Goal: Task Accomplishment & Management: Use online tool/utility

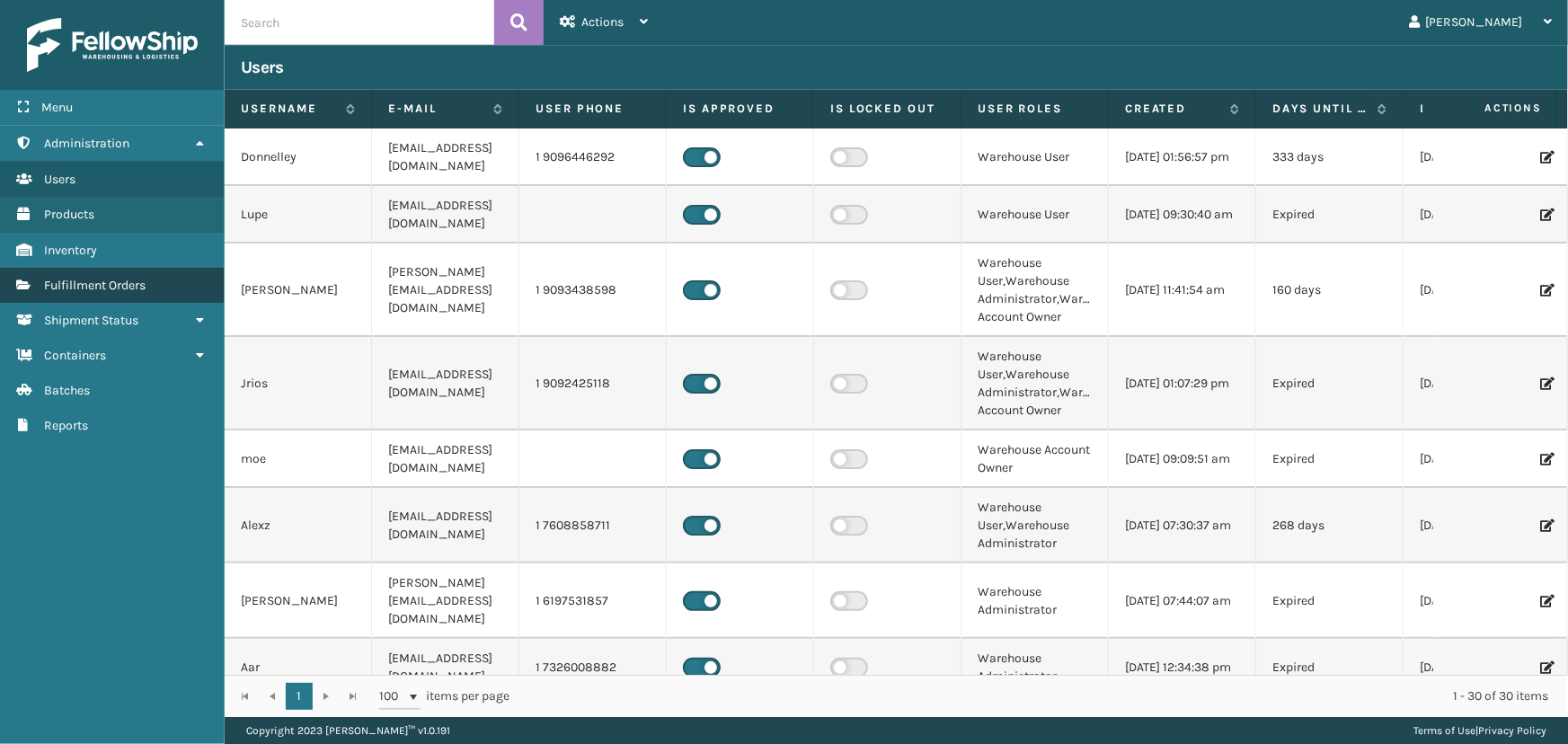
click at [119, 288] on span "Fulfillment Orders" at bounding box center [94, 285] width 101 height 15
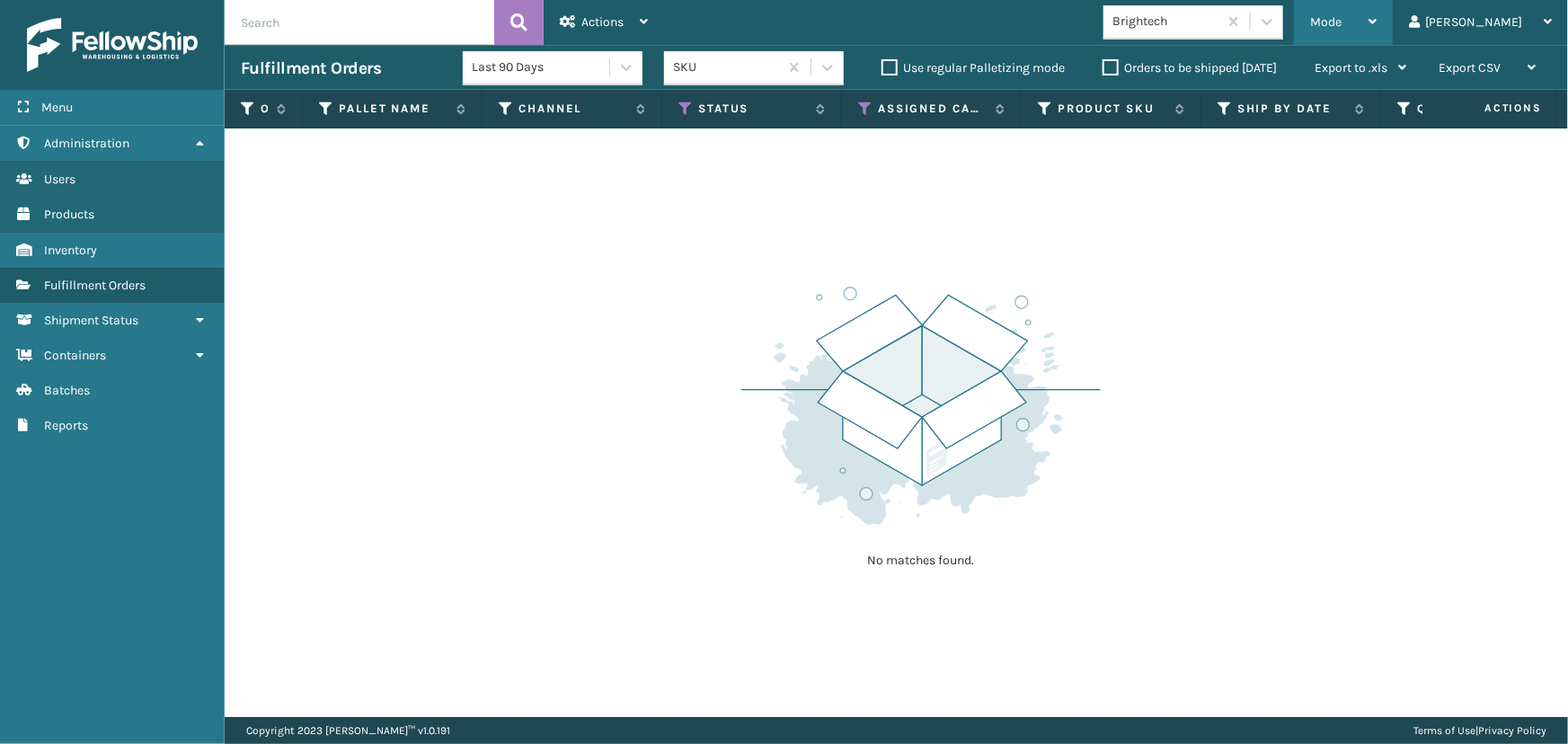
click at [1392, 22] on div "Mode Regular Mode Picking Mode Labeling Mode Exit Scan Mode" at bounding box center [1343, 22] width 98 height 45
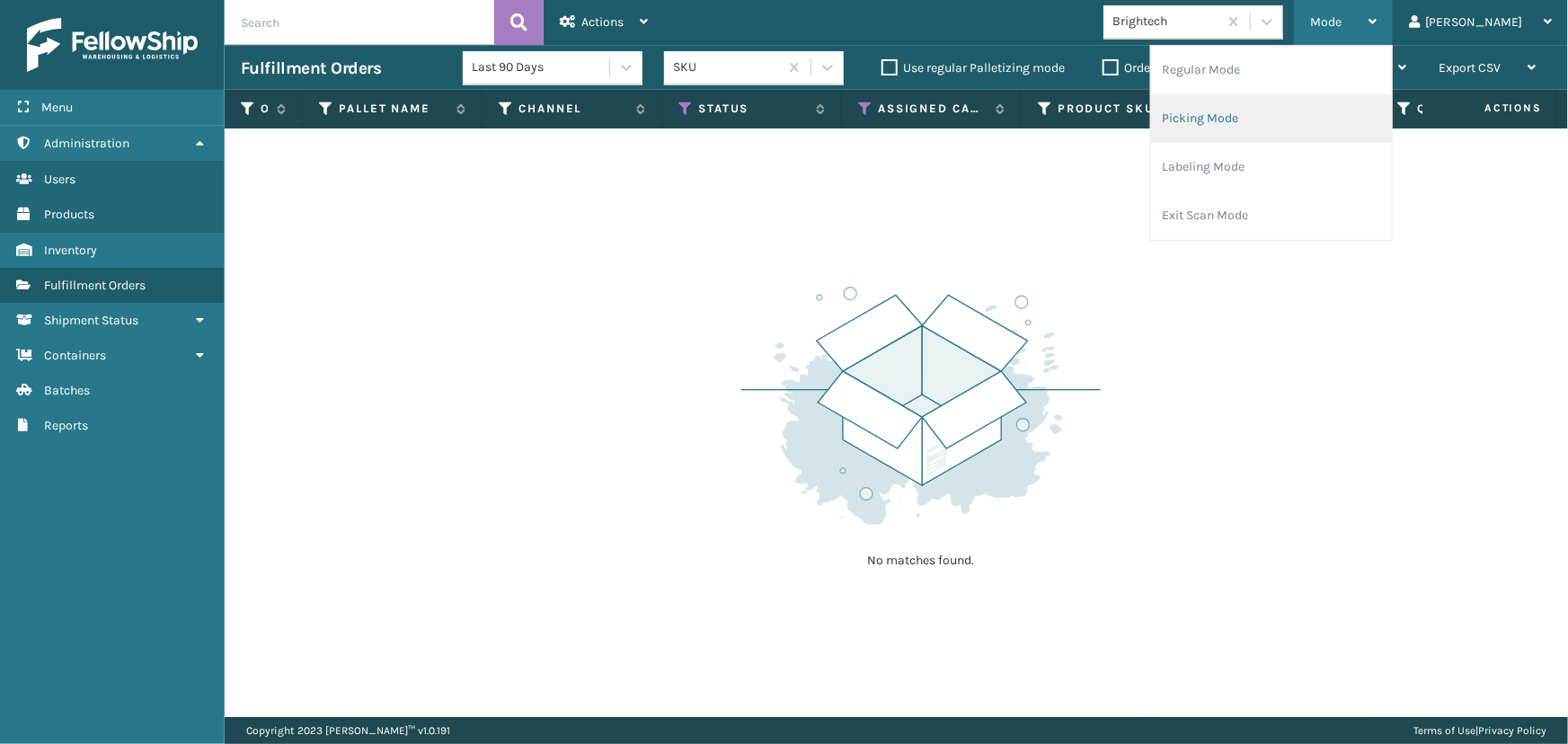
click at [1291, 128] on li "Picking Mode" at bounding box center [1271, 119] width 241 height 48
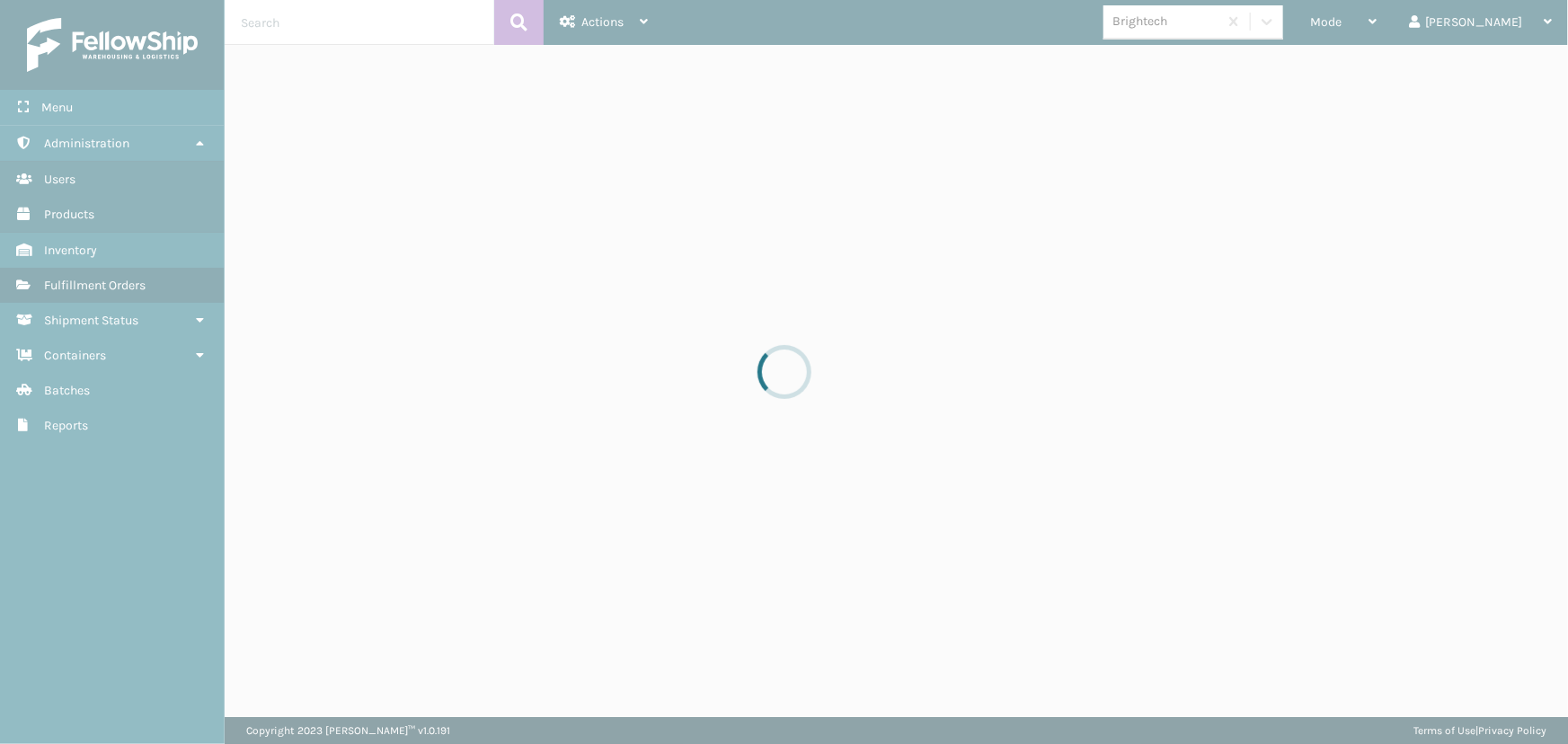
click at [1300, 23] on div at bounding box center [784, 372] width 1568 height 744
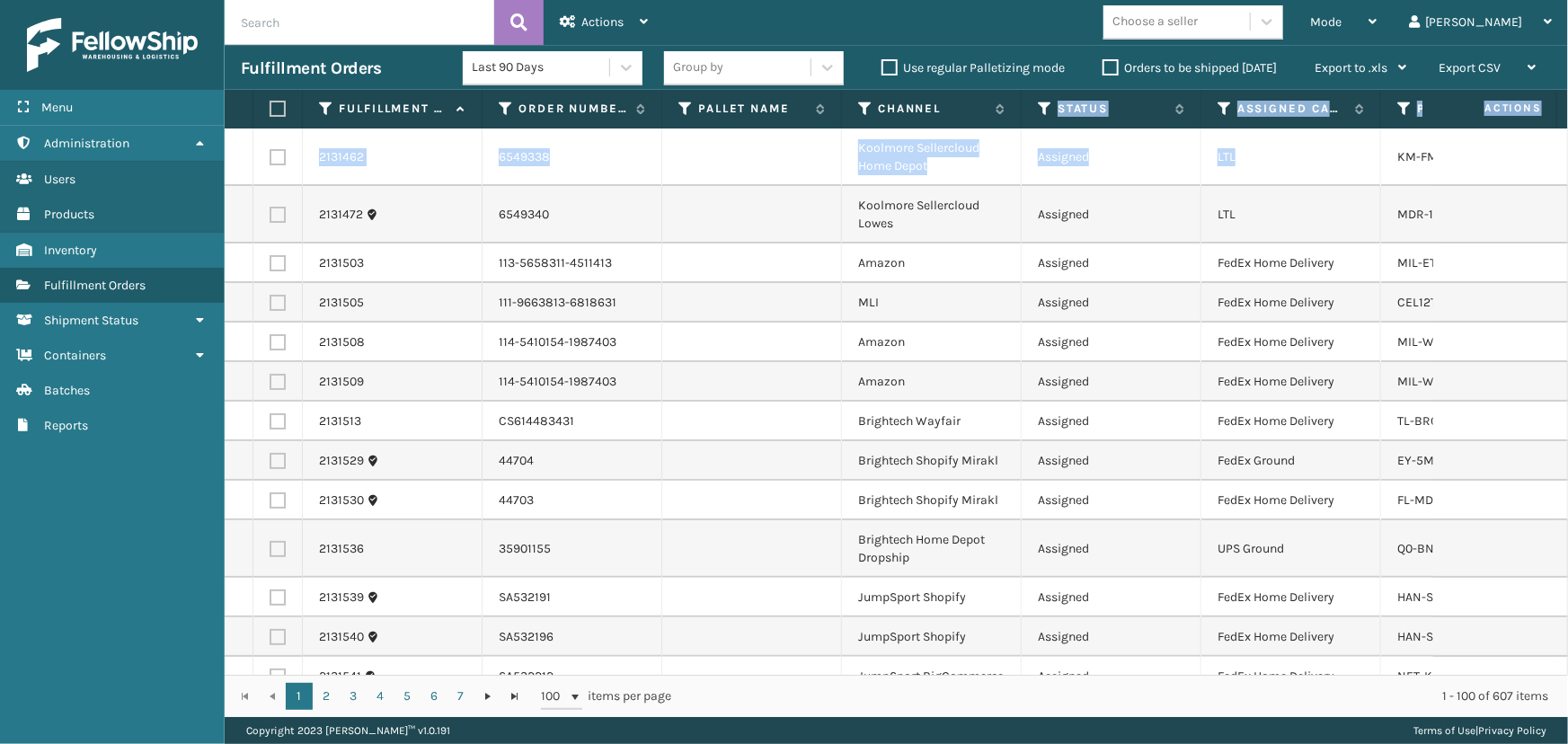
drag, startPoint x: 1043, startPoint y: 107, endPoint x: 1274, endPoint y: 142, distance: 233.6
click at [1274, 142] on div "Fulfillment Order Id Order Number Pallet Name Channel Status Assigned Carrier S…" at bounding box center [896, 403] width 1343 height 627
click at [1225, 107] on icon at bounding box center [1224, 108] width 14 height 16
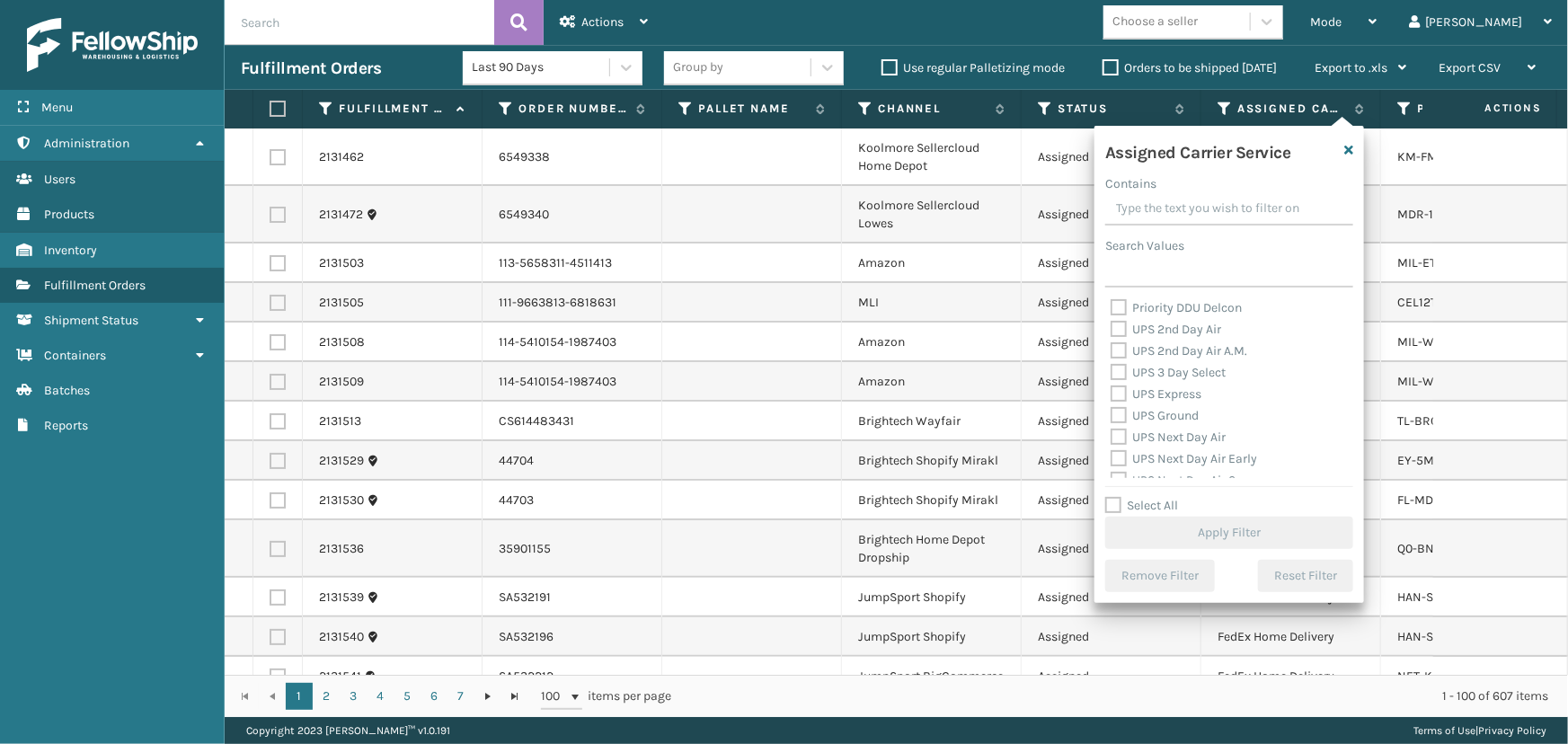
scroll to position [326, 0]
click at [1175, 324] on label "UPS 2nd Day Air" at bounding box center [1166, 327] width 111 height 15
click at [1112, 324] on input "UPS 2nd Day Air" at bounding box center [1111, 322] width 1 height 12
checkbox input "true"
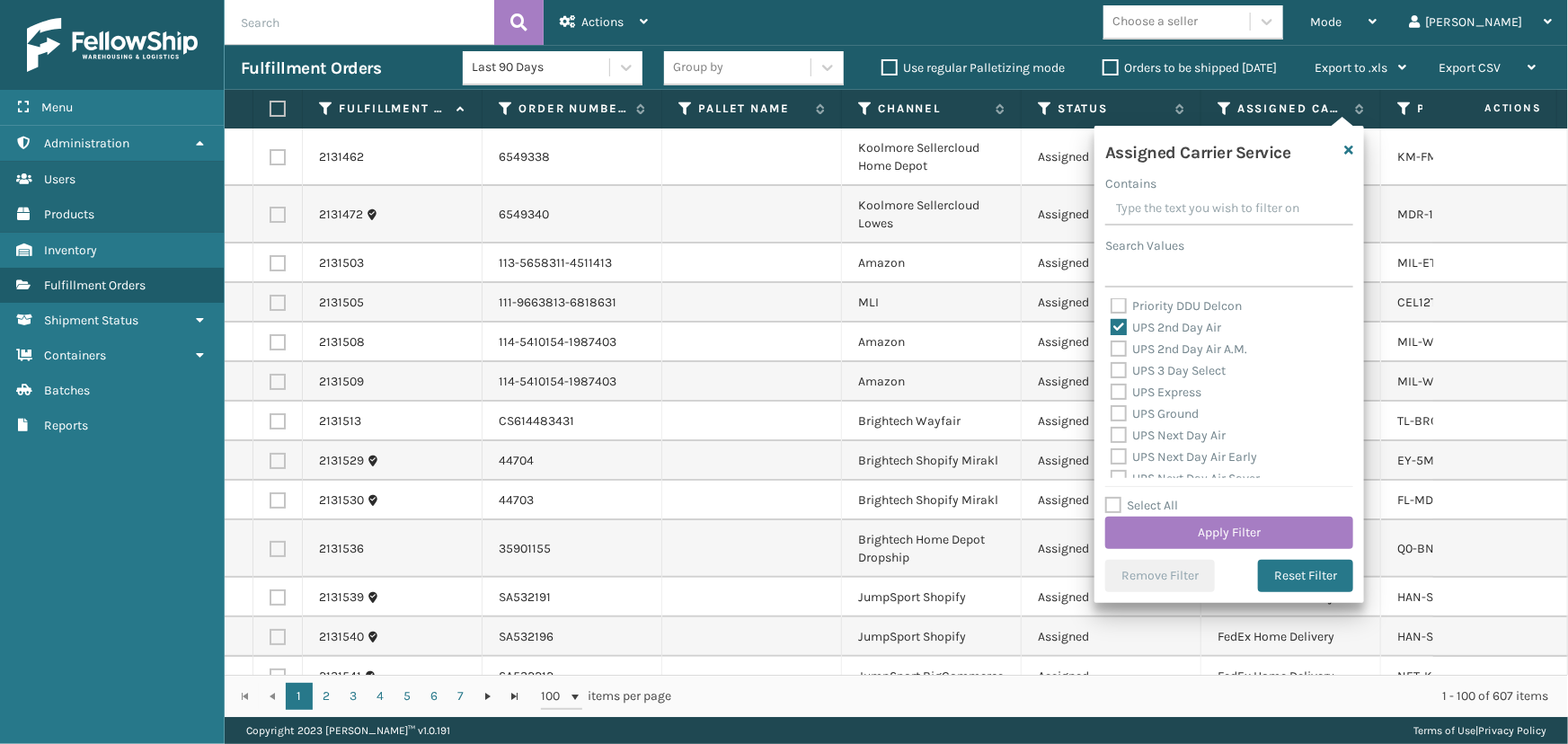
click at [1183, 345] on label "UPS 2nd Day Air A.M." at bounding box center [1179, 349] width 137 height 15
click at [1112, 345] on input "UPS 2nd Day Air A.M." at bounding box center [1111, 345] width 1 height 12
checkbox input "true"
click at [1188, 369] on label "UPS 3 Day Select" at bounding box center [1169, 371] width 115 height 15
click at [1112, 369] on input "UPS 3 Day Select" at bounding box center [1111, 366] width 1 height 12
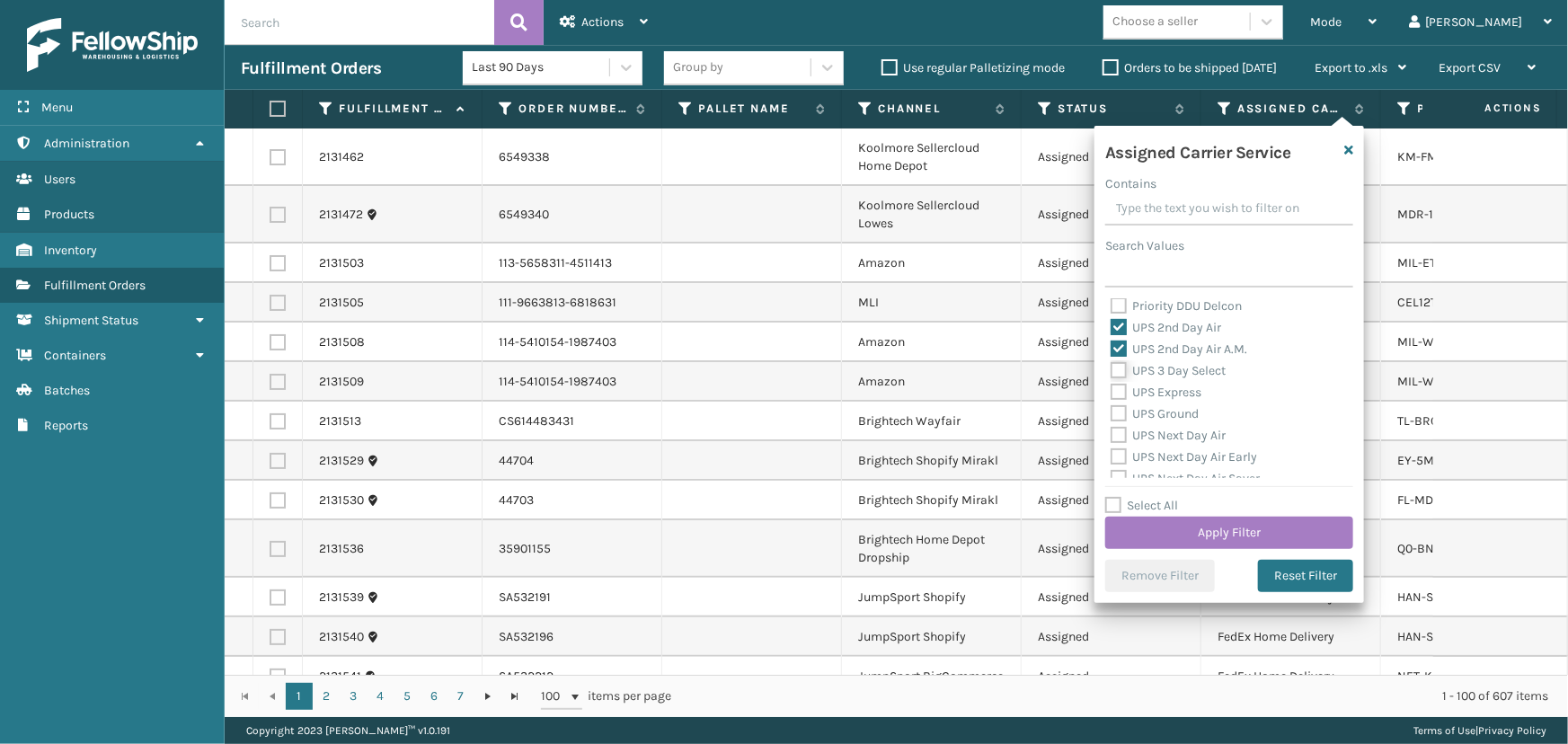
checkbox input "true"
click at [1187, 391] on label "UPS Express" at bounding box center [1156, 392] width 91 height 15
click at [1112, 391] on input "UPS Express" at bounding box center [1111, 387] width 1 height 12
checkbox input "true"
click at [1169, 412] on label "UPS Ground" at bounding box center [1155, 413] width 88 height 15
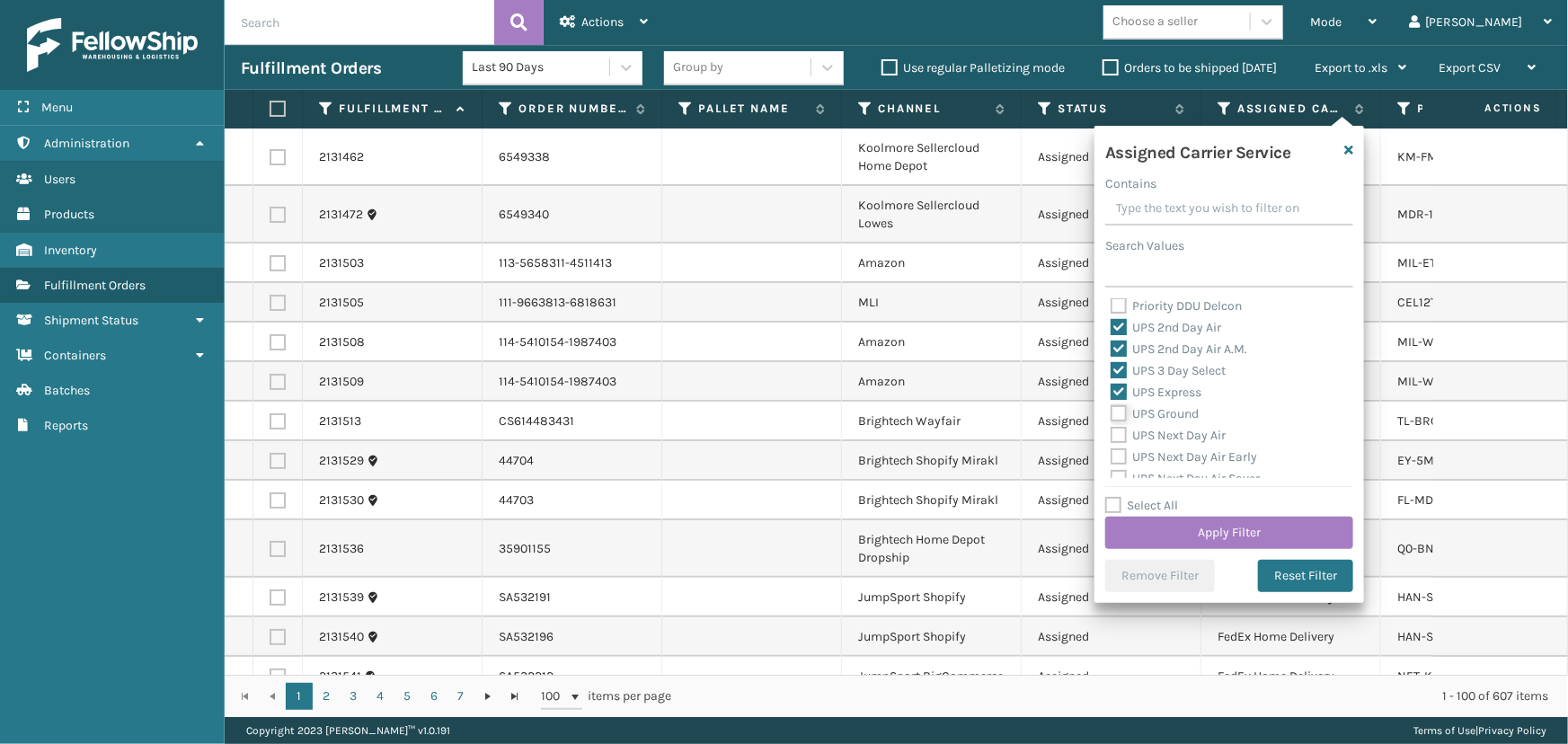
click at [1112, 412] on input "UPS Ground" at bounding box center [1111, 409] width 1 height 12
checkbox input "true"
click at [1173, 440] on label "UPS Next Day Air" at bounding box center [1169, 435] width 115 height 15
click at [1112, 437] on input "UPS Next Day Air" at bounding box center [1111, 431] width 1 height 12
checkbox input "true"
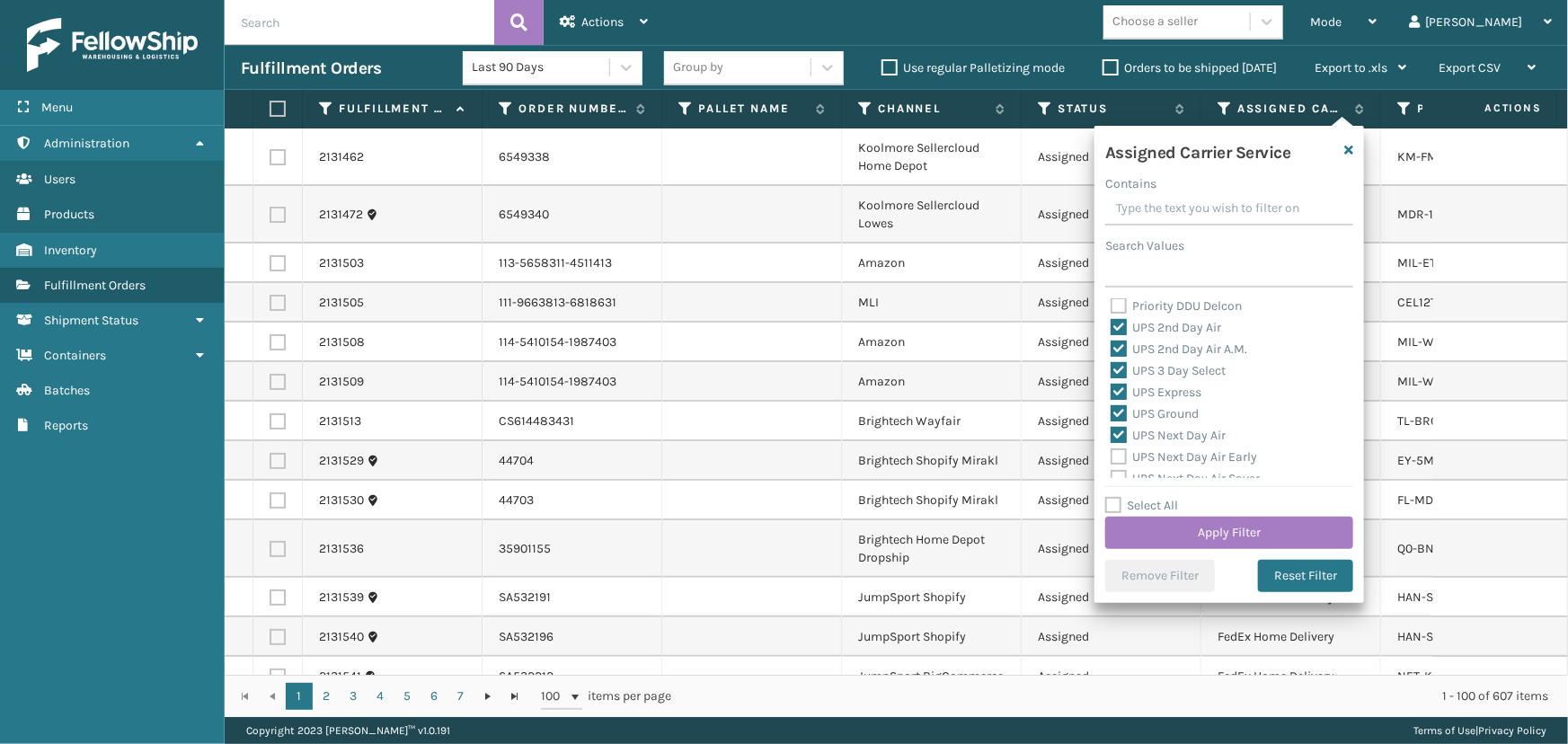
click at [1172, 457] on label "UPS Next Day Air Early" at bounding box center [1184, 457] width 147 height 15
click at [1112, 457] on input "UPS Next Day Air Early" at bounding box center [1111, 452] width 1 height 12
checkbox input "true"
click at [1151, 309] on div "UPS Next Day Air Saver" at bounding box center [1229, 315] width 237 height 21
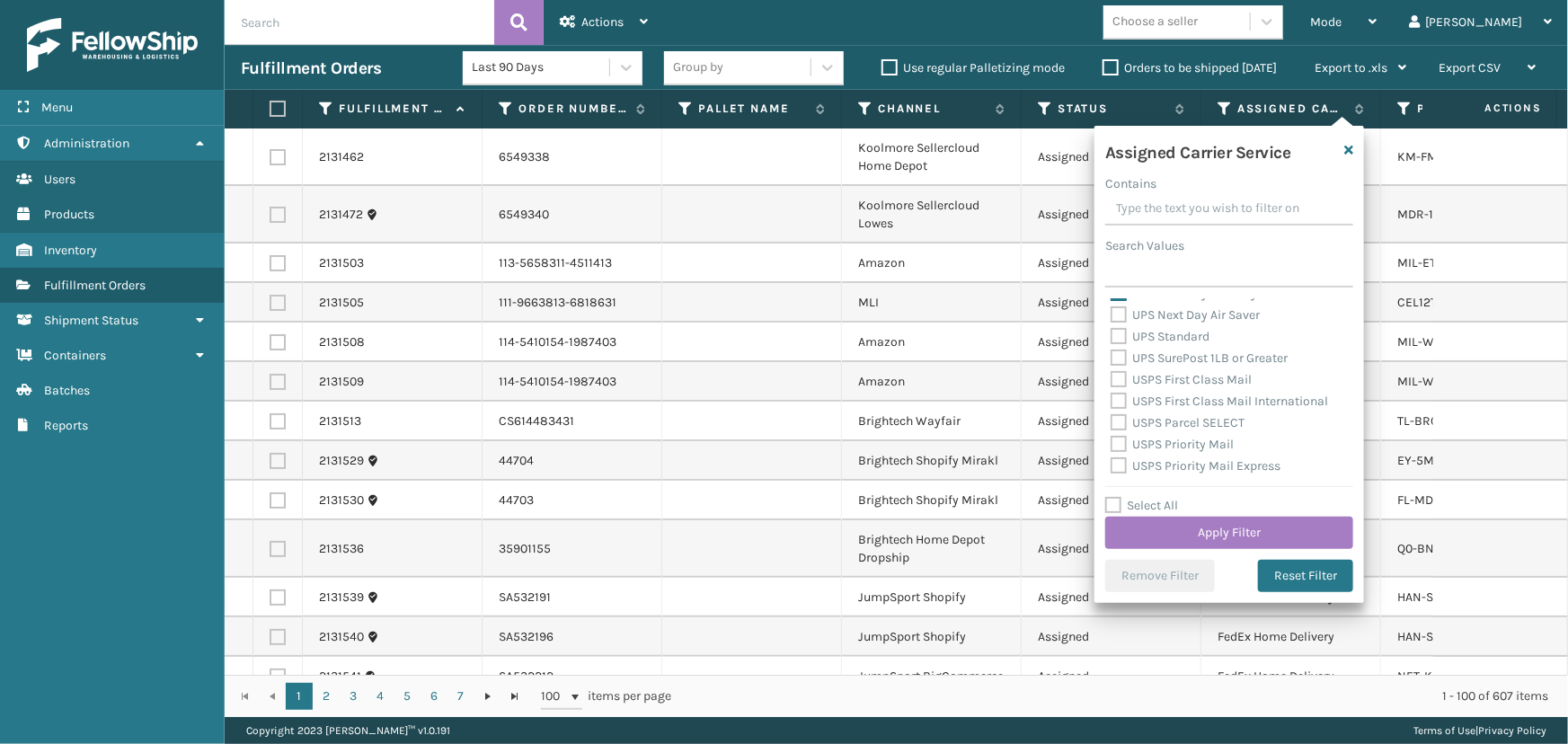
click at [1155, 316] on label "UPS Next Day Air Saver" at bounding box center [1185, 315] width 150 height 15
click at [1112, 316] on input "UPS Next Day Air Saver" at bounding box center [1111, 310] width 1 height 12
checkbox input "true"
click at [1158, 334] on label "UPS Standard" at bounding box center [1160, 336] width 98 height 15
click at [1112, 334] on input "UPS Standard" at bounding box center [1111, 332] width 1 height 12
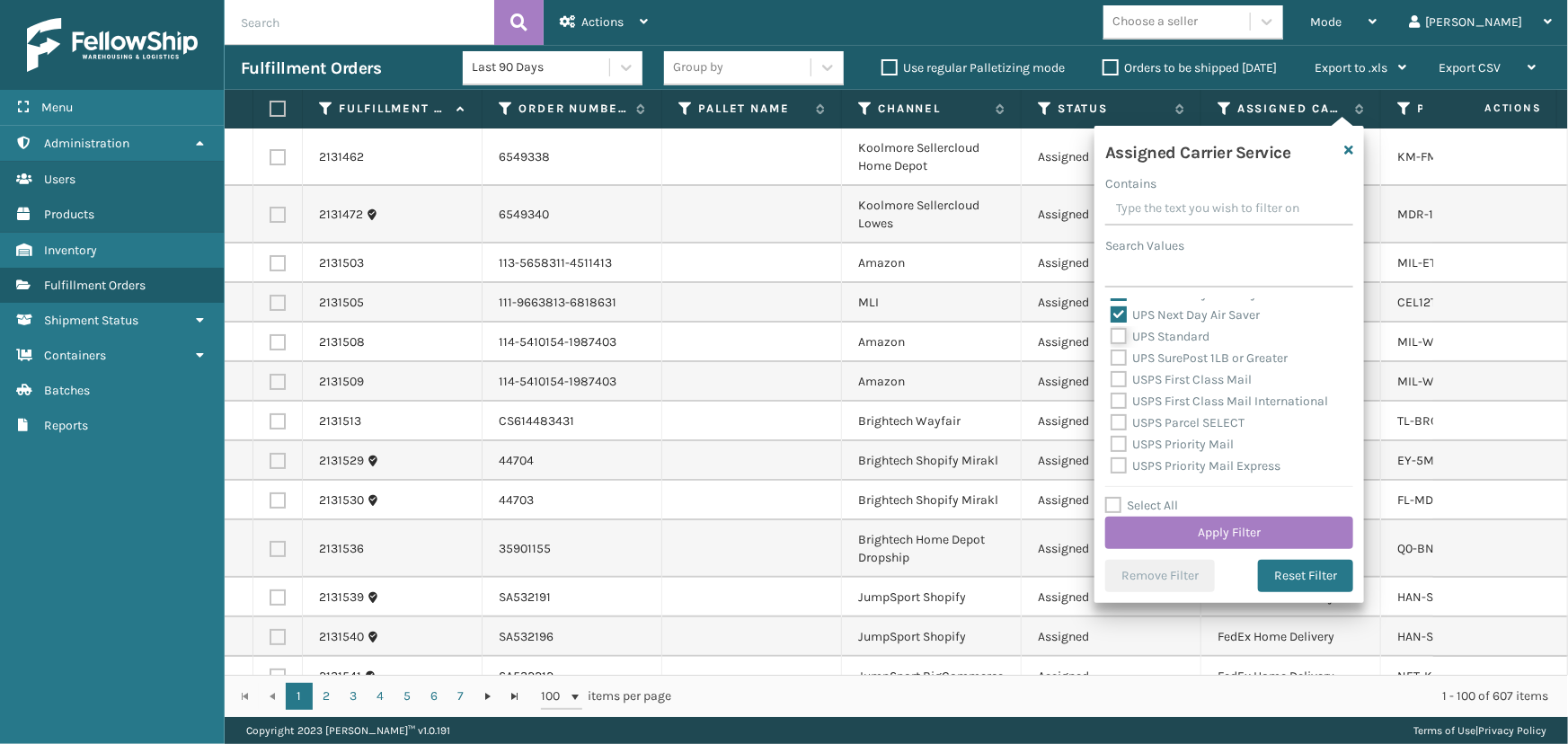
checkbox input "true"
click at [1169, 359] on label "UPS SurePost 1LB or Greater" at bounding box center [1199, 358] width 177 height 15
click at [1112, 359] on input "UPS SurePost 1LB or Greater" at bounding box center [1111, 353] width 1 height 12
checkbox input "true"
click at [1171, 376] on label "USPS First Class Mail" at bounding box center [1182, 379] width 141 height 15
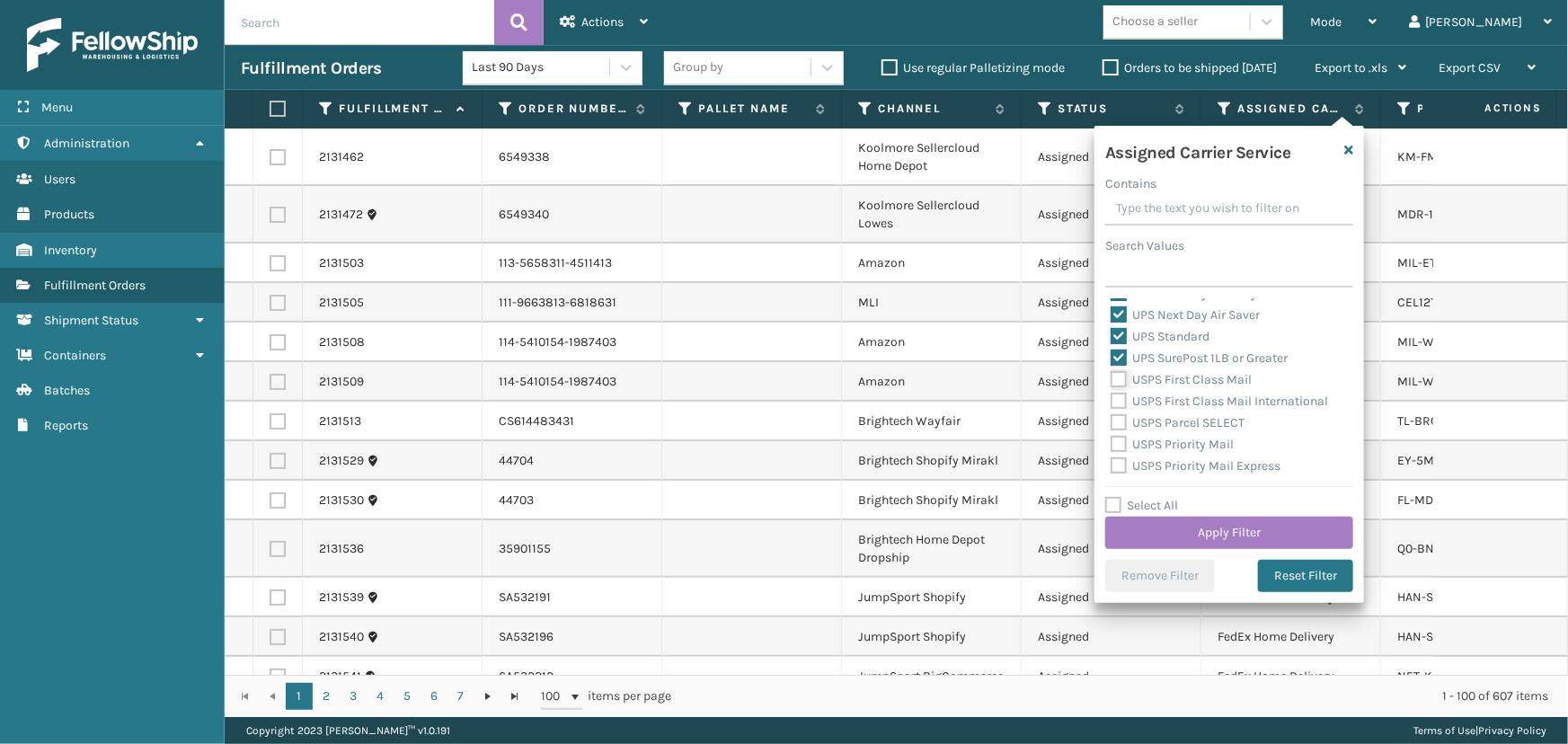
click at [1112, 376] on input "USPS First Class Mail" at bounding box center [1111, 375] width 1 height 12
checkbox input "true"
click at [1174, 392] on div "USPS First Class Mail International" at bounding box center [1229, 401] width 237 height 21
click at [1174, 399] on label "USPS First Class Mail International" at bounding box center [1220, 401] width 217 height 15
click at [1112, 399] on input "USPS First Class Mail International" at bounding box center [1111, 397] width 1 height 12
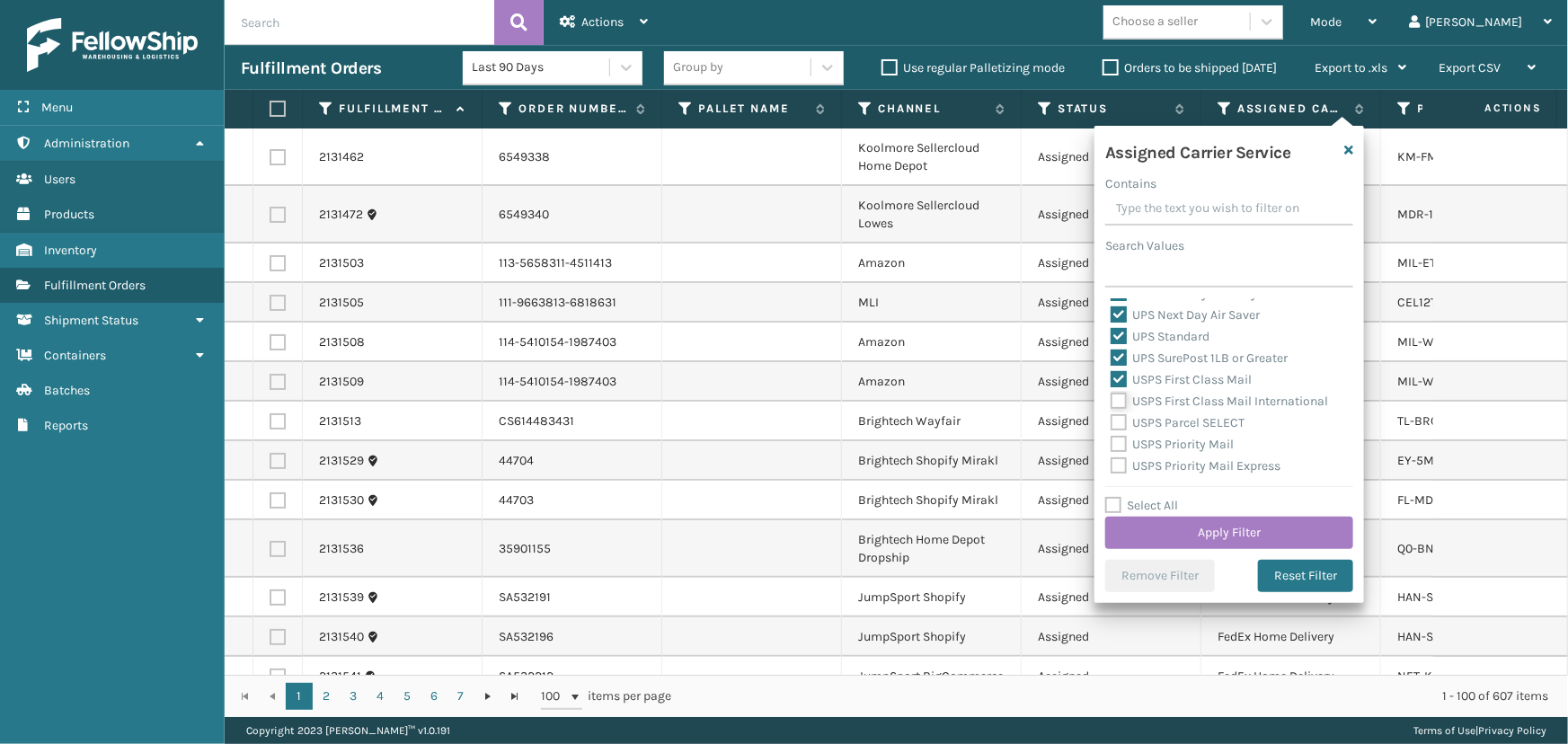
checkbox input "true"
click at [1176, 422] on label "USPS Parcel SELECT" at bounding box center [1178, 423] width 134 height 15
click at [1112, 422] on input "USPS Parcel SELECT" at bounding box center [1111, 418] width 1 height 12
checkbox input "true"
click at [1174, 447] on label "USPS Priority Mail" at bounding box center [1172, 444] width 124 height 15
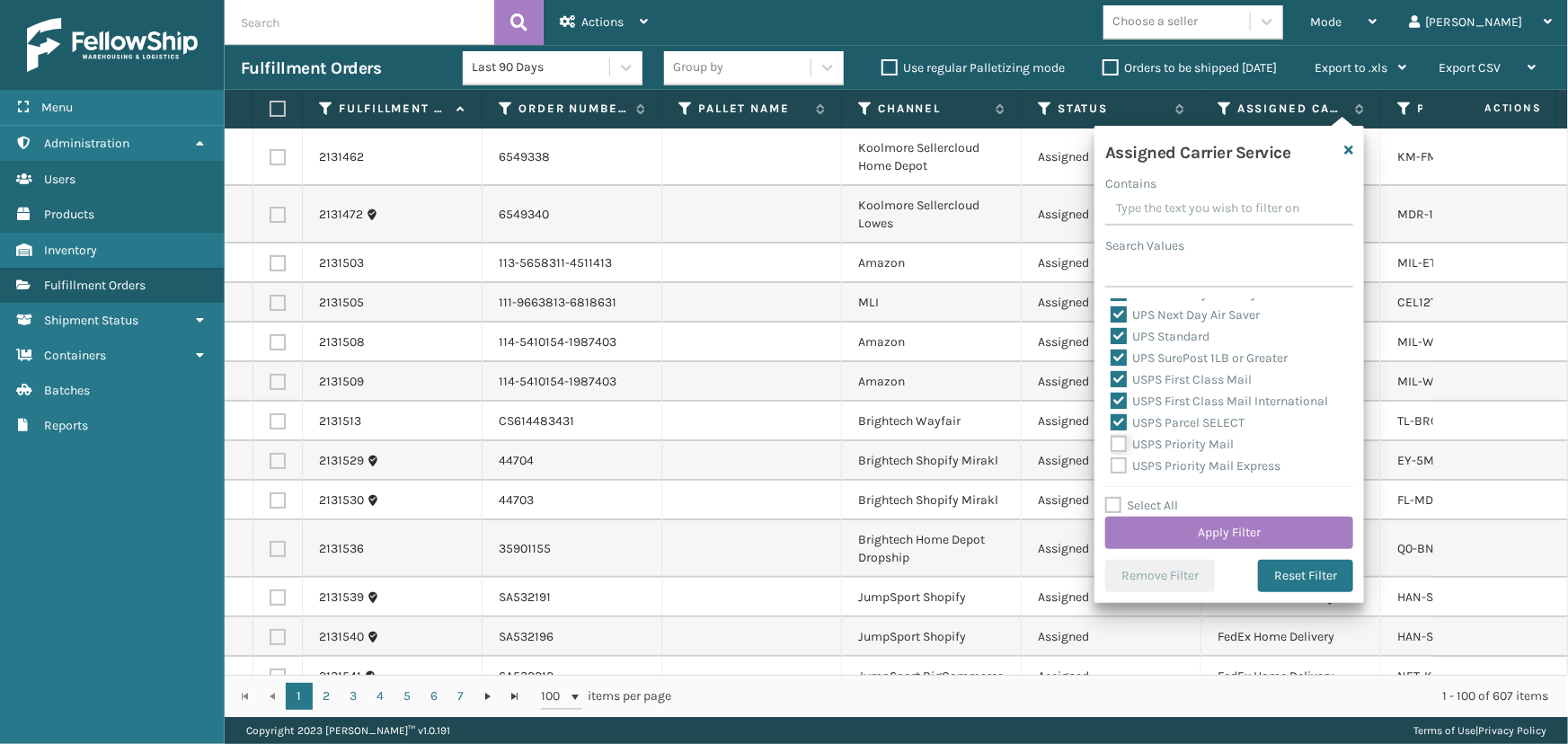
click at [1112, 446] on input "USPS Priority Mail" at bounding box center [1111, 439] width 1 height 12
checkbox input "true"
click at [1170, 472] on label "USPS Priority Mail Express" at bounding box center [1196, 465] width 170 height 15
click at [1112, 467] on input "USPS Priority Mail Express" at bounding box center [1111, 461] width 1 height 12
checkbox input "true"
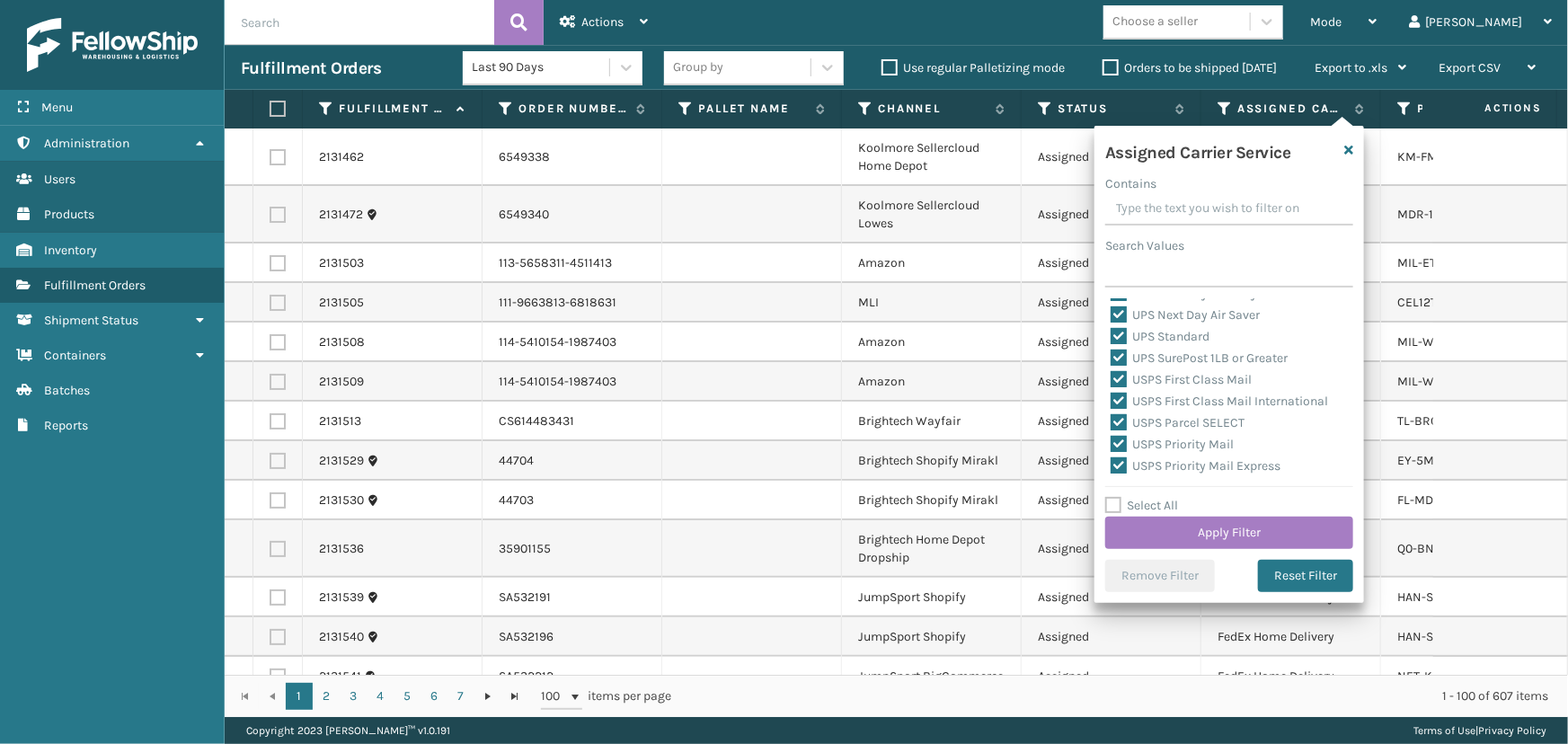
click at [1176, 514] on div "Select All Apply Filter" at bounding box center [1229, 522] width 248 height 54
click at [1176, 534] on button "Apply Filter" at bounding box center [1229, 532] width 248 height 33
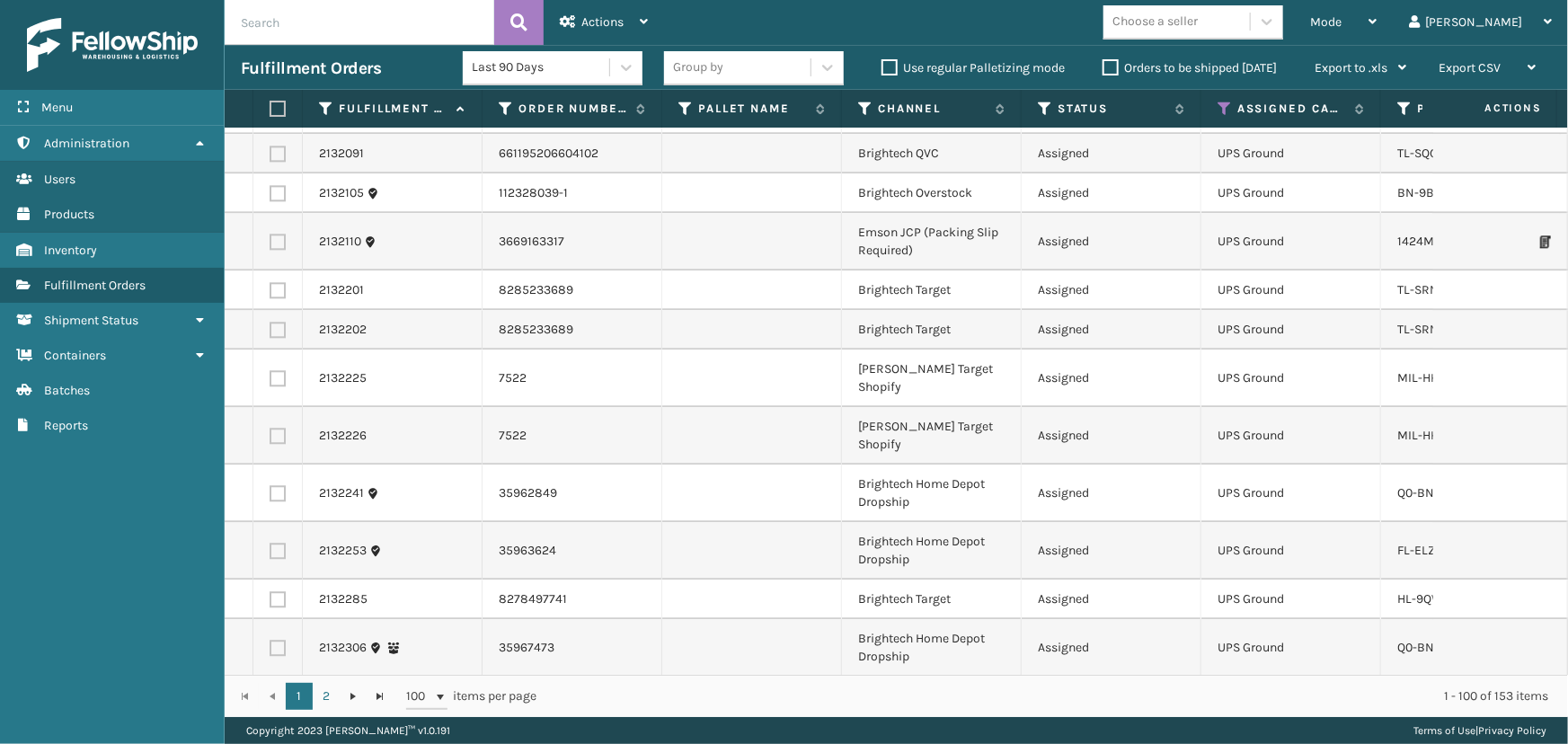
scroll to position [2776, 0]
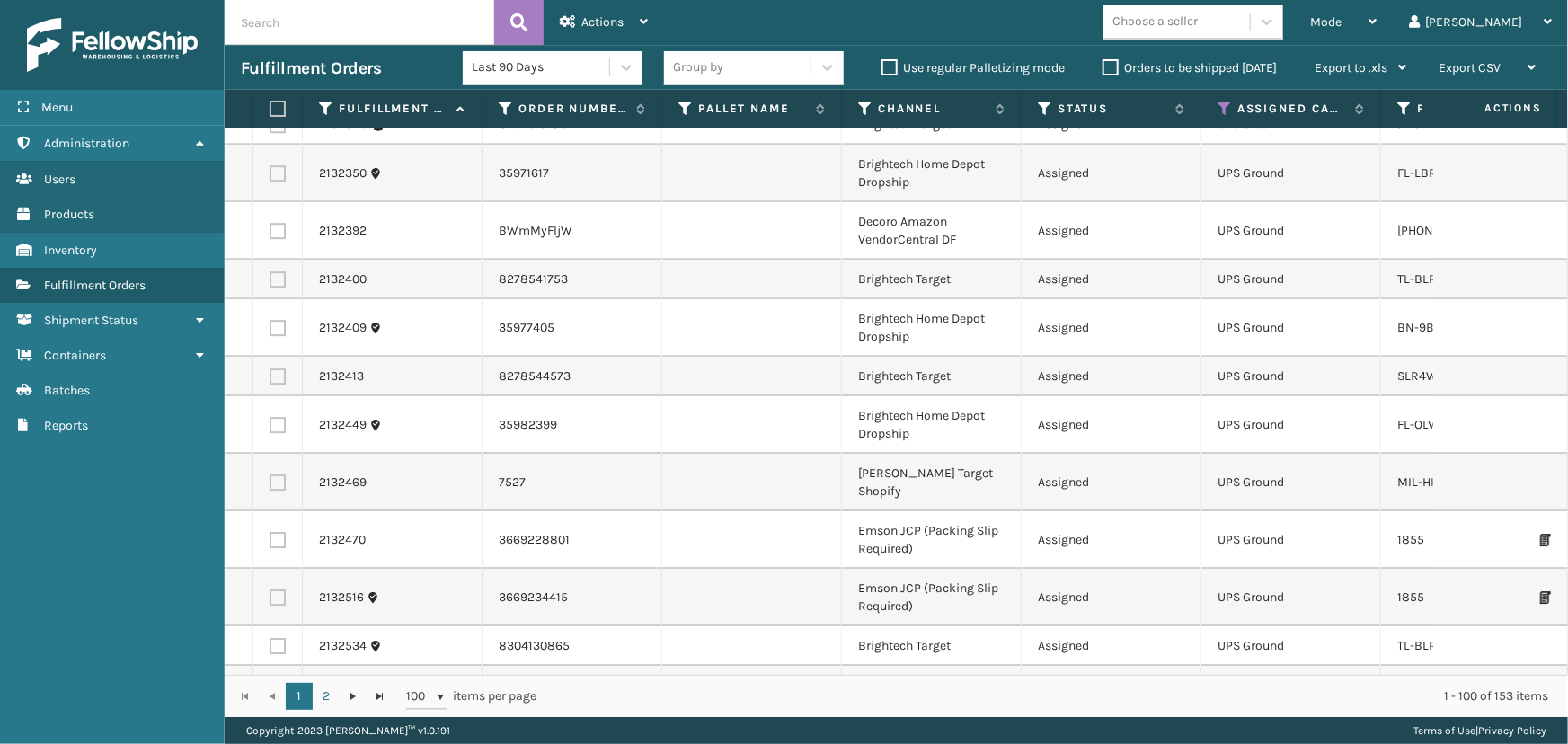
click at [1197, 25] on div "Choose a seller" at bounding box center [1156, 22] width 85 height 19
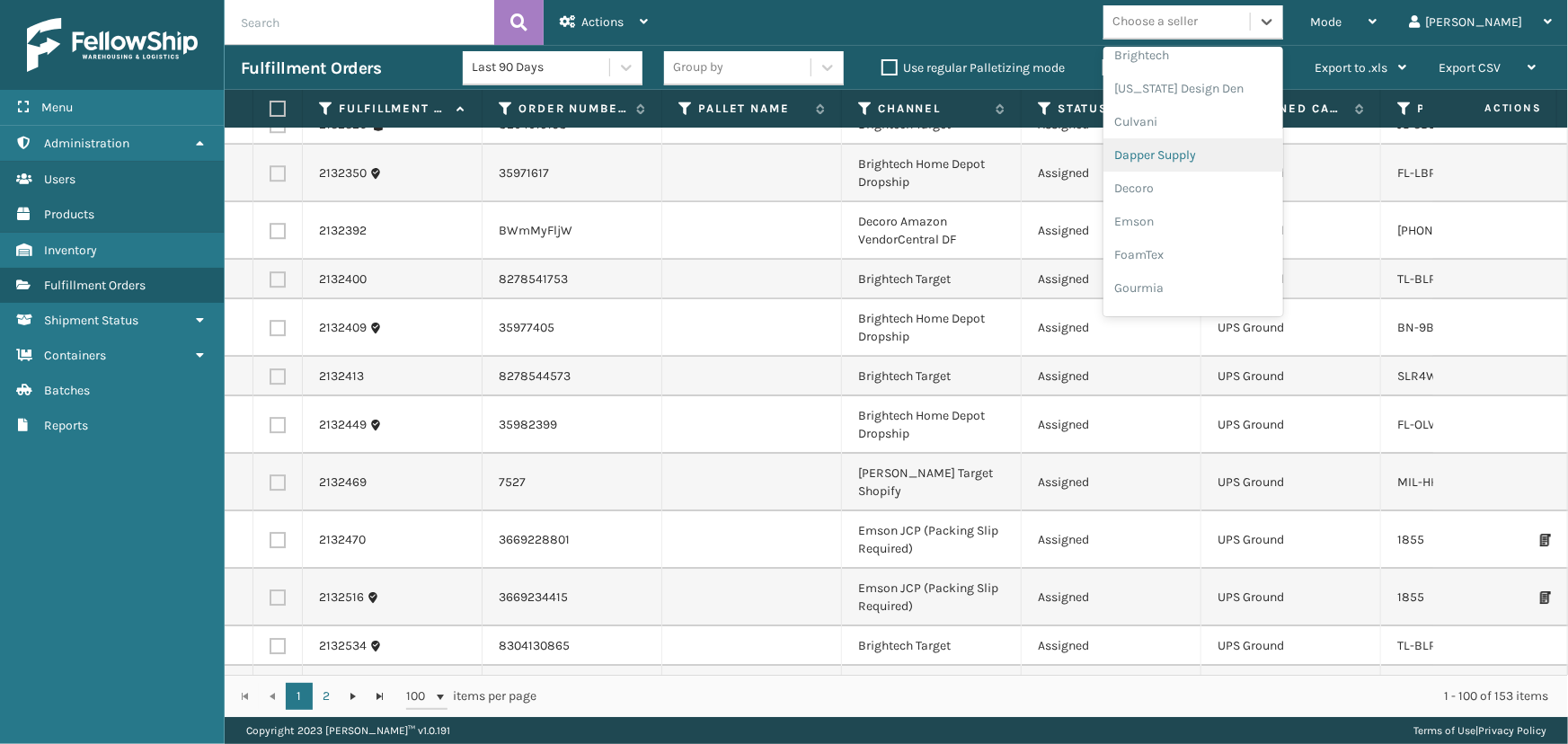
scroll to position [0, 0]
click at [1218, 300] on div "Brightech" at bounding box center [1193, 300] width 179 height 33
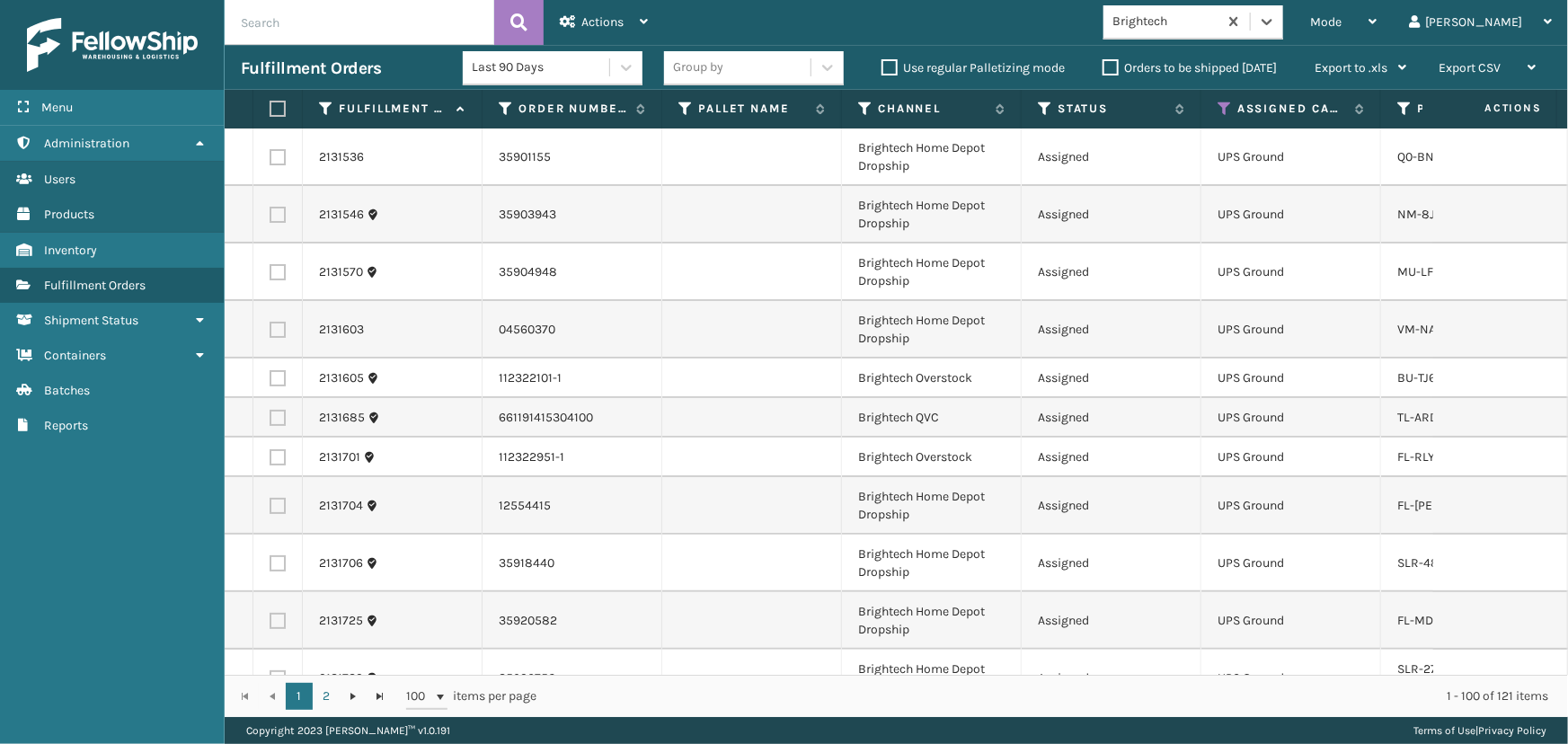
click at [272, 109] on label at bounding box center [275, 108] width 11 height 16
click at [270, 109] on input "checkbox" at bounding box center [269, 109] width 1 height 12
checkbox input "true"
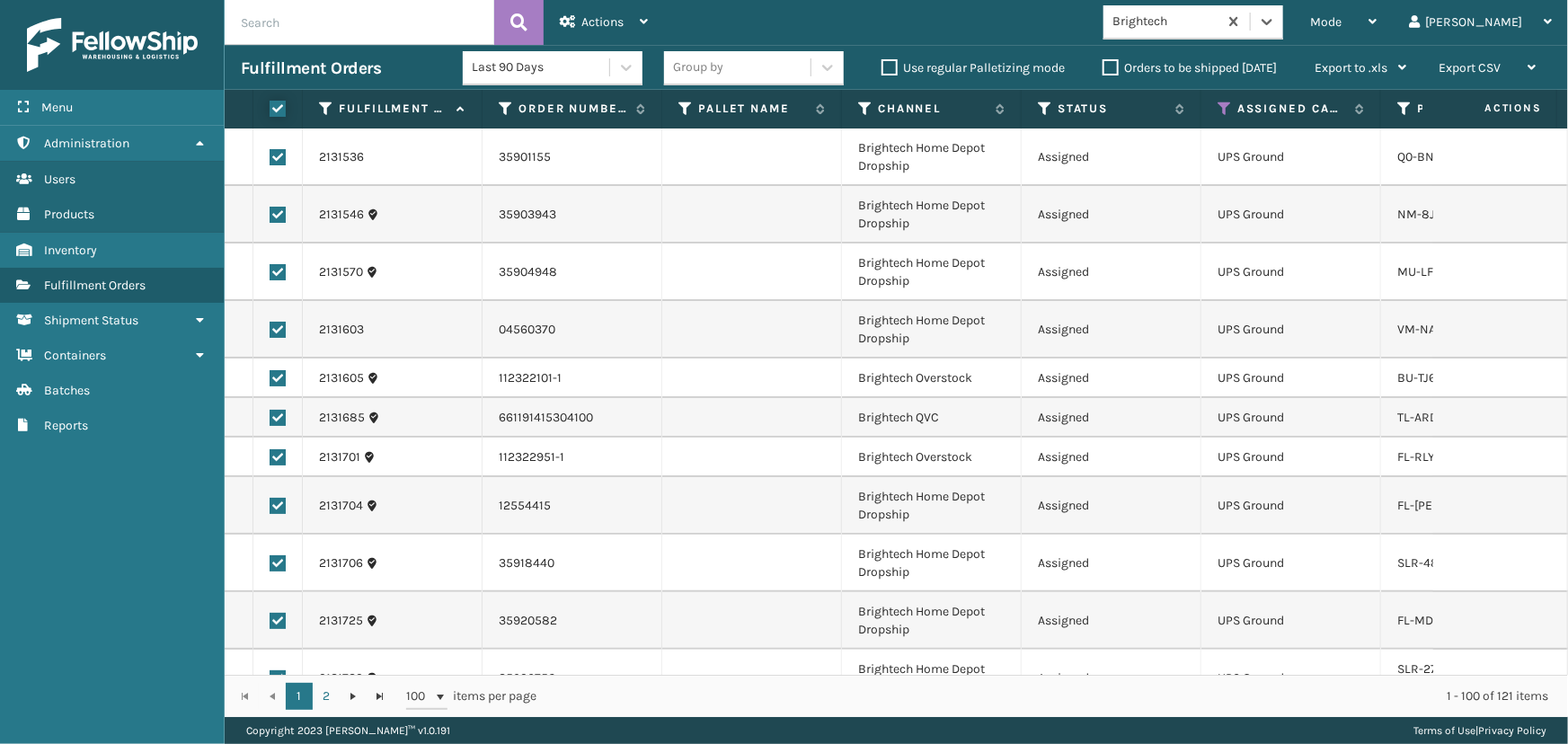
checkbox input "true"
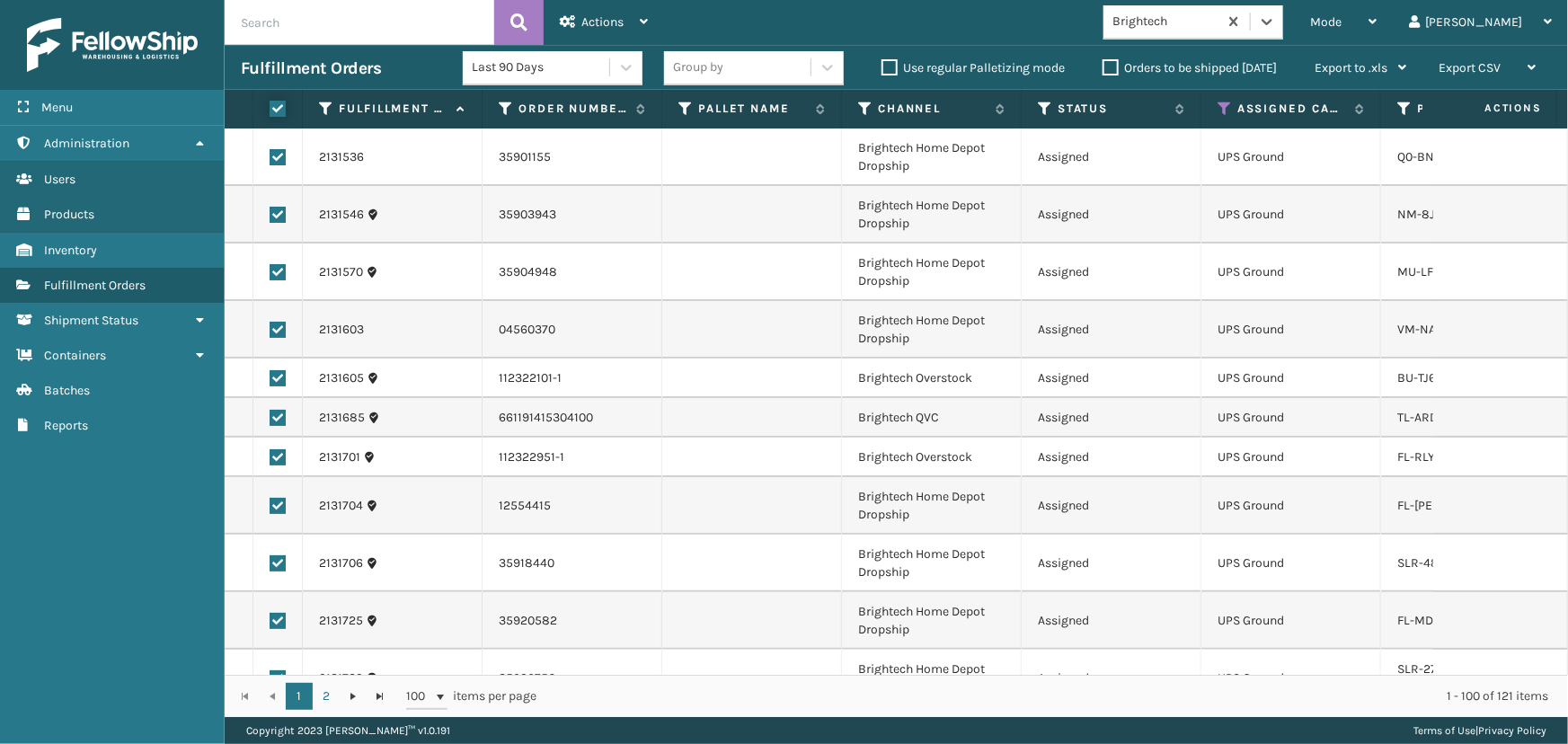
checkbox input "true"
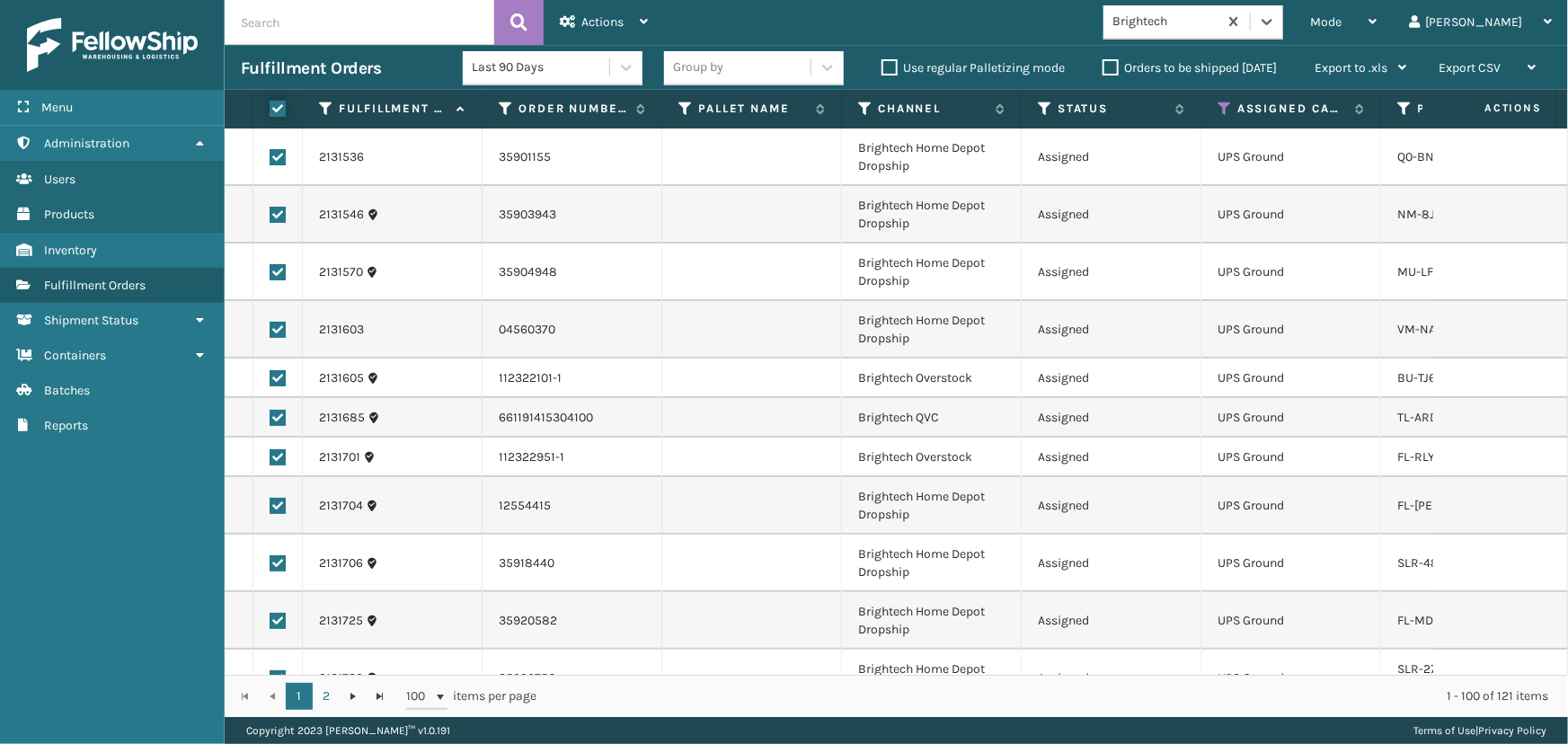
checkbox input "true"
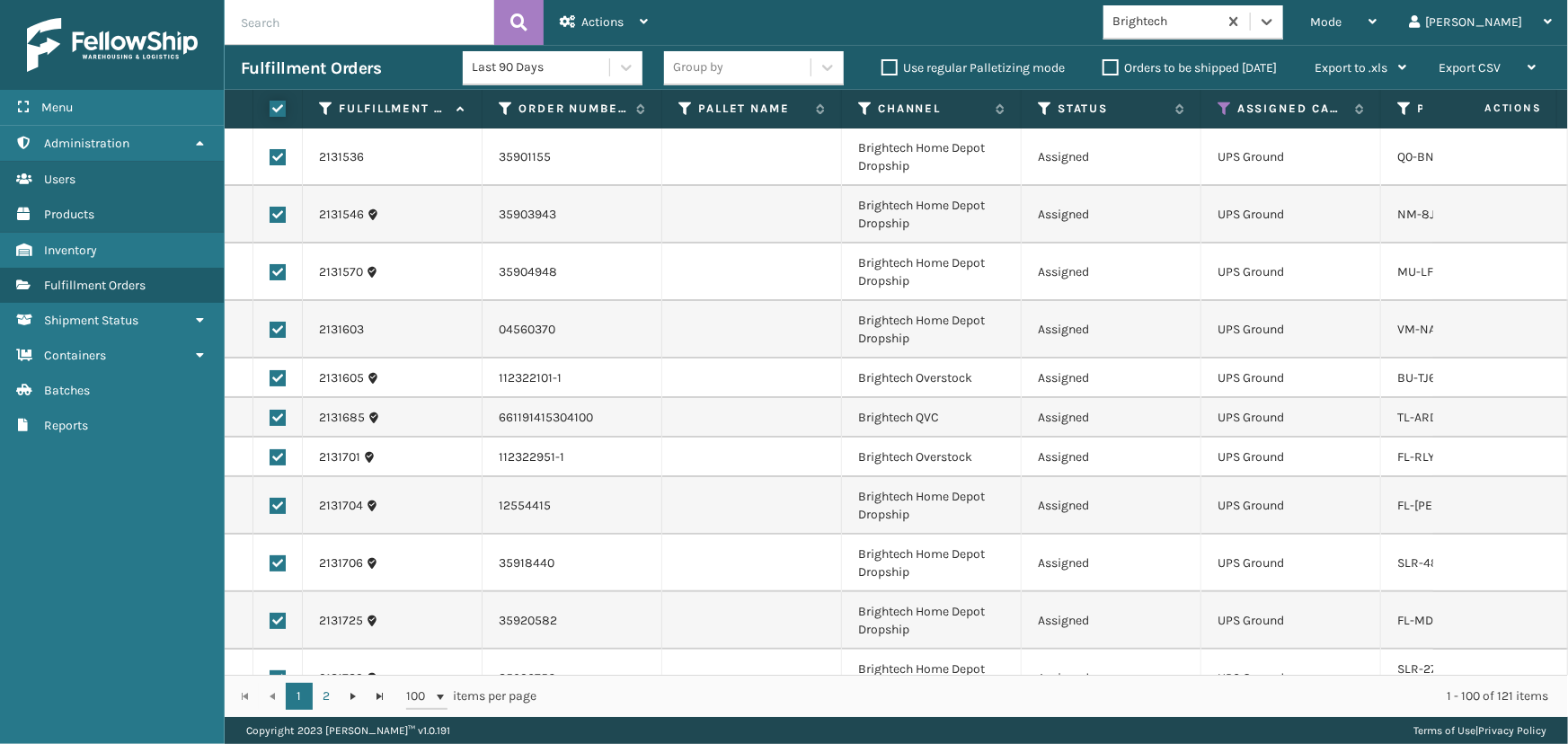
checkbox input "true"
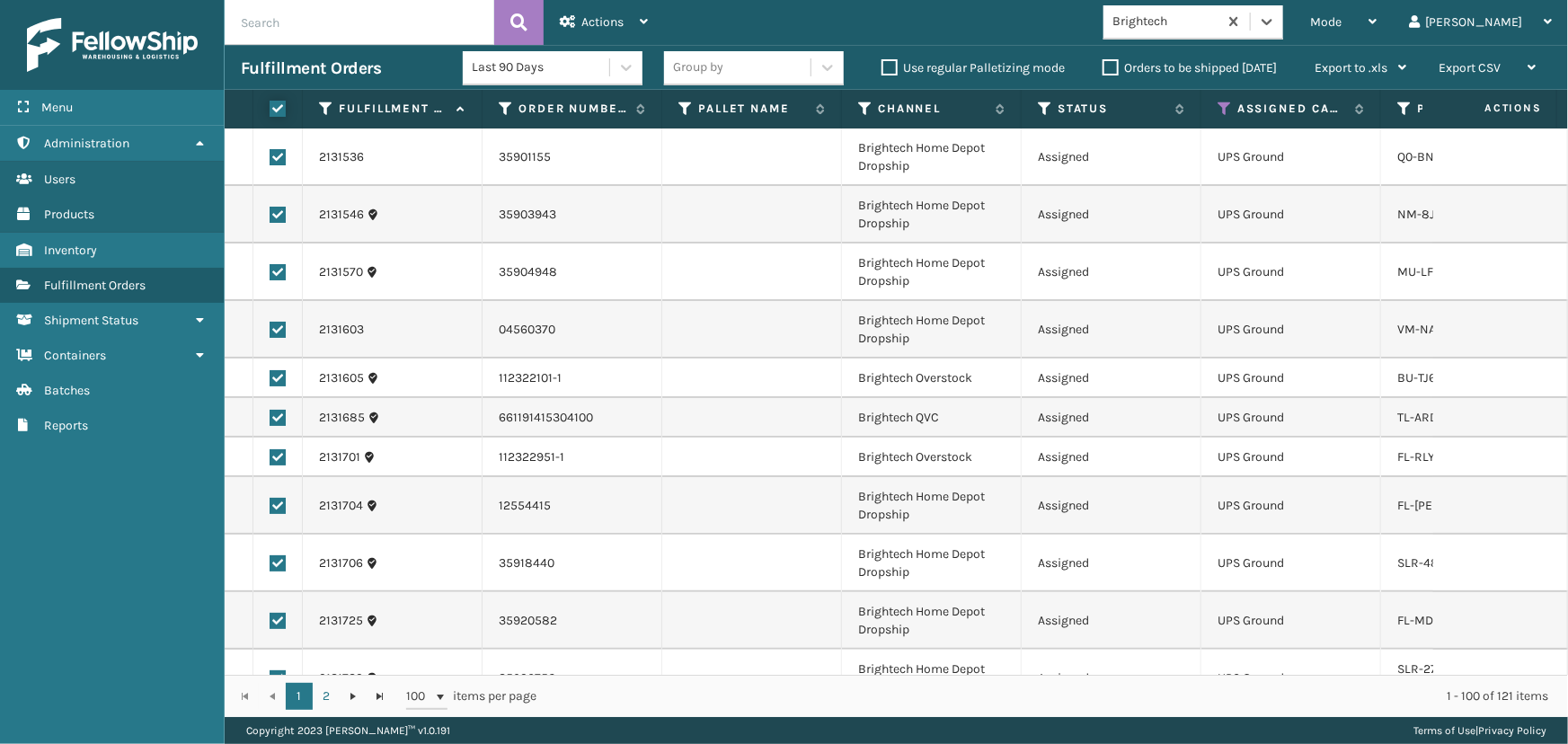
checkbox input "true"
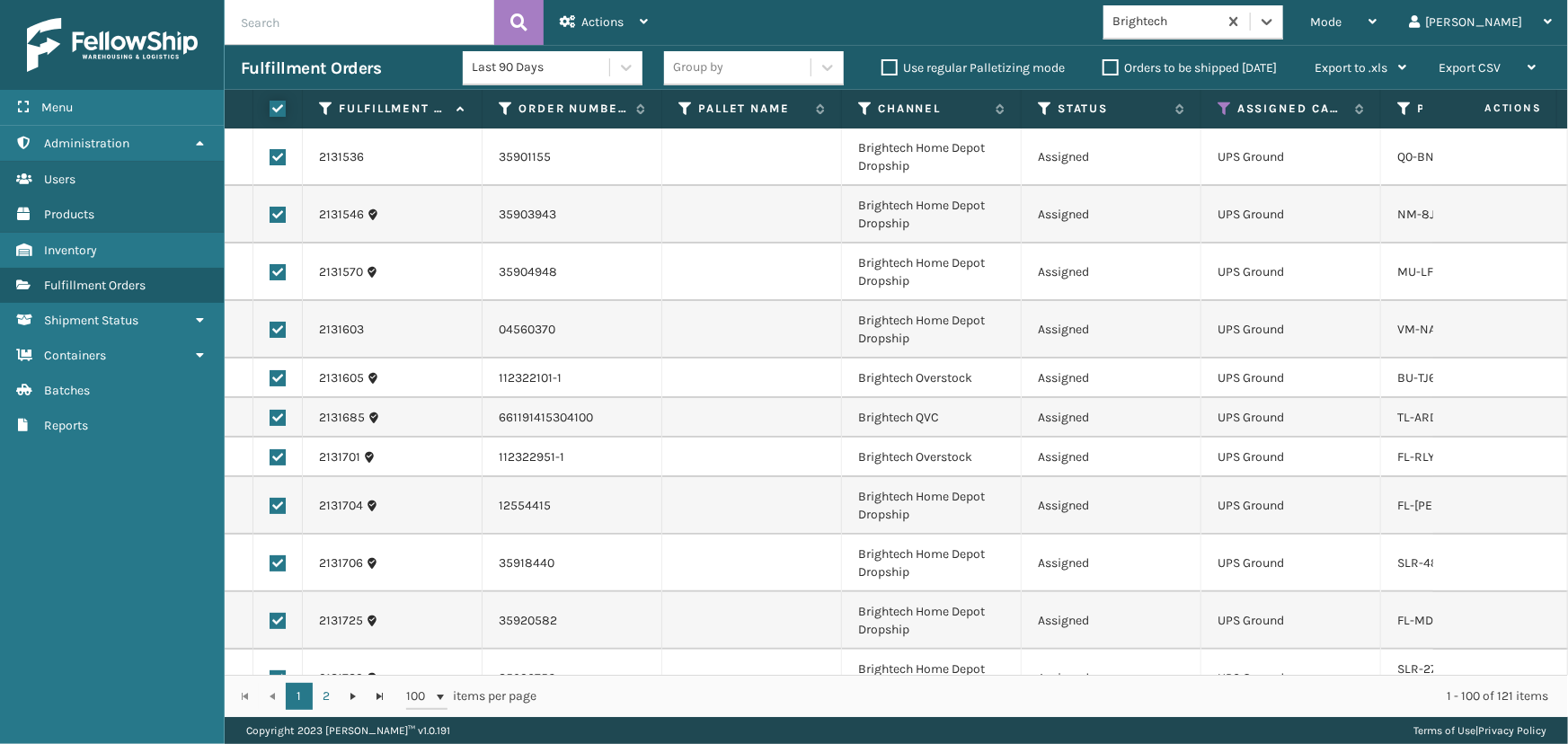
checkbox input "true"
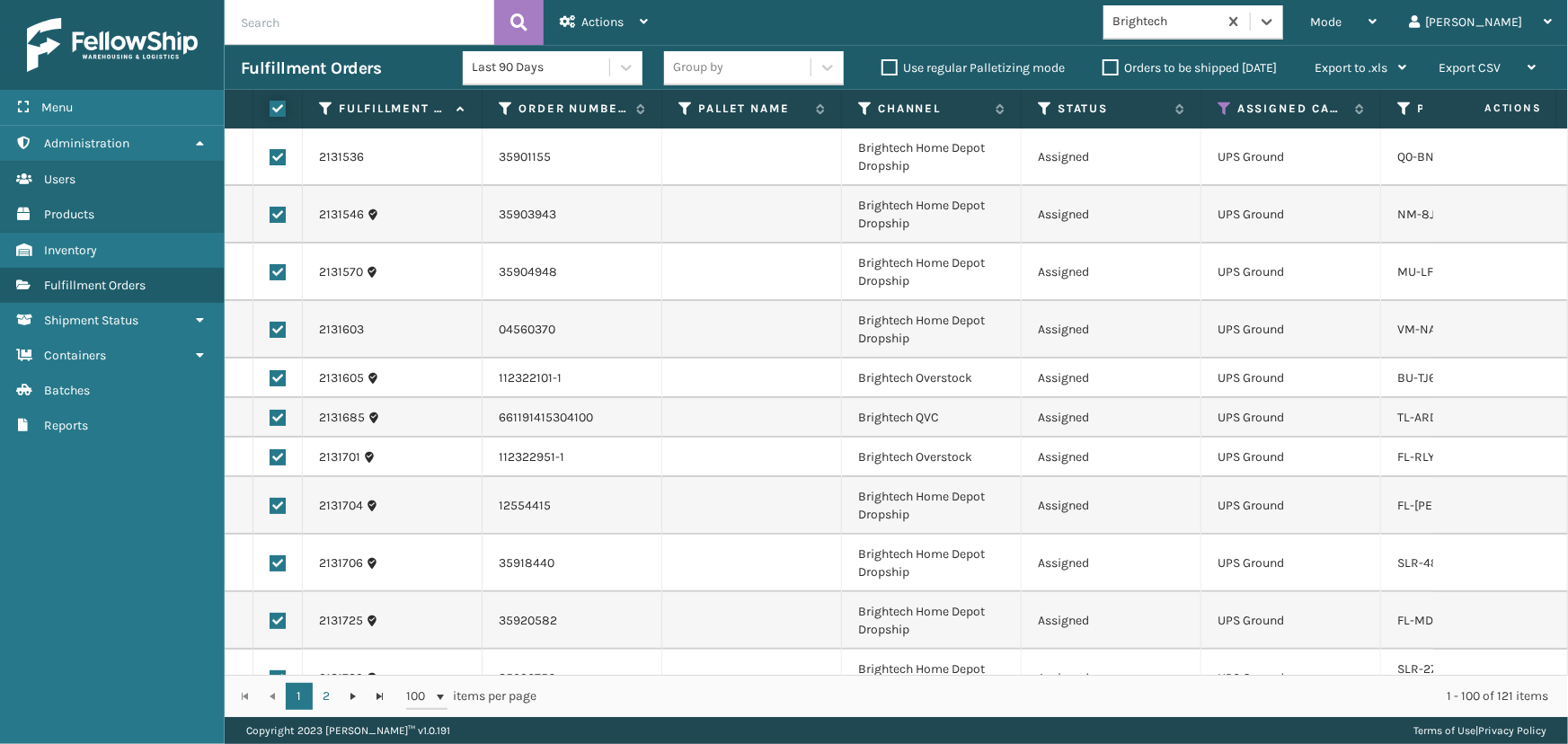
checkbox input "true"
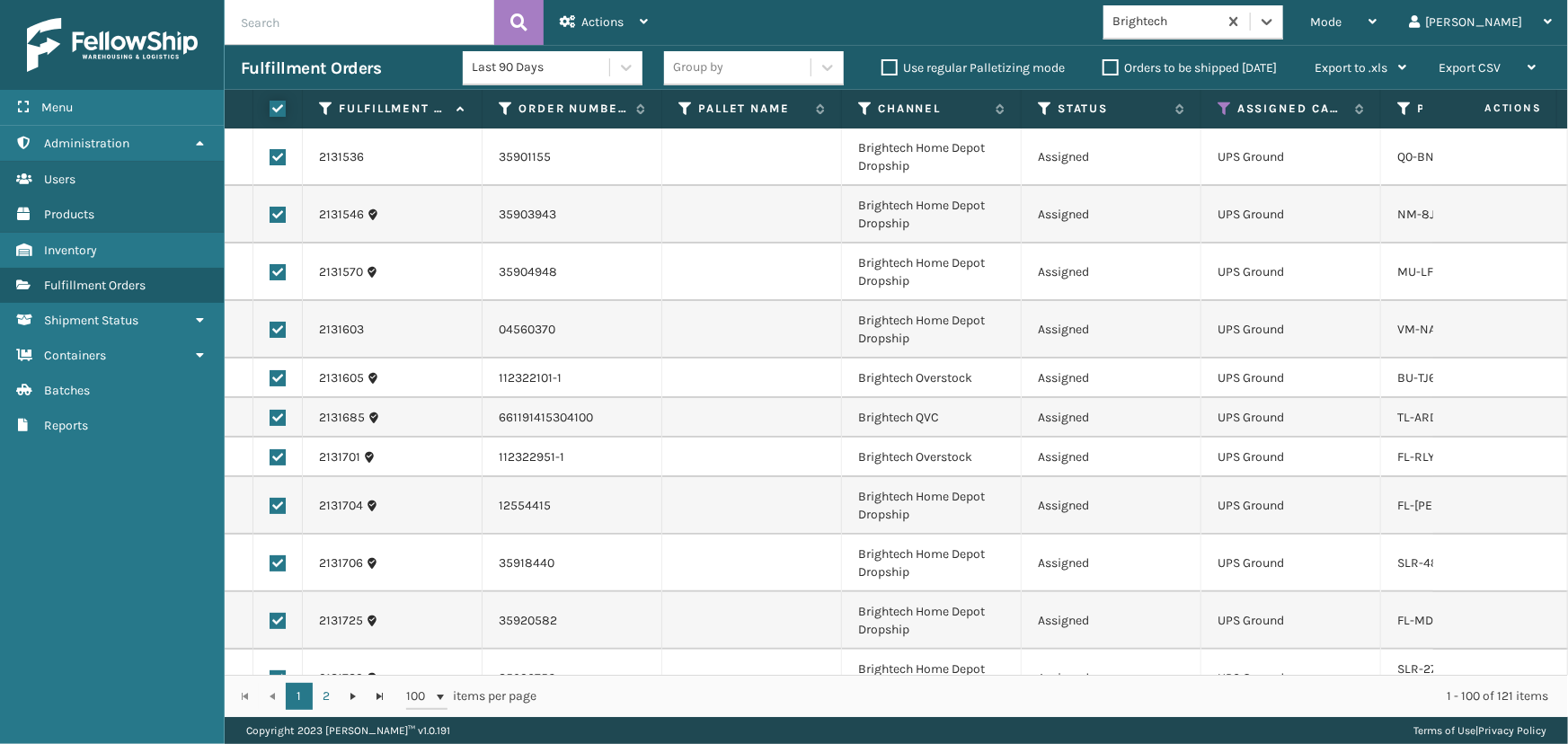
checkbox input "true"
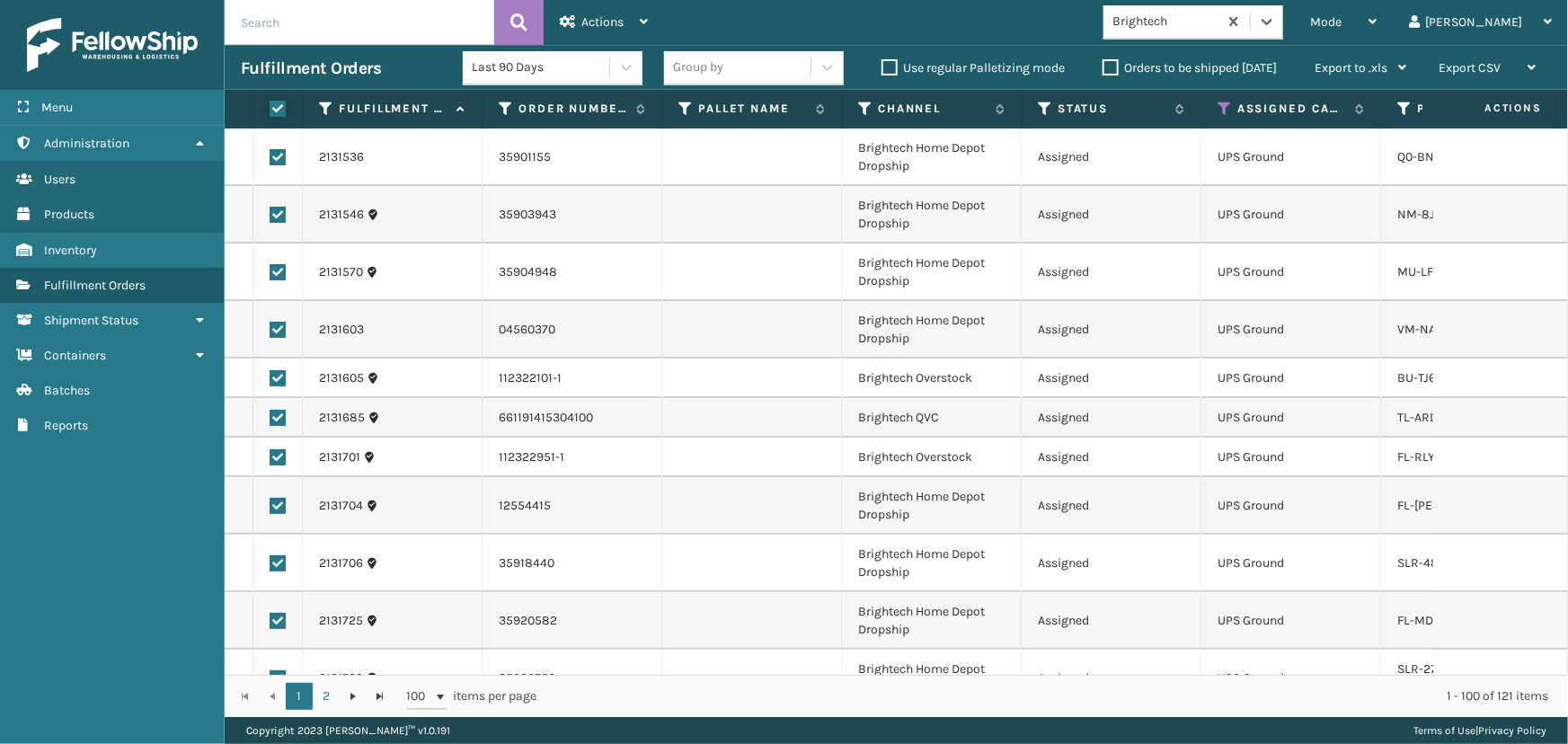
checkbox input "true"
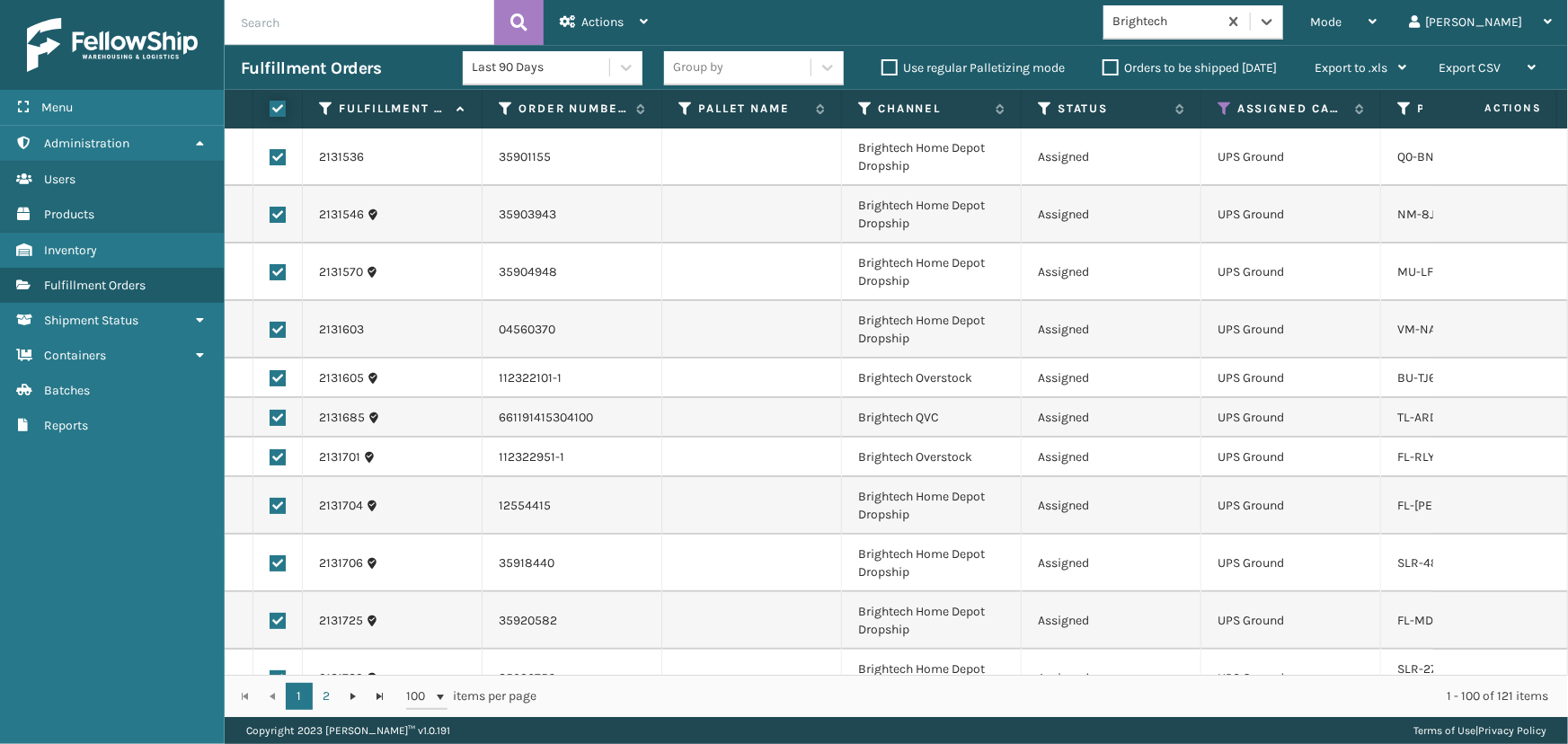
checkbox input "true"
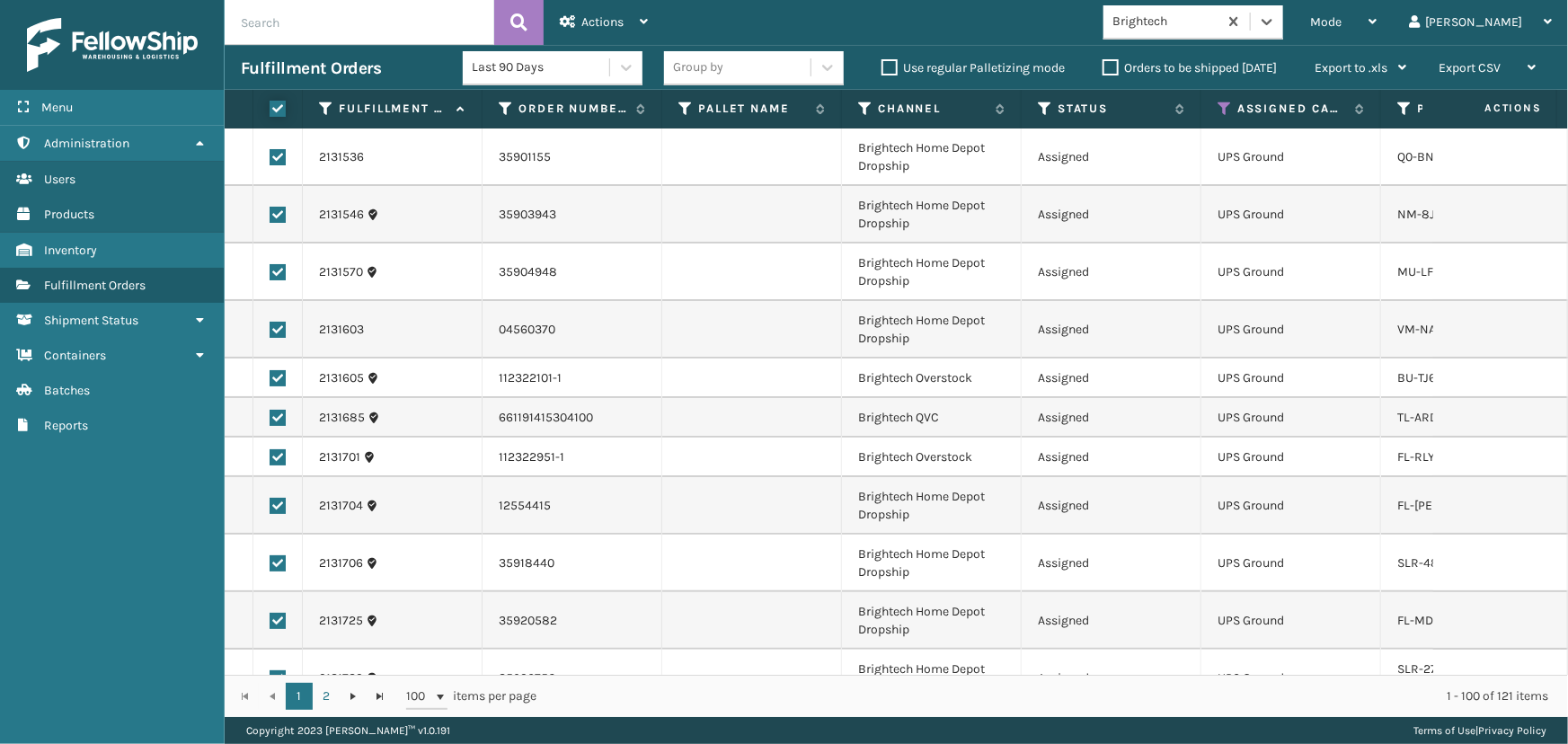
checkbox input "true"
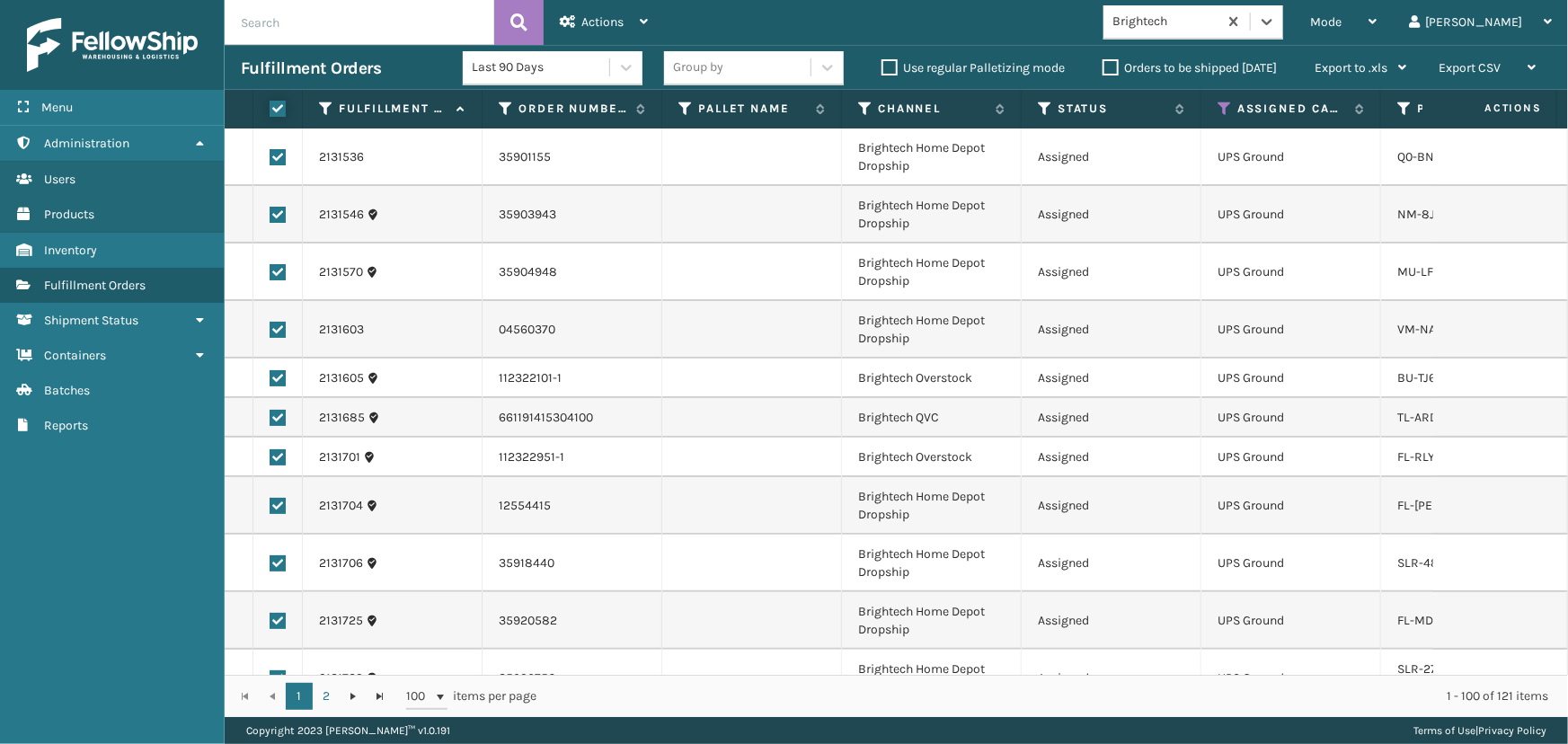
checkbox input "true"
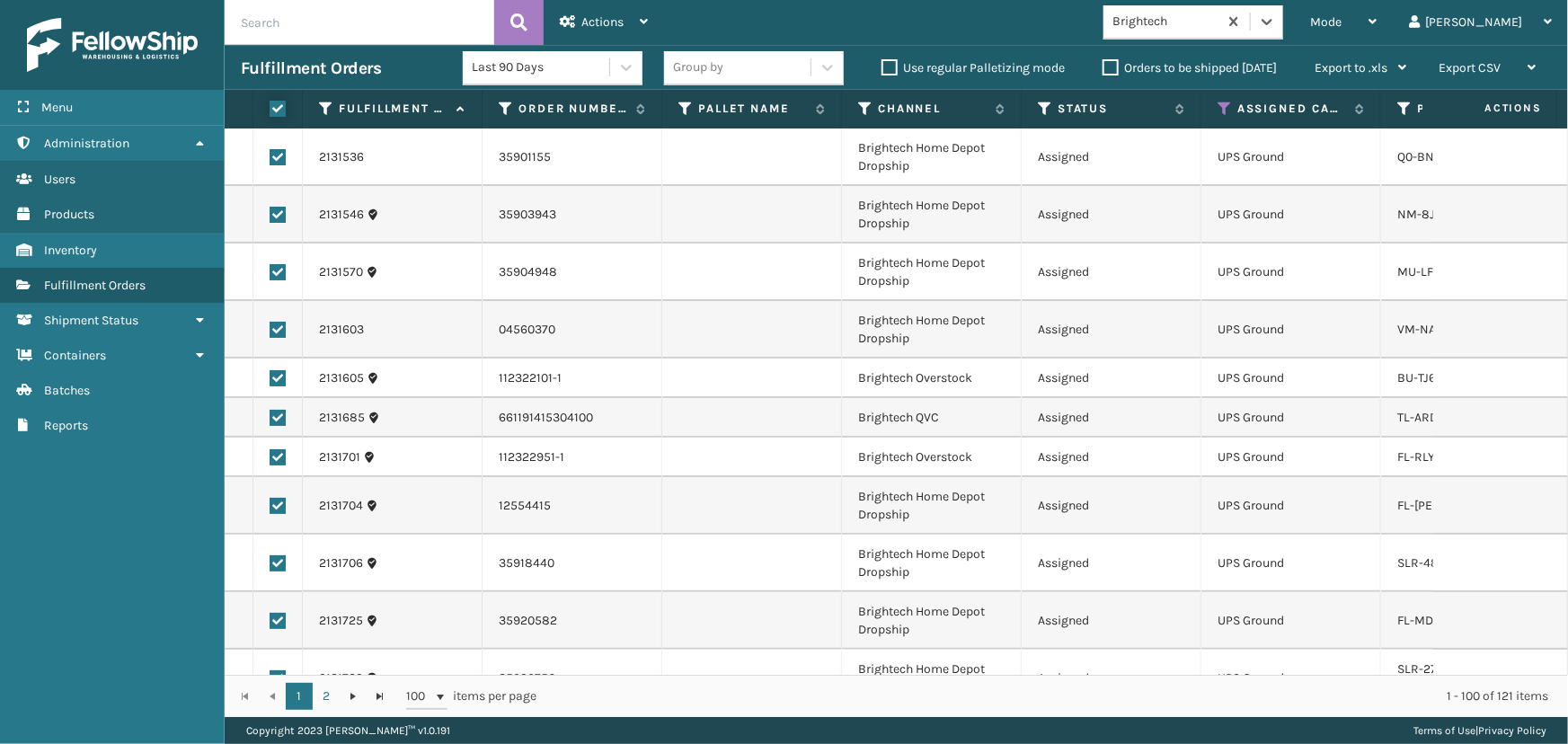
checkbox input "true"
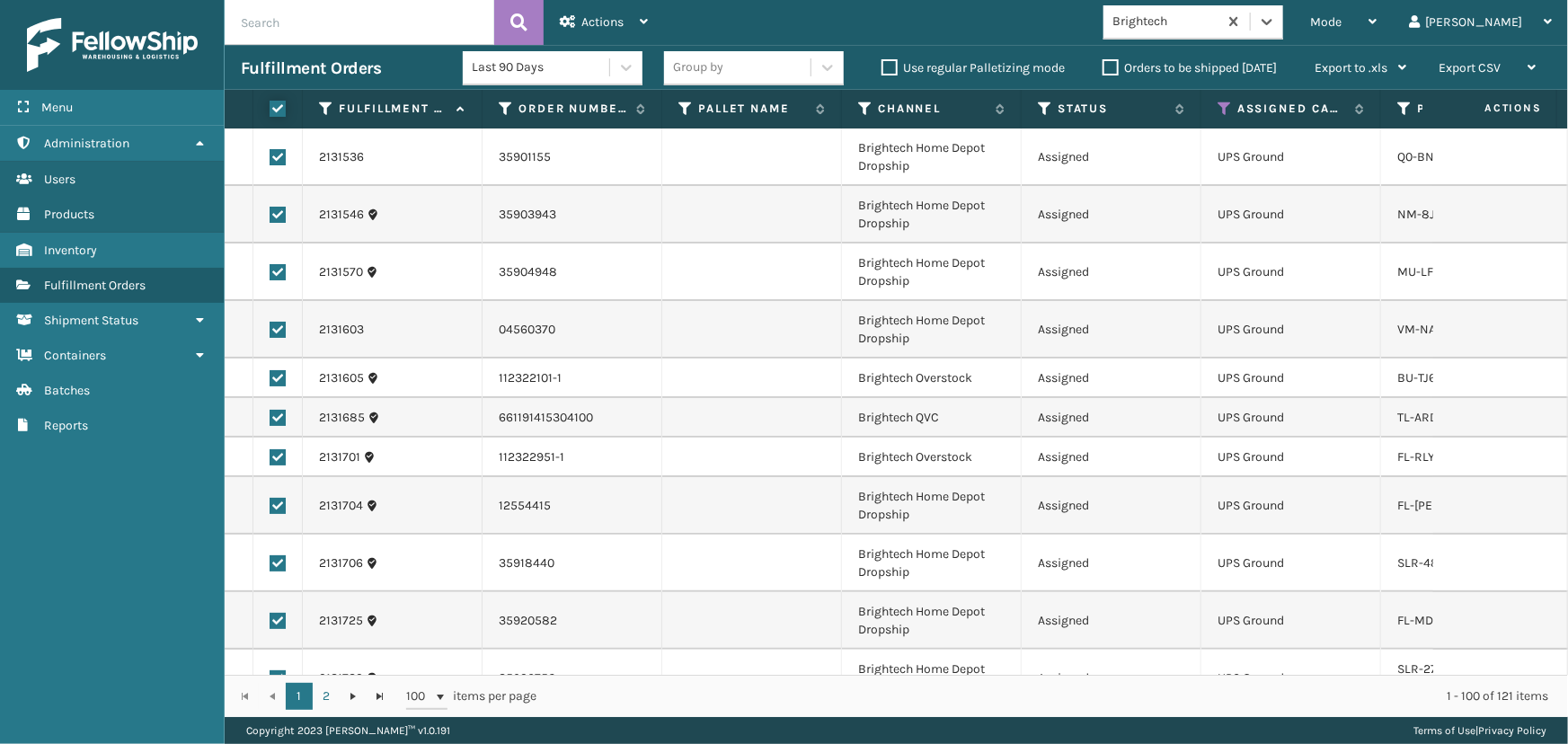
checkbox input "true"
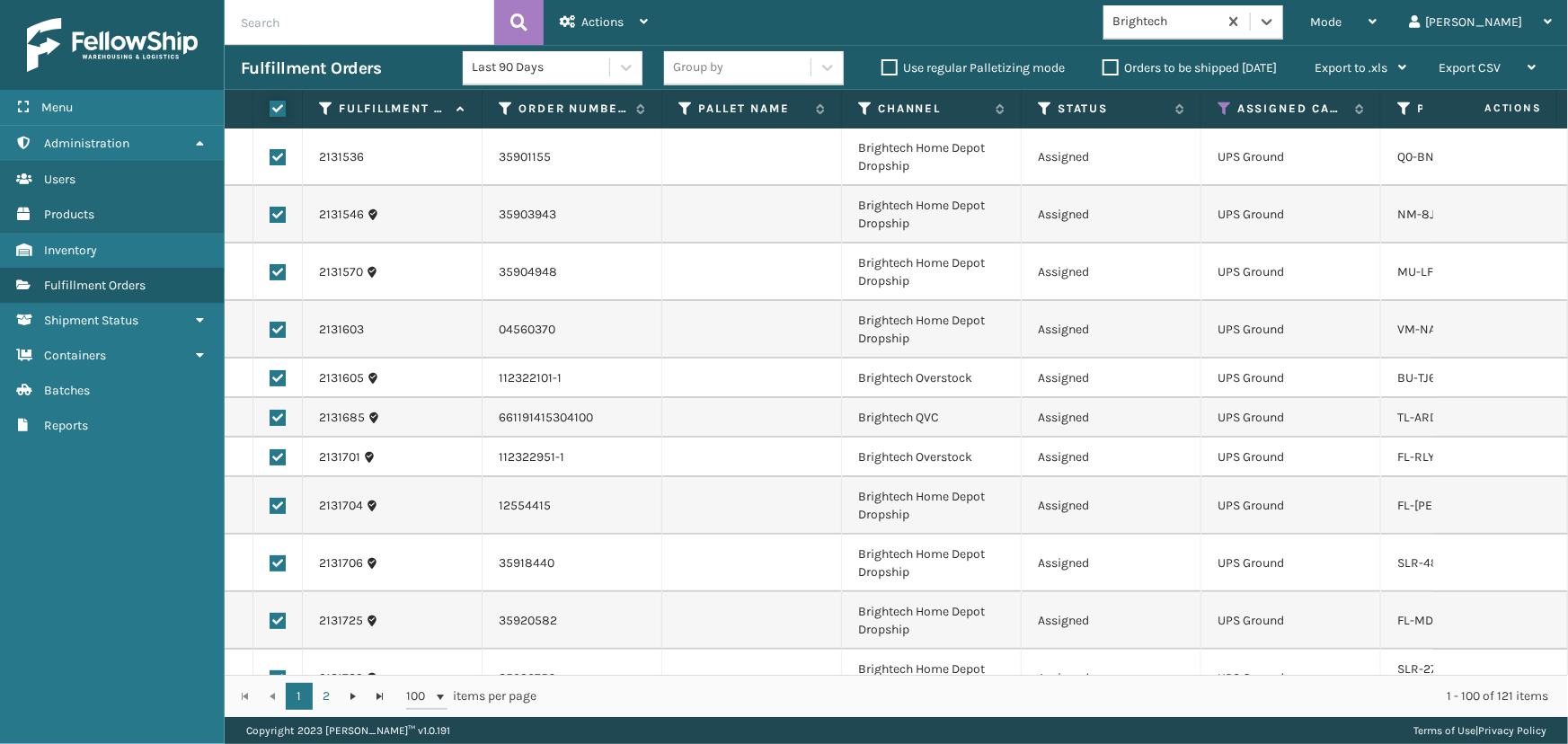
checkbox input "true"
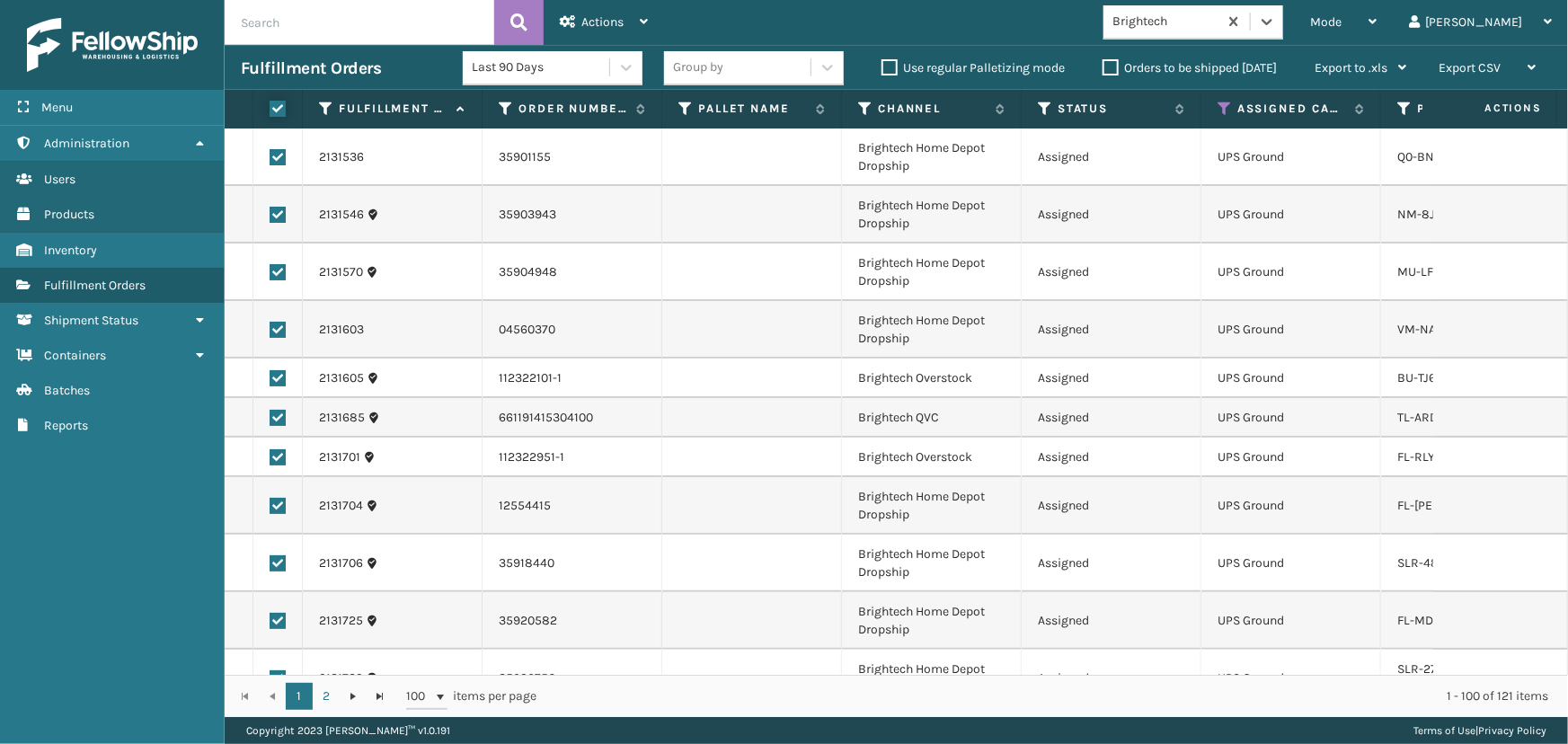
checkbox input "true"
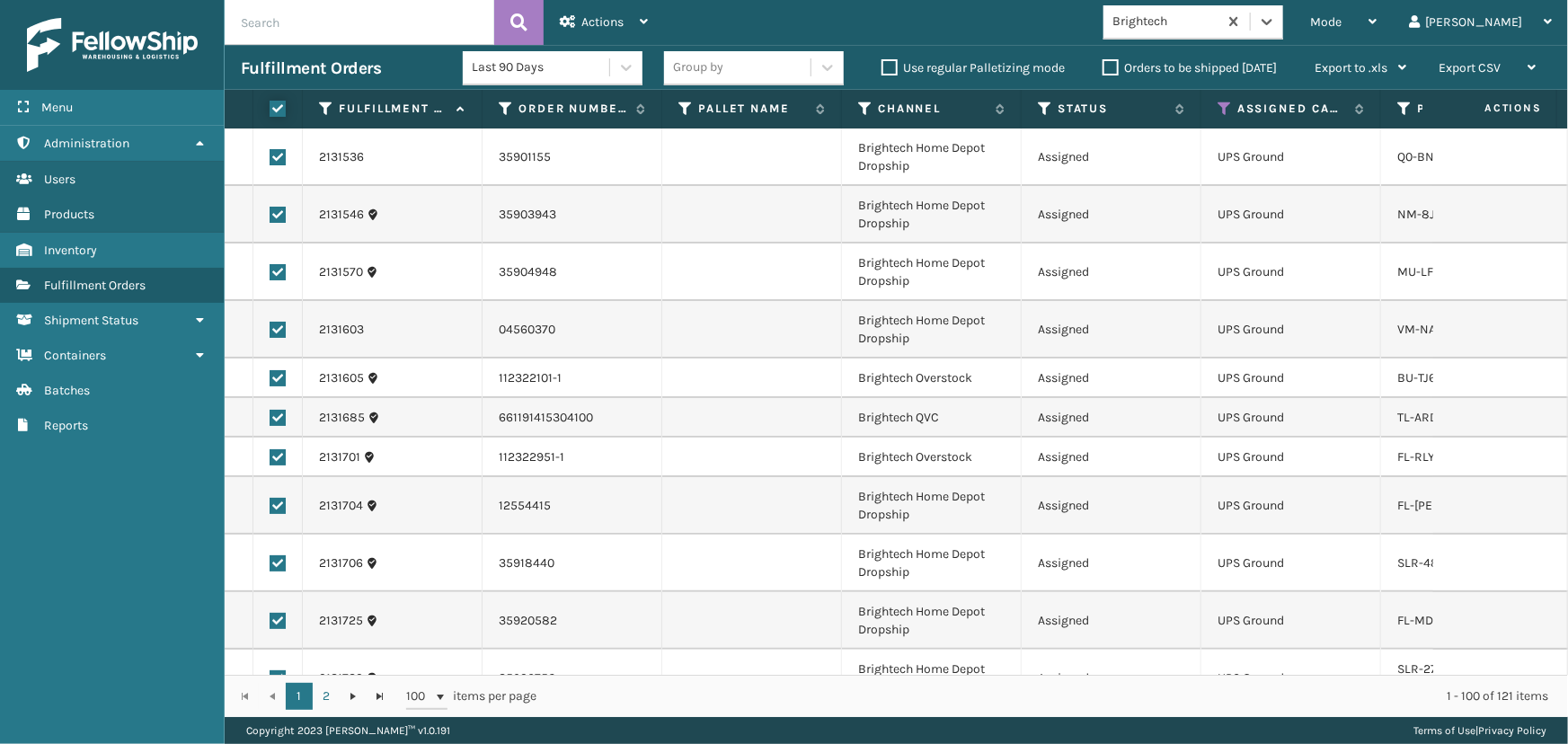
checkbox input "true"
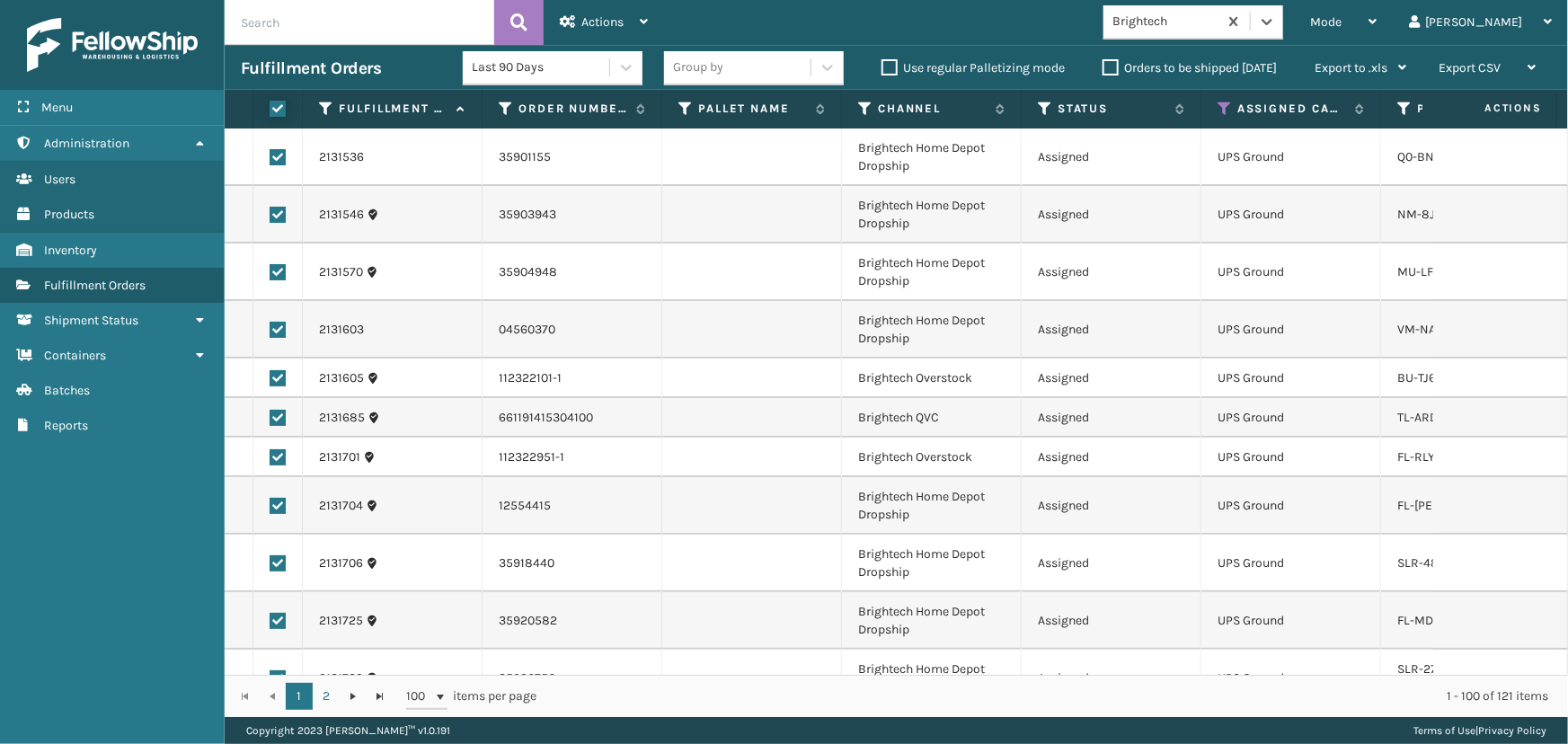
checkbox input "true"
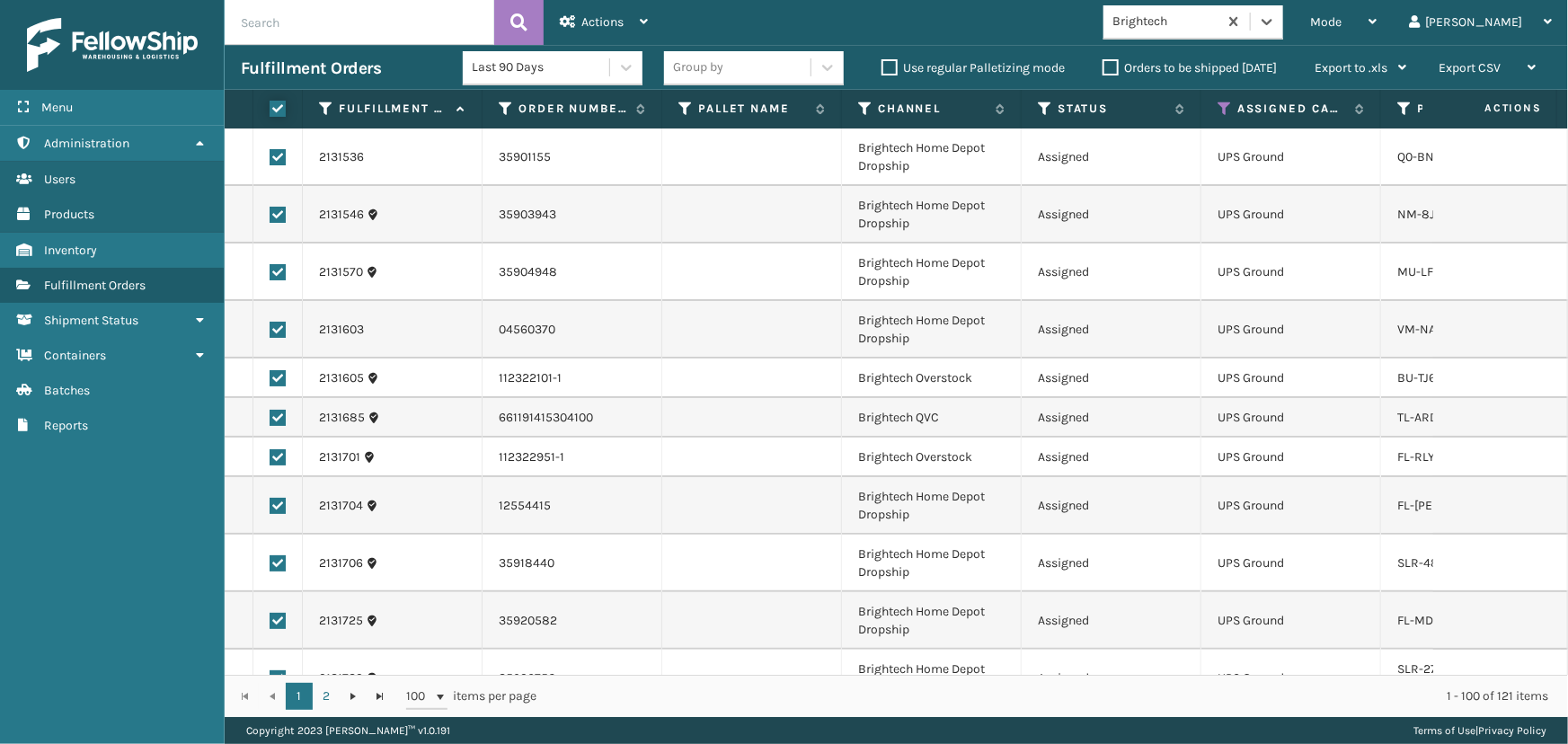
checkbox input "true"
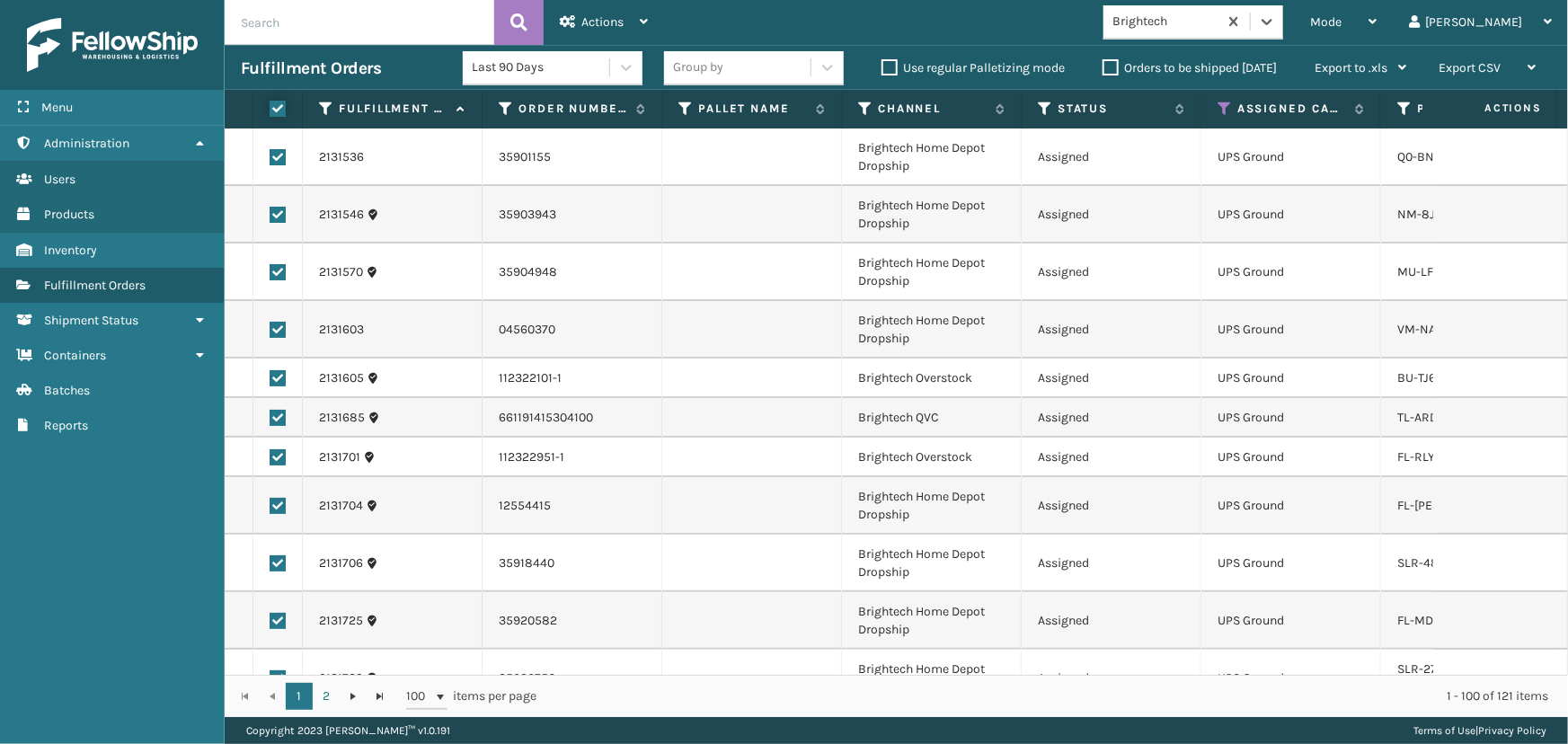
checkbox input "true"
click at [610, 14] on div "Actions" at bounding box center [604, 22] width 88 height 45
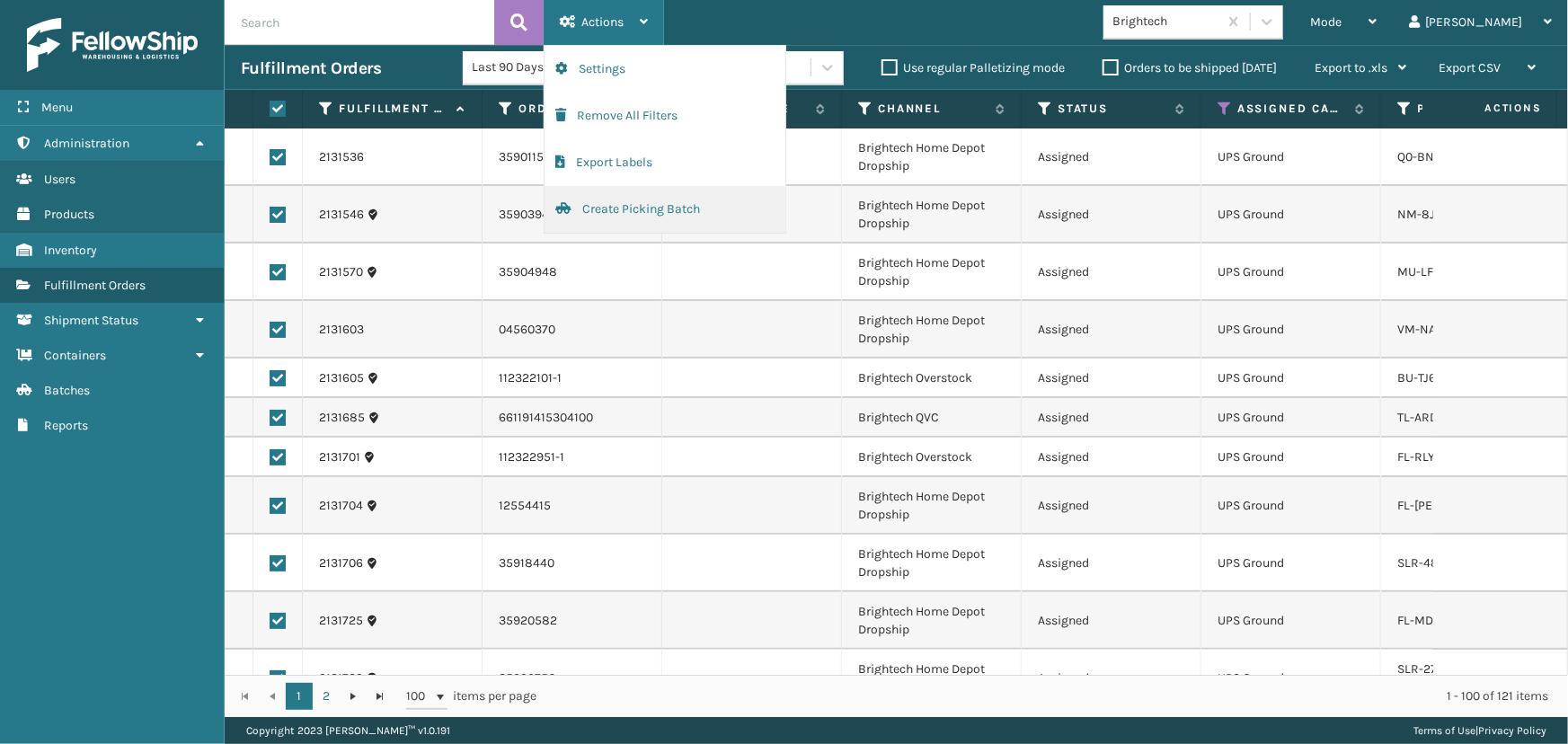
click at [640, 215] on button "Create Picking Batch" at bounding box center [664, 209] width 241 height 46
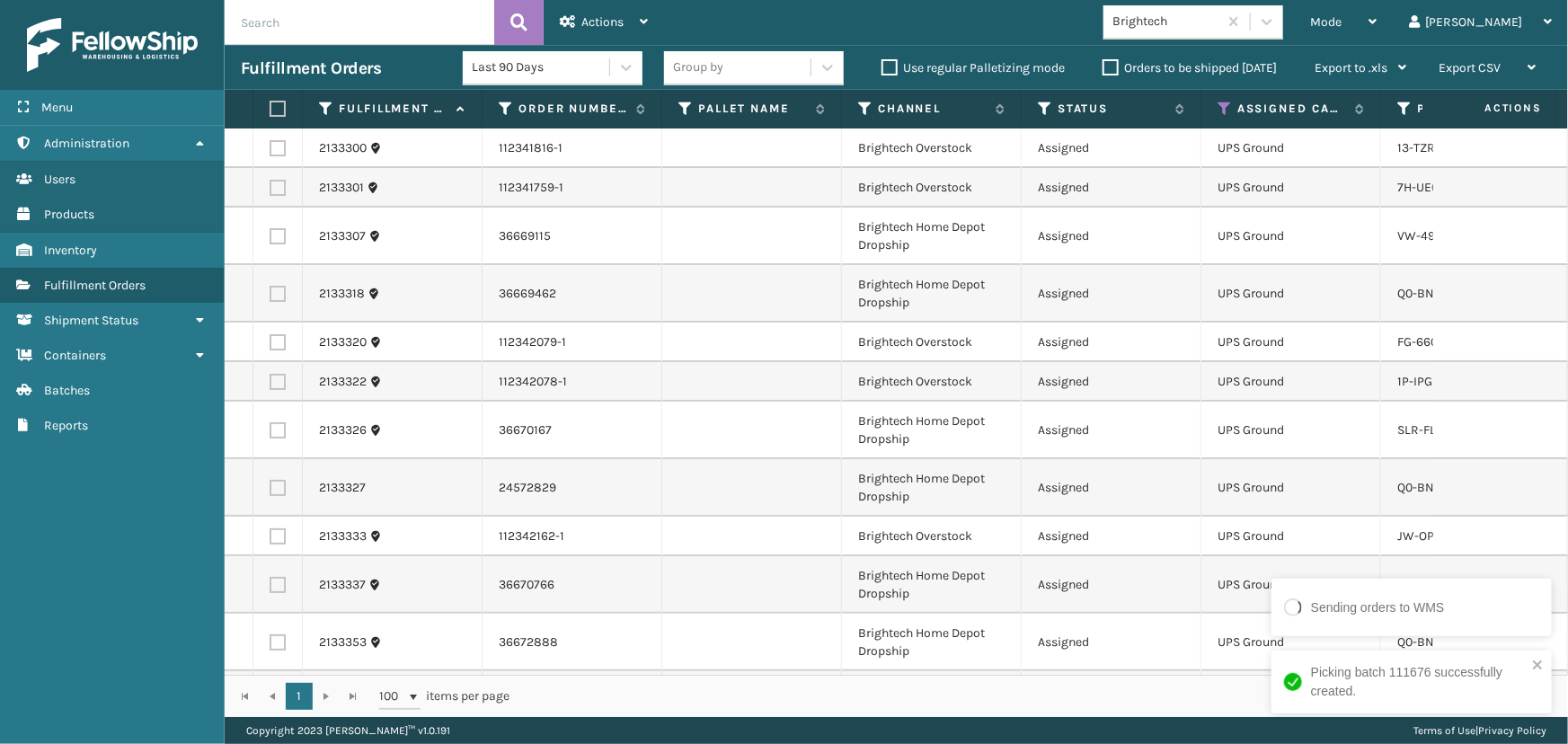
click at [275, 100] on label at bounding box center [275, 108] width 11 height 16
click at [270, 103] on input "checkbox" at bounding box center [269, 109] width 1 height 12
checkbox input "true"
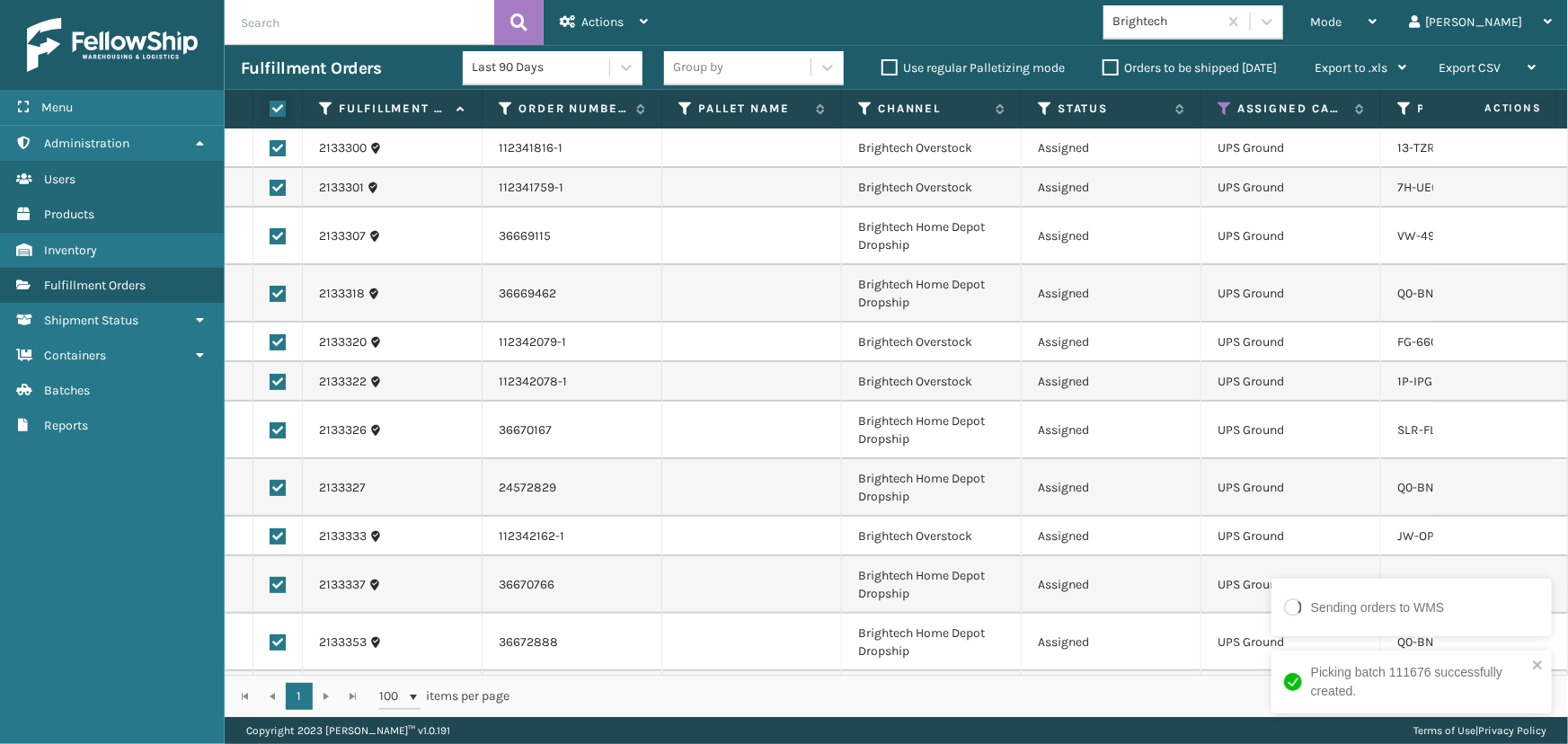
checkbox input "true"
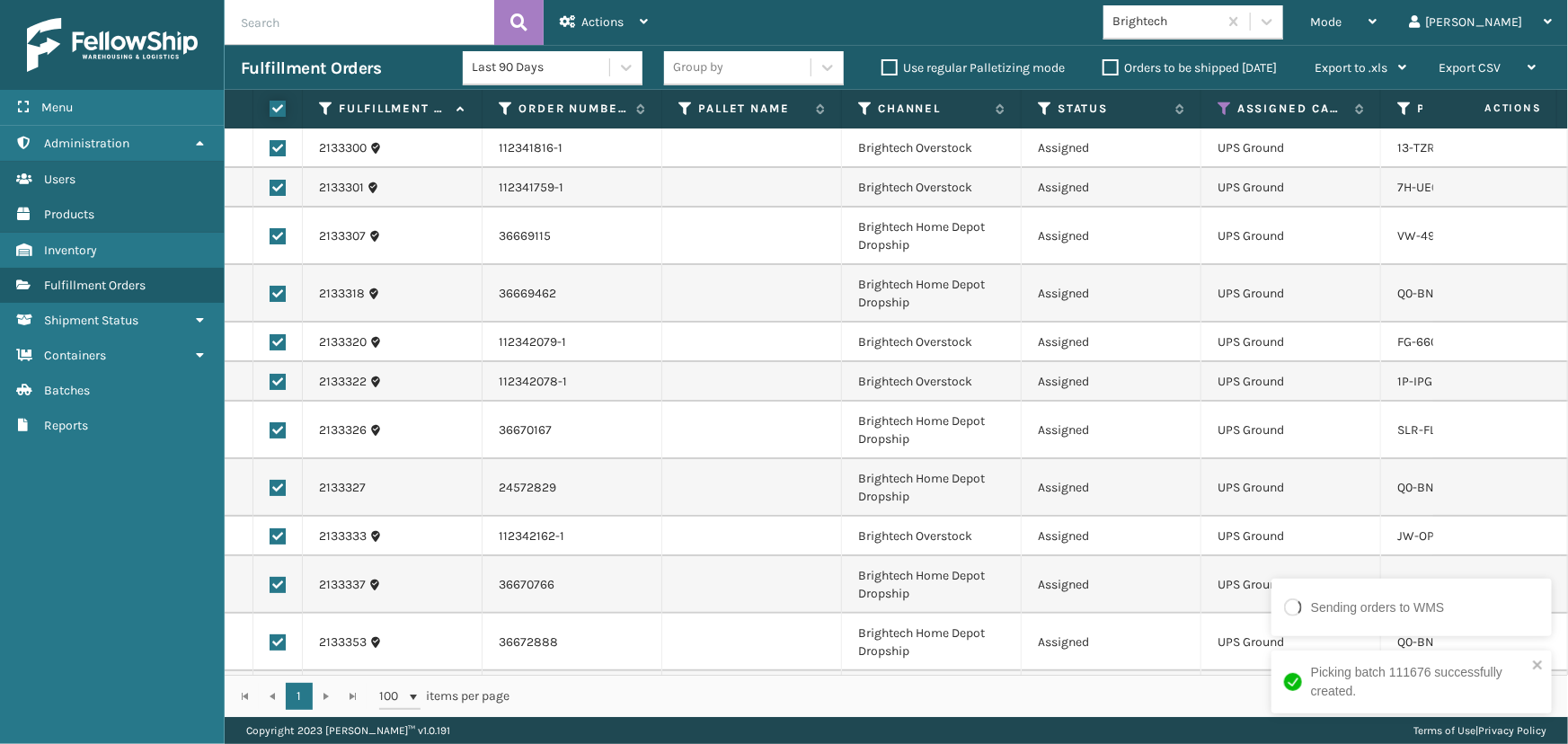
checkbox input "true"
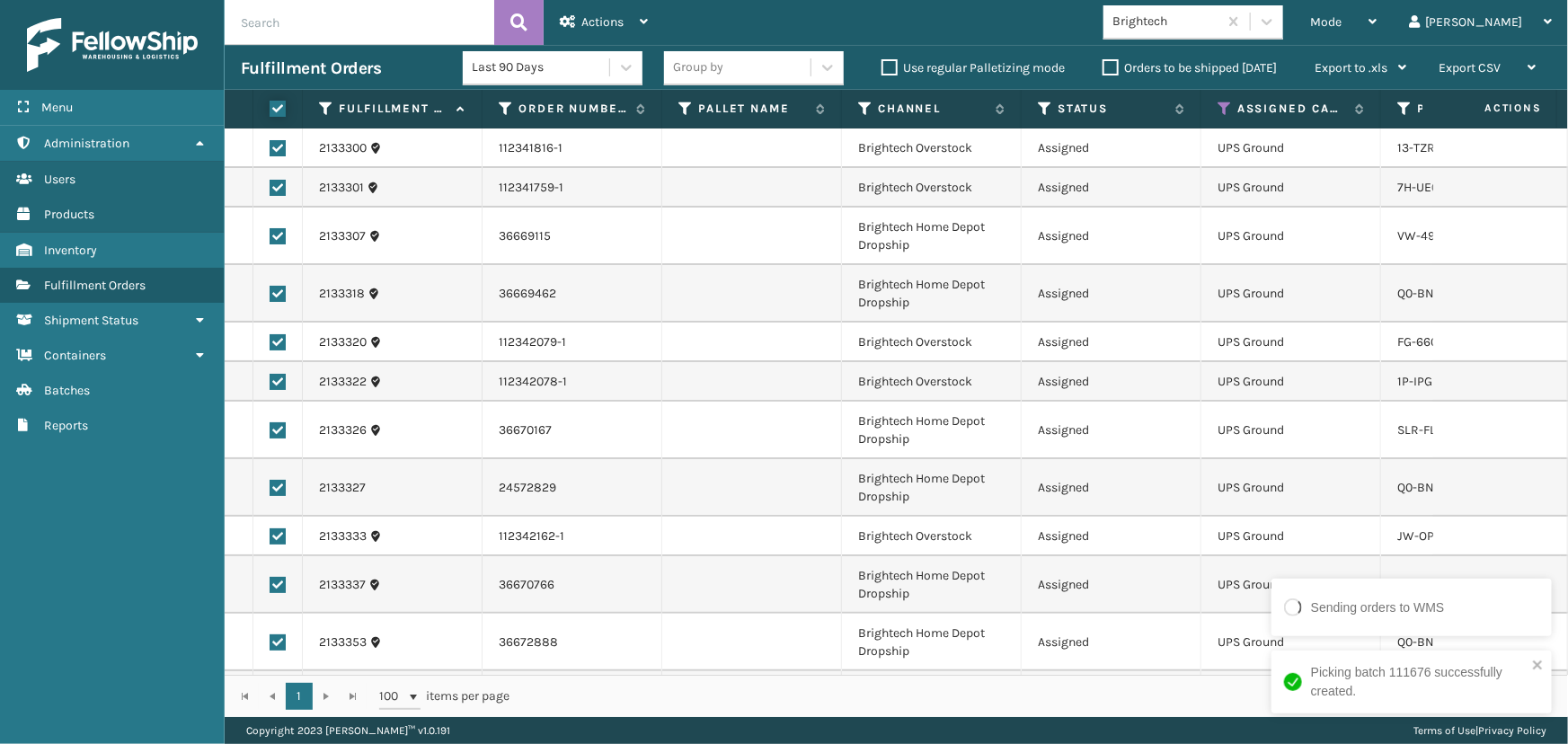
checkbox input "true"
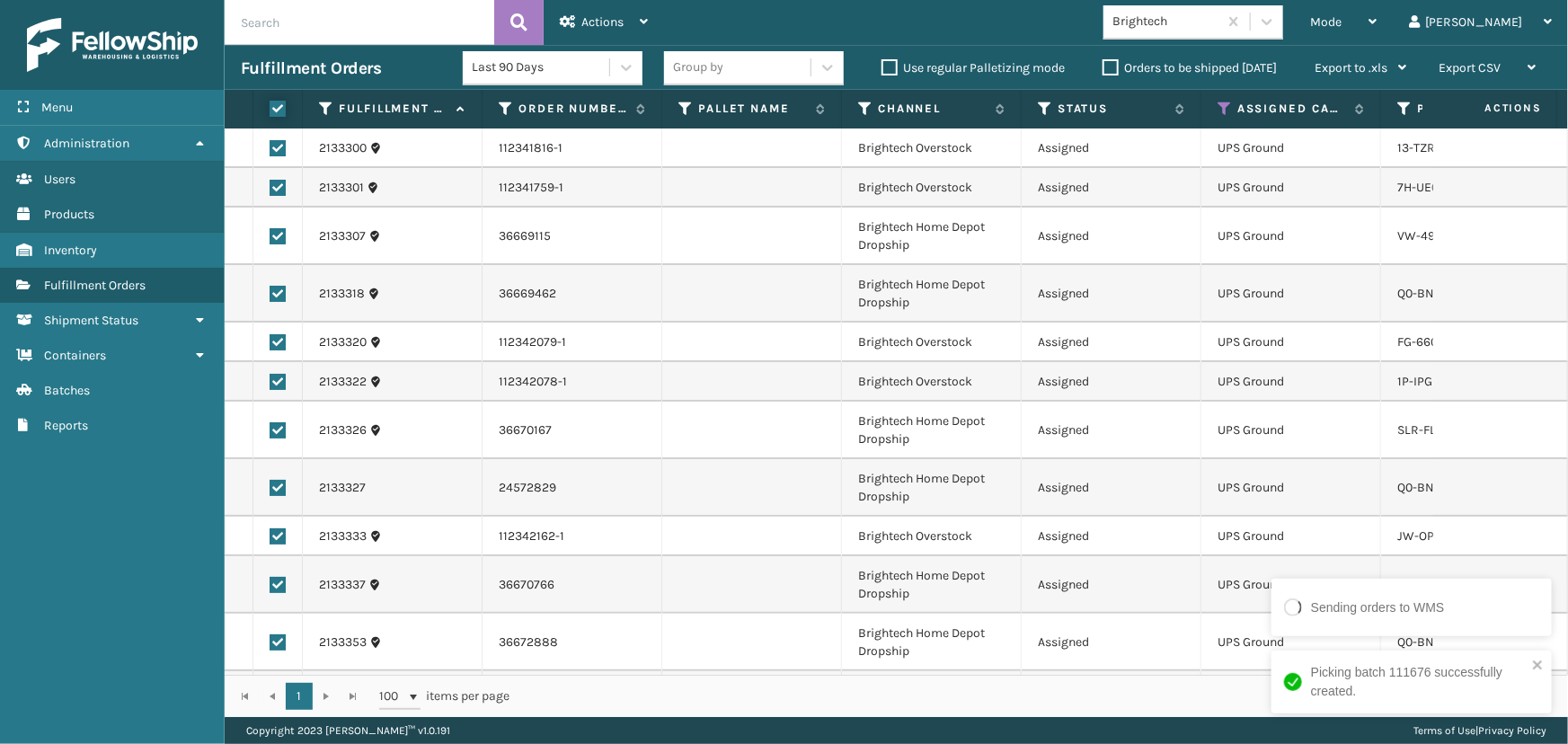
checkbox input "true"
click at [581, 29] on div "Actions" at bounding box center [604, 22] width 88 height 45
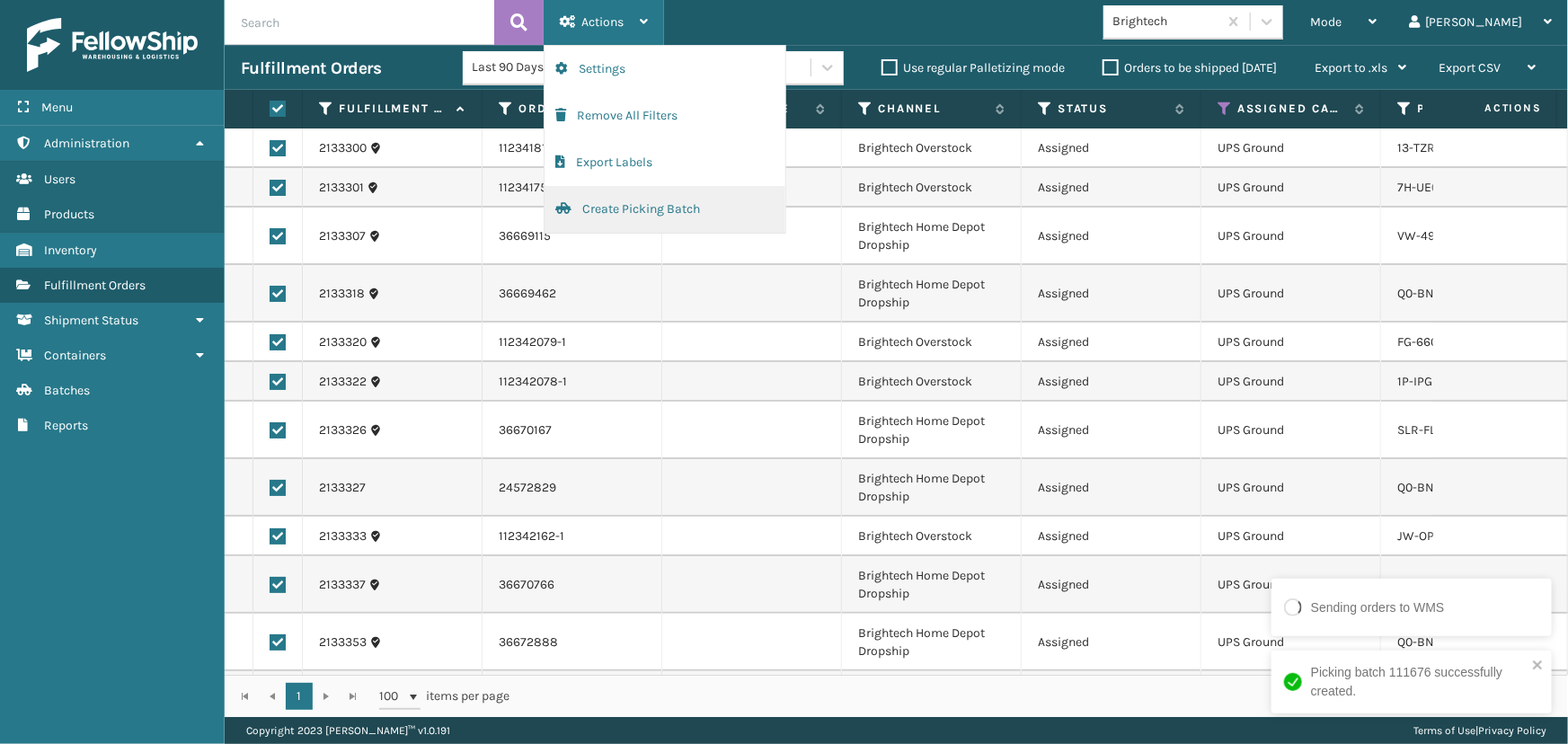
click at [612, 215] on button "Create Picking Batch" at bounding box center [664, 209] width 241 height 46
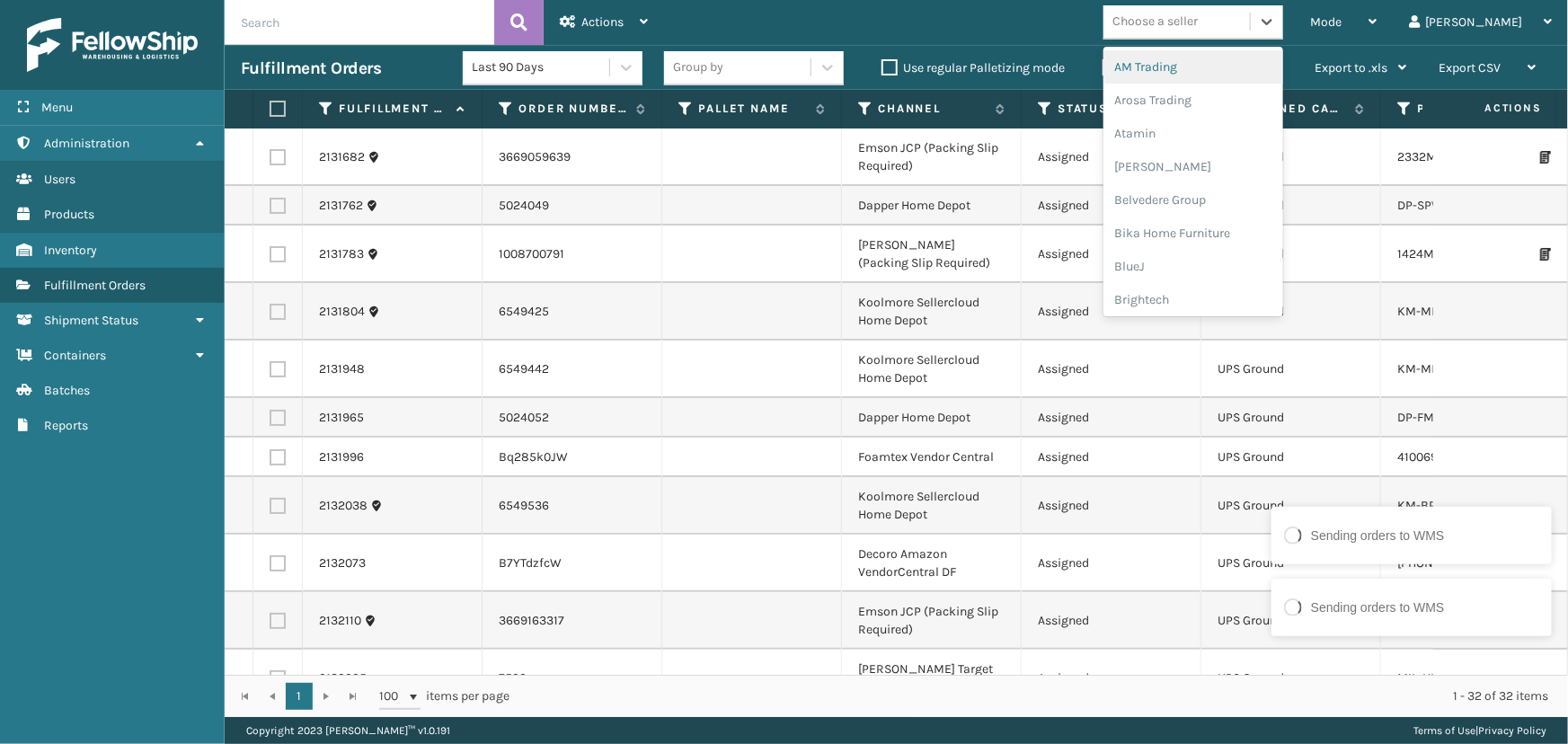
click at [1197, 13] on div "Choose a seller" at bounding box center [1156, 22] width 85 height 19
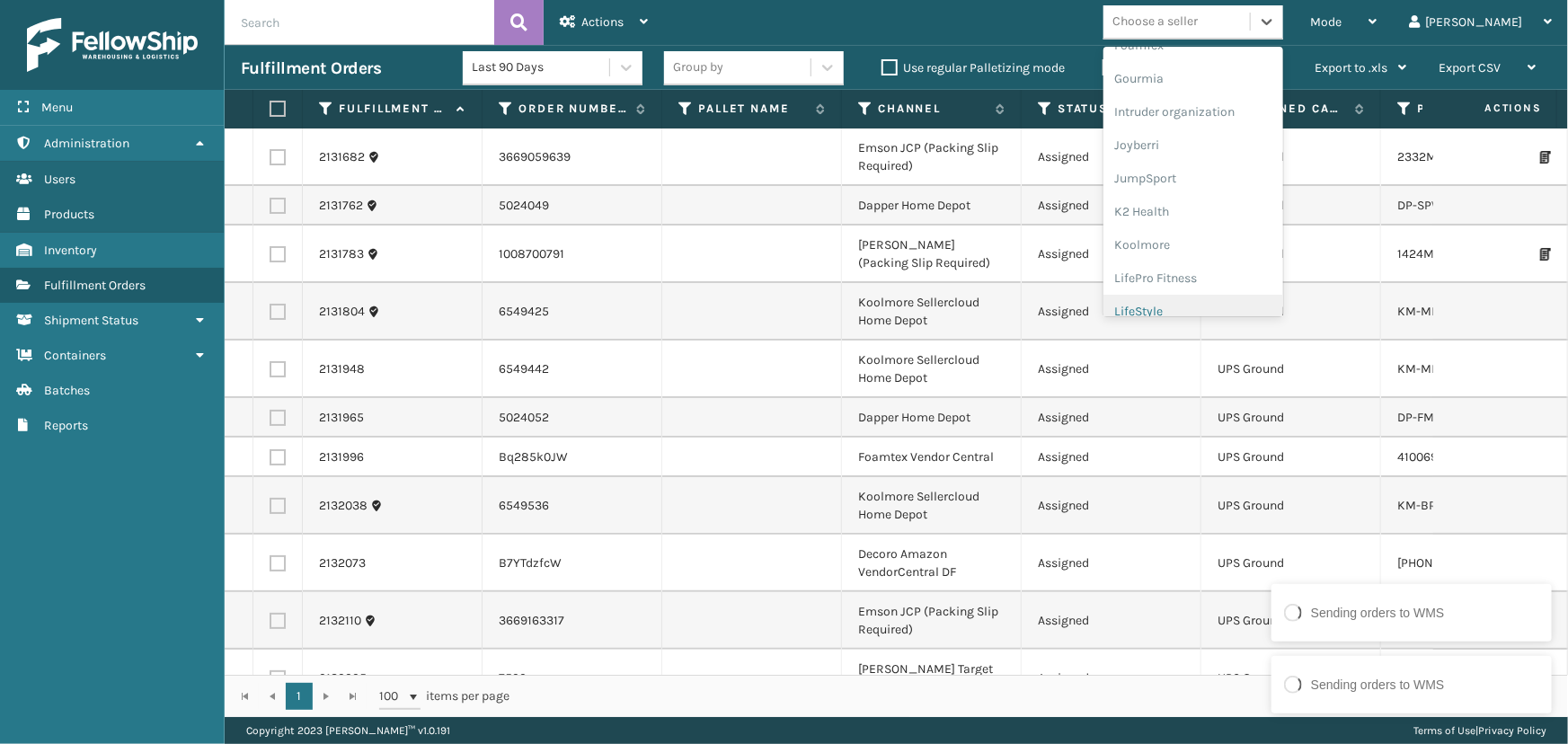
scroll to position [568, 0]
click at [1210, 178] on div "LifePro Fitness" at bounding box center [1193, 164] width 179 height 33
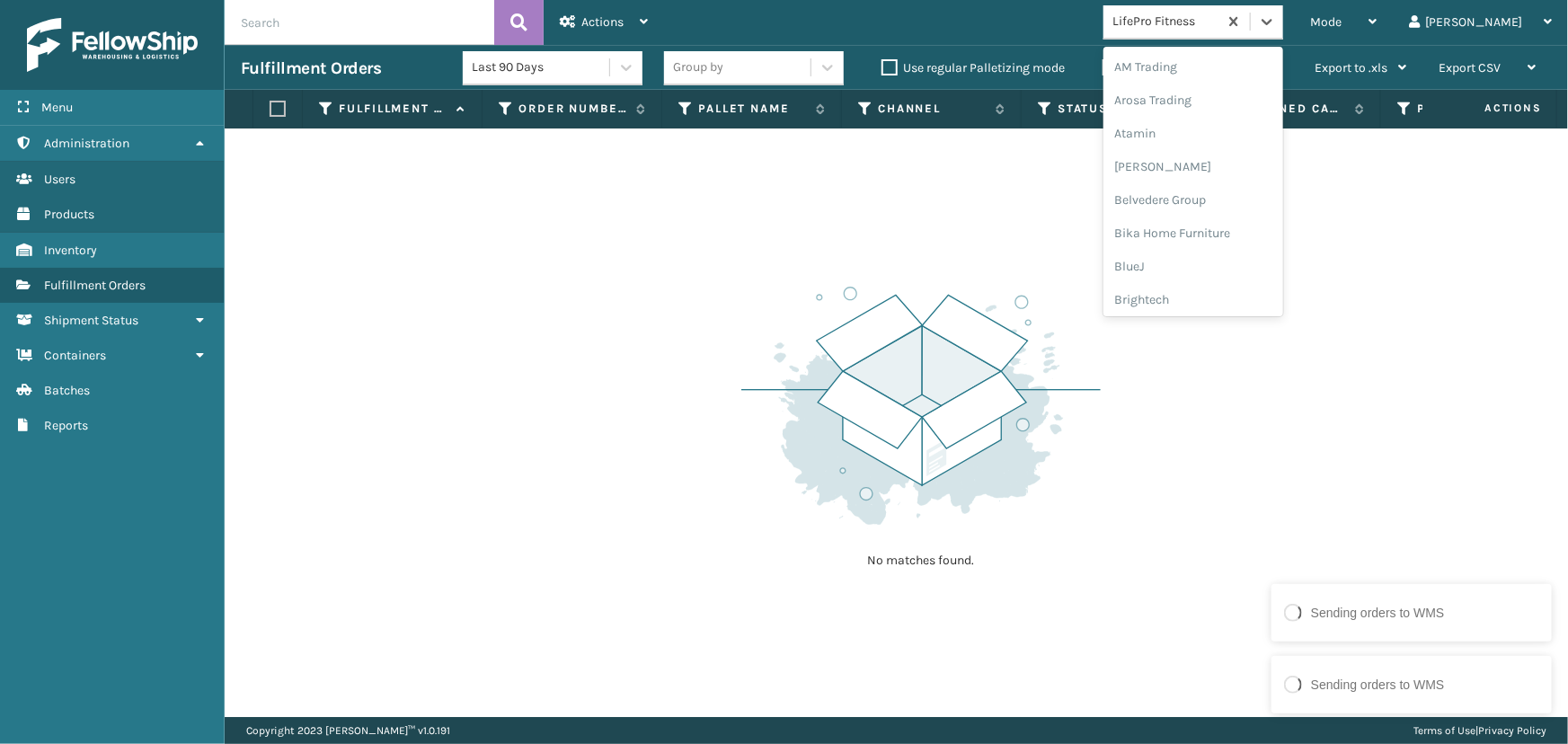
click at [1220, 23] on div "LifePro Fitness" at bounding box center [1166, 22] width 107 height 19
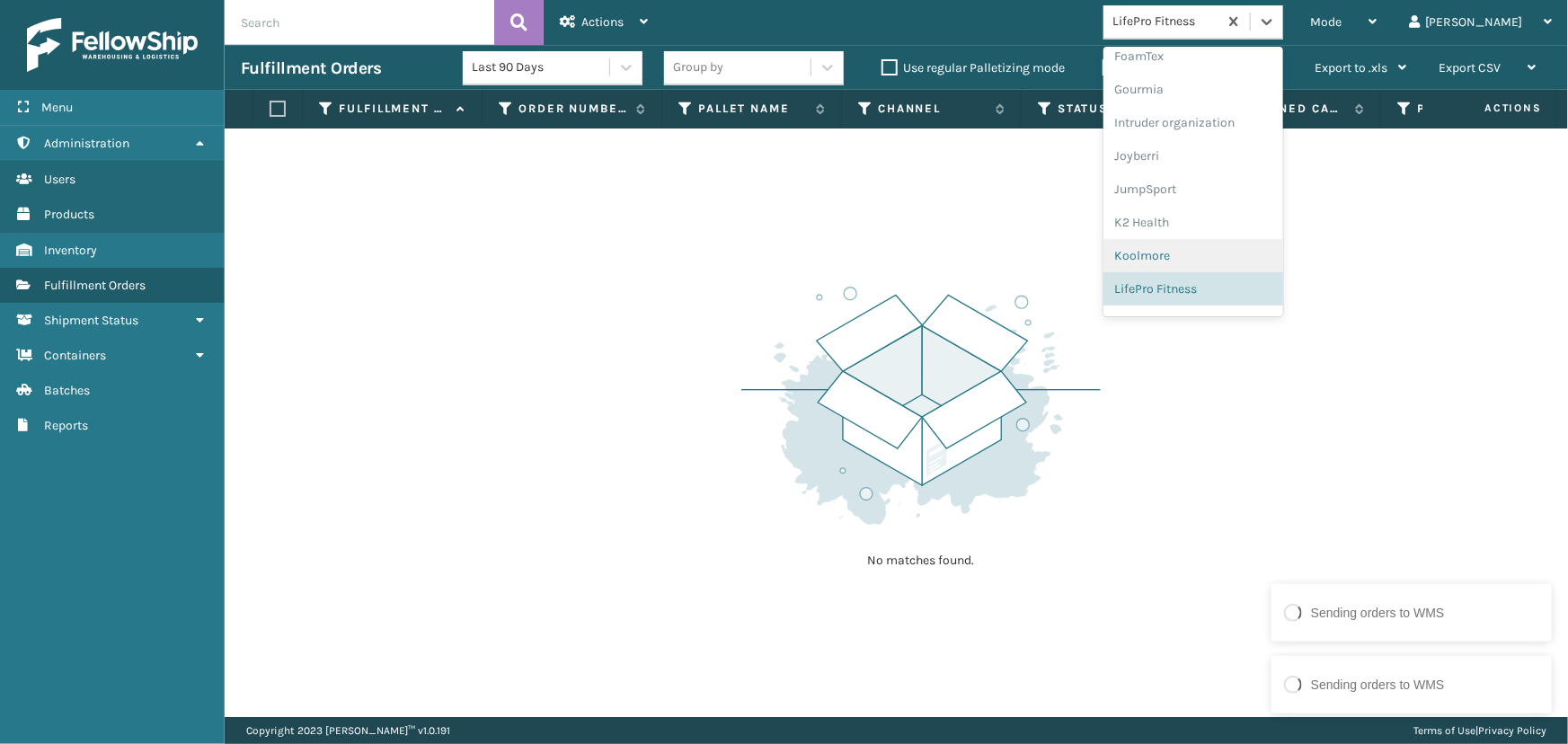
click at [1242, 259] on div "Koolmore" at bounding box center [1193, 255] width 179 height 33
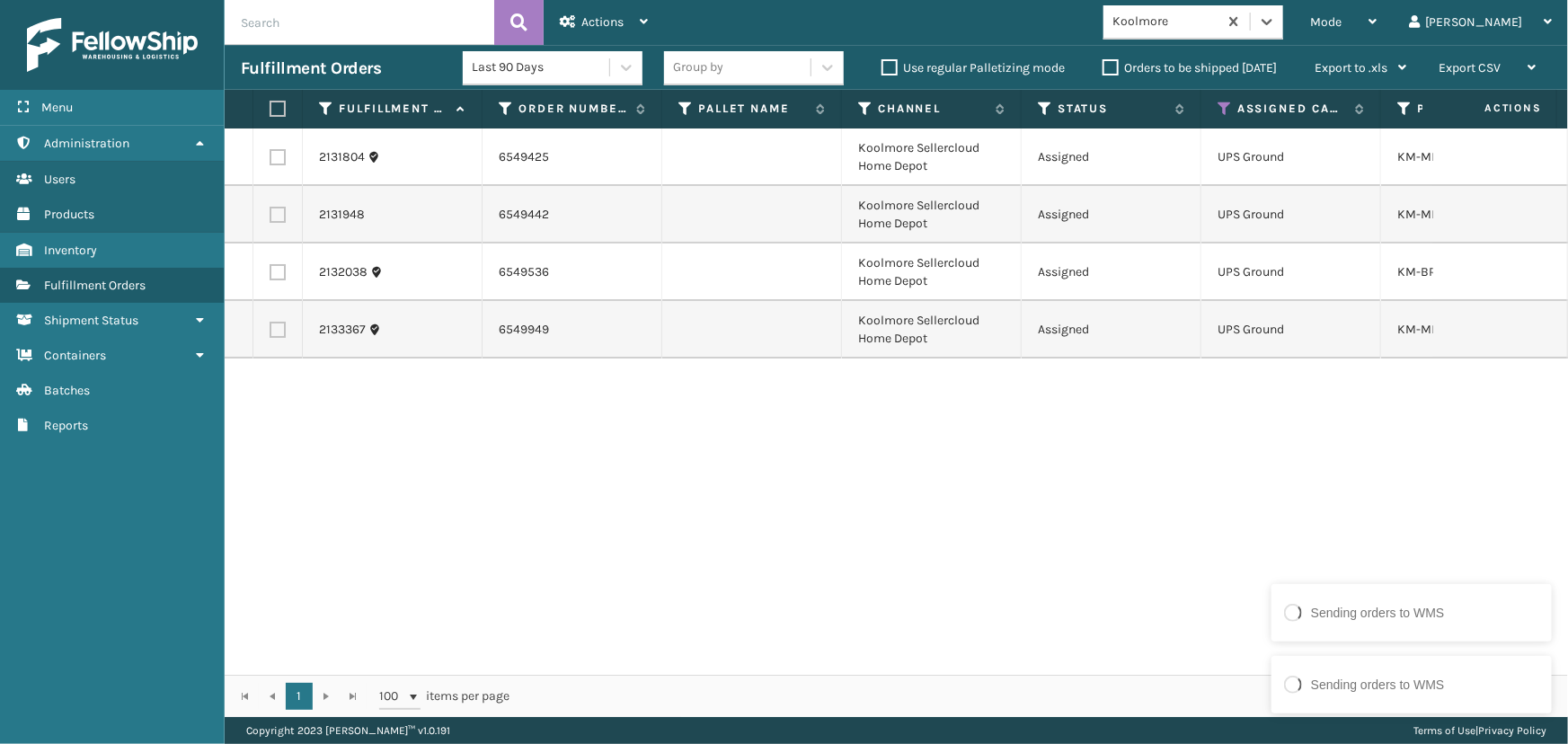
click at [273, 106] on label at bounding box center [275, 108] width 11 height 16
click at [270, 106] on input "checkbox" at bounding box center [269, 109] width 1 height 12
checkbox input "true"
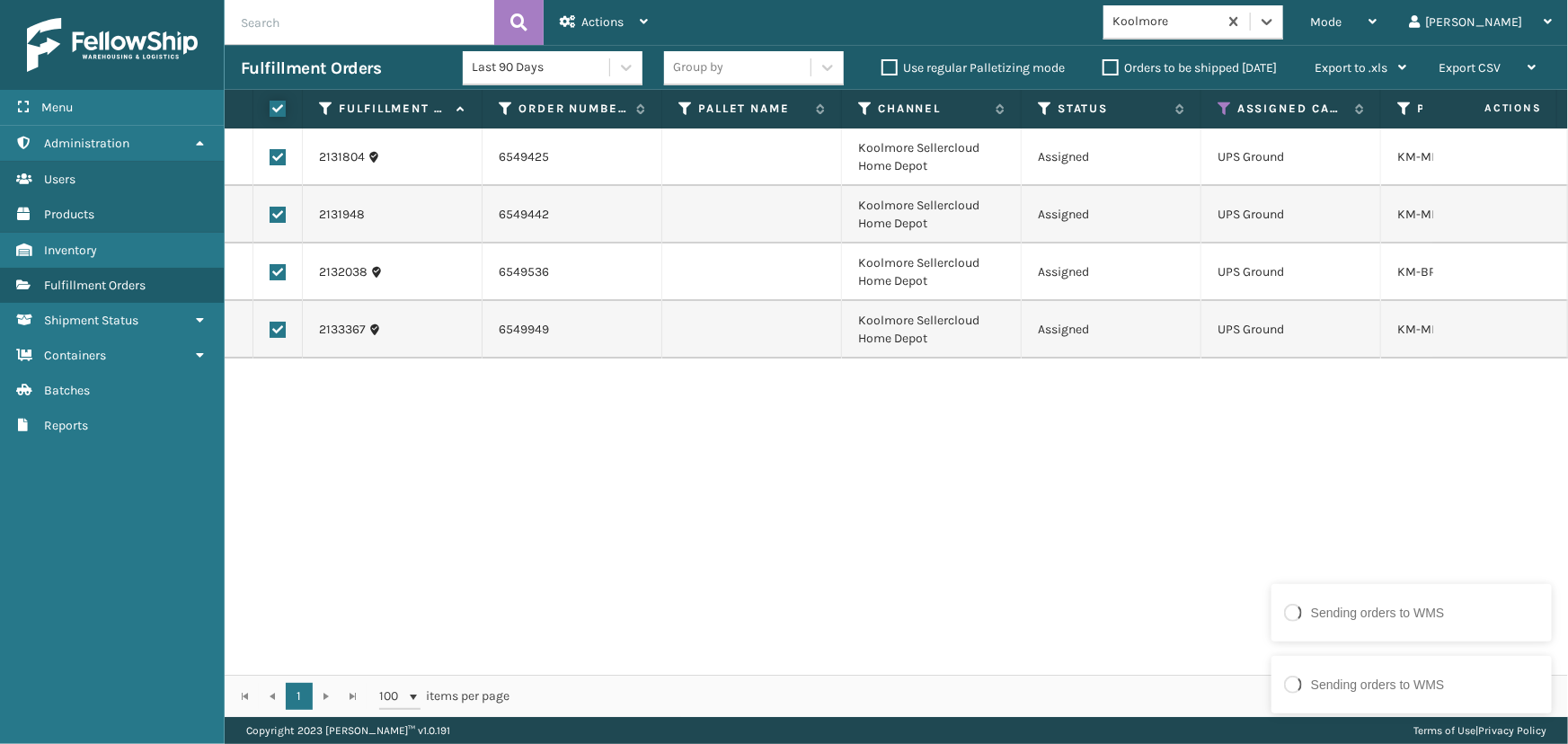
checkbox input "true"
click at [583, 24] on span "Actions" at bounding box center [602, 21] width 42 height 15
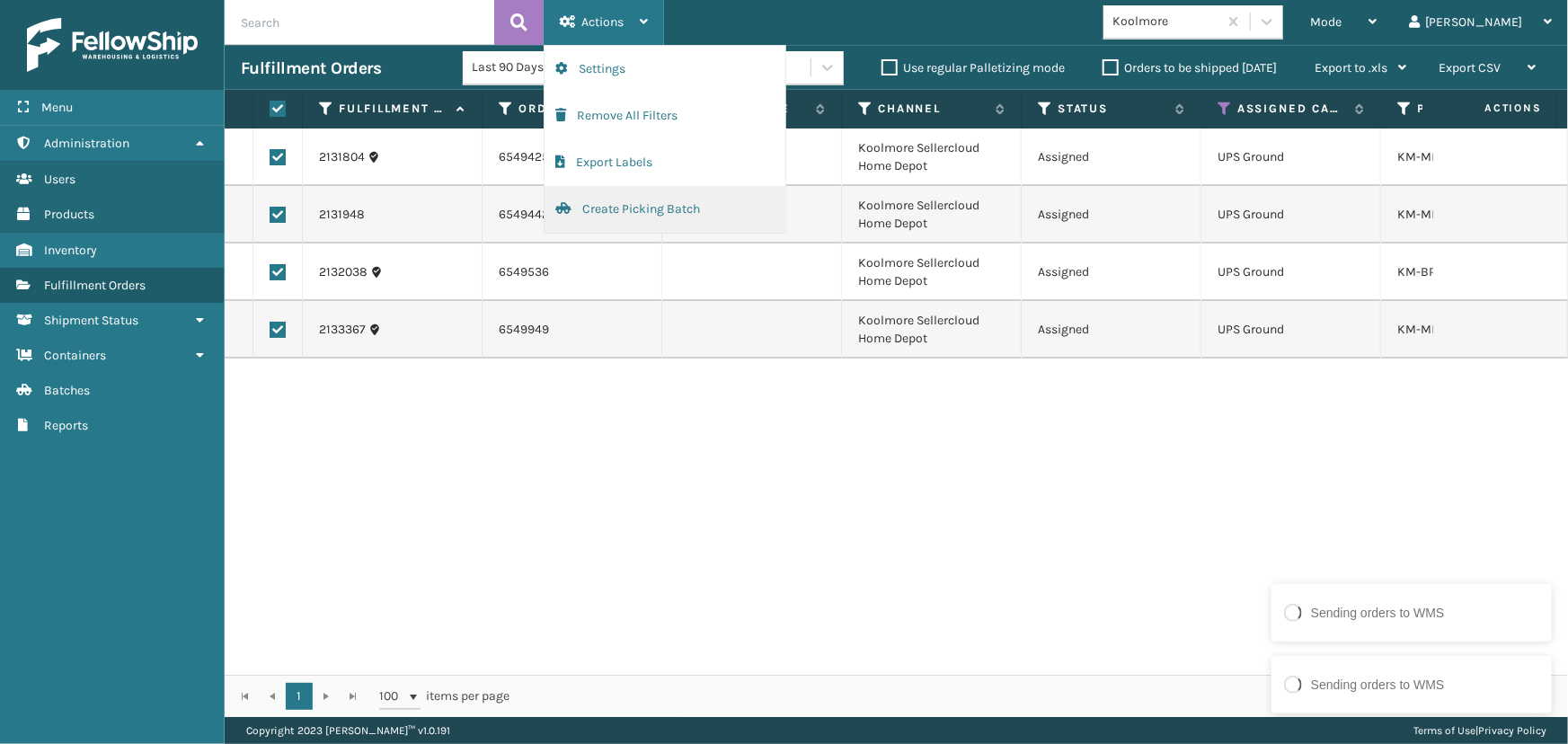
click at [647, 206] on button "Create Picking Batch" at bounding box center [664, 209] width 241 height 46
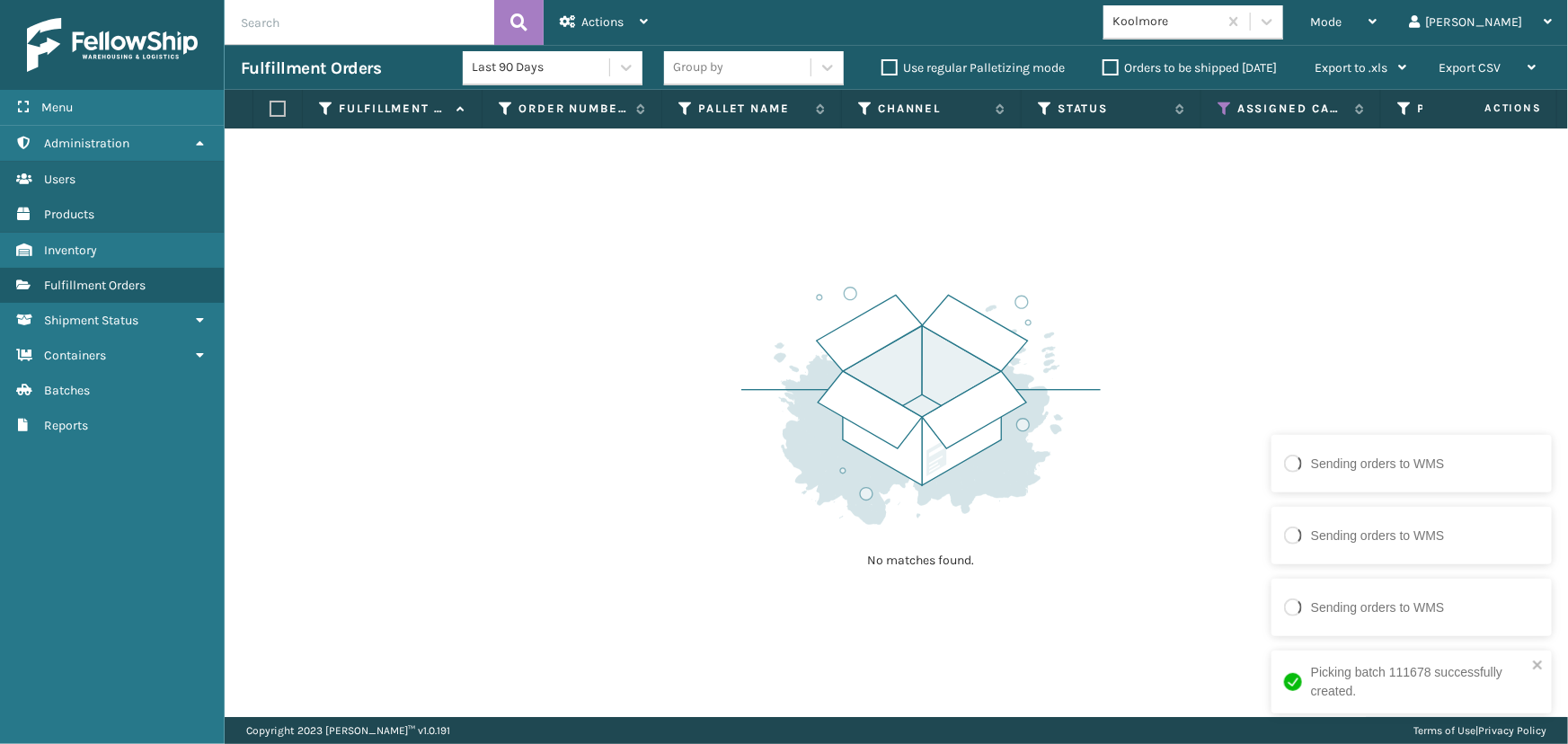
click at [1220, 23] on div "Koolmore" at bounding box center [1166, 22] width 107 height 19
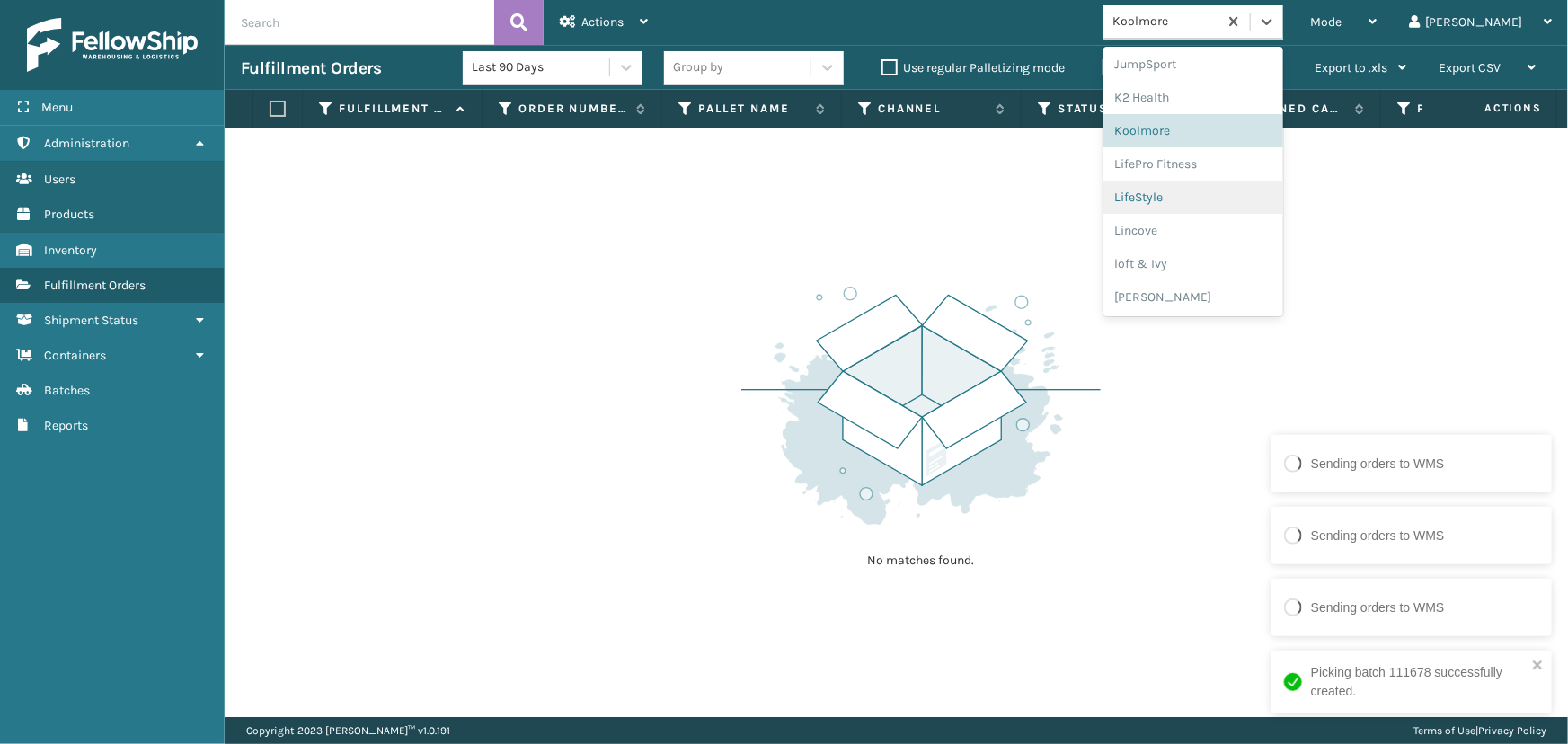
scroll to position [813, 0]
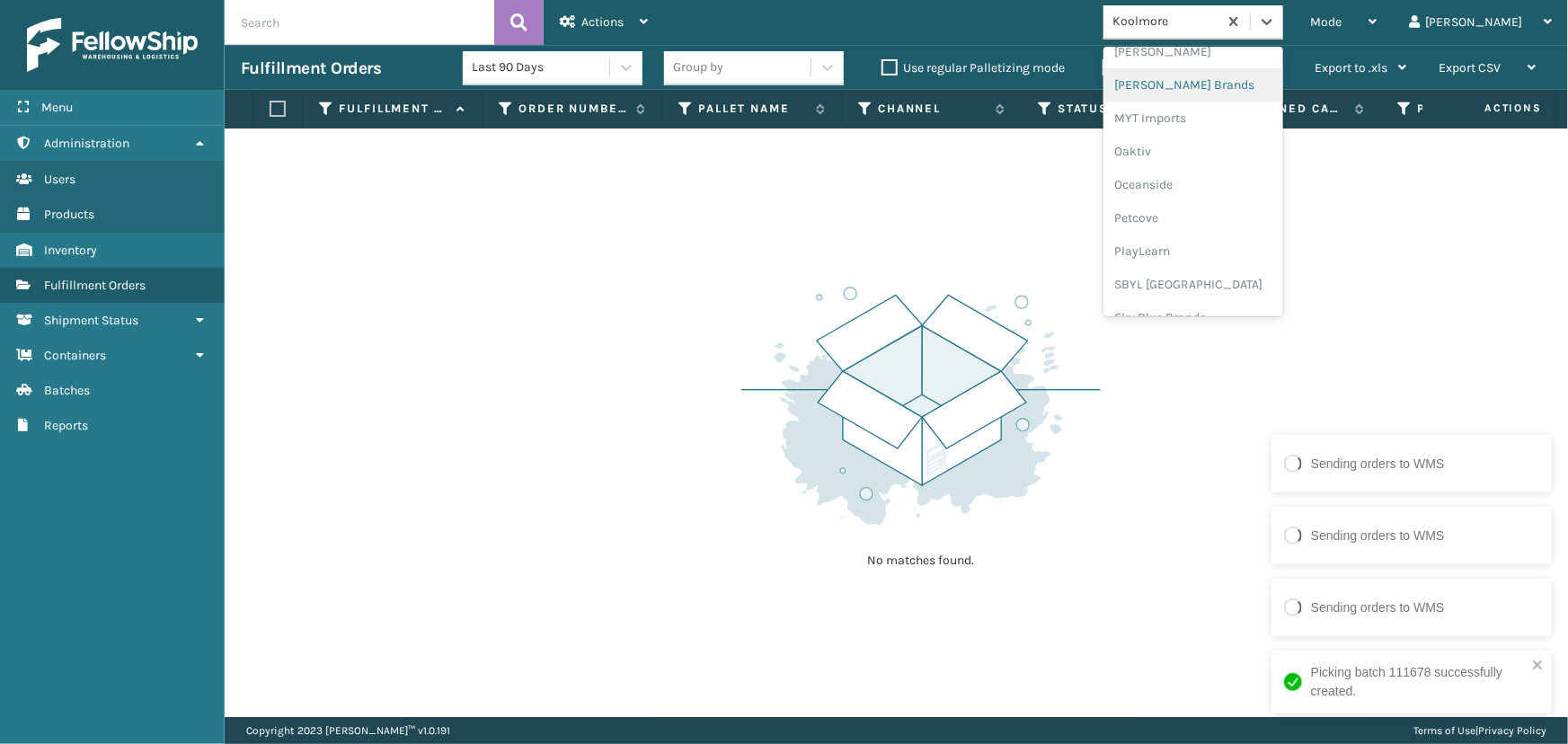
click at [1226, 90] on div "[PERSON_NAME] Brands" at bounding box center [1193, 85] width 179 height 33
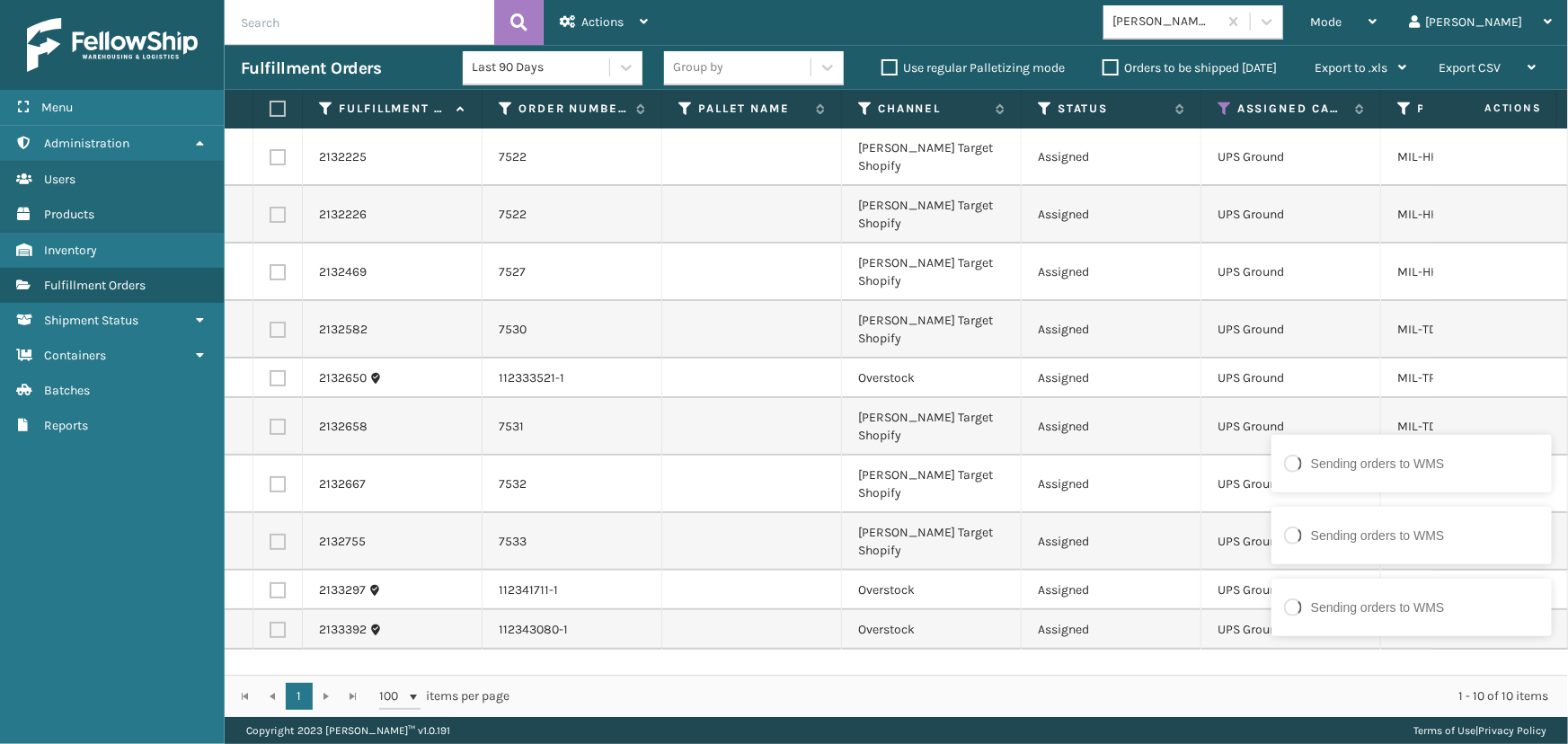
click at [279, 105] on label at bounding box center [275, 108] width 11 height 16
click at [270, 105] on input "checkbox" at bounding box center [269, 109] width 1 height 12
checkbox input "true"
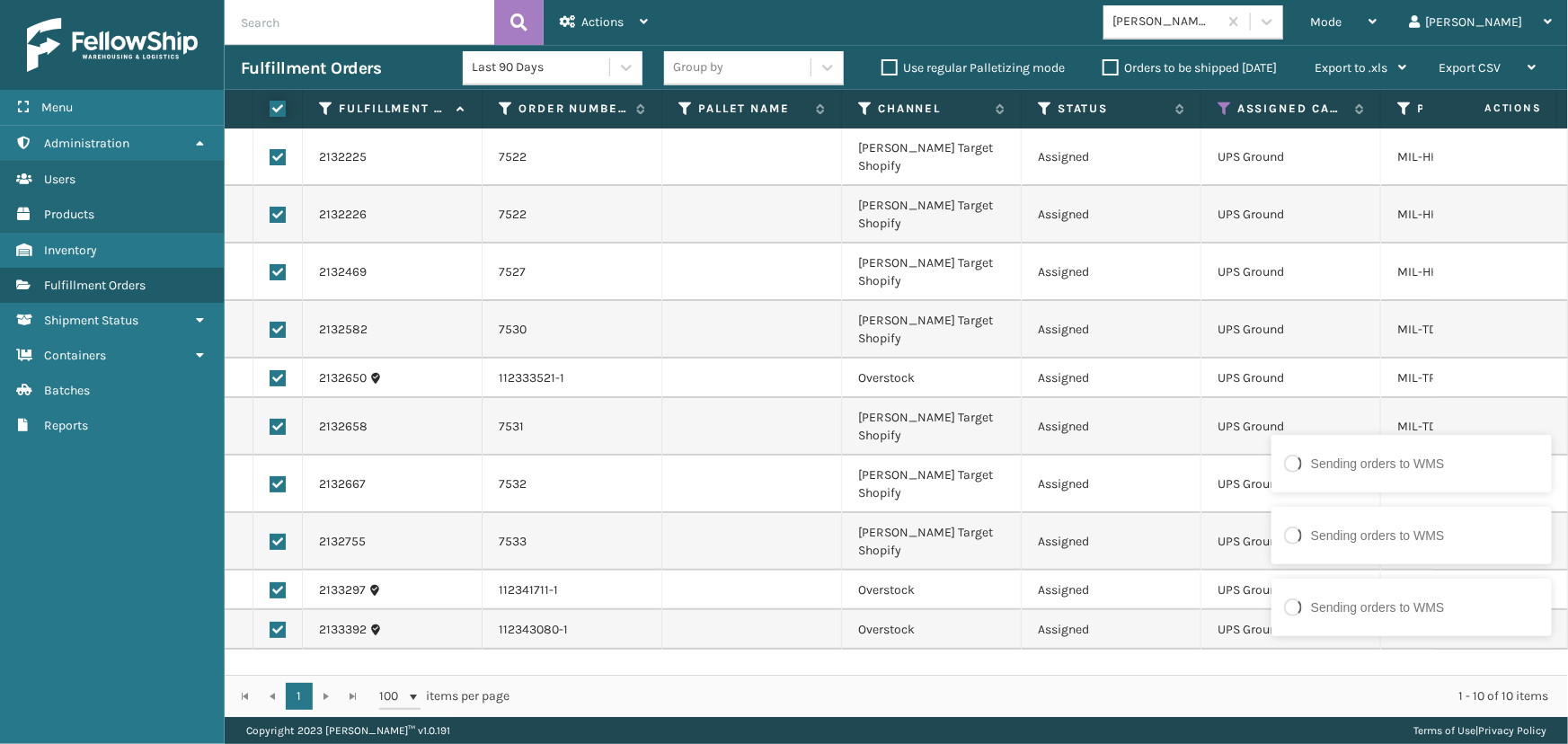
checkbox input "true"
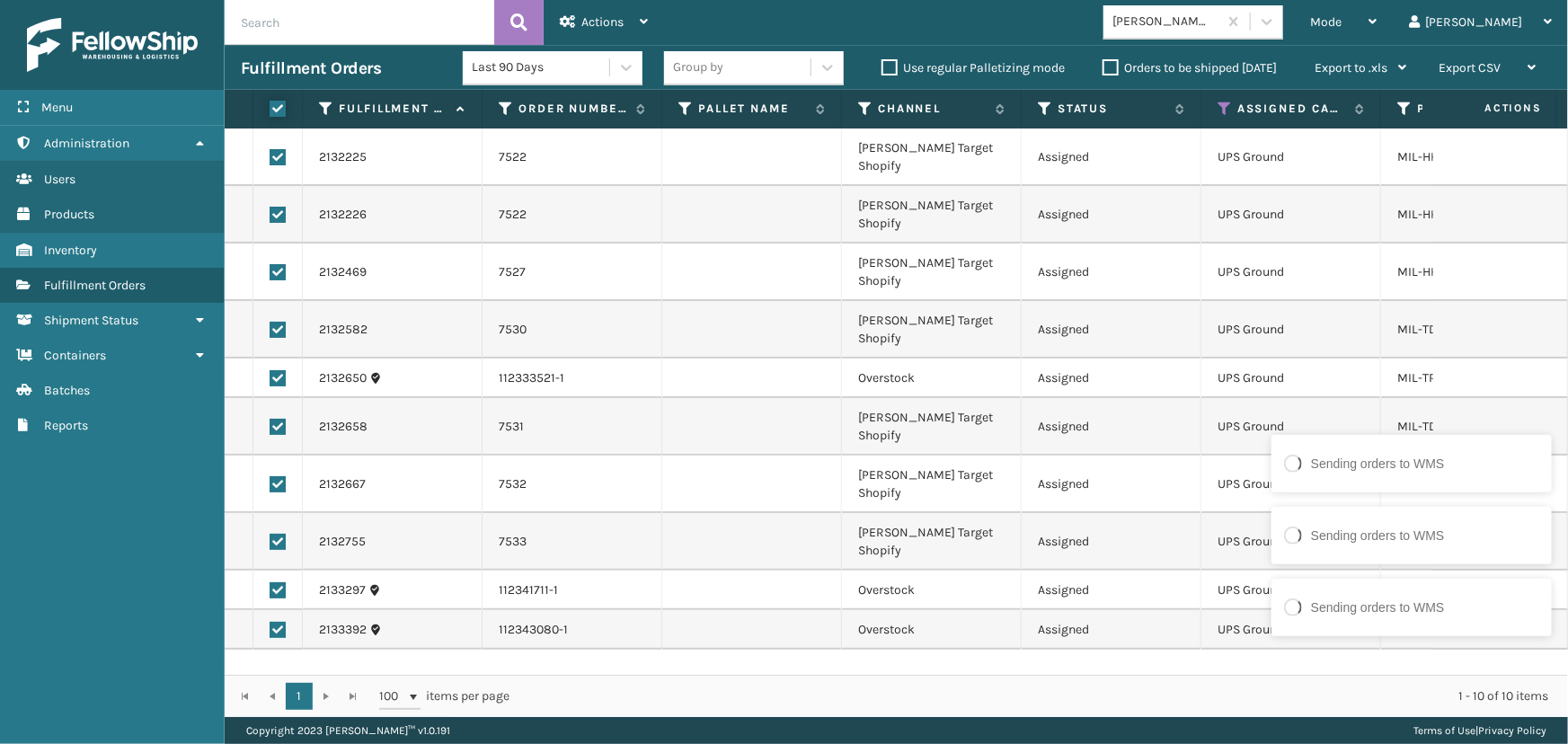
checkbox input "true"
click at [605, 21] on span "Actions" at bounding box center [602, 21] width 42 height 15
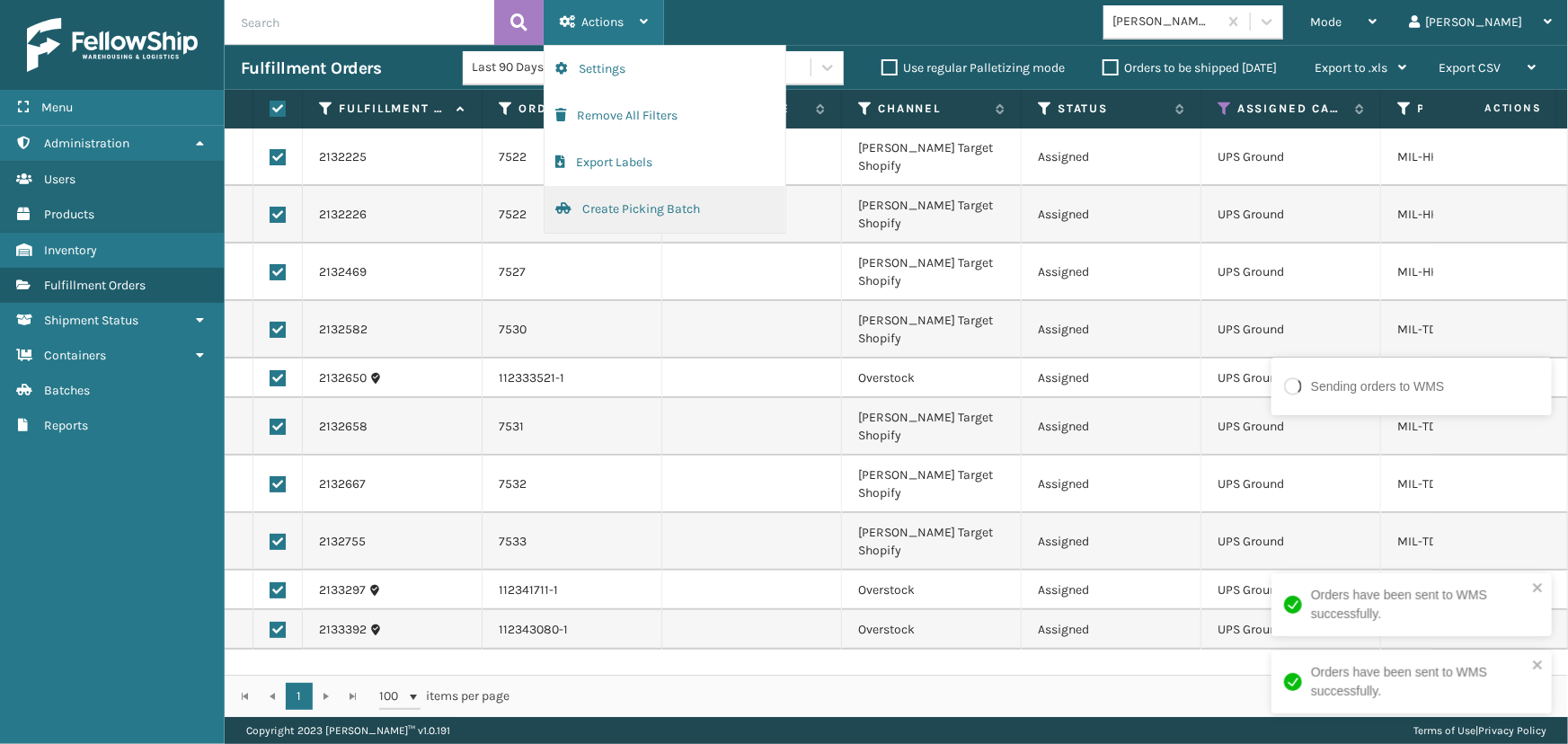
click at [622, 206] on button "Create Picking Batch" at bounding box center [664, 209] width 241 height 46
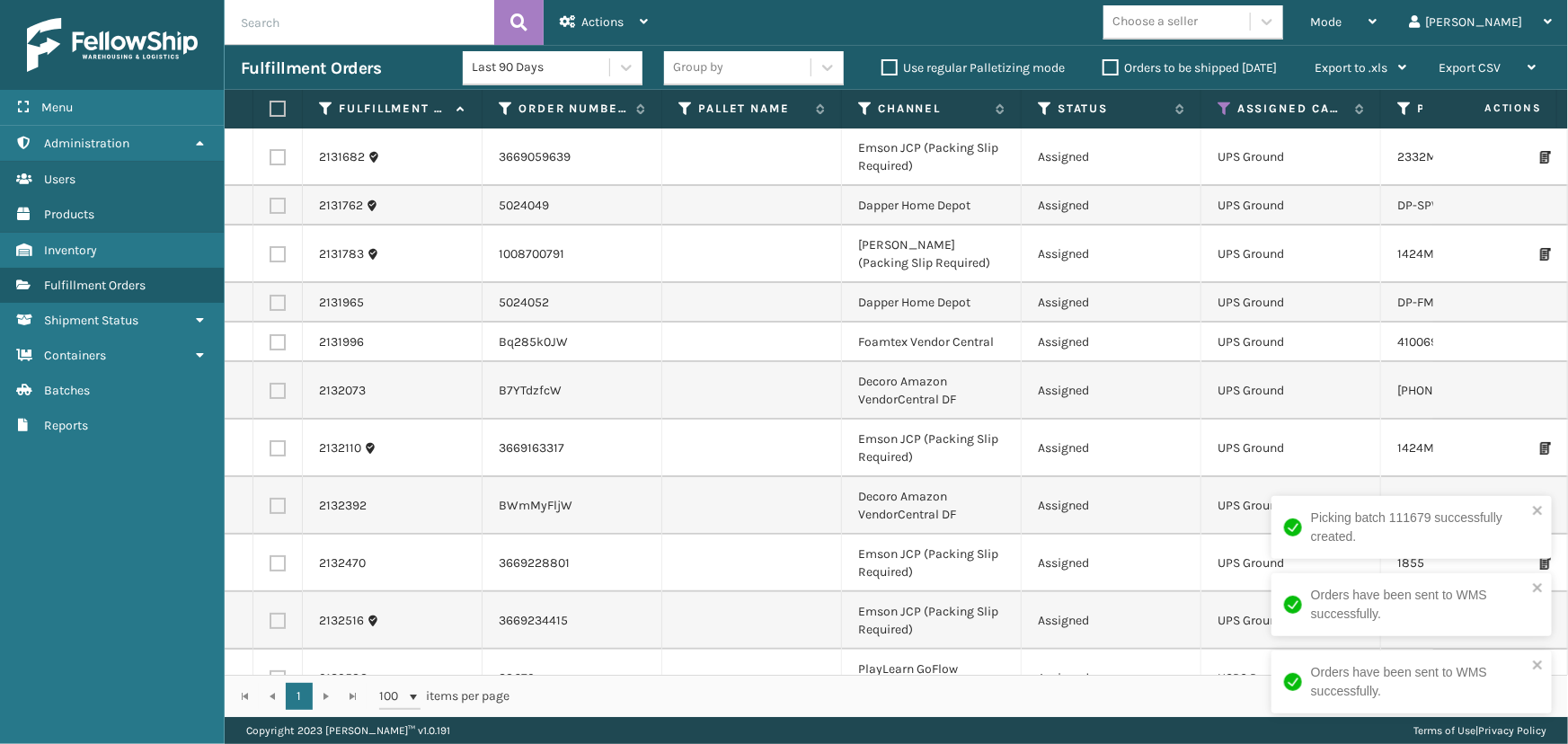
click at [1219, 396] on td "UPS Ground" at bounding box center [1290, 391] width 179 height 58
click at [281, 109] on label at bounding box center [275, 108] width 11 height 16
click at [270, 109] on input "checkbox" at bounding box center [269, 109] width 1 height 12
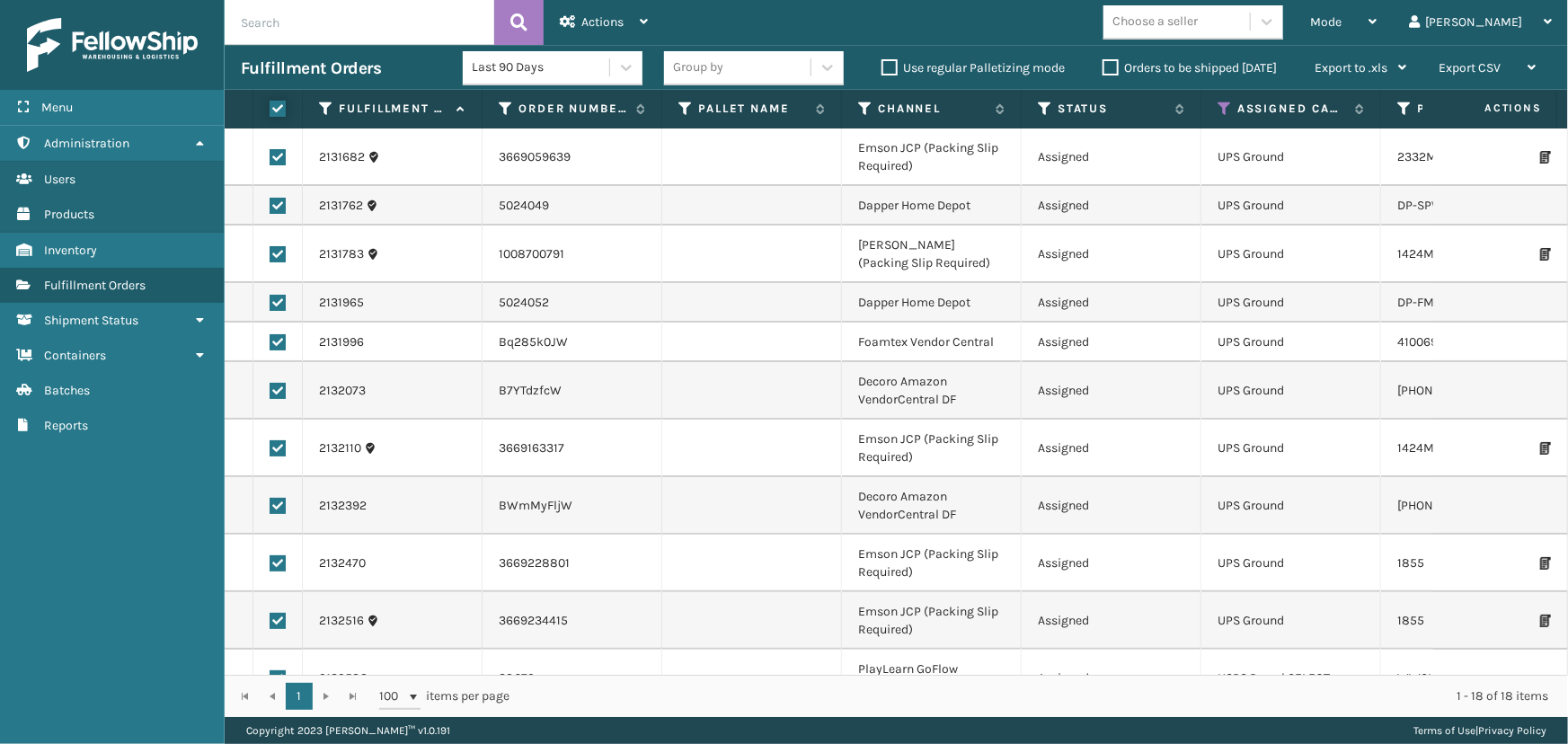
checkbox input "true"
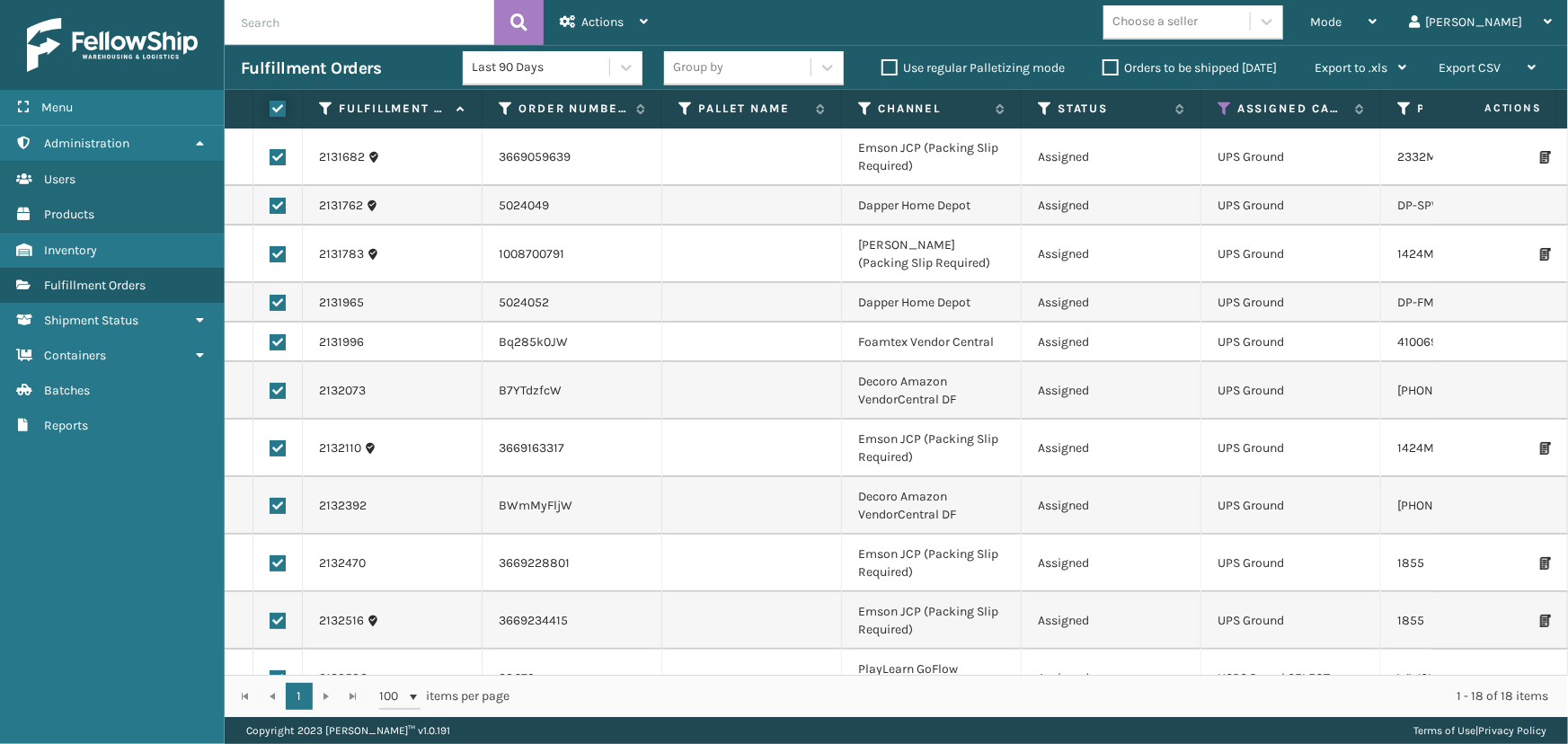
checkbox input "true"
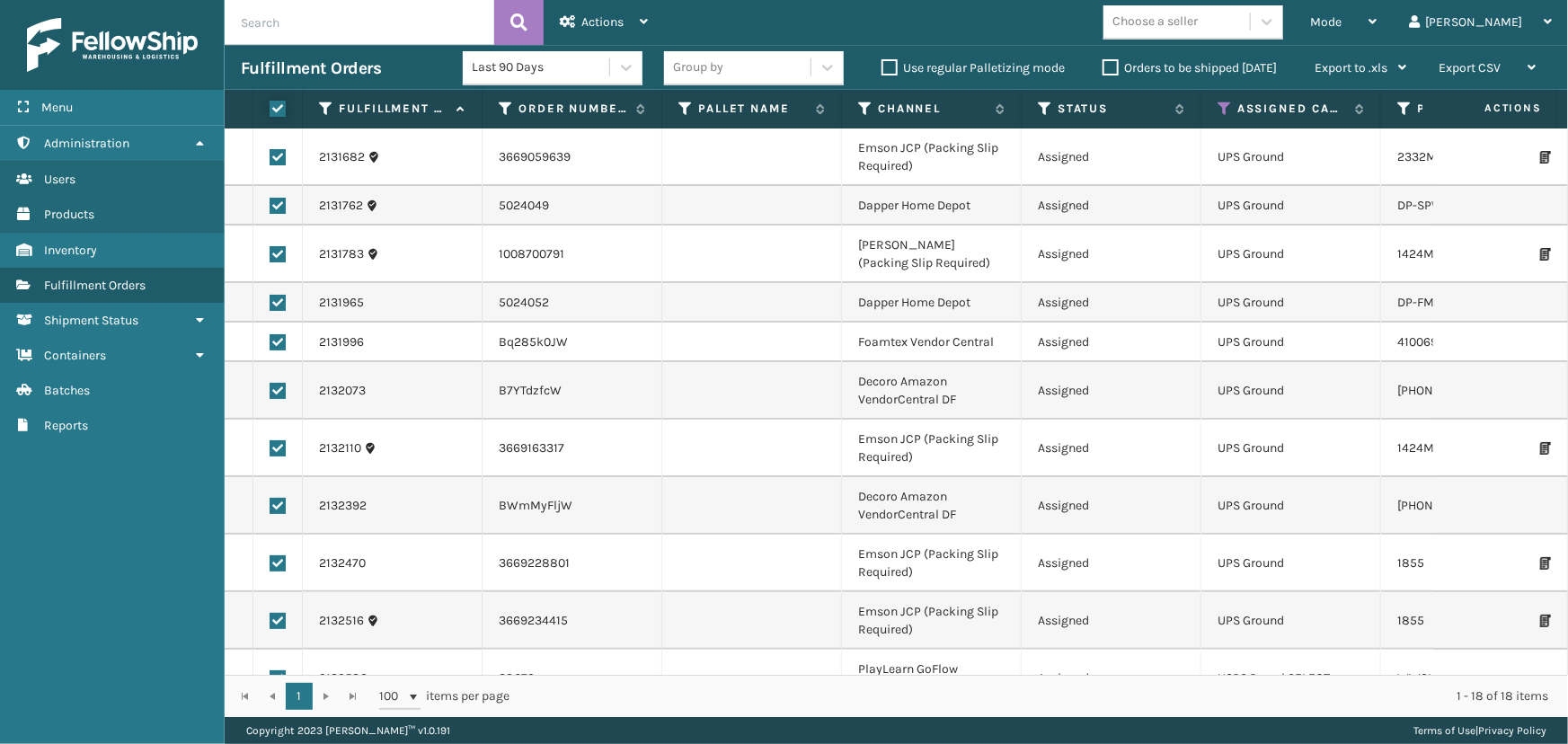
checkbox input "true"
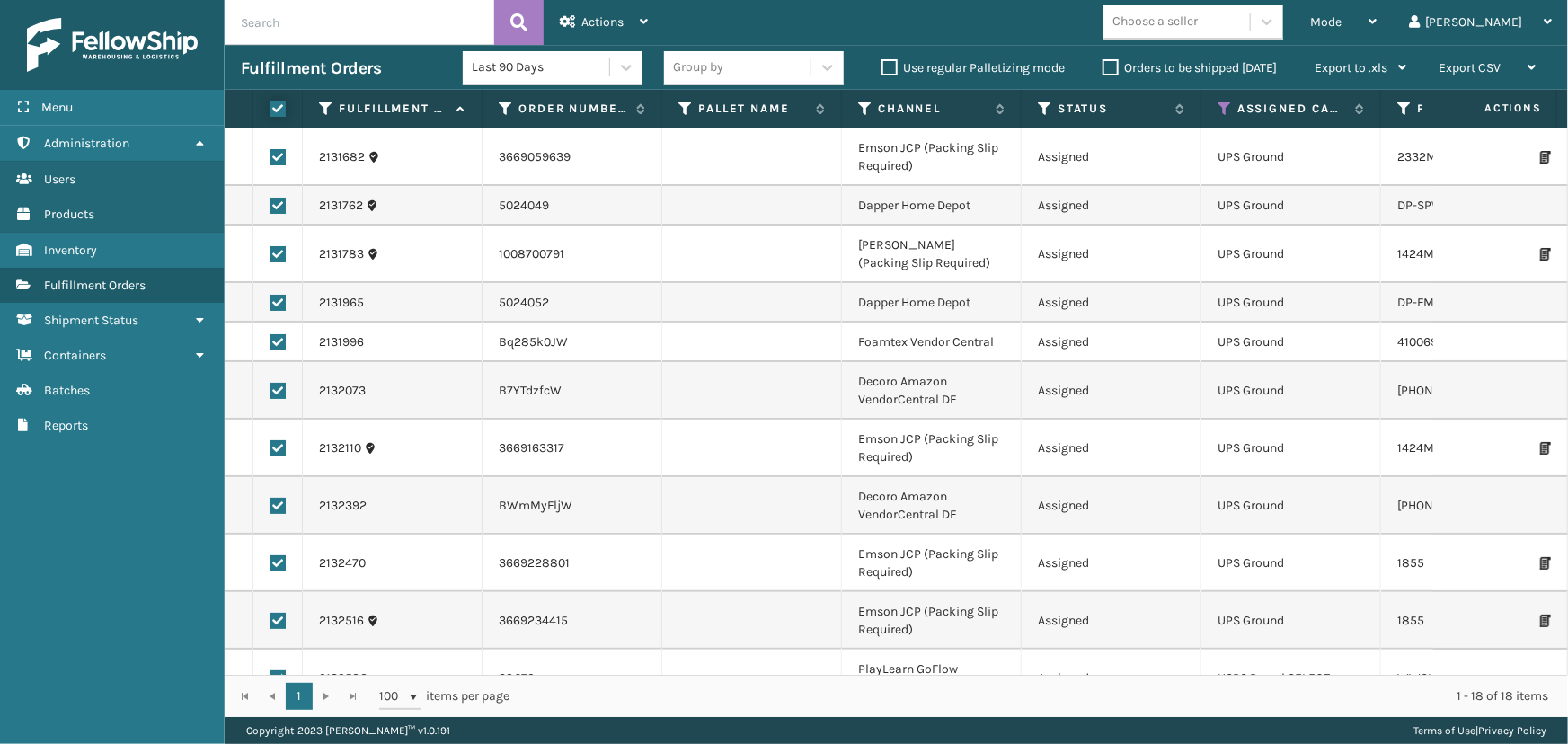
checkbox input "true"
click at [595, 17] on div "Actions" at bounding box center [604, 22] width 88 height 45
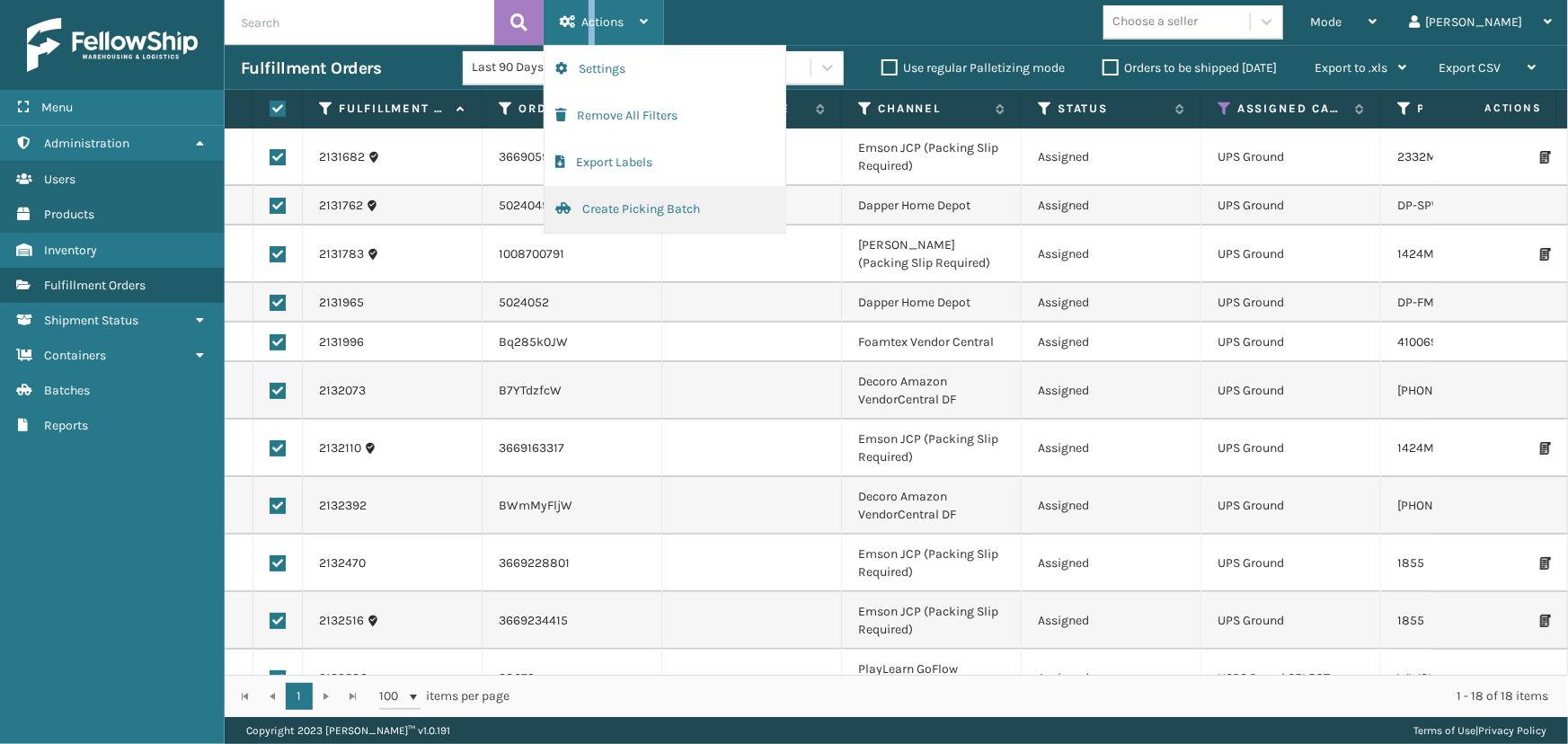
click at [608, 212] on button "Create Picking Batch" at bounding box center [664, 209] width 241 height 46
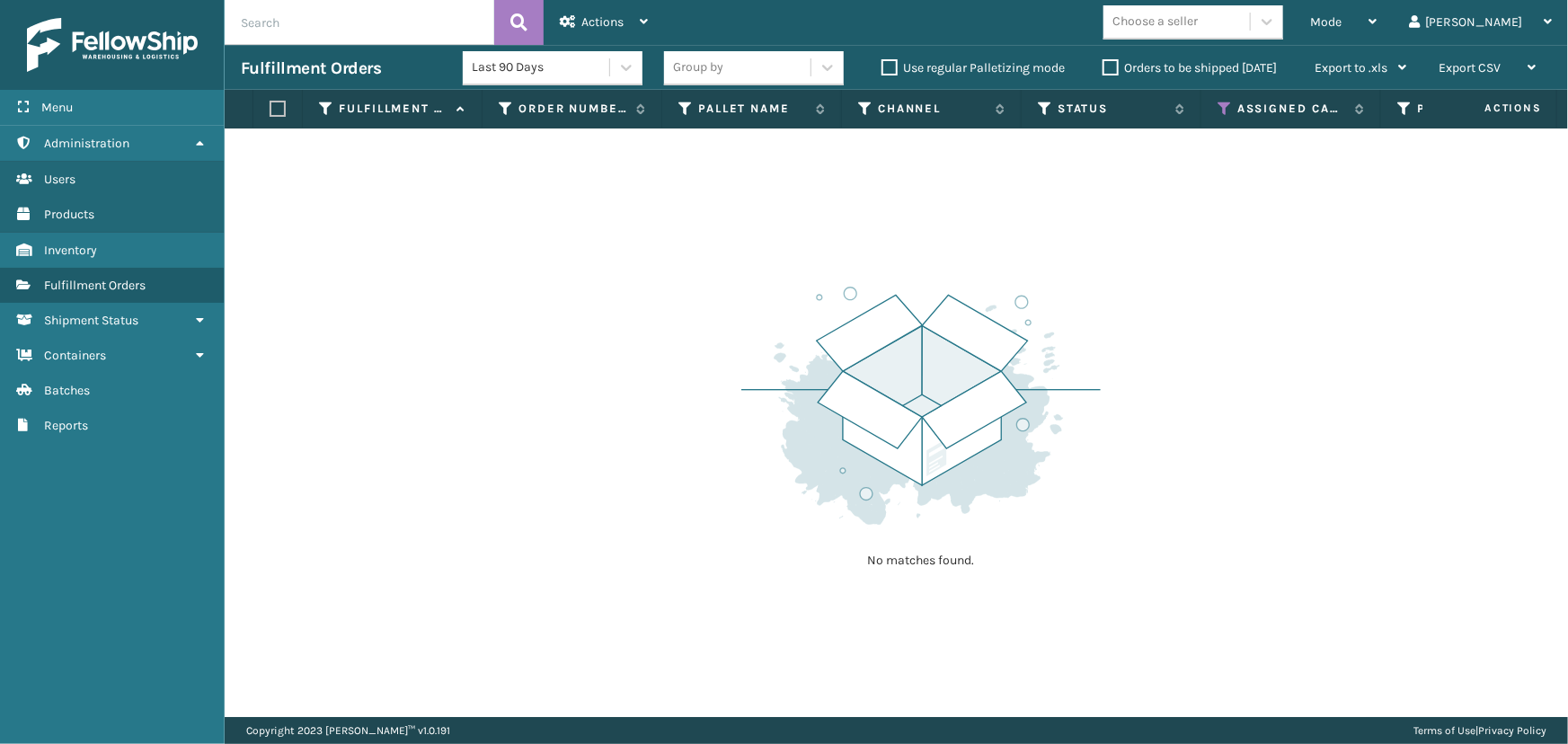
drag, startPoint x: 1222, startPoint y: 99, endPoint x: 1120, endPoint y: 302, distance: 227.2
click at [1216, 116] on th "Assigned Carrier Service" at bounding box center [1290, 110] width 179 height 39
click at [54, 396] on span "Batches" at bounding box center [66, 390] width 46 height 15
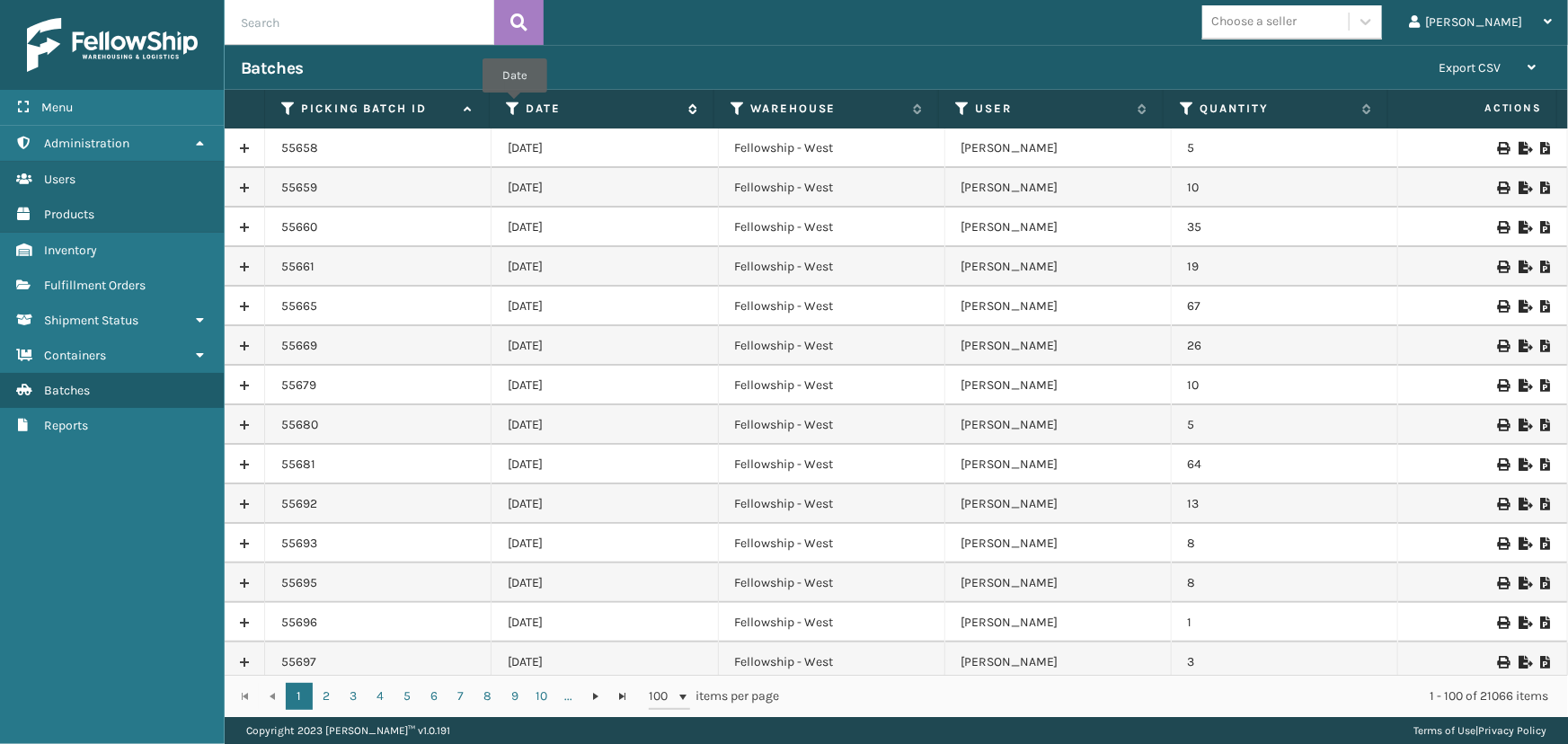
click at [514, 105] on icon at bounding box center [513, 108] width 14 height 16
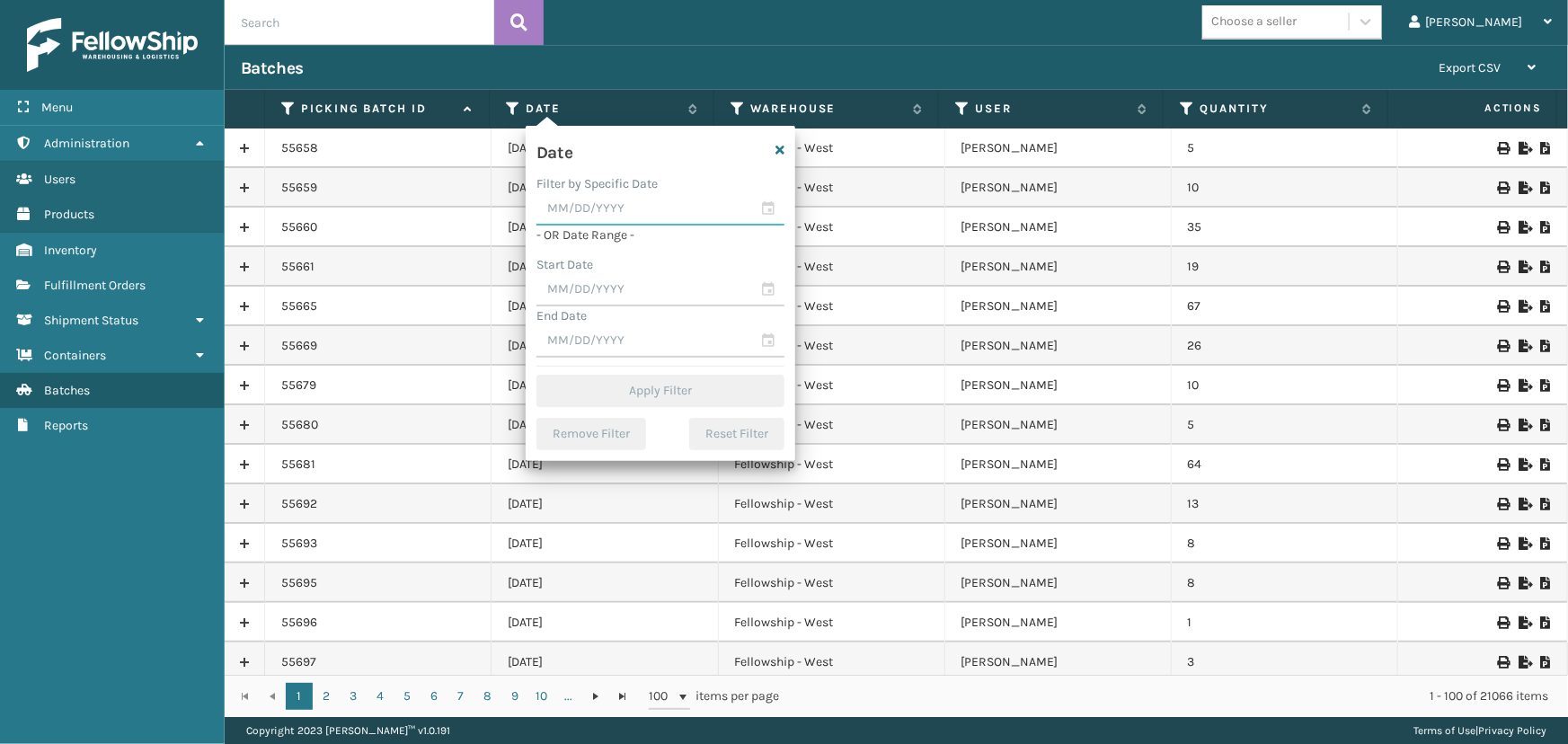
click at [771, 206] on input "text" at bounding box center [660, 209] width 248 height 33
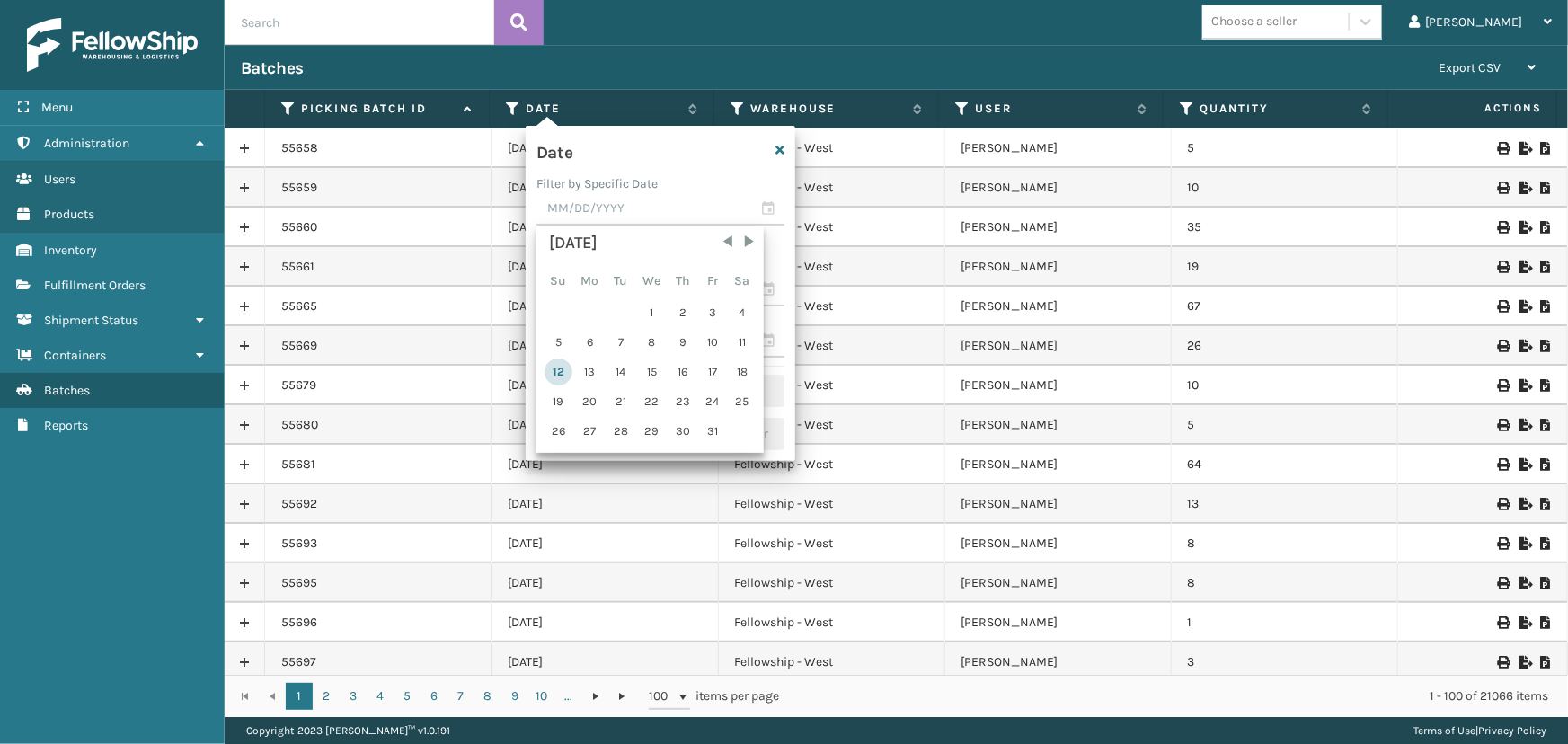
click at [566, 369] on div "12" at bounding box center [558, 372] width 28 height 27
type input "[DATE]"
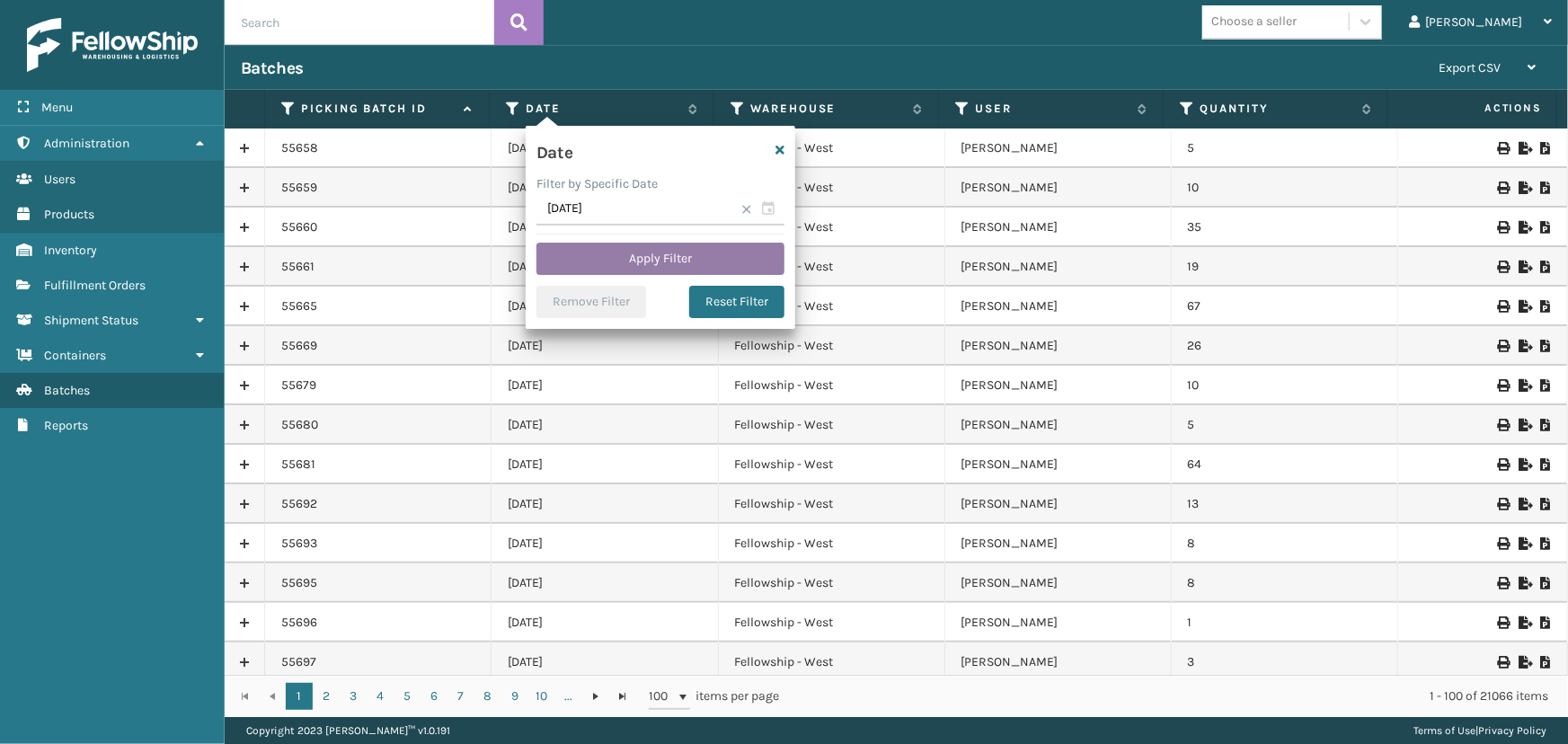
click at [598, 261] on button "Apply Filter" at bounding box center [660, 258] width 248 height 33
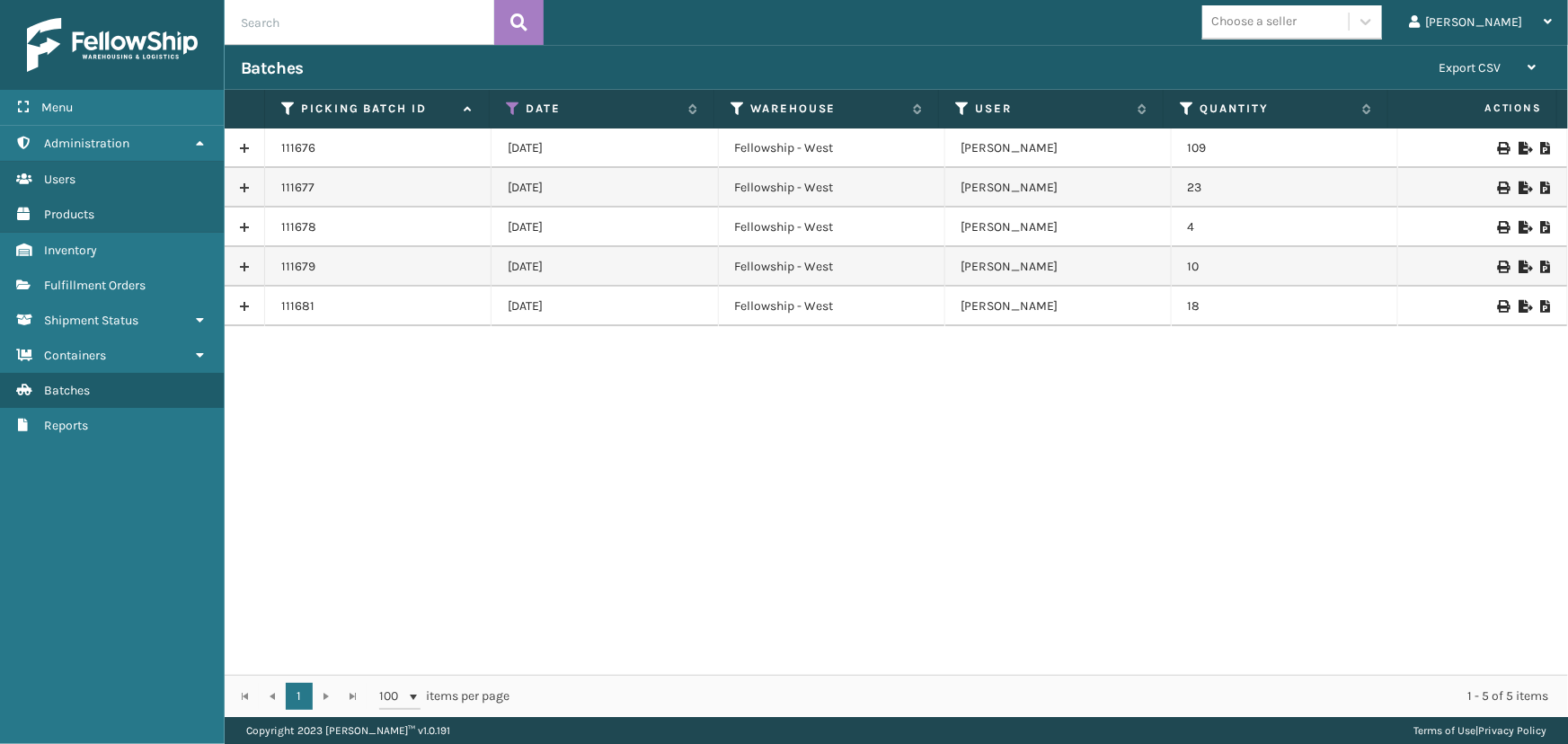
click at [1540, 307] on icon at bounding box center [1546, 307] width 11 height 13
click at [98, 281] on span "Fulfillment Orders" at bounding box center [94, 285] width 101 height 15
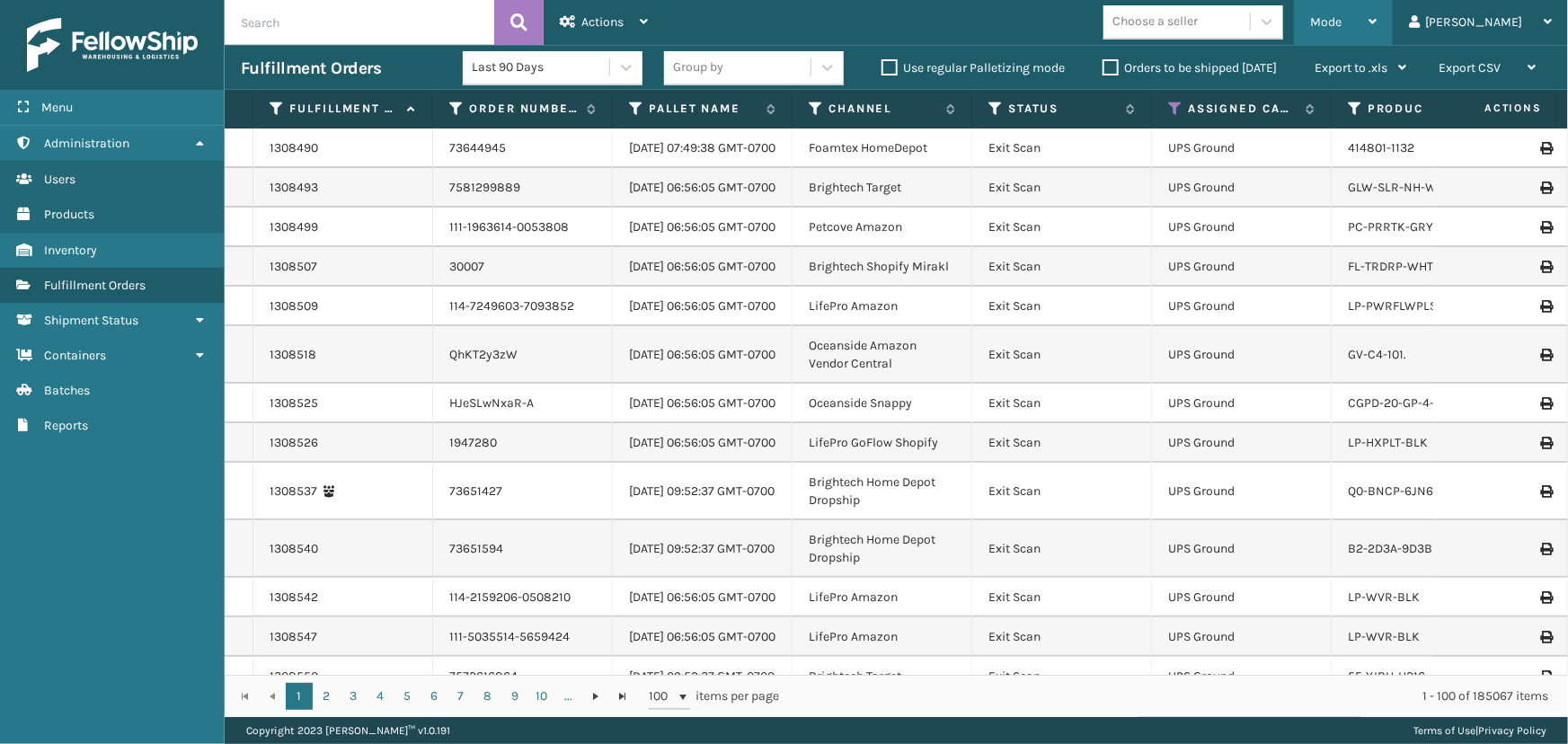
click at [1377, 13] on div "Mode" at bounding box center [1343, 22] width 67 height 45
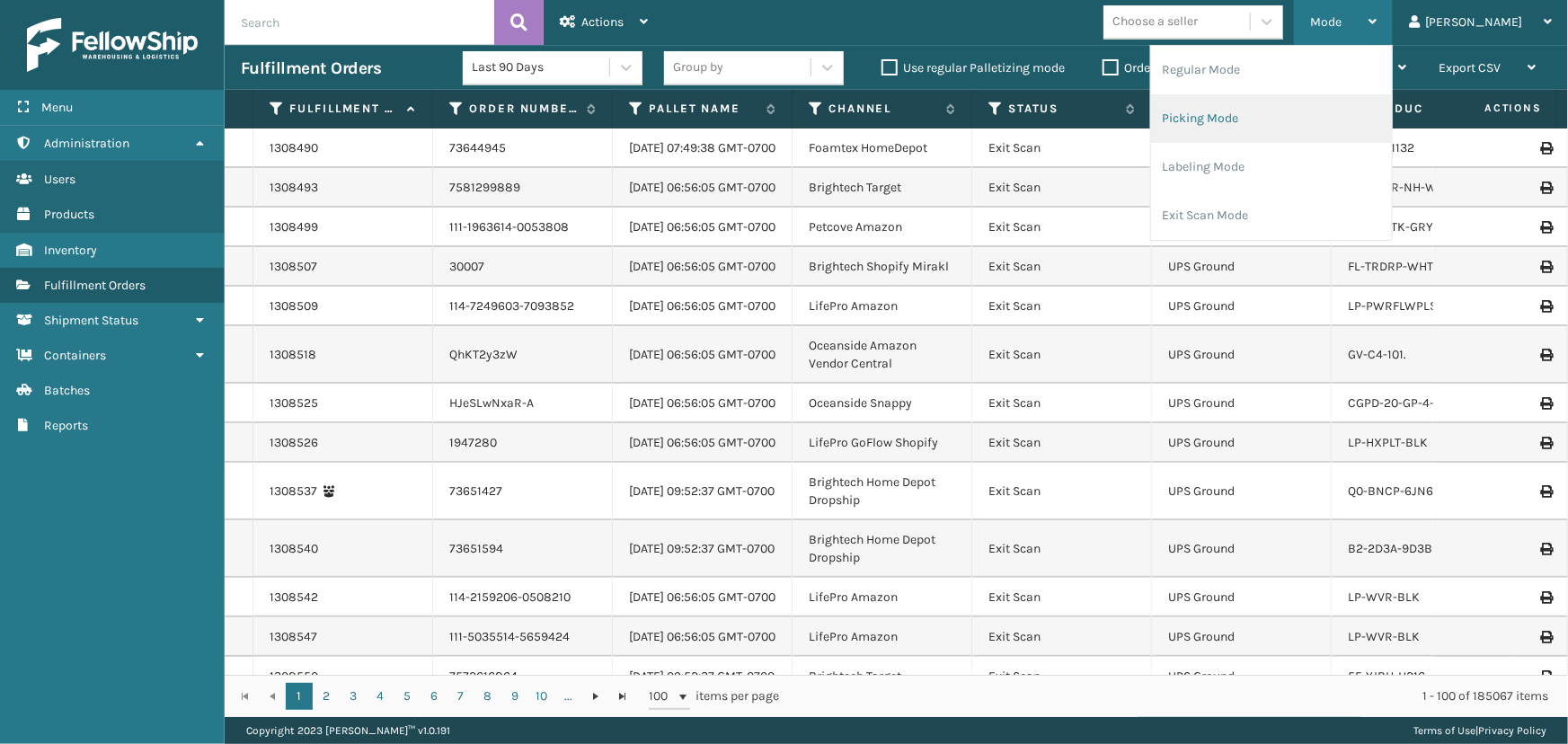
click at [1241, 124] on li "Picking Mode" at bounding box center [1271, 119] width 241 height 48
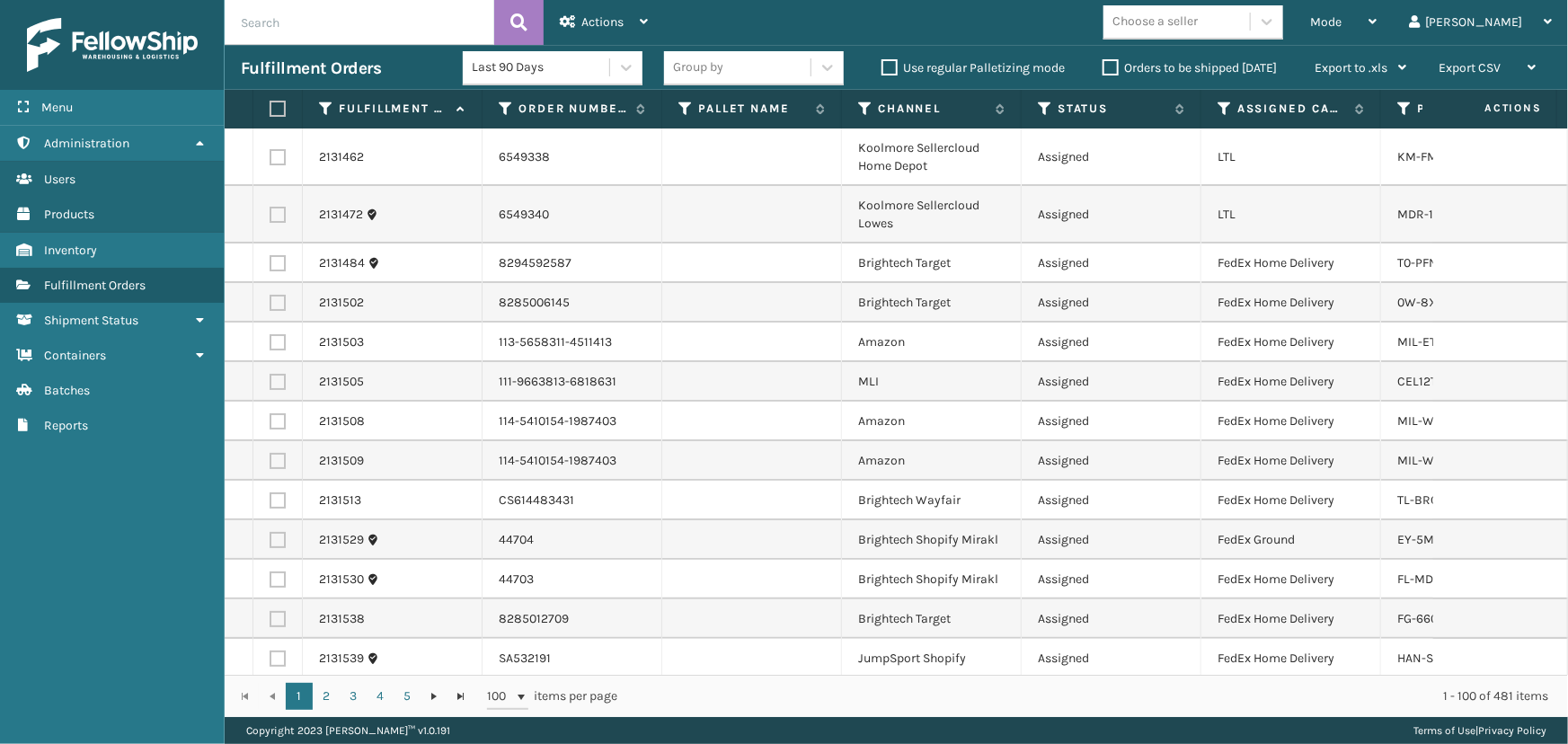
click at [1224, 124] on th "Assigned Carrier Service" at bounding box center [1290, 110] width 179 height 39
click at [1225, 108] on icon at bounding box center [1224, 108] width 14 height 16
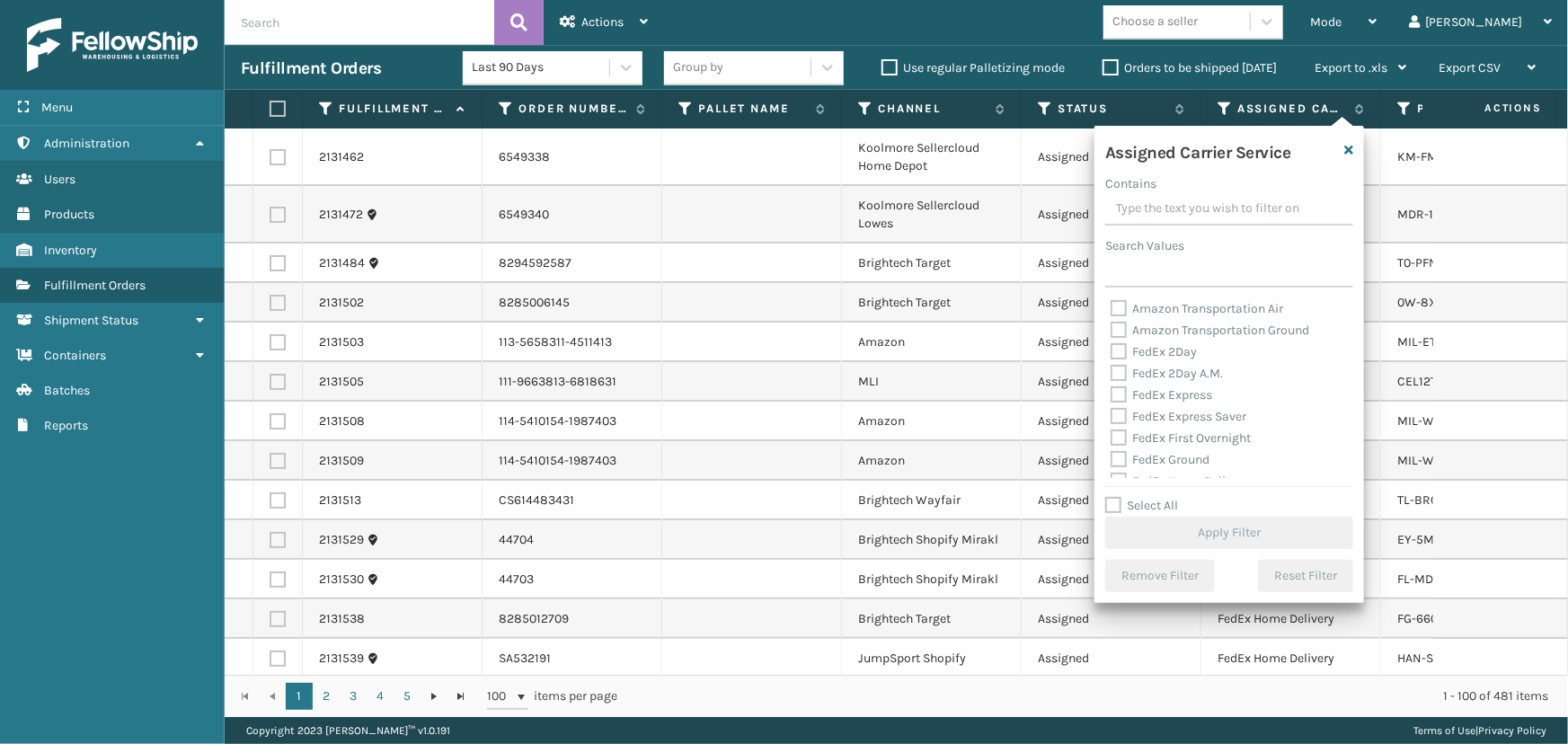
click at [1158, 351] on label "FedEx 2Day" at bounding box center [1154, 351] width 86 height 15
click at [1112, 351] on input "FedEx 2Day" at bounding box center [1111, 347] width 1 height 12
checkbox input "true"
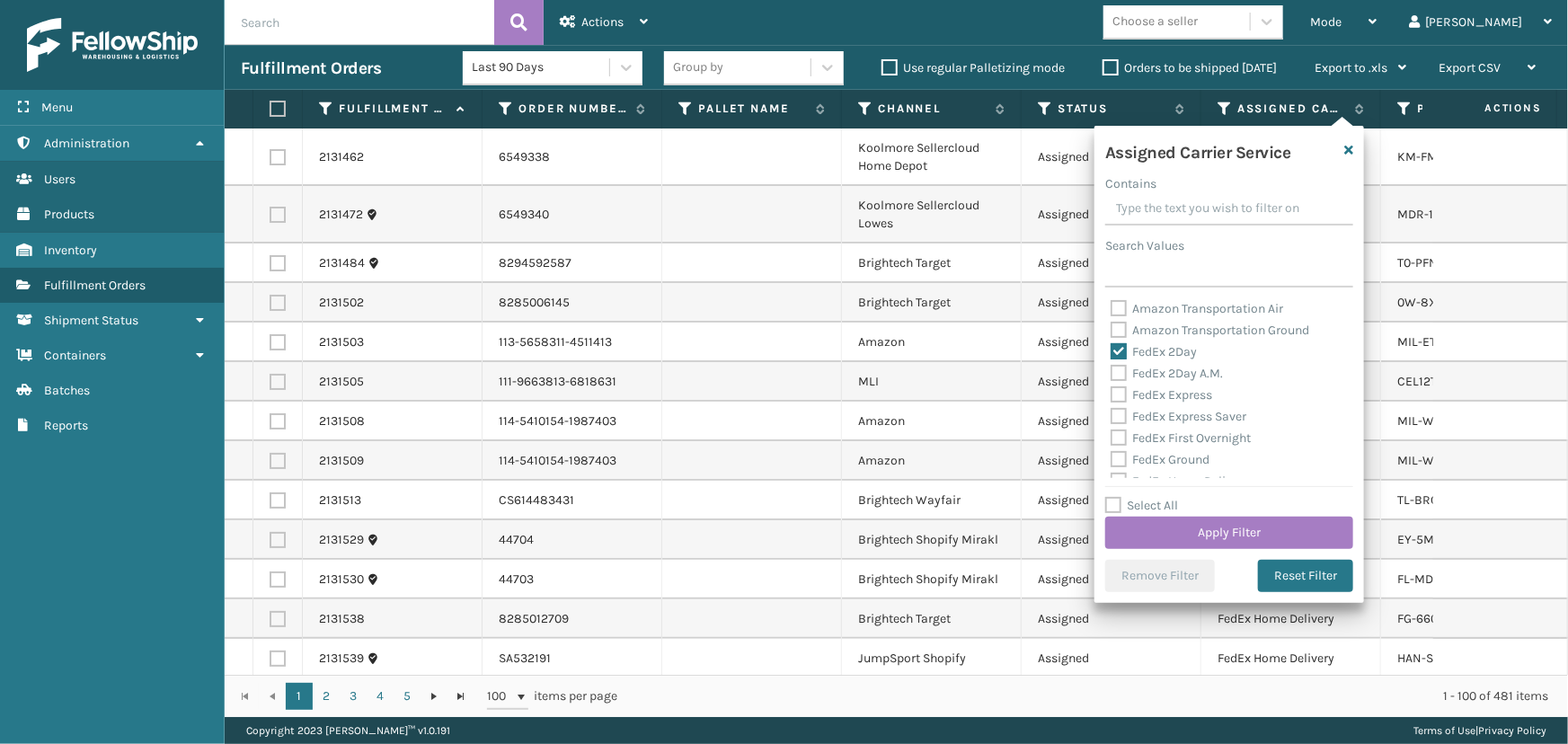
click at [1159, 372] on label "FedEx 2Day A.M." at bounding box center [1167, 373] width 112 height 15
click at [1112, 372] on input "FedEx 2Day A.M." at bounding box center [1111, 369] width 1 height 12
checkbox input "true"
click at [1160, 395] on label "FedEx Express" at bounding box center [1161, 395] width 101 height 15
click at [1112, 395] on input "FedEx Express" at bounding box center [1111, 390] width 1 height 12
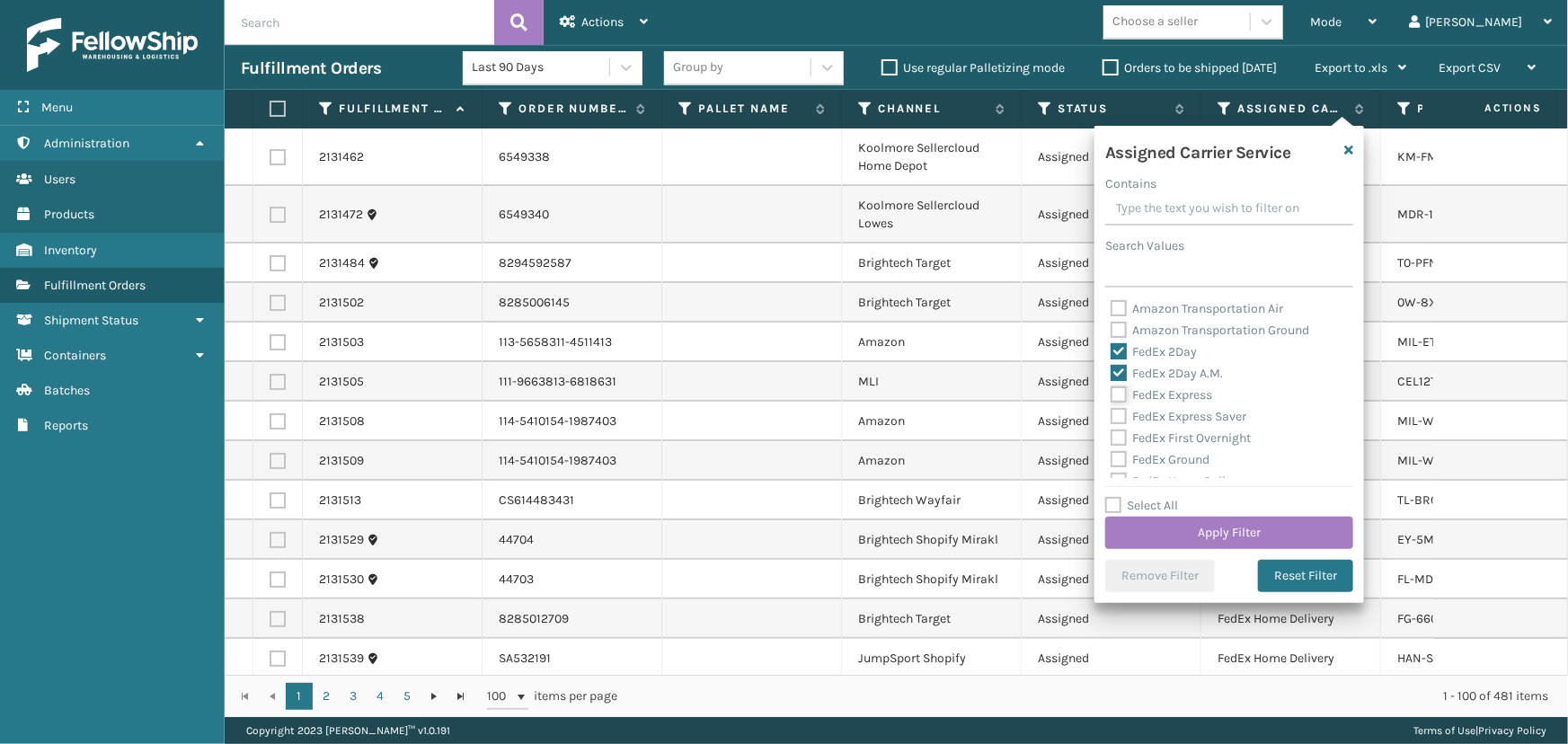
checkbox input "true"
click at [1169, 422] on label "FedEx Express Saver" at bounding box center [1179, 416] width 136 height 15
click at [1112, 418] on input "FedEx Express Saver" at bounding box center [1111, 411] width 1 height 12
checkbox input "true"
click at [1167, 442] on label "FedEx First Overnight" at bounding box center [1181, 437] width 140 height 15
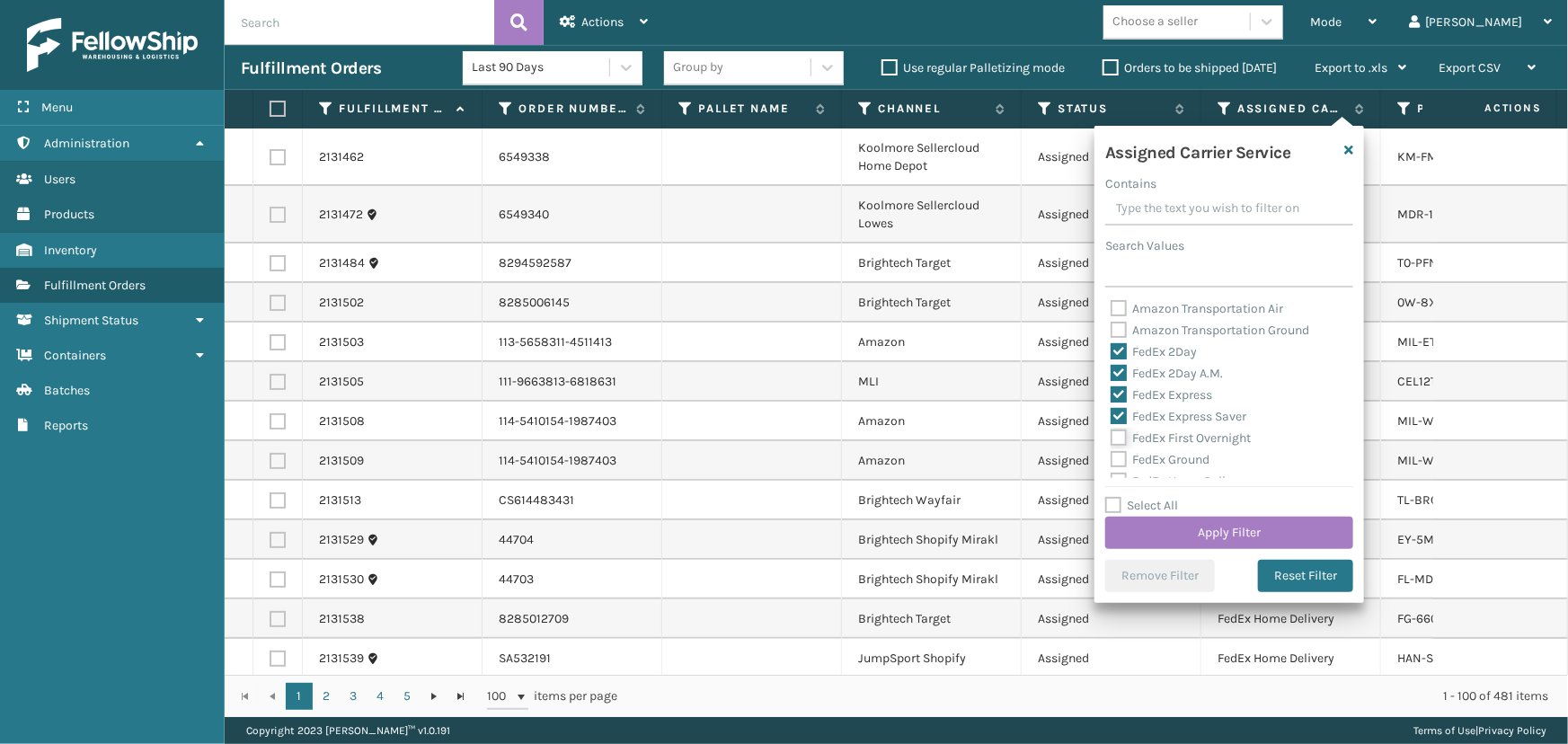
click at [1112, 439] on input "FedEx First Overnight" at bounding box center [1111, 433] width 1 height 12
checkbox input "true"
click at [1164, 457] on label "FedEx Ground" at bounding box center [1160, 460] width 98 height 15
click at [1112, 457] on input "FedEx Ground" at bounding box center [1111, 455] width 1 height 12
checkbox input "true"
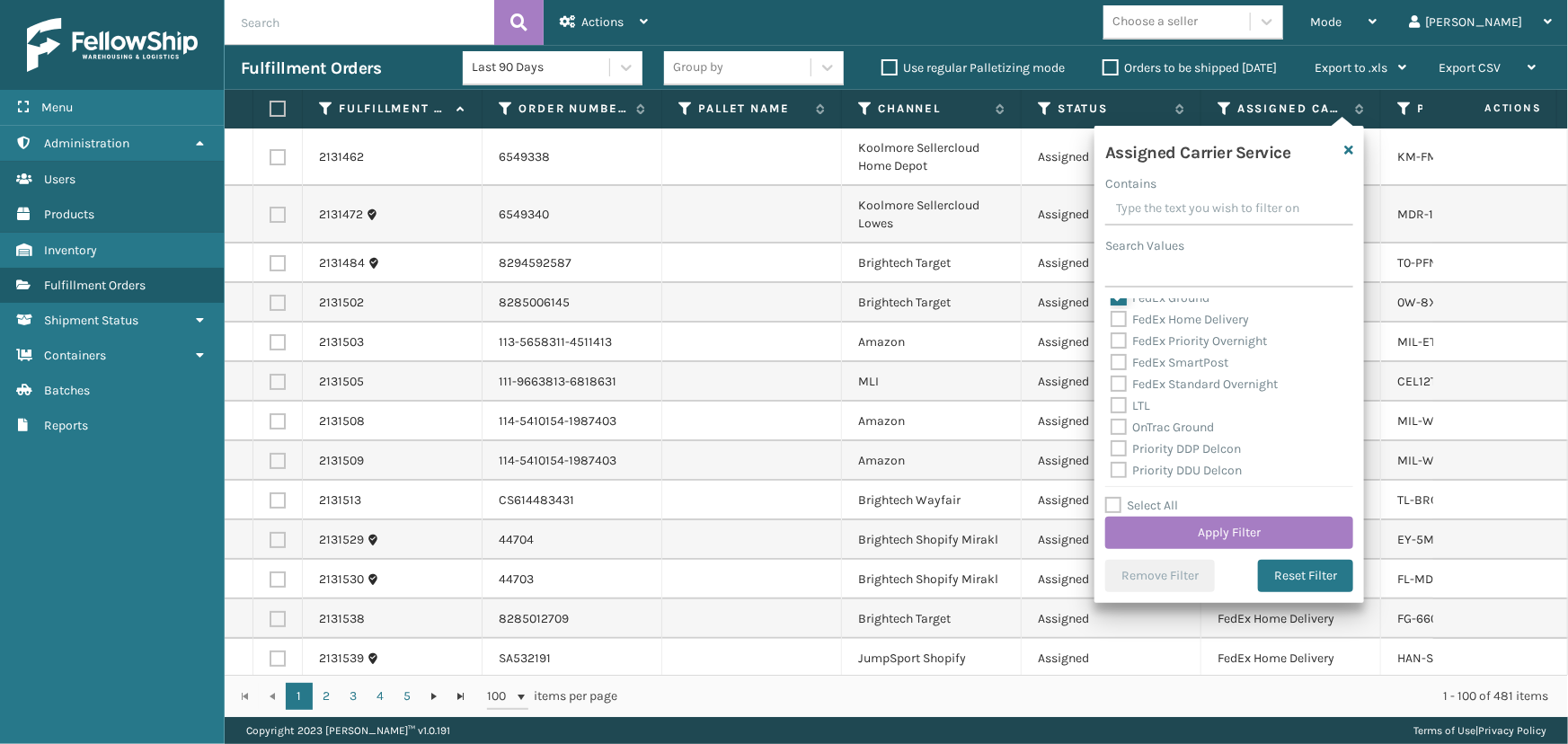
scroll to position [163, 0]
click at [1148, 324] on div "FedEx Home Delivery" at bounding box center [1229, 319] width 237 height 21
click at [1143, 323] on label "FedEx Home Delivery" at bounding box center [1180, 319] width 138 height 15
click at [1112, 320] on input "FedEx Home Delivery" at bounding box center [1111, 314] width 1 height 12
checkbox input "true"
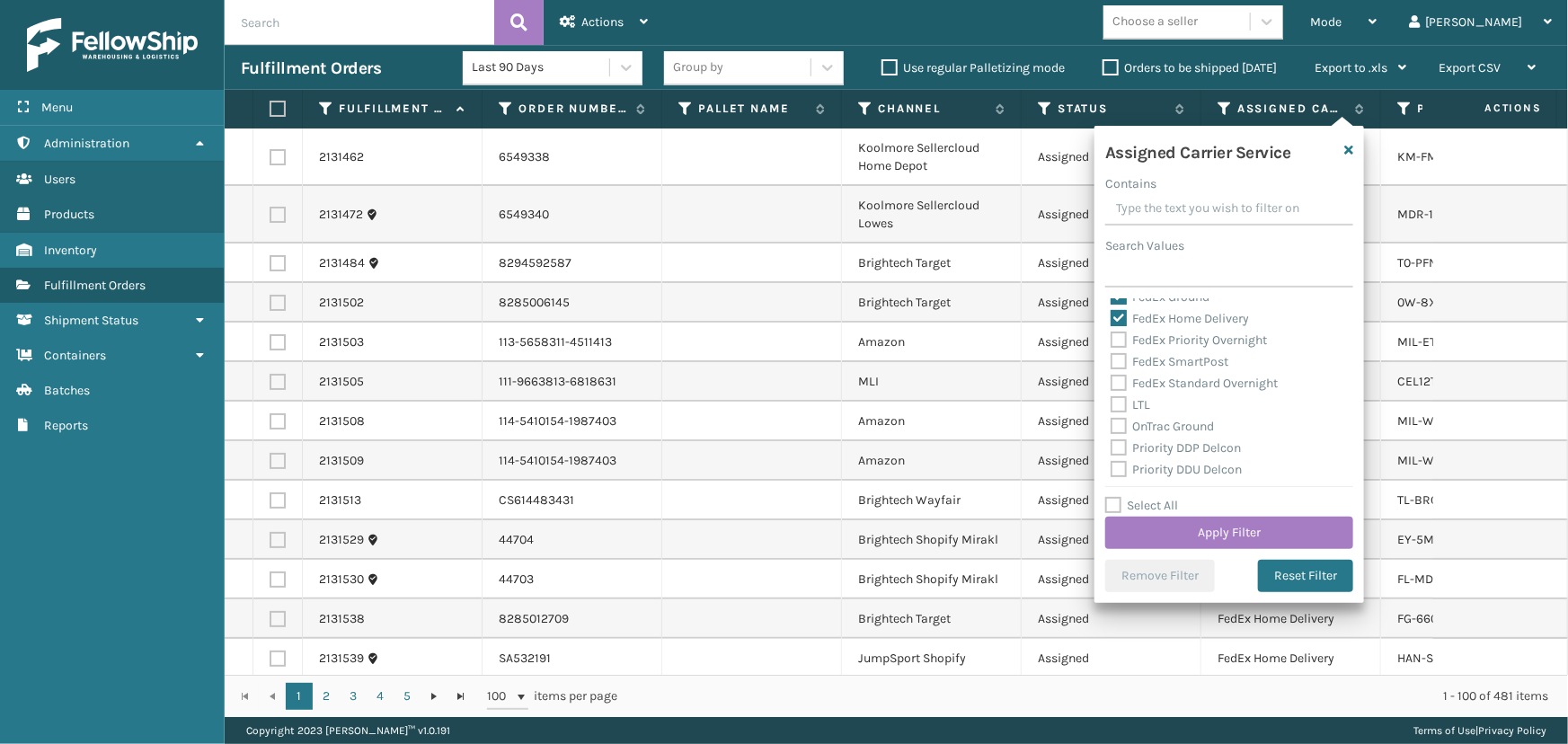
click at [1142, 342] on label "FedEx Priority Overnight" at bounding box center [1189, 340] width 156 height 15
click at [1112, 342] on input "FedEx Priority Overnight" at bounding box center [1111, 335] width 1 height 12
checkbox input "true"
click at [1151, 369] on div "FedEx SmartPost" at bounding box center [1229, 361] width 237 height 21
click at [1144, 363] on label "FedEx SmartPost" at bounding box center [1169, 361] width 118 height 15
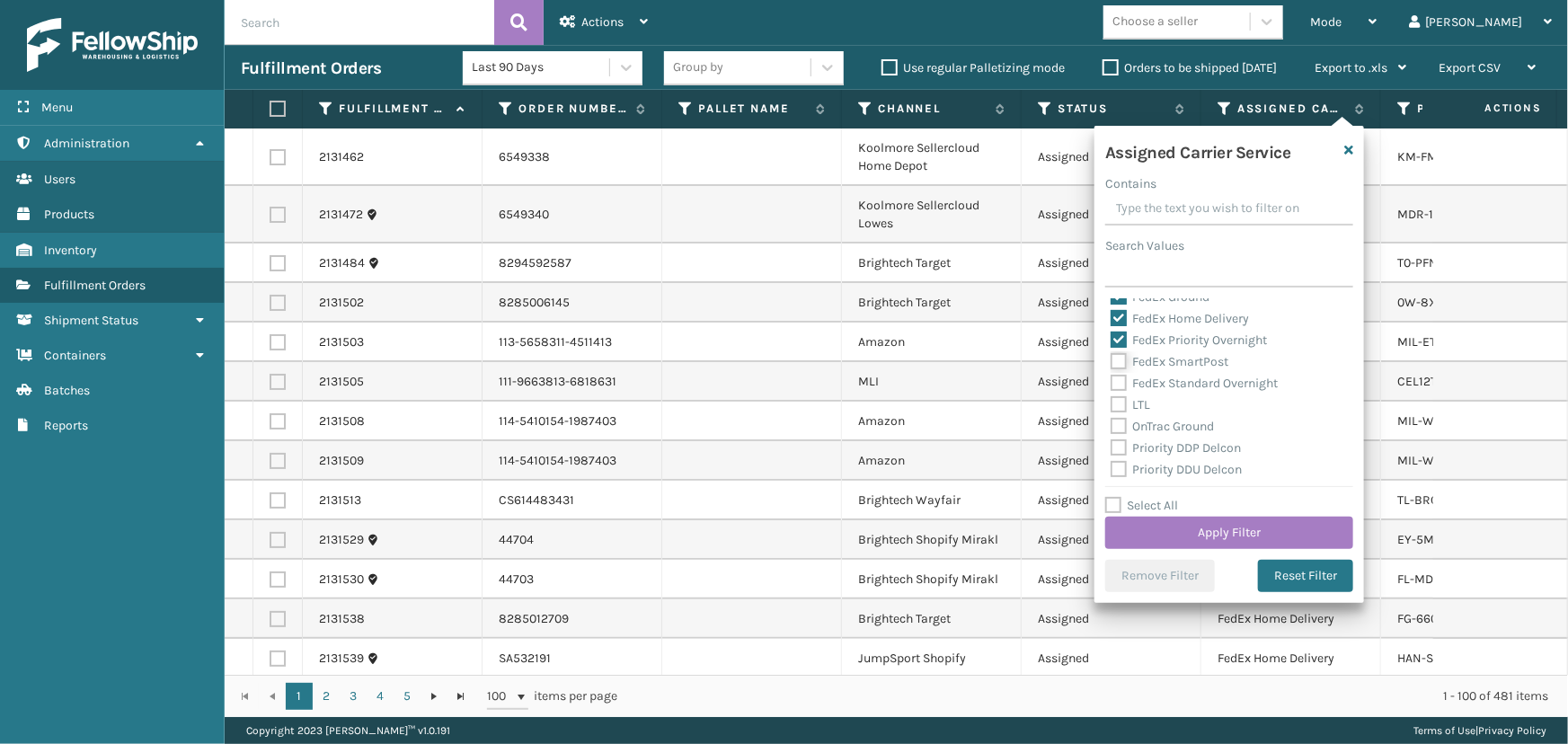
click at [1112, 363] on input "FedEx SmartPost" at bounding box center [1111, 357] width 1 height 12
checkbox input "true"
click at [1150, 377] on label "FedEx Standard Overnight" at bounding box center [1195, 383] width 167 height 15
click at [1112, 377] on input "FedEx Standard Overnight" at bounding box center [1111, 378] width 1 height 12
checkbox input "true"
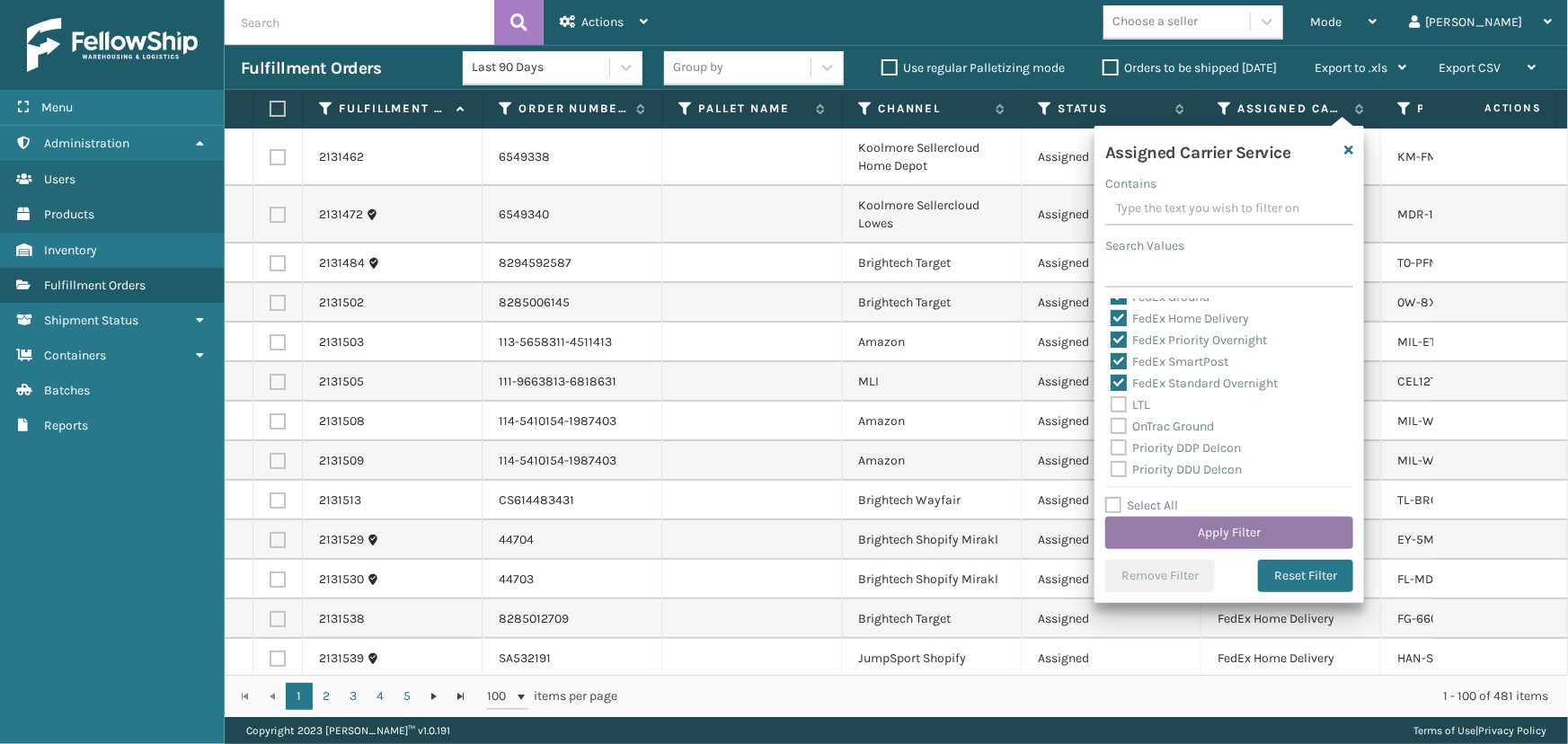
click at [1194, 542] on button "Apply Filter" at bounding box center [1229, 532] width 248 height 33
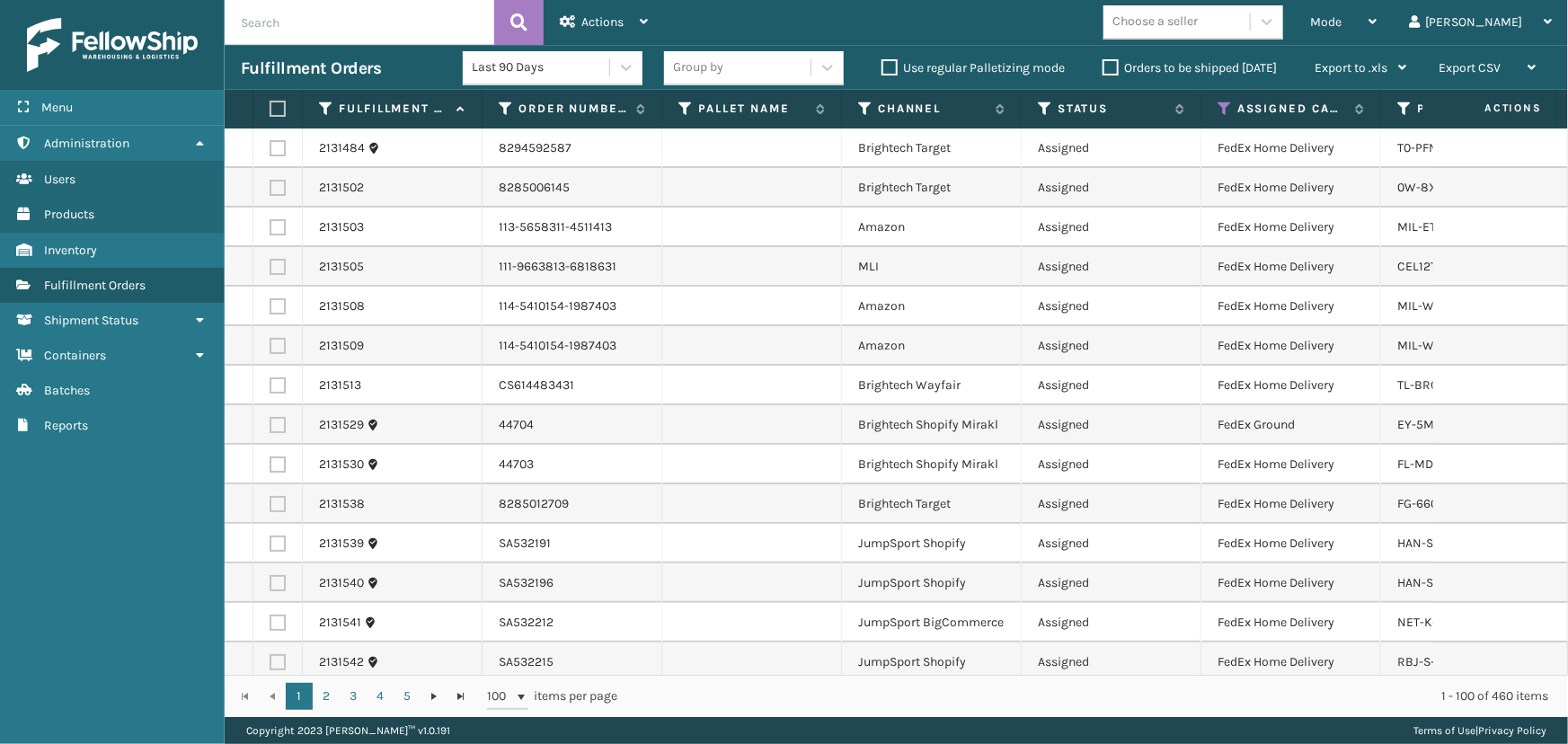
click at [1197, 20] on div "Choose a seller" at bounding box center [1156, 22] width 85 height 19
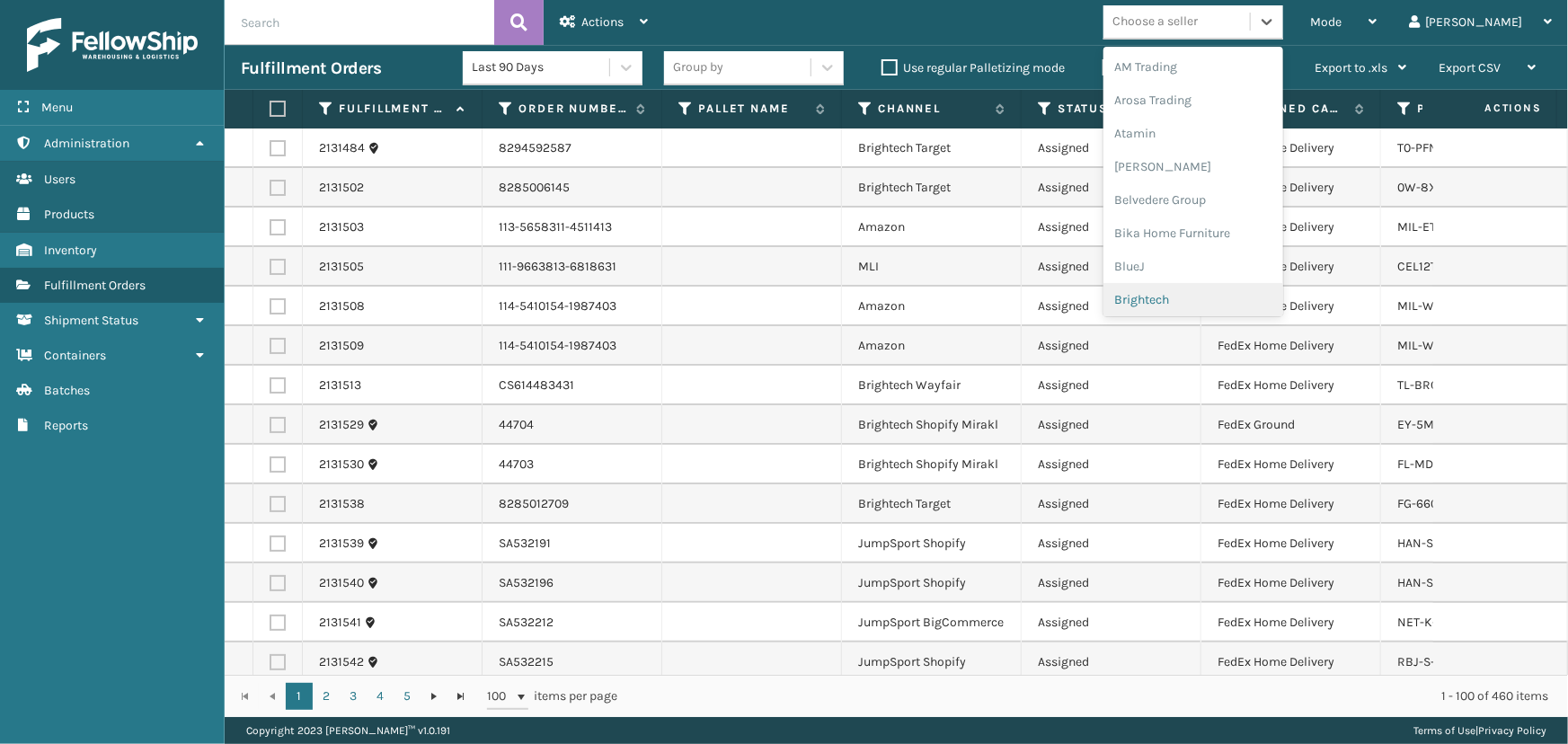
click at [1200, 299] on div "Brightech" at bounding box center [1193, 300] width 179 height 33
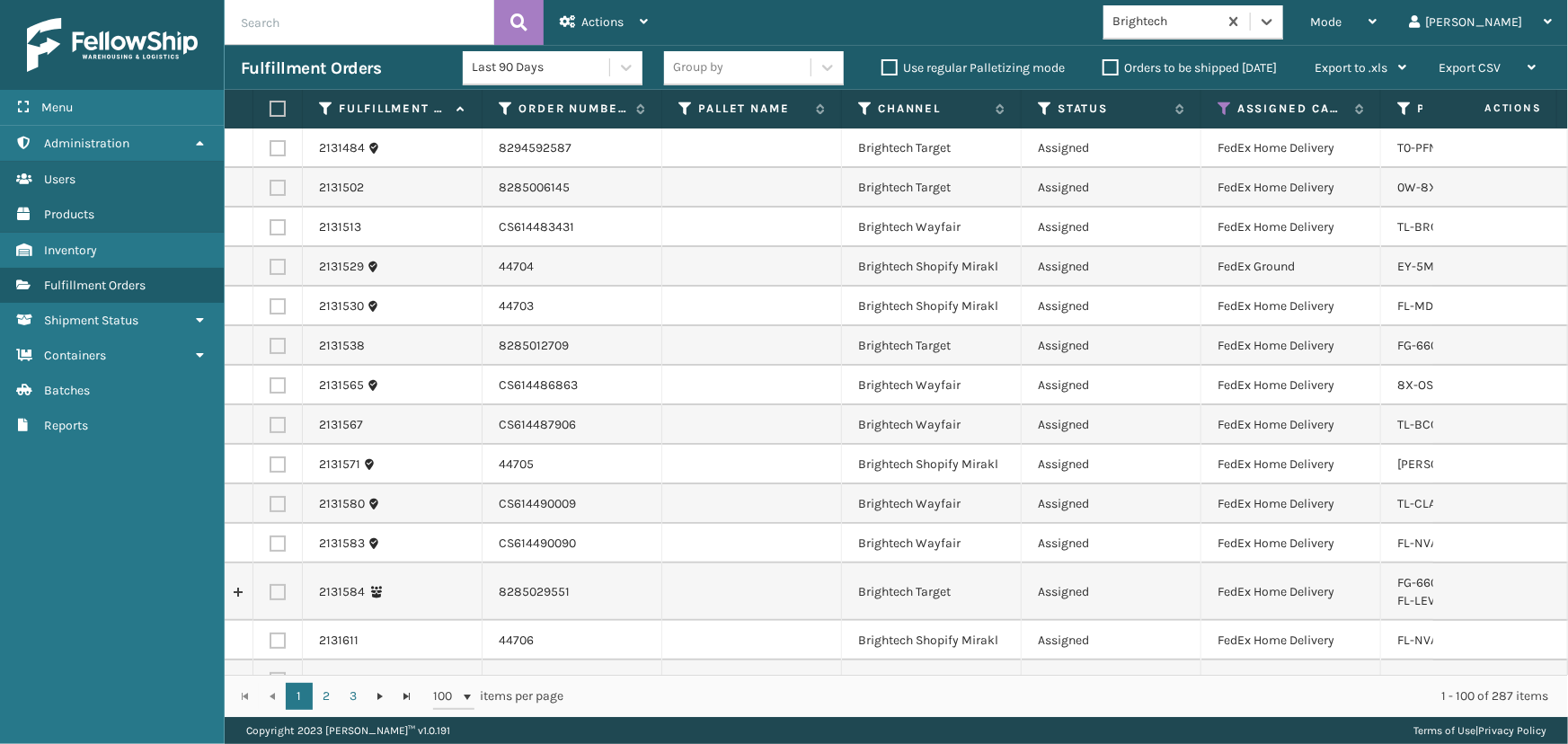
click at [285, 117] on th at bounding box center [278, 110] width 49 height 39
drag, startPoint x: 269, startPoint y: 105, endPoint x: 288, endPoint y: 106, distance: 19.0
click at [269, 106] on label at bounding box center [275, 108] width 11 height 16
click at [269, 106] on input "checkbox" at bounding box center [269, 109] width 1 height 12
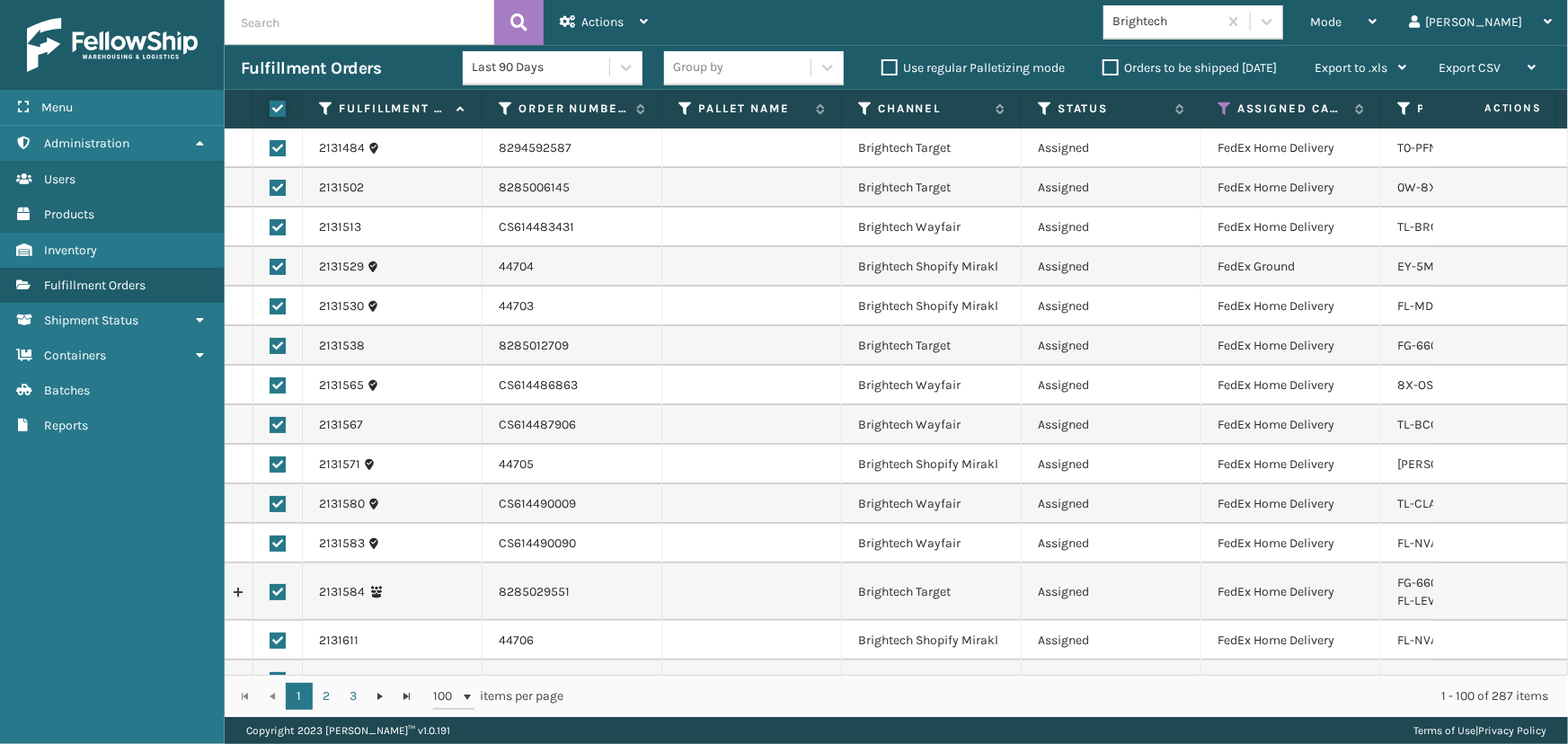
checkbox input "true"
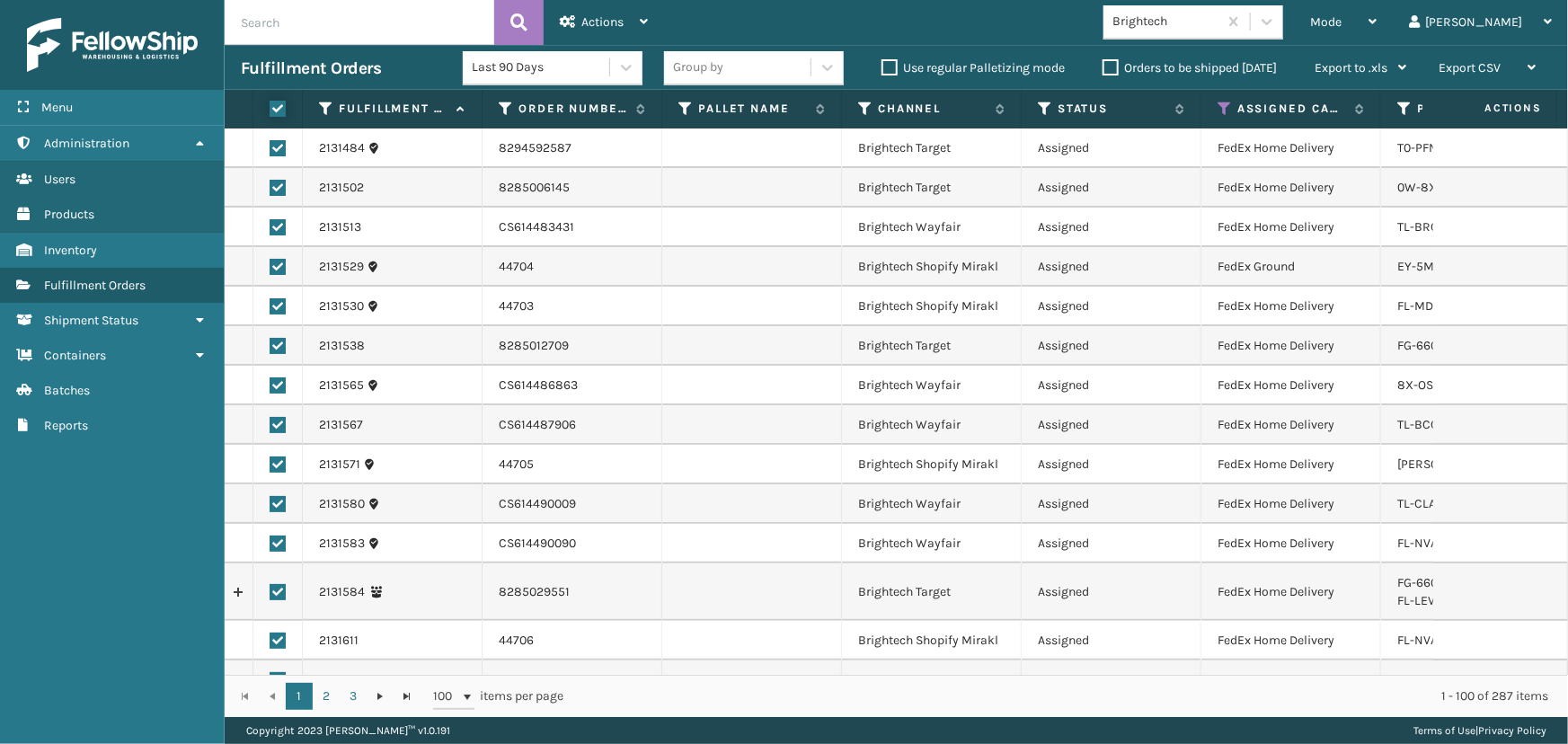
checkbox input "true"
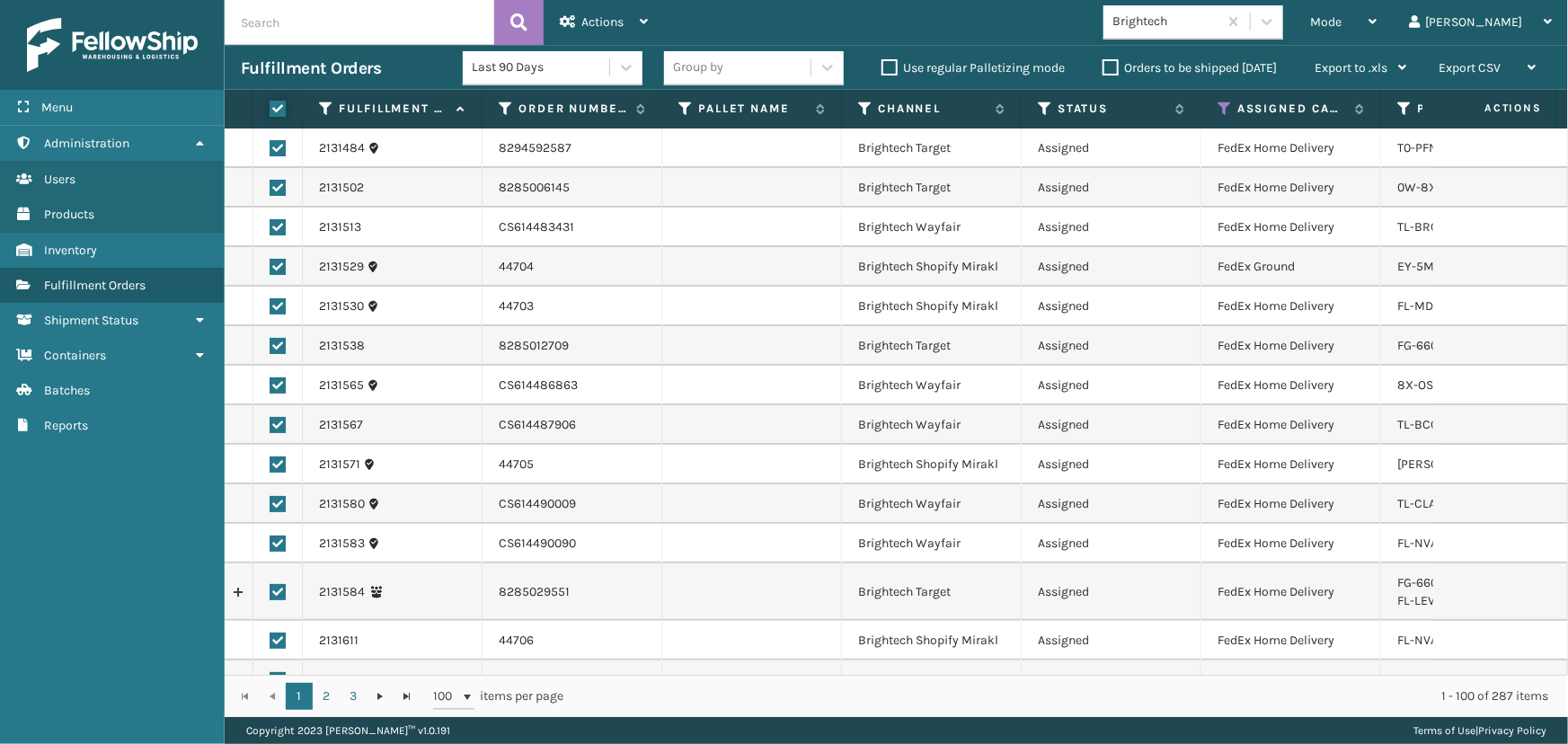
checkbox input "true"
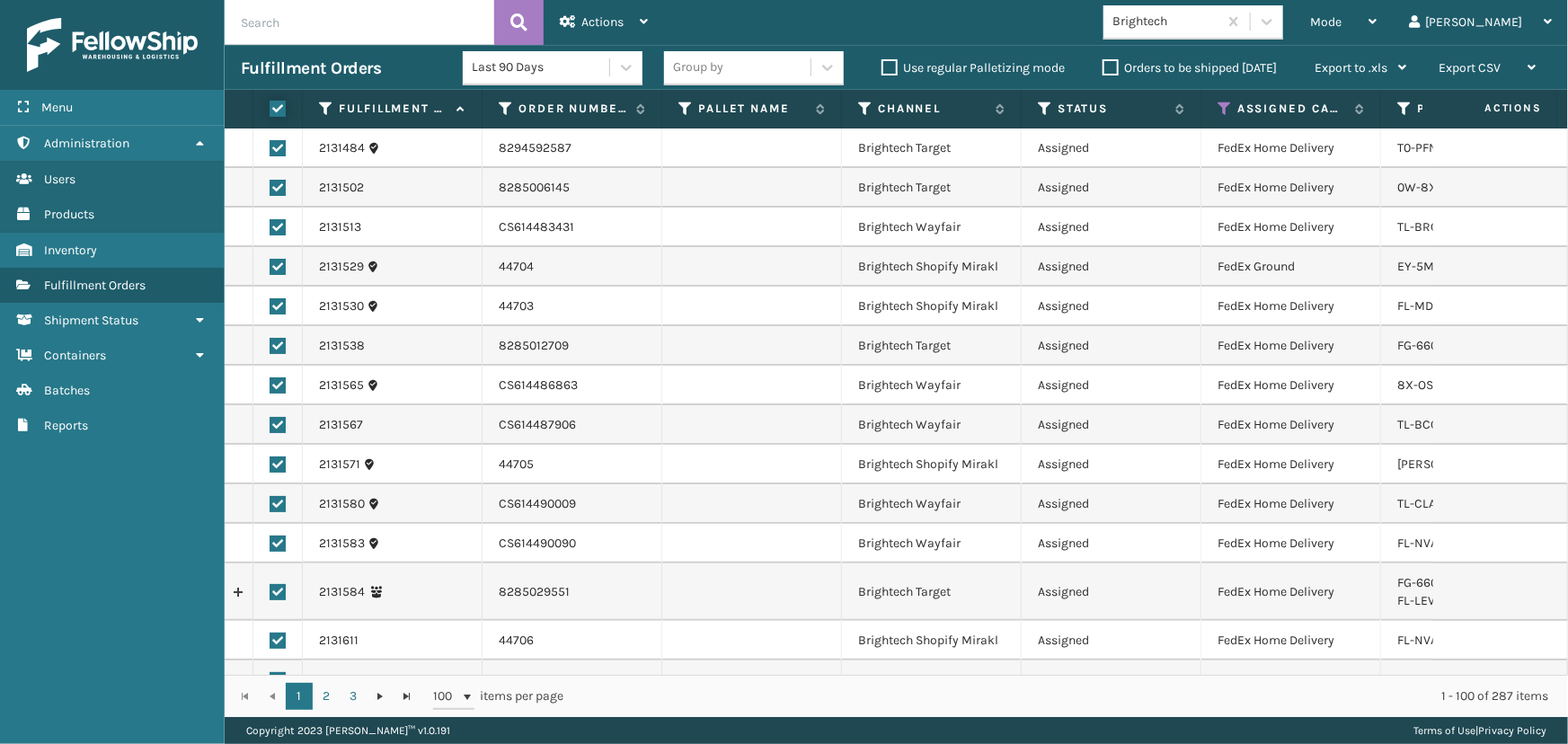
checkbox input "true"
click at [595, 20] on span "Actions" at bounding box center [602, 21] width 42 height 15
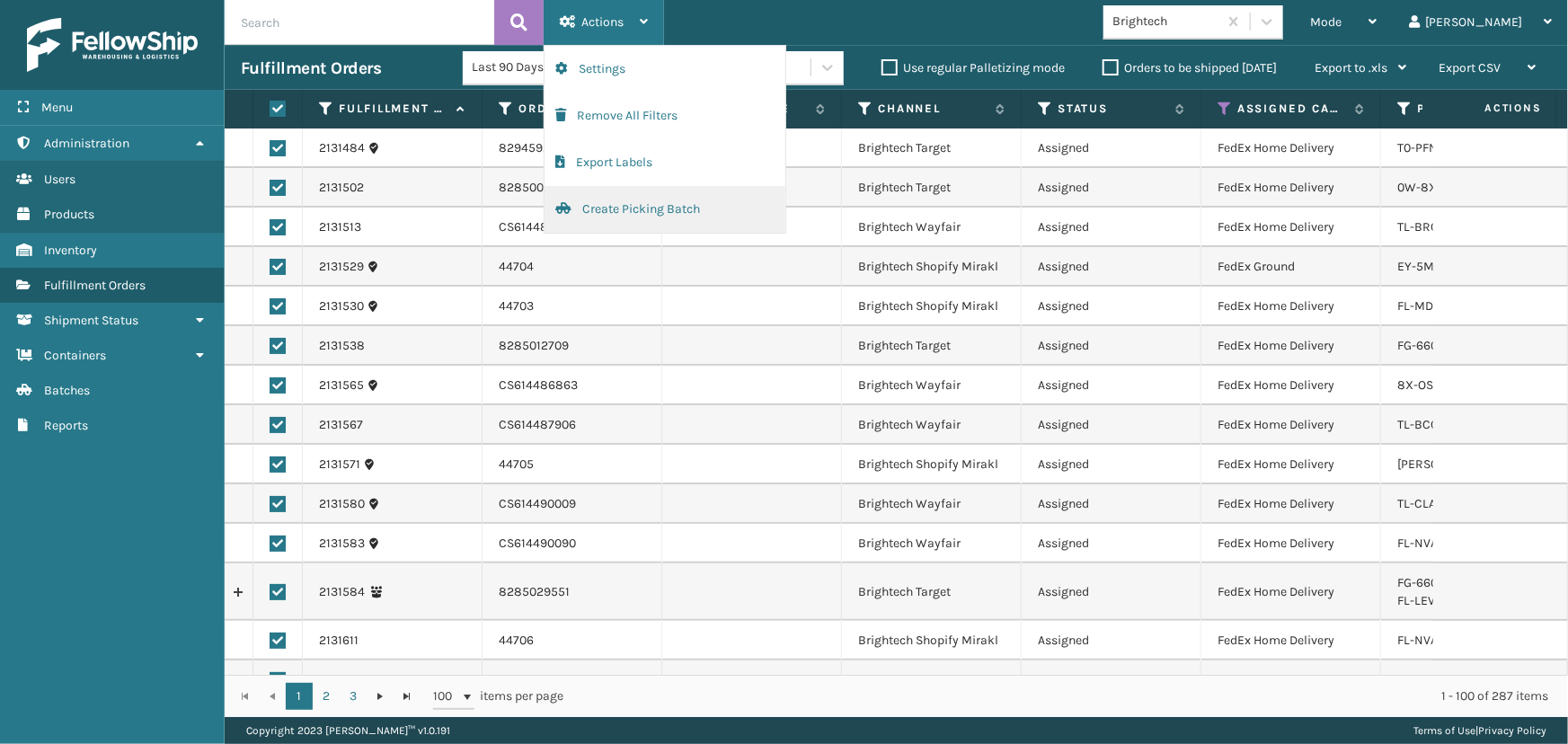
click at [595, 219] on button "Create Picking Batch" at bounding box center [664, 209] width 241 height 46
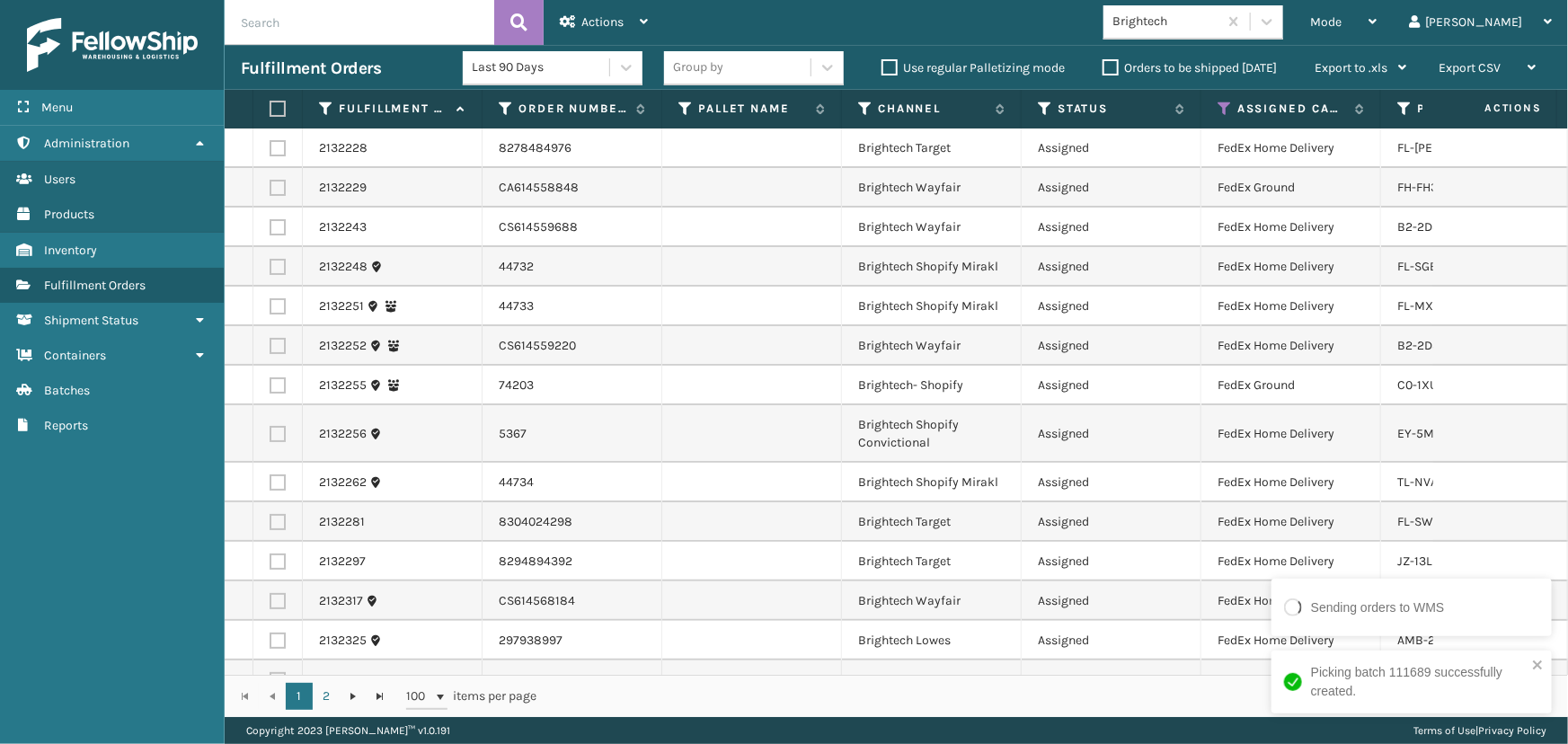
click at [271, 107] on label at bounding box center [275, 108] width 11 height 16
click at [270, 107] on input "checkbox" at bounding box center [269, 109] width 1 height 12
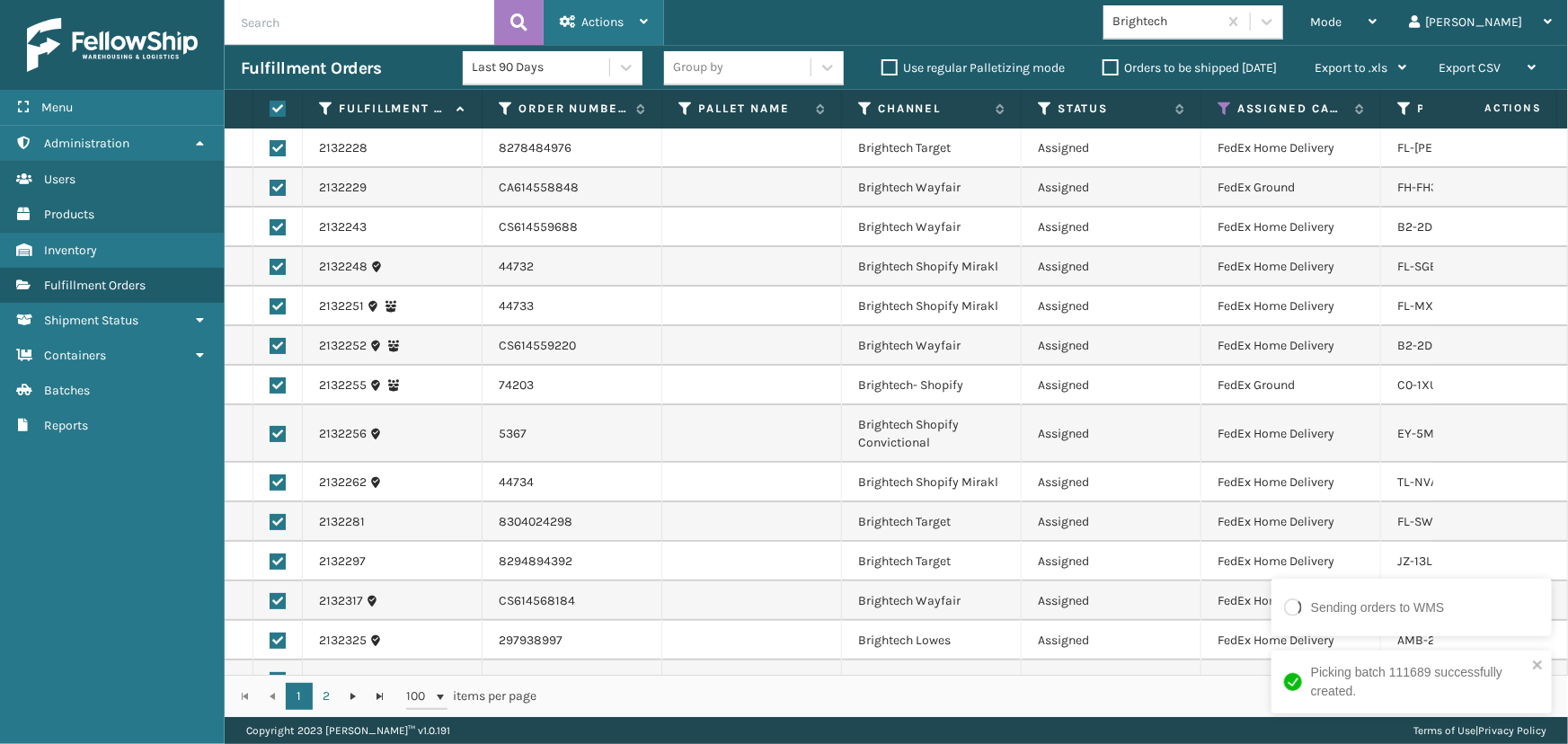
click at [593, 23] on span "Actions" at bounding box center [602, 21] width 42 height 15
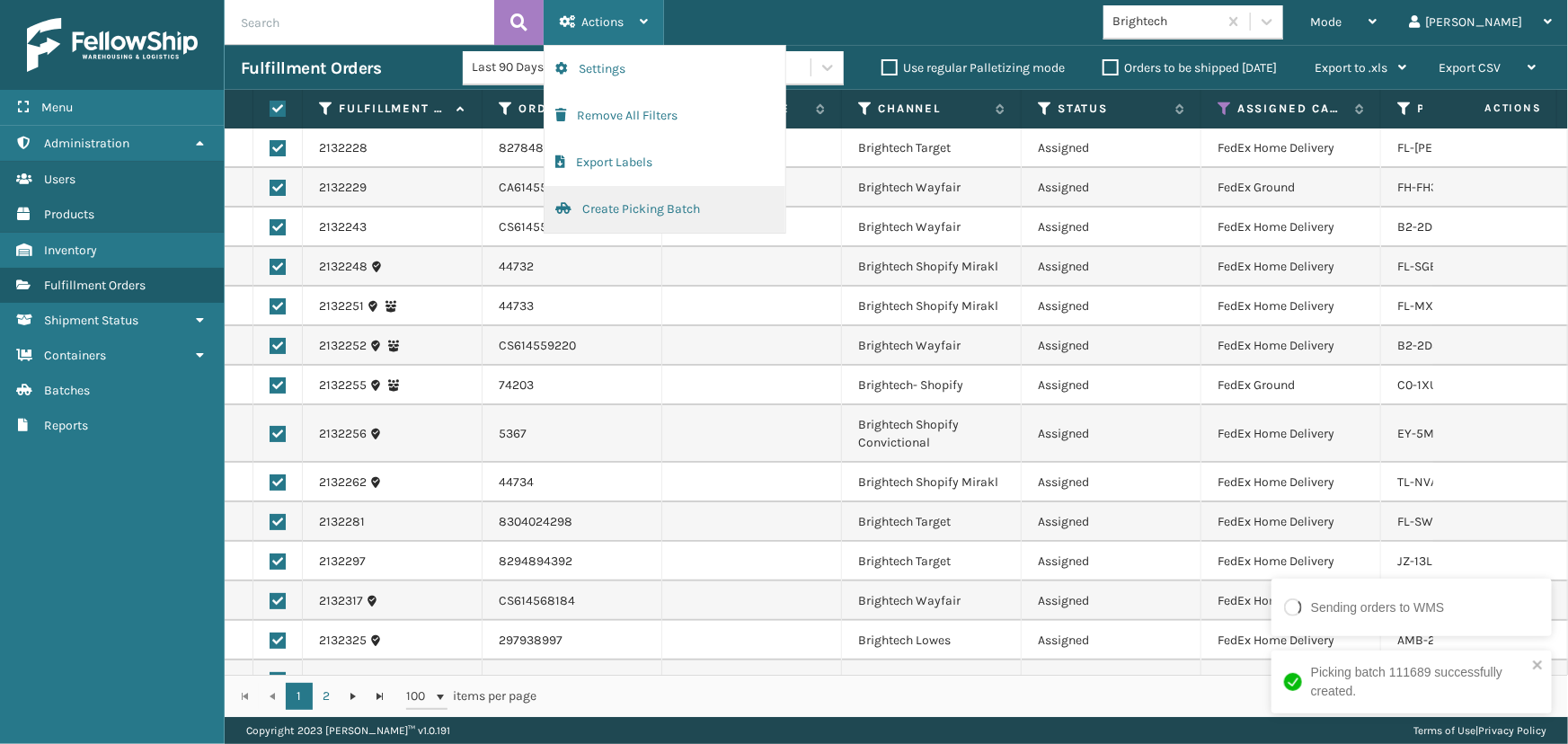
click at [626, 219] on button "Create Picking Batch" at bounding box center [664, 209] width 241 height 46
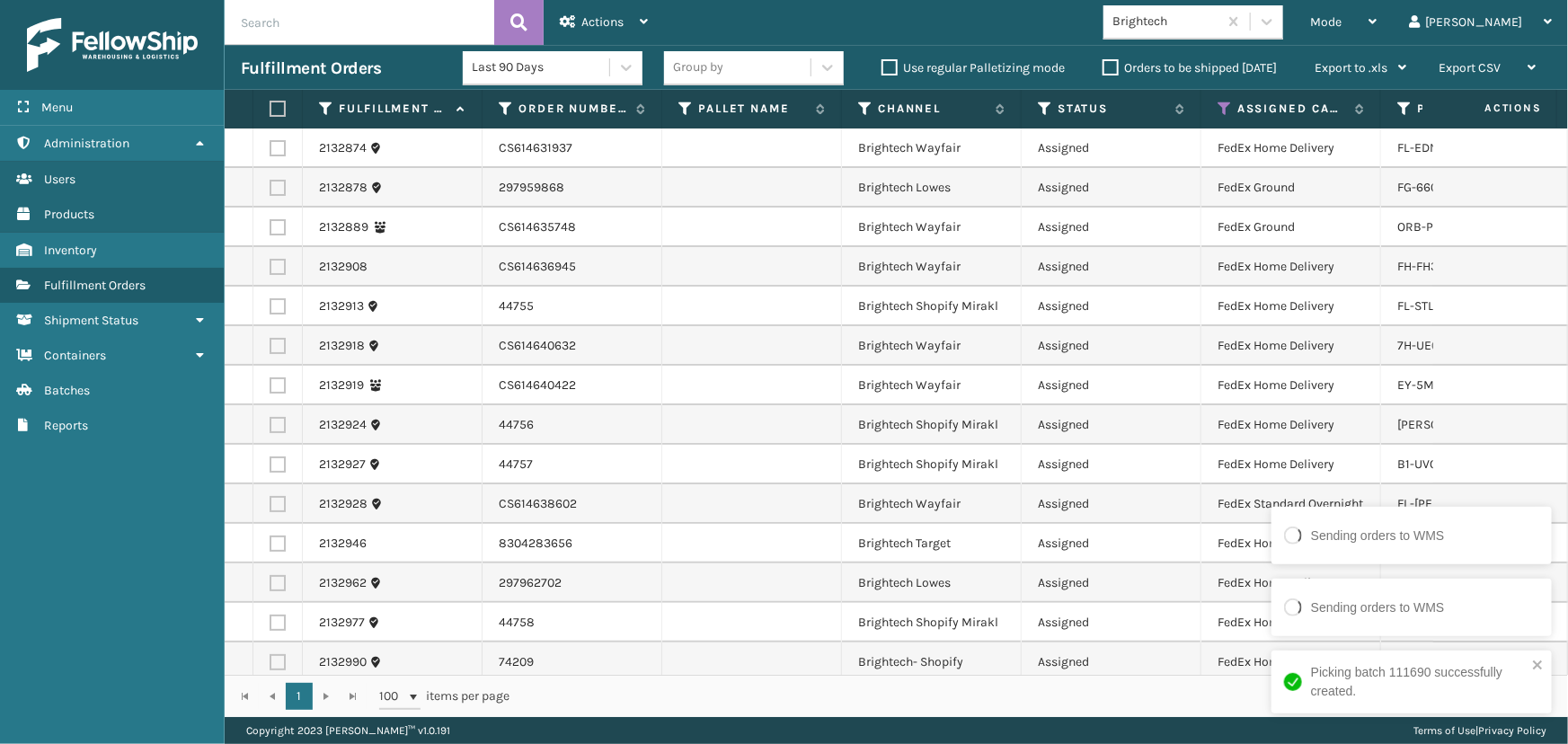
click at [278, 102] on label at bounding box center [275, 108] width 11 height 16
click at [270, 103] on input "checkbox" at bounding box center [269, 109] width 1 height 12
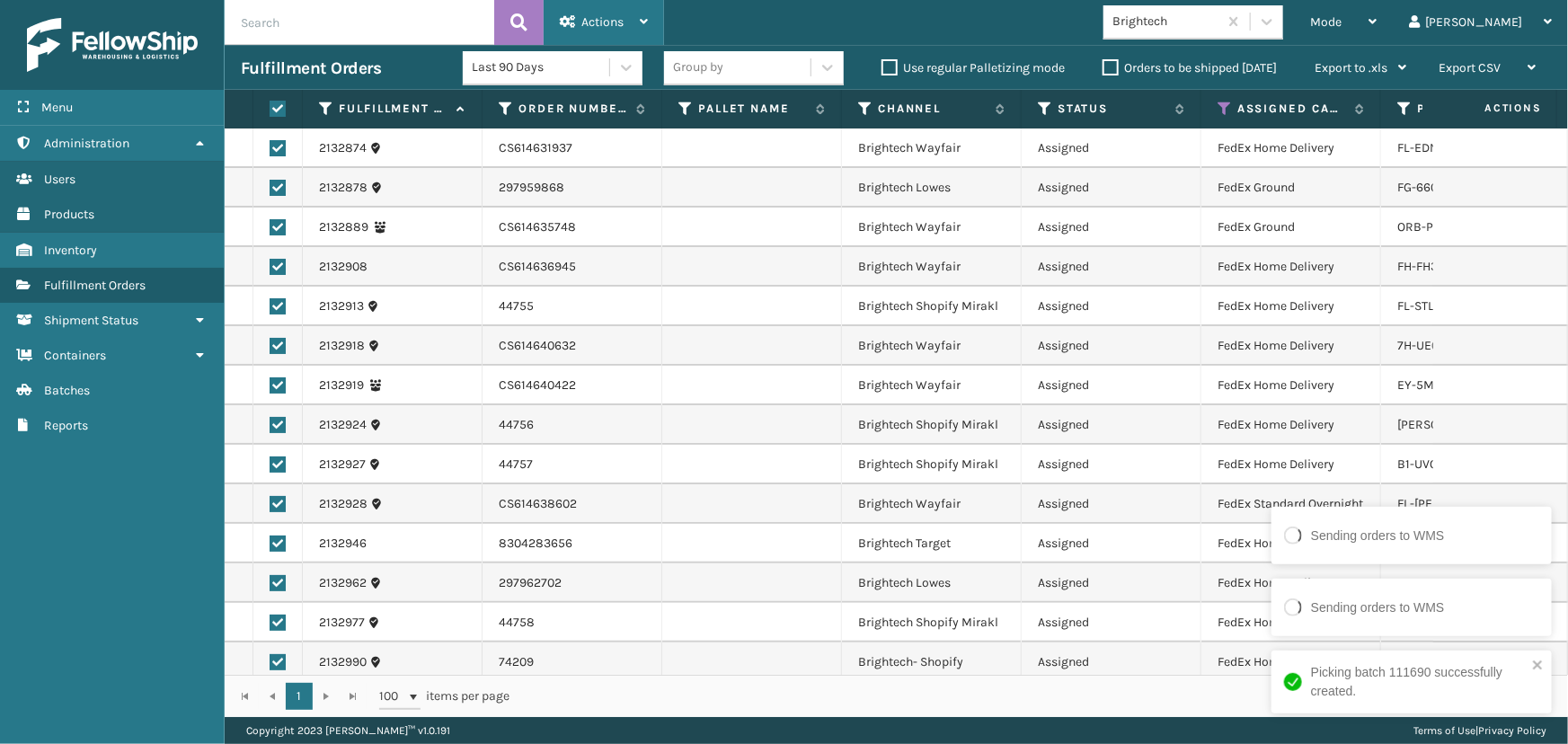
click at [602, 24] on span "Actions" at bounding box center [602, 21] width 42 height 15
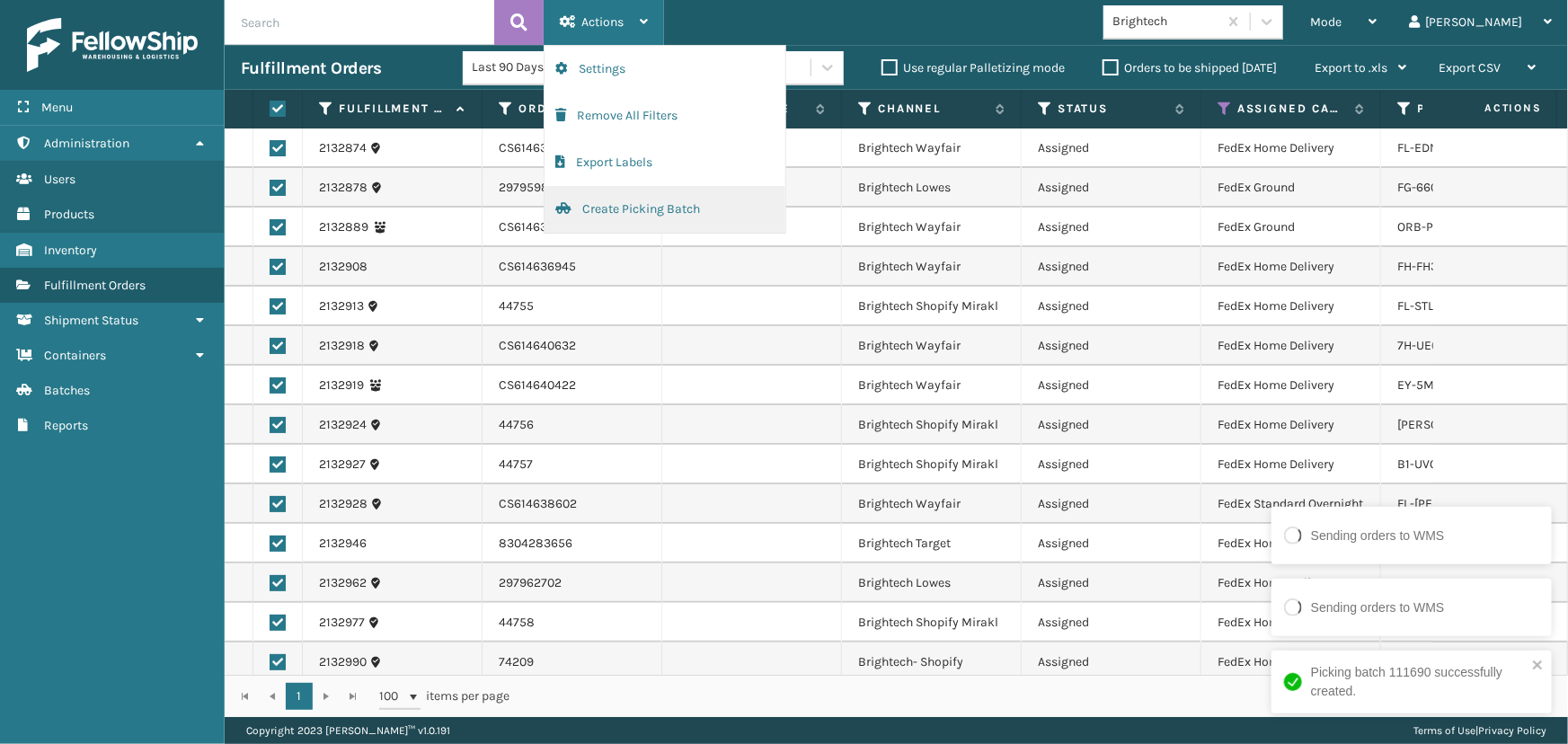
click at [673, 212] on button "Create Picking Batch" at bounding box center [664, 209] width 241 height 46
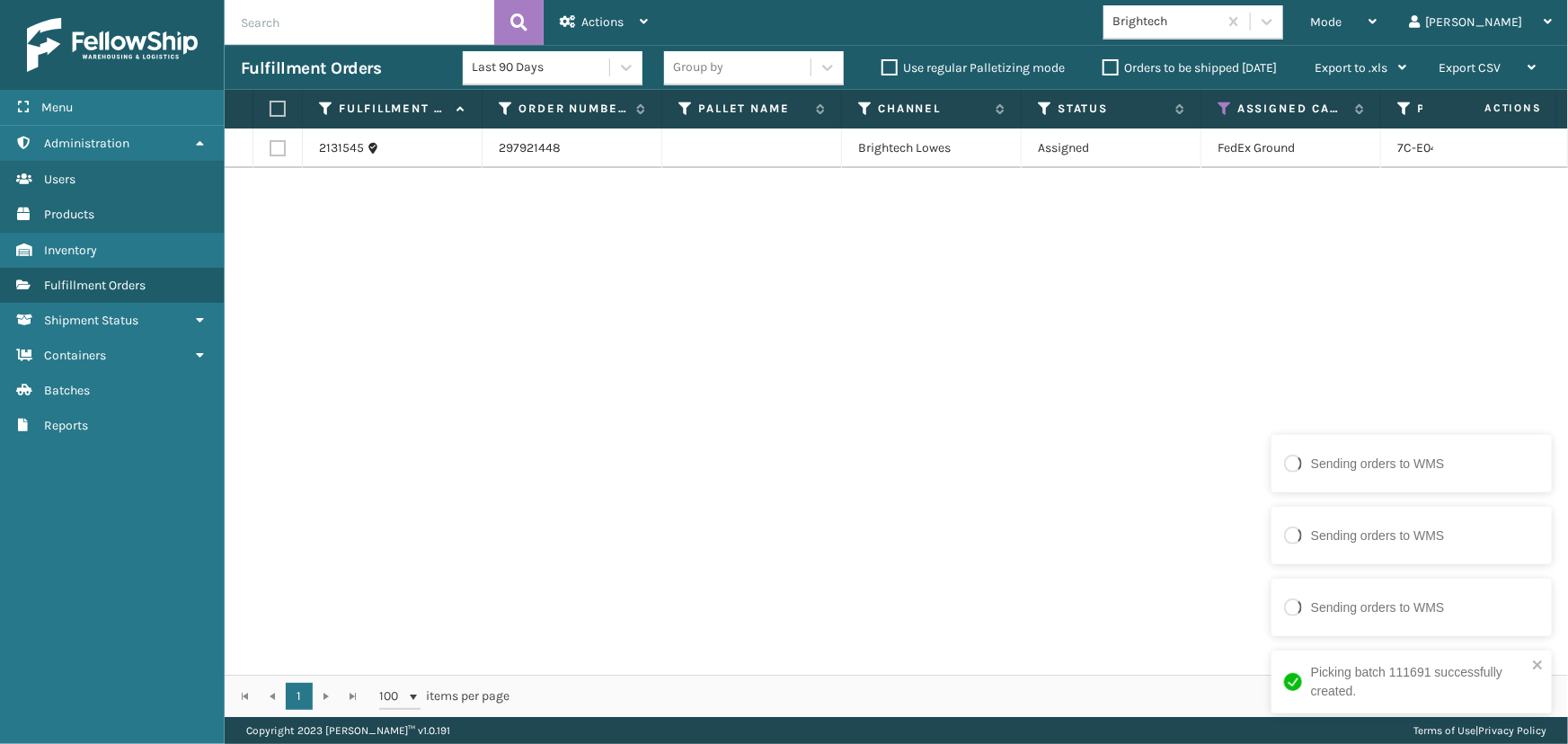
click at [280, 102] on label at bounding box center [275, 108] width 11 height 16
click at [270, 103] on input "checkbox" at bounding box center [269, 109] width 1 height 12
click at [603, 15] on span "Actions" at bounding box center [602, 21] width 42 height 15
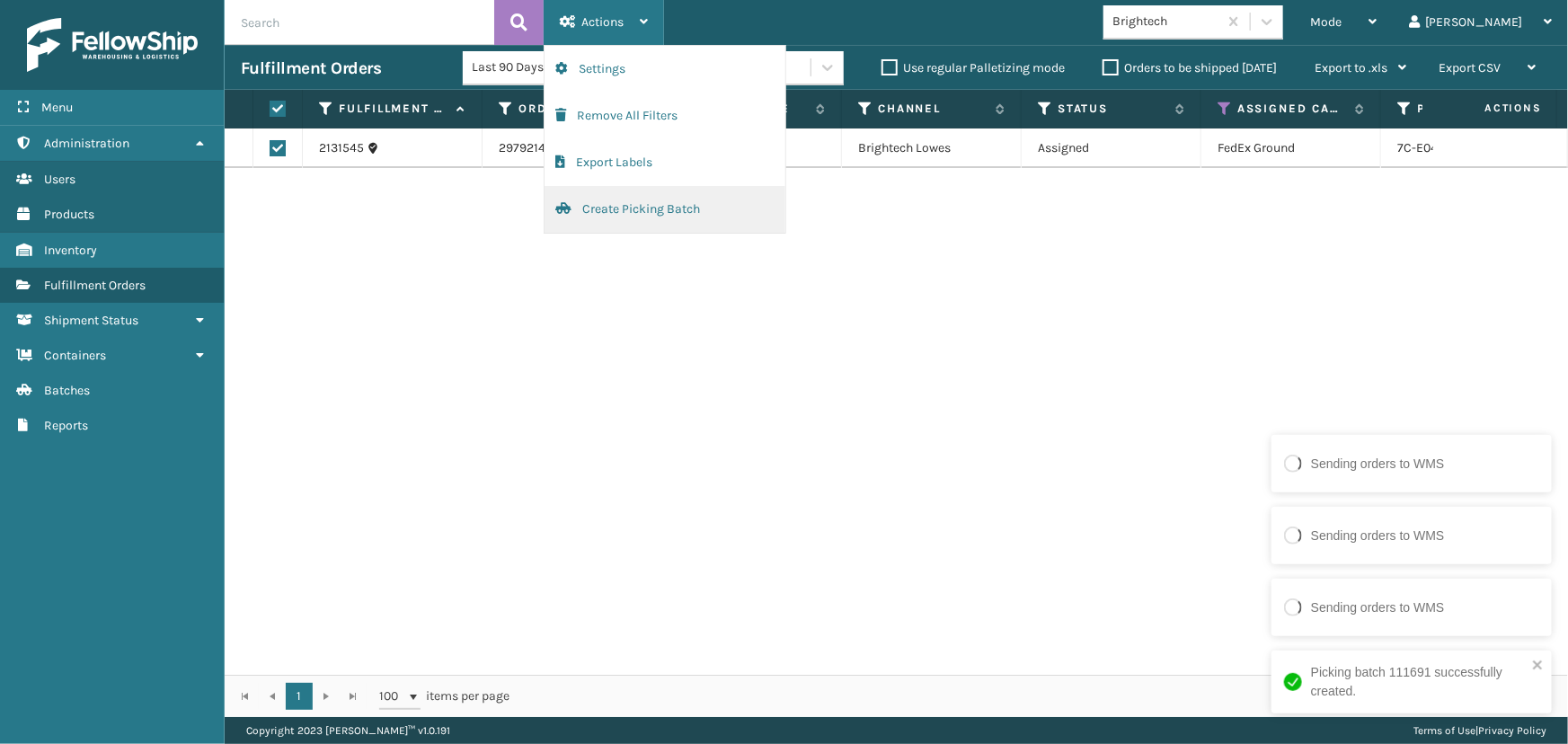
click at [673, 203] on button "Create Picking Batch" at bounding box center [664, 209] width 241 height 46
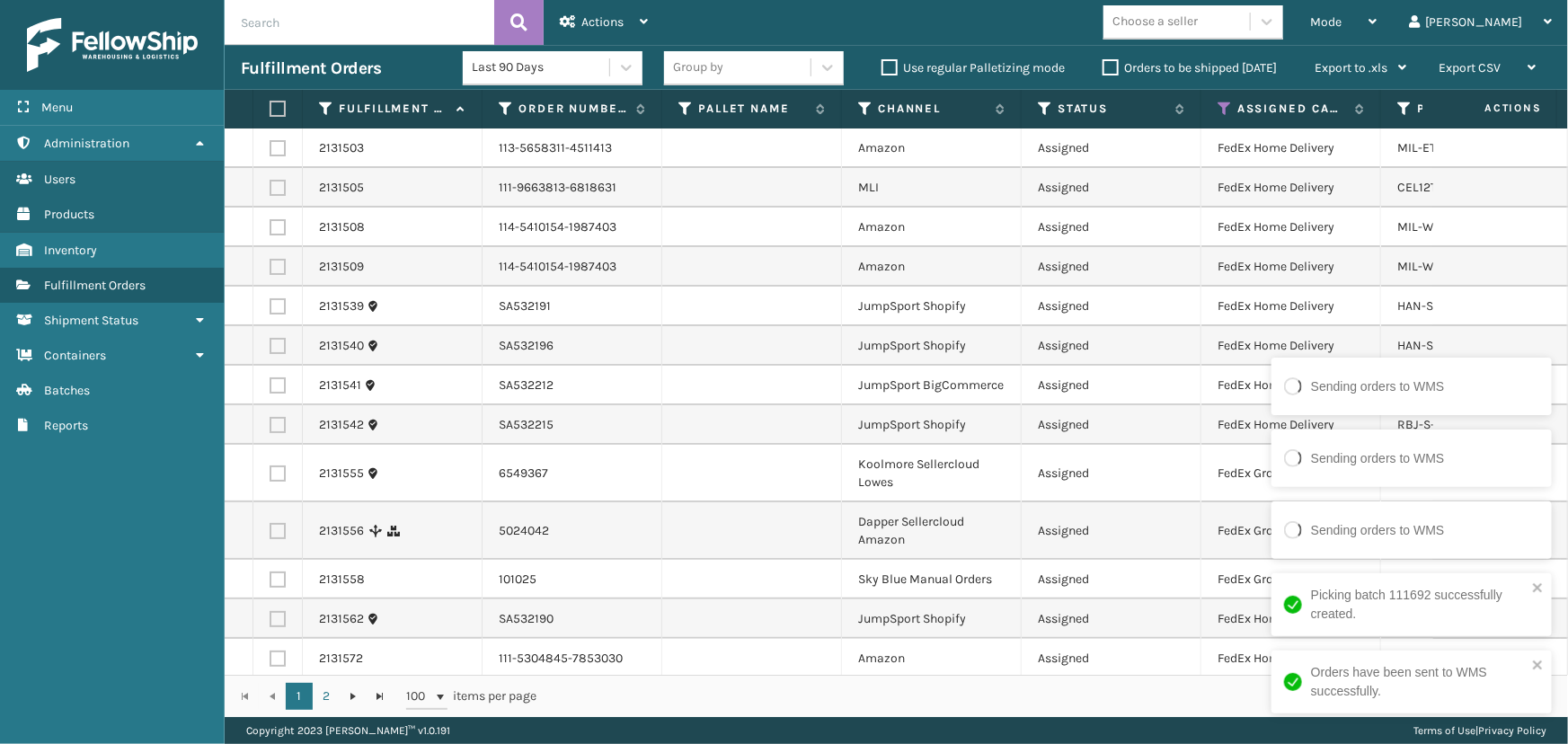
click at [1078, 316] on td "Assigned" at bounding box center [1111, 307] width 179 height 40
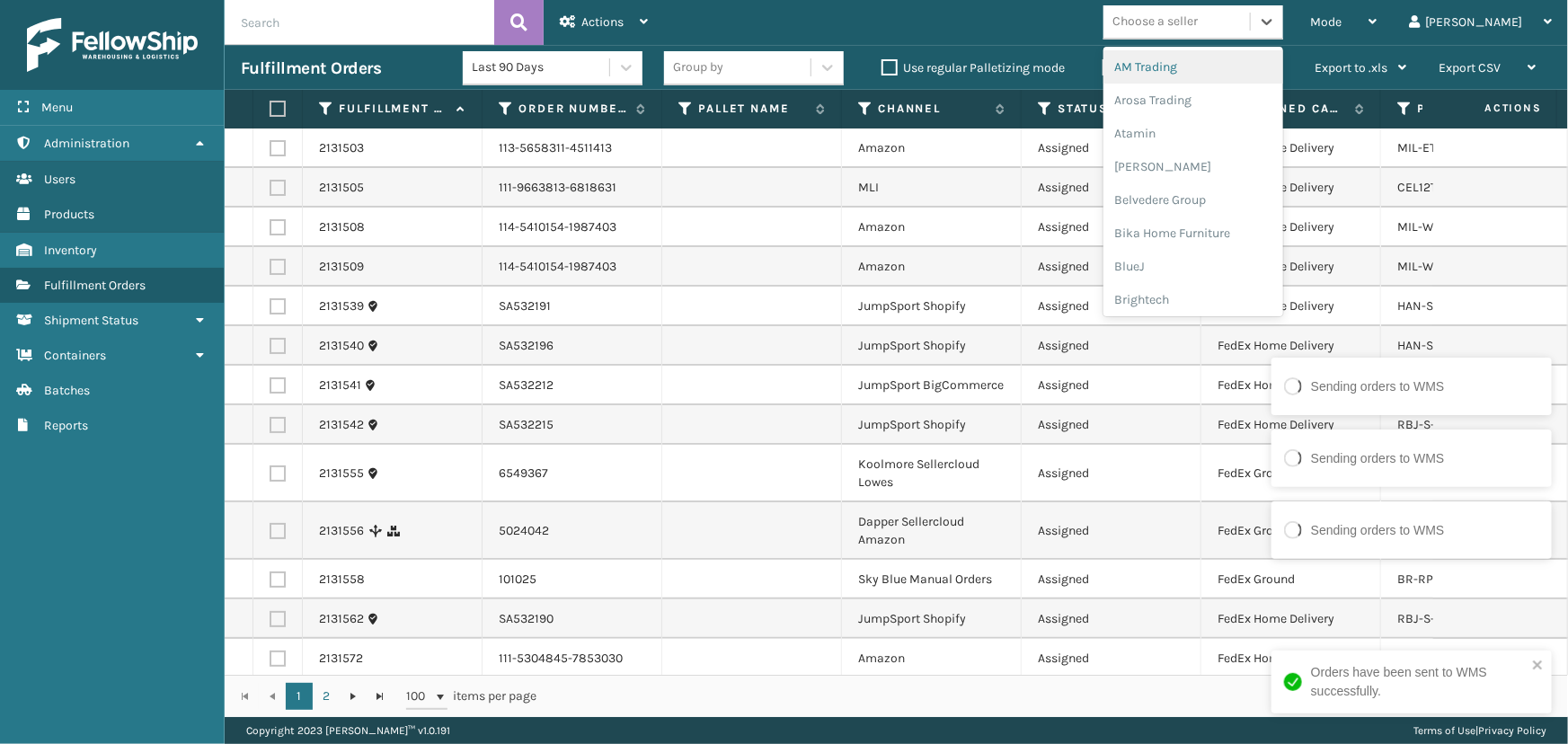
click at [1197, 21] on div "Choose a seller" at bounding box center [1156, 22] width 85 height 19
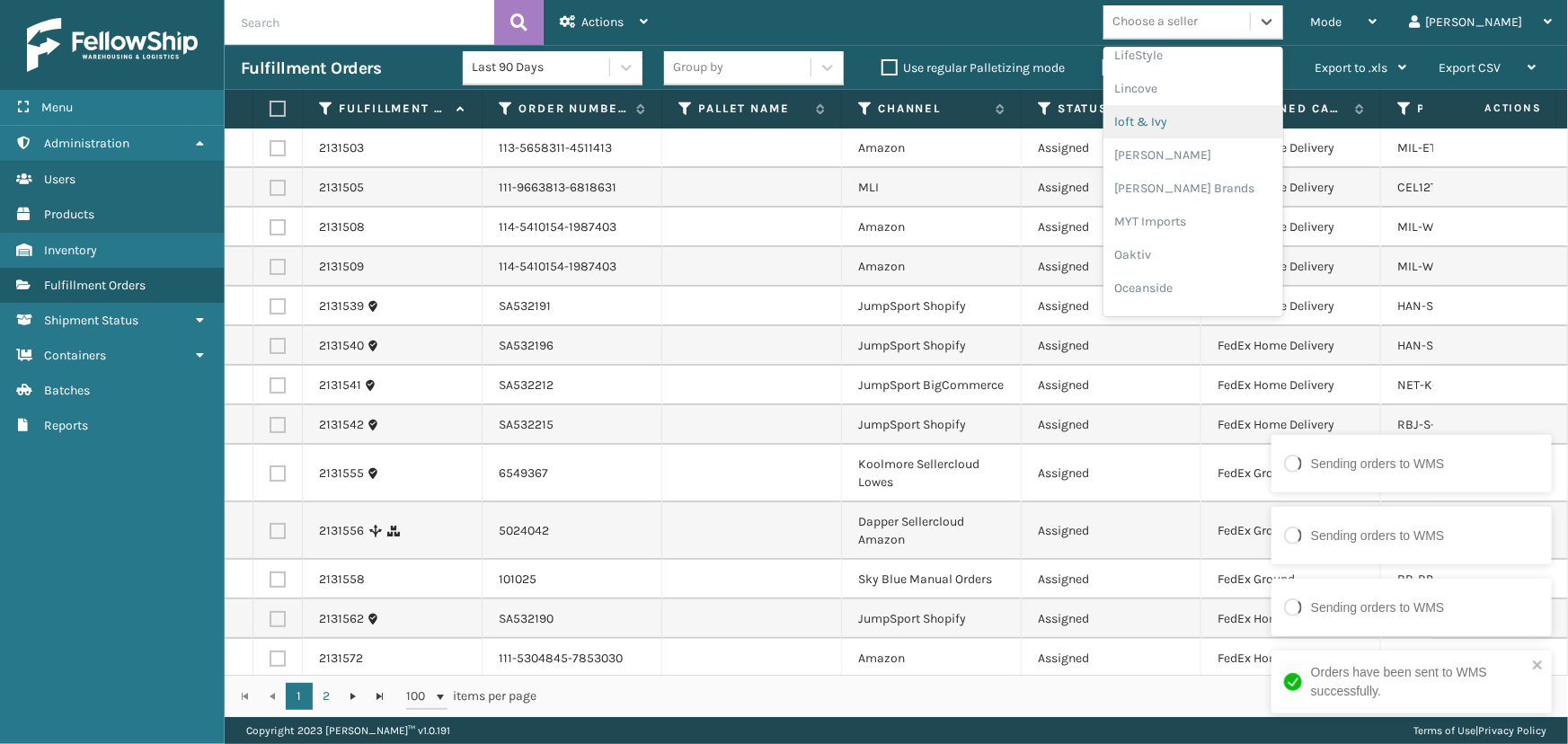
scroll to position [900, 0]
click at [1232, 264] on div "SleepGeekz" at bounding box center [1193, 264] width 179 height 33
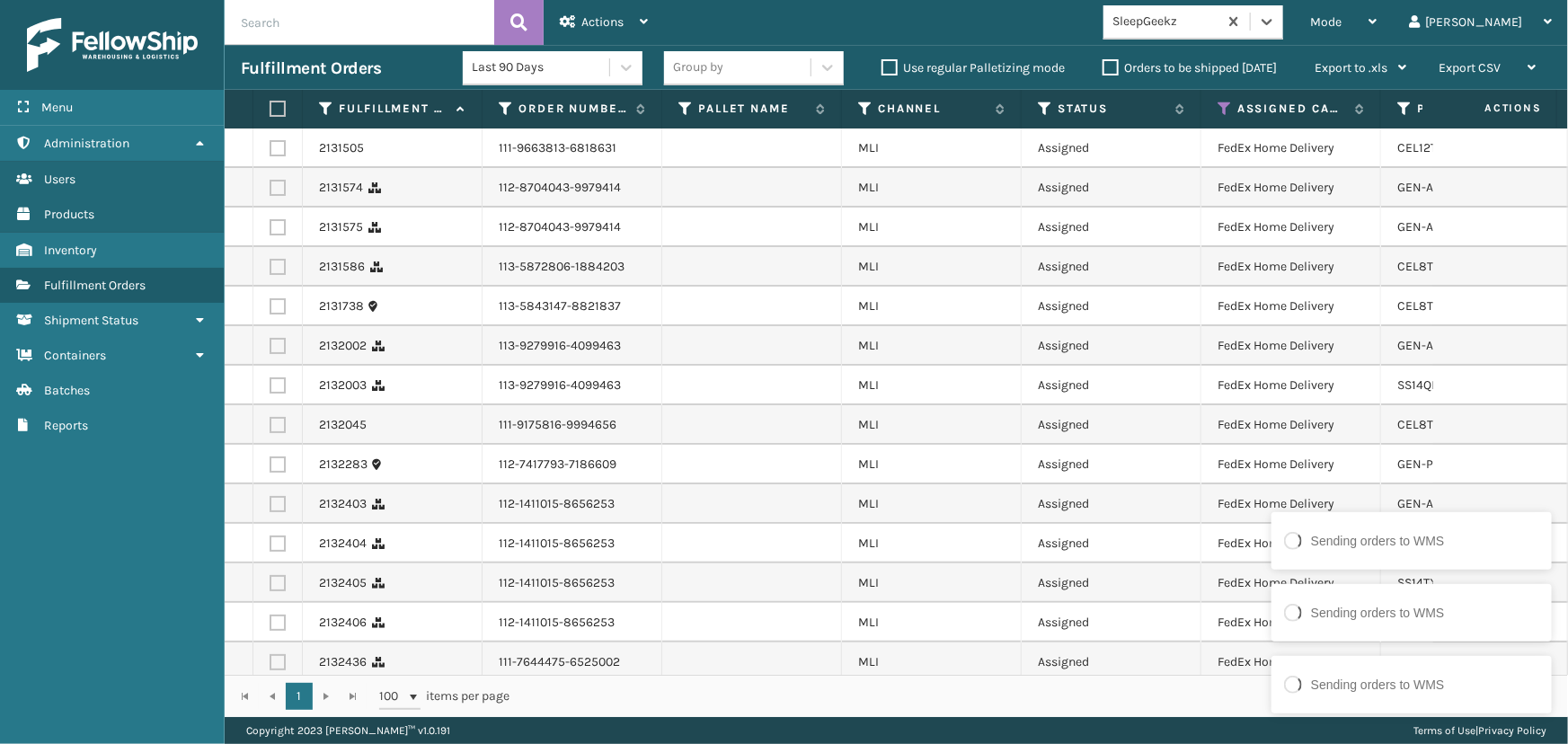
click at [269, 100] on label at bounding box center [275, 108] width 11 height 16
click at [269, 103] on input "checkbox" at bounding box center [269, 109] width 1 height 12
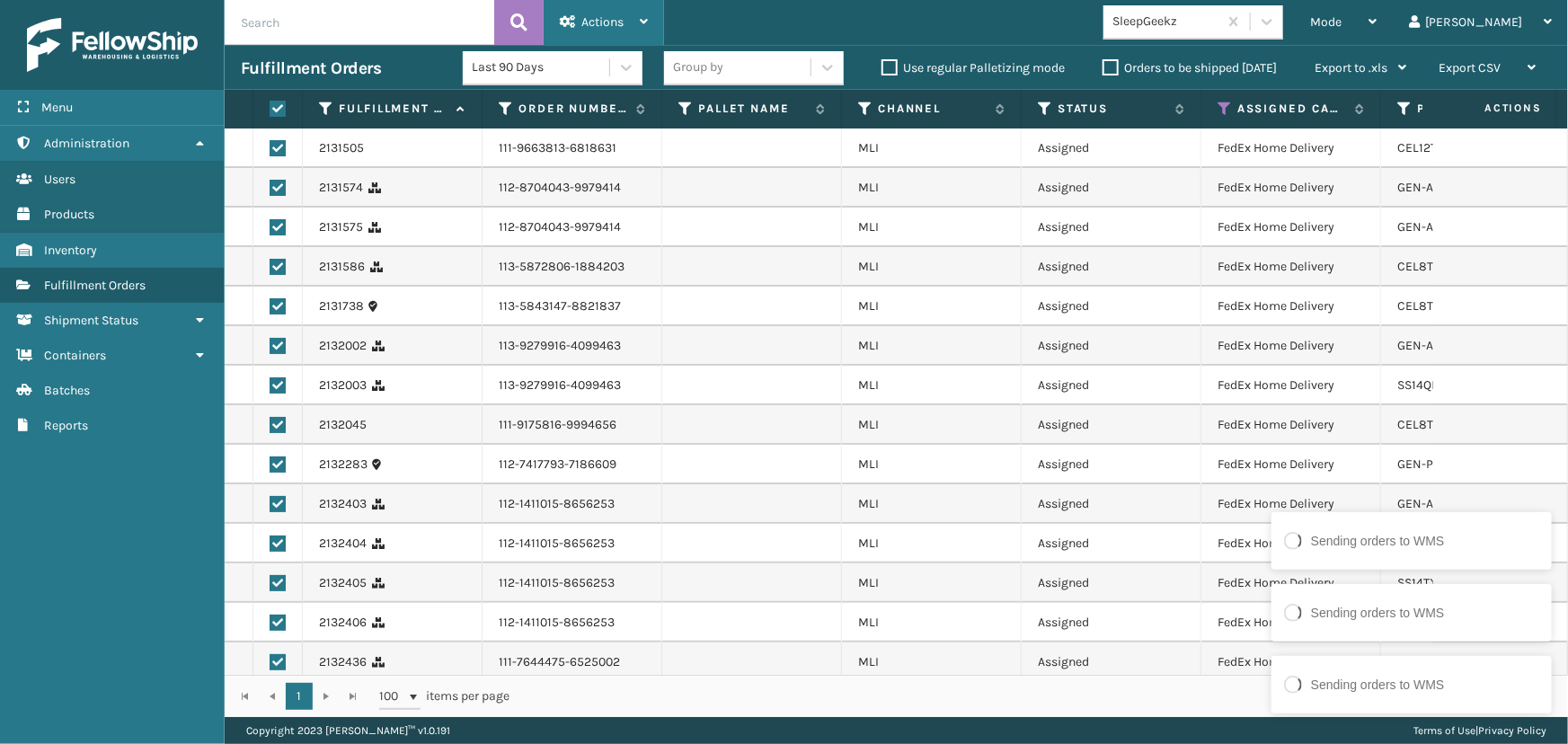
click at [598, 5] on div "Actions" at bounding box center [604, 22] width 88 height 45
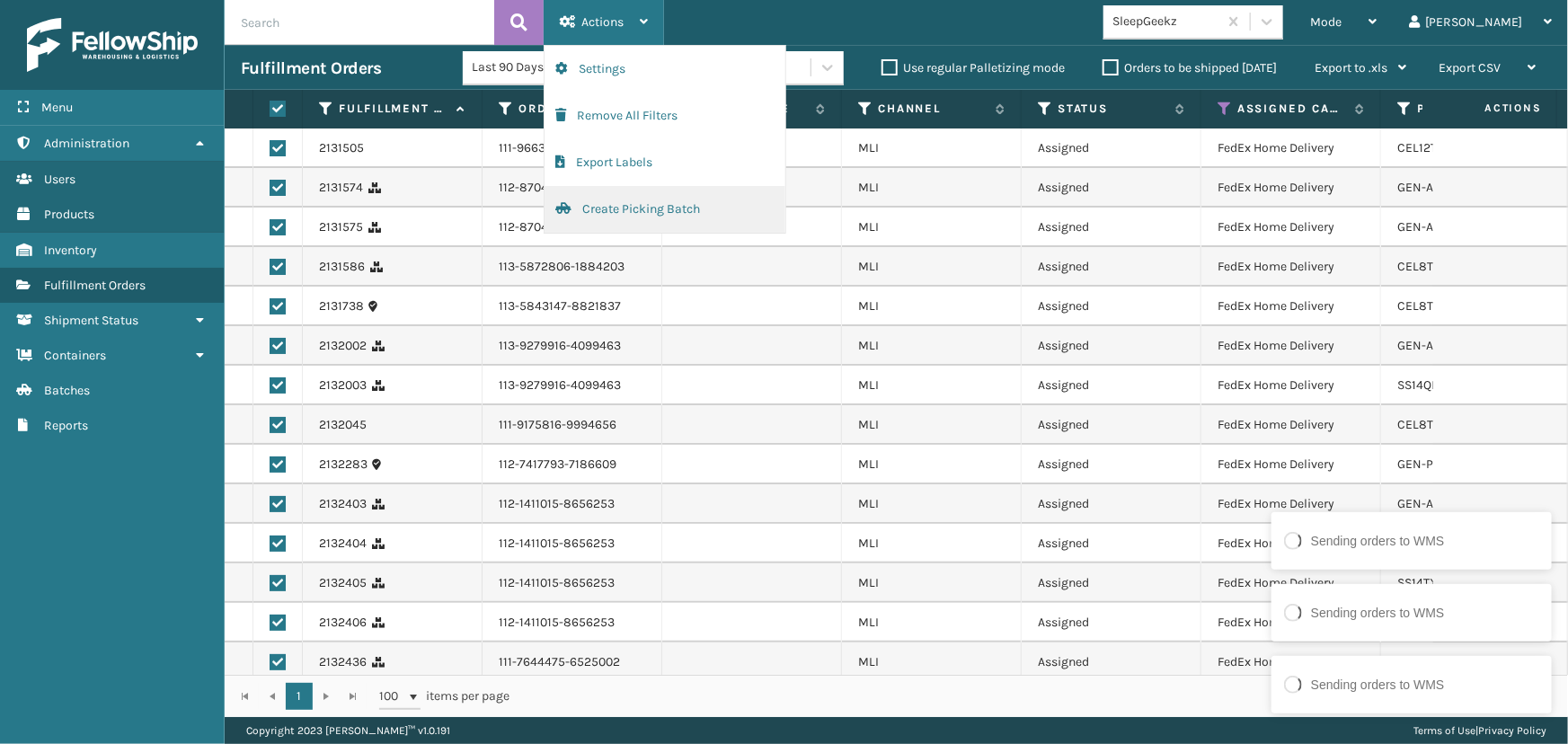
click at [643, 224] on button "Create Picking Batch" at bounding box center [664, 209] width 241 height 46
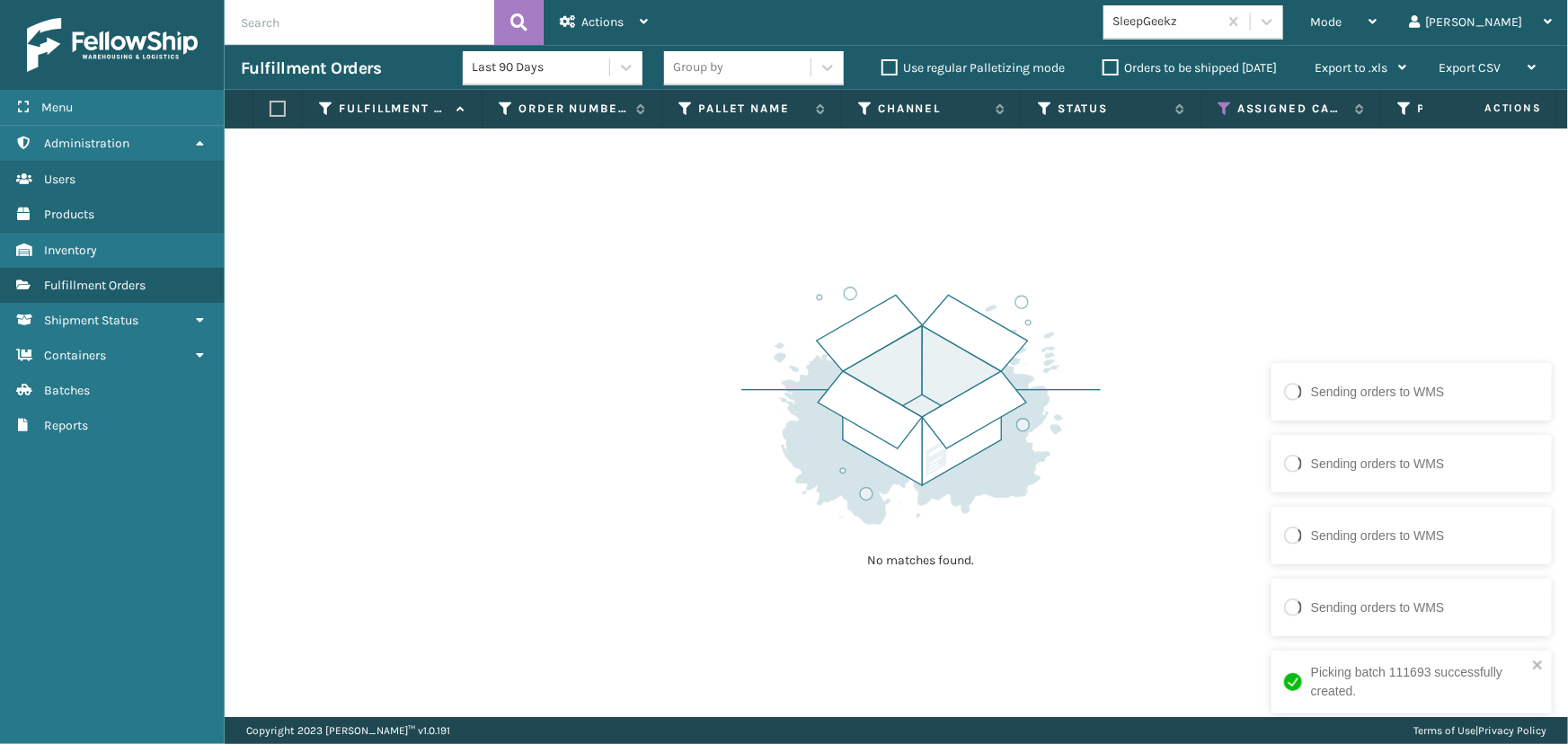
click at [1220, 20] on div "SleepGeekz" at bounding box center [1166, 22] width 107 height 19
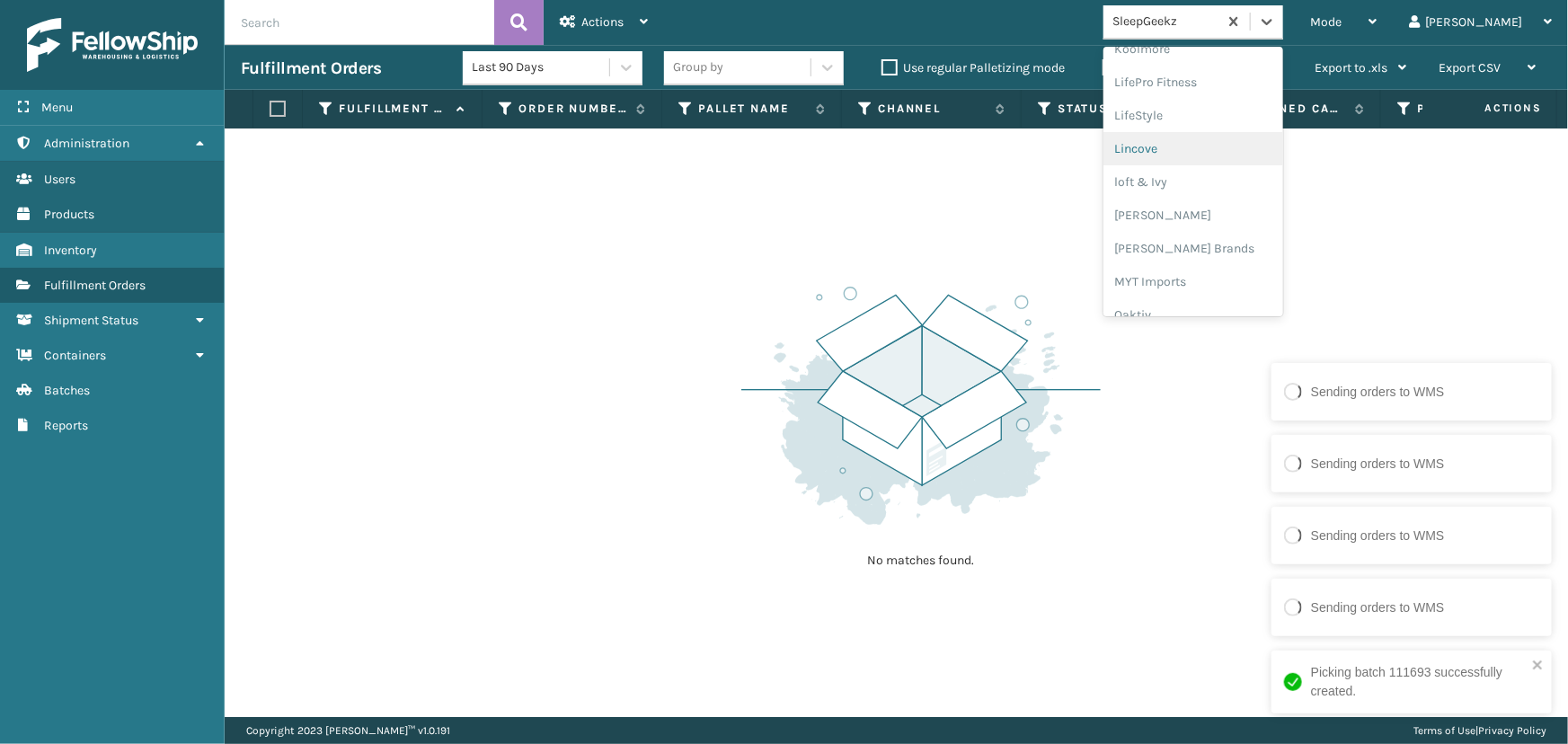
scroll to position [731, 0]
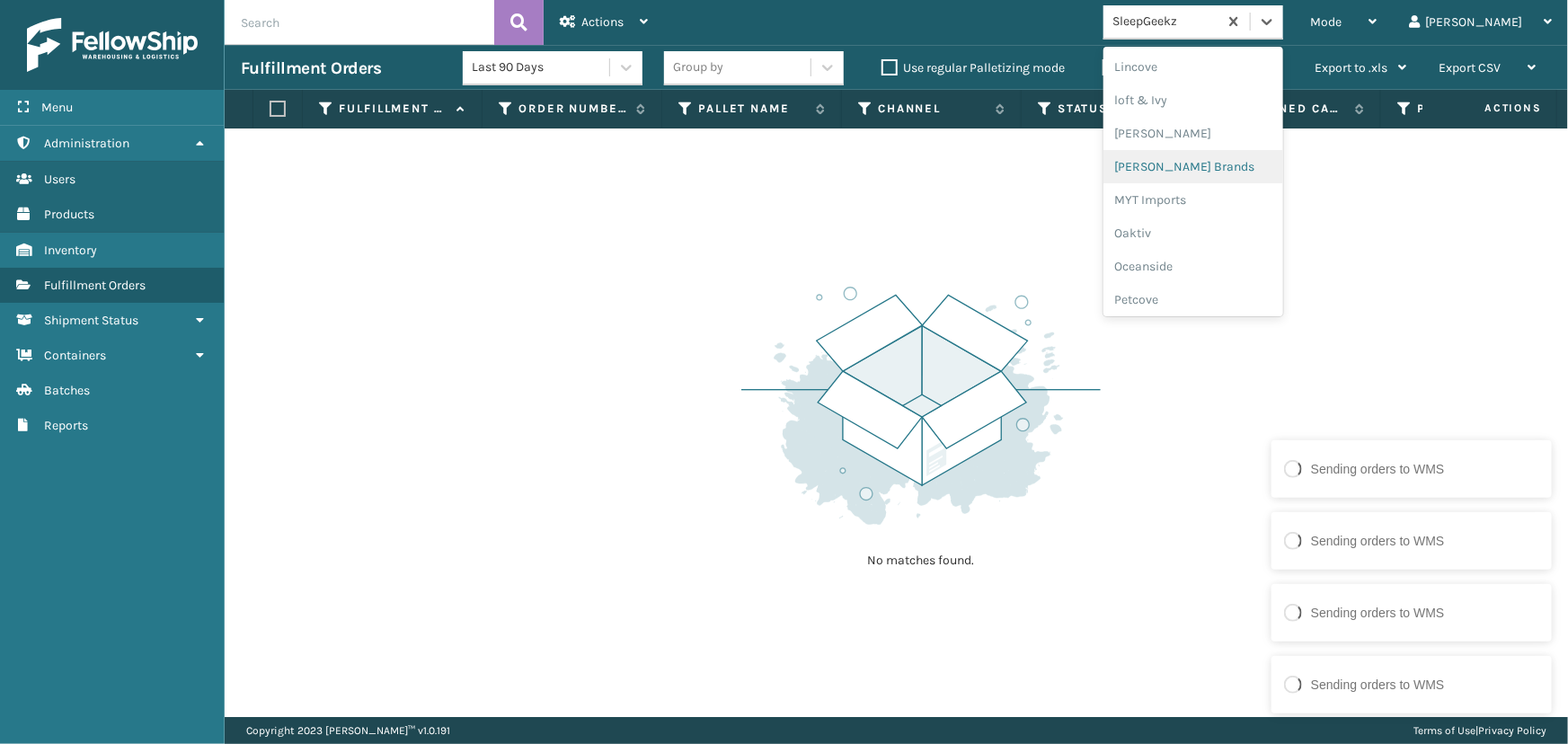
click at [1199, 175] on div "[PERSON_NAME] Brands" at bounding box center [1193, 167] width 179 height 33
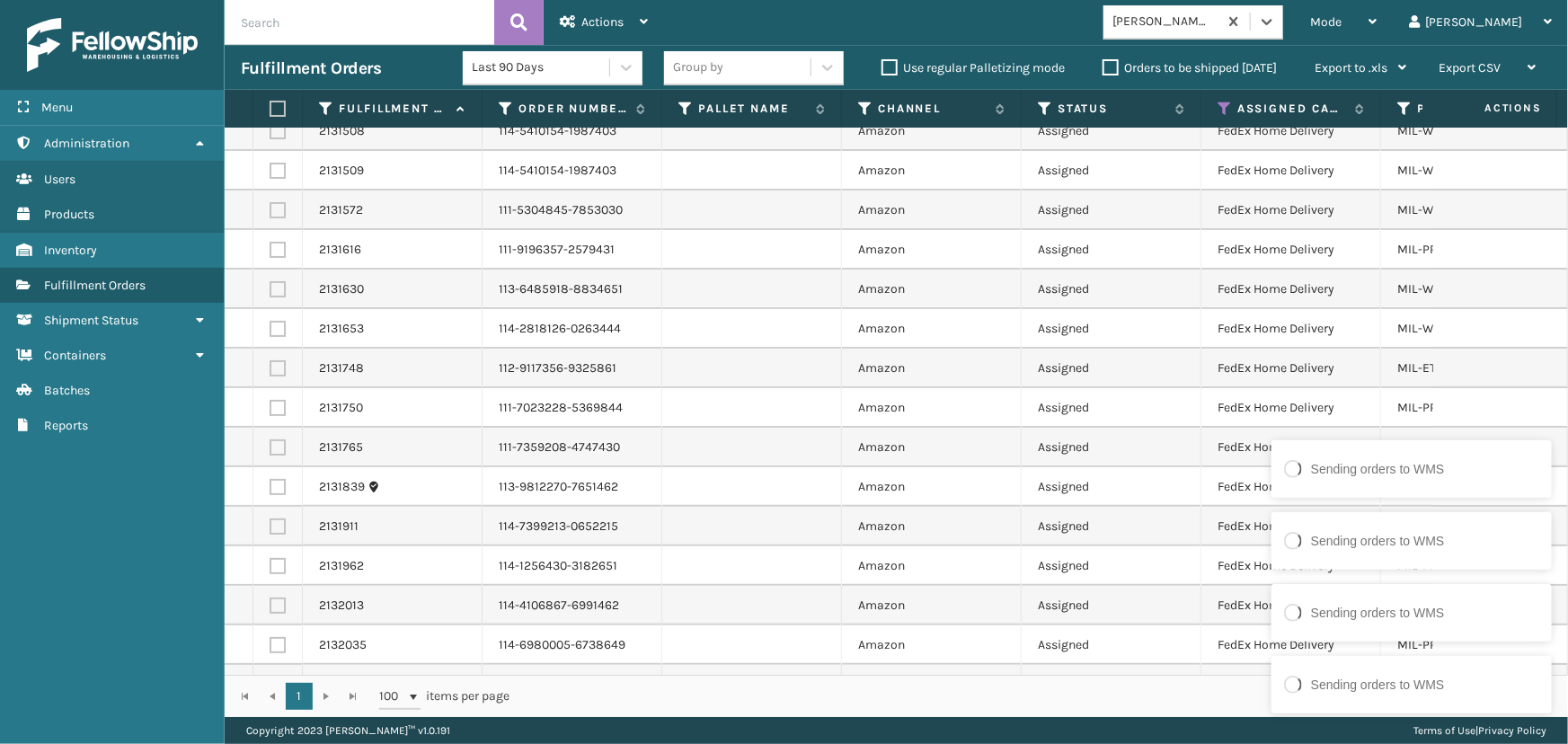
scroll to position [0, 0]
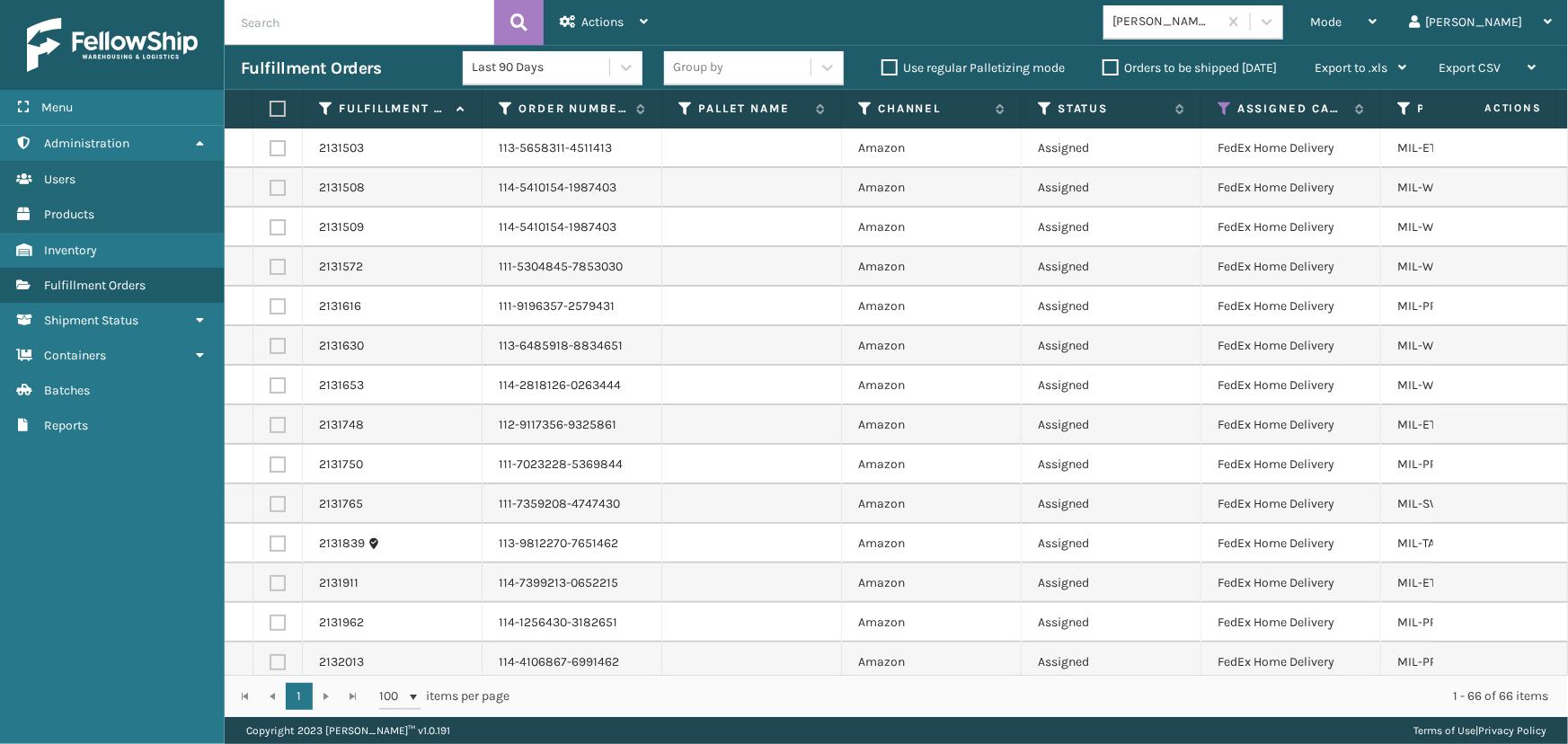
click at [276, 97] on th at bounding box center [278, 110] width 49 height 39
click at [281, 107] on label at bounding box center [275, 108] width 11 height 16
click at [270, 107] on input "checkbox" at bounding box center [269, 109] width 1 height 12
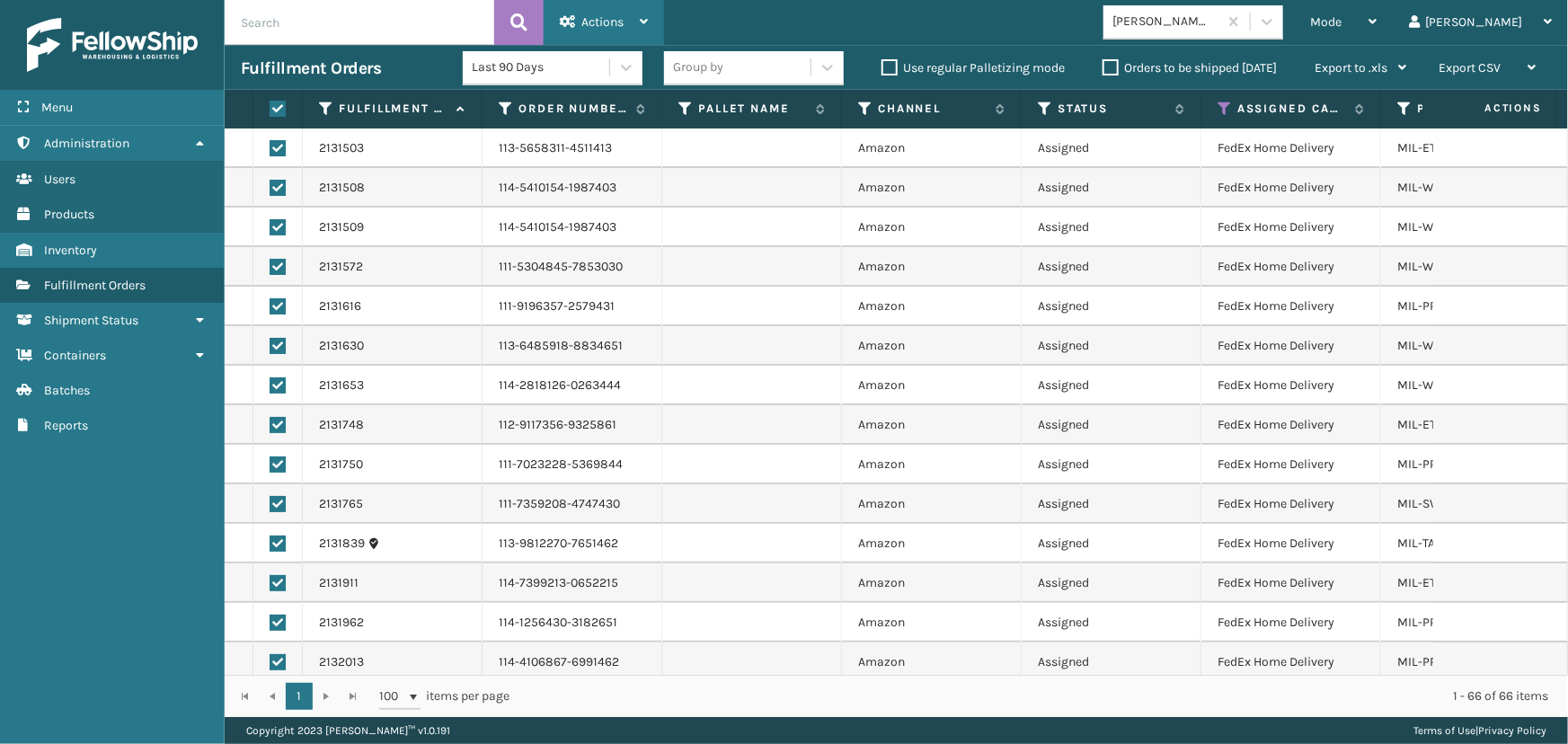
click at [601, 26] on span "Actions" at bounding box center [602, 21] width 42 height 15
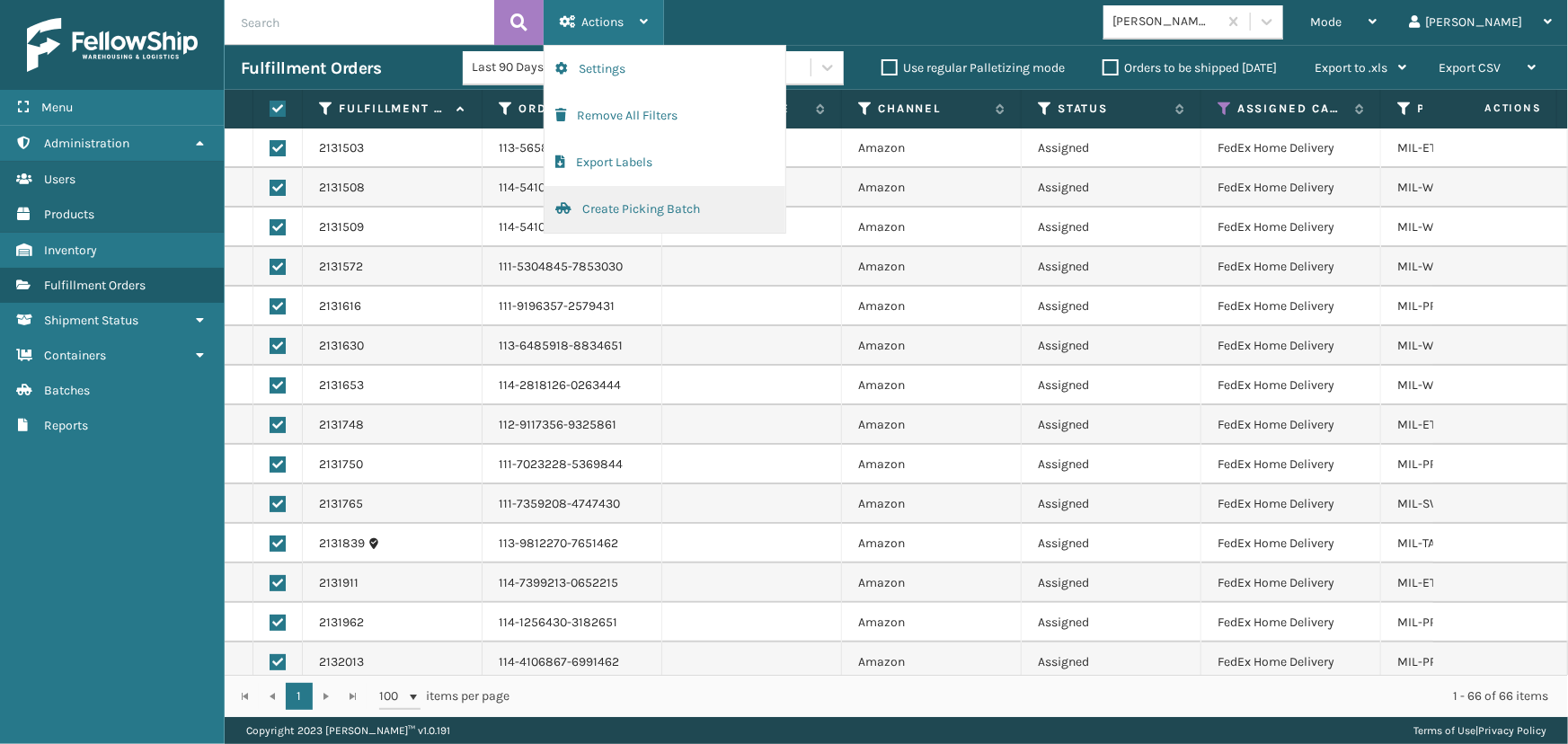
click at [617, 202] on button "Create Picking Batch" at bounding box center [664, 209] width 241 height 46
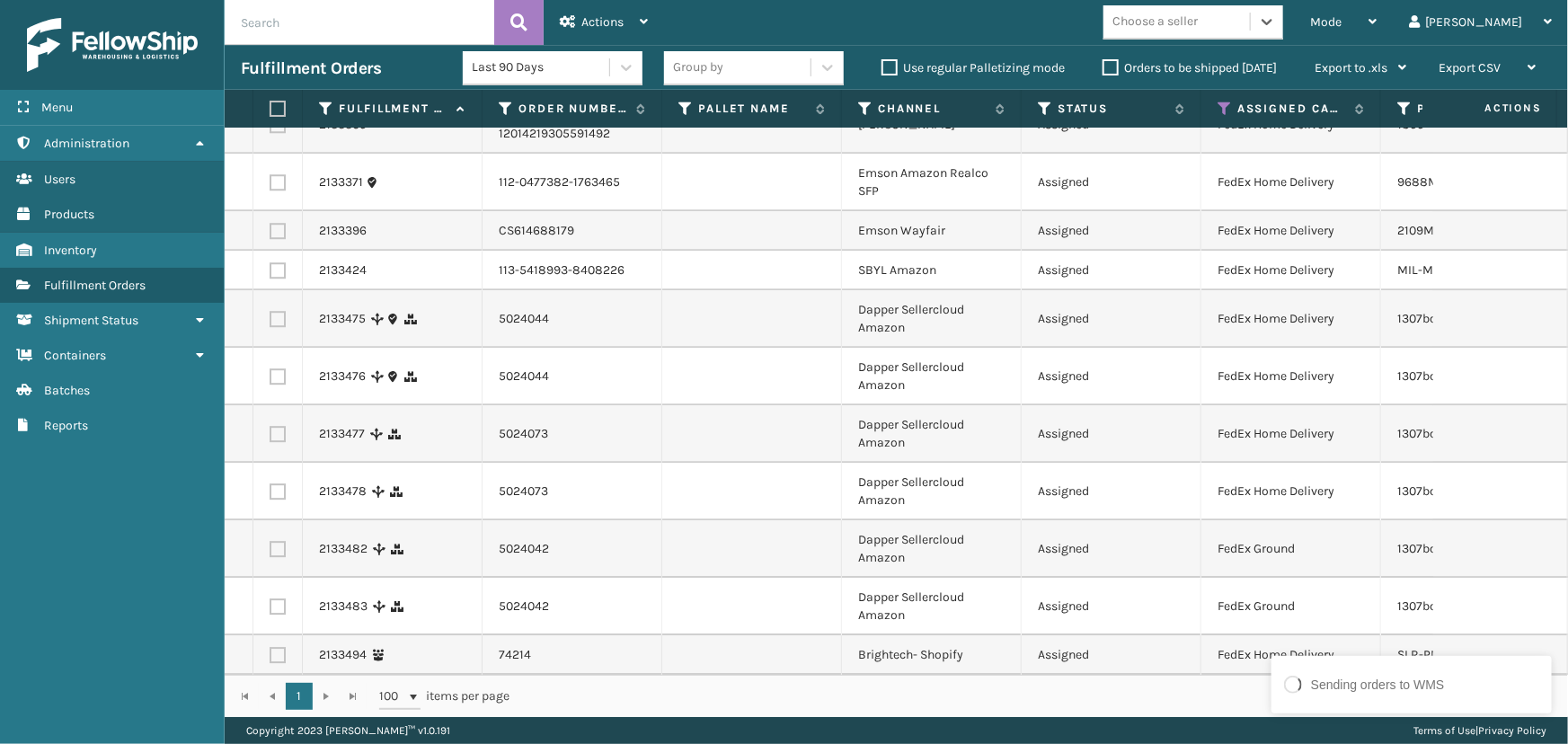
scroll to position [2620, 0]
click at [1197, 26] on div "Choose a seller" at bounding box center [1156, 22] width 85 height 19
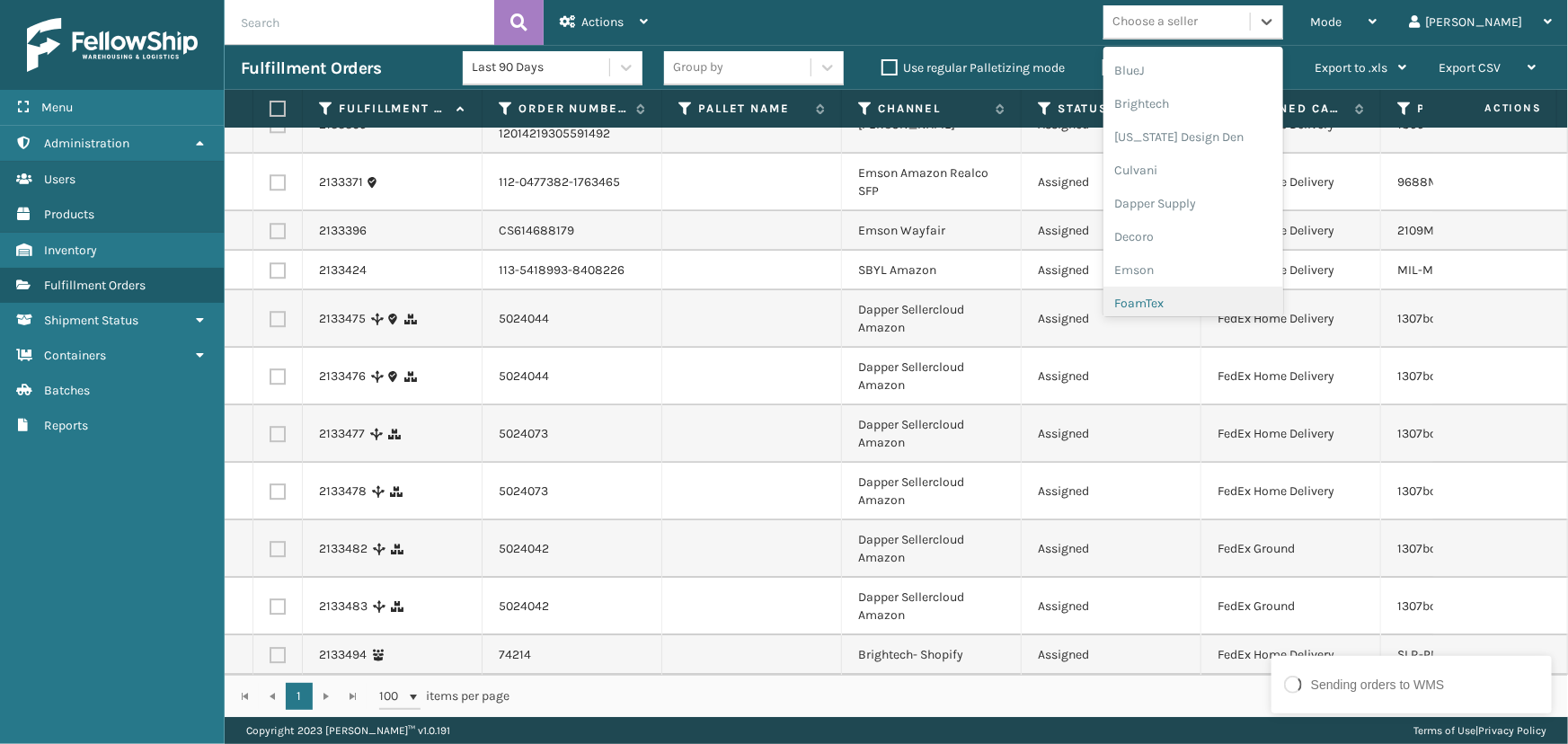
scroll to position [244, 0]
click at [1202, 223] on div "Emson" at bounding box center [1193, 222] width 179 height 33
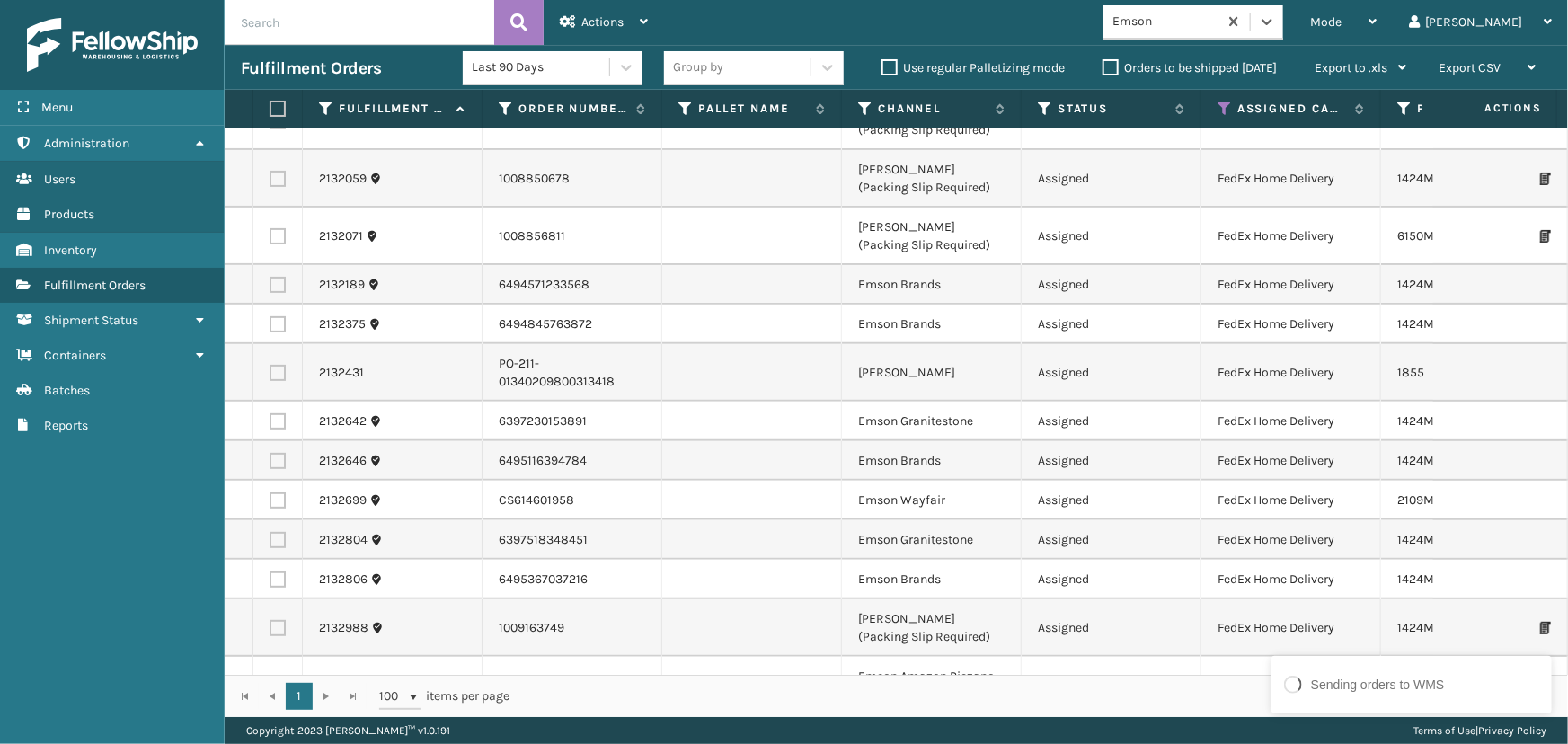
scroll to position [0, 0]
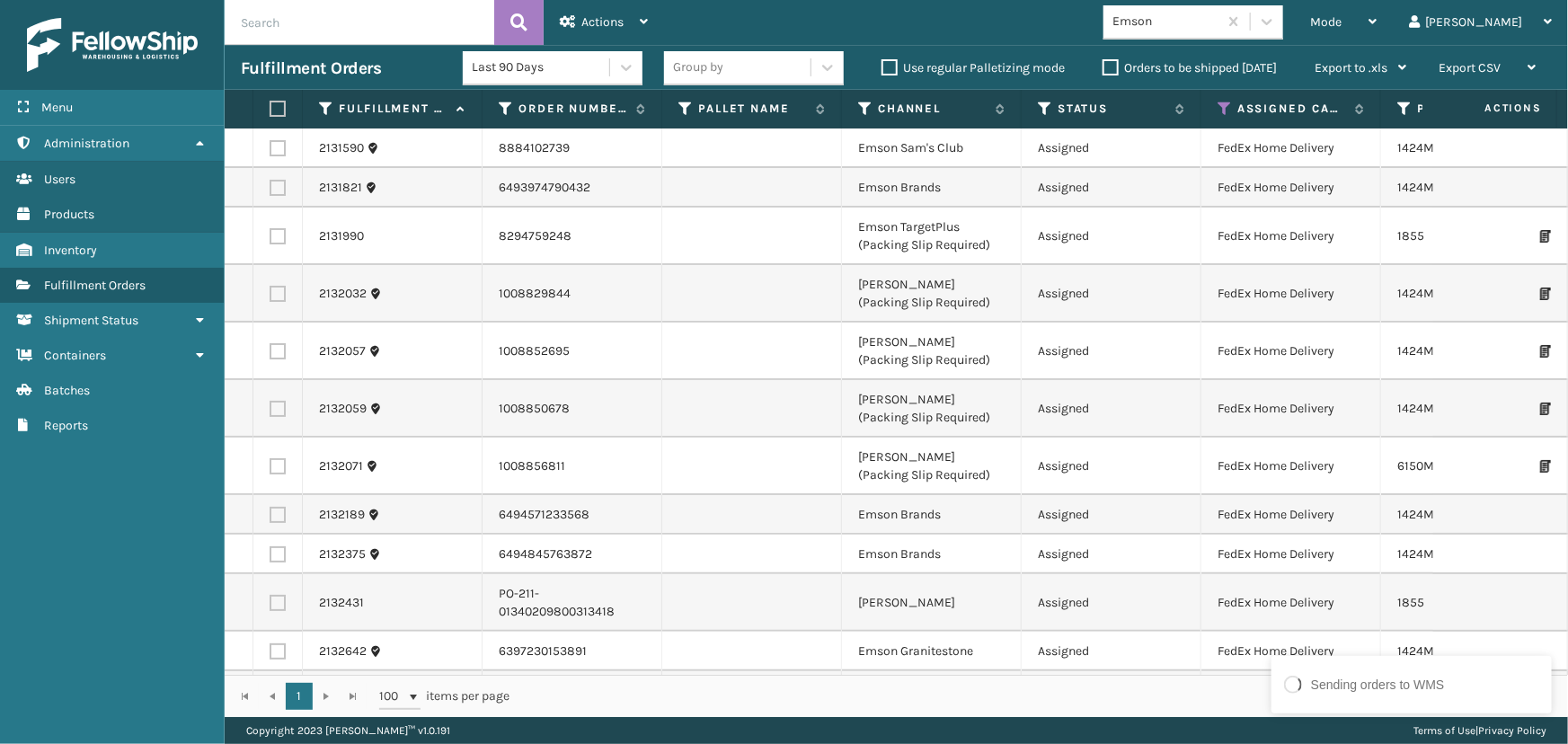
click at [942, 372] on td "[PERSON_NAME] (Packing Slip Required)" at bounding box center [931, 351] width 179 height 58
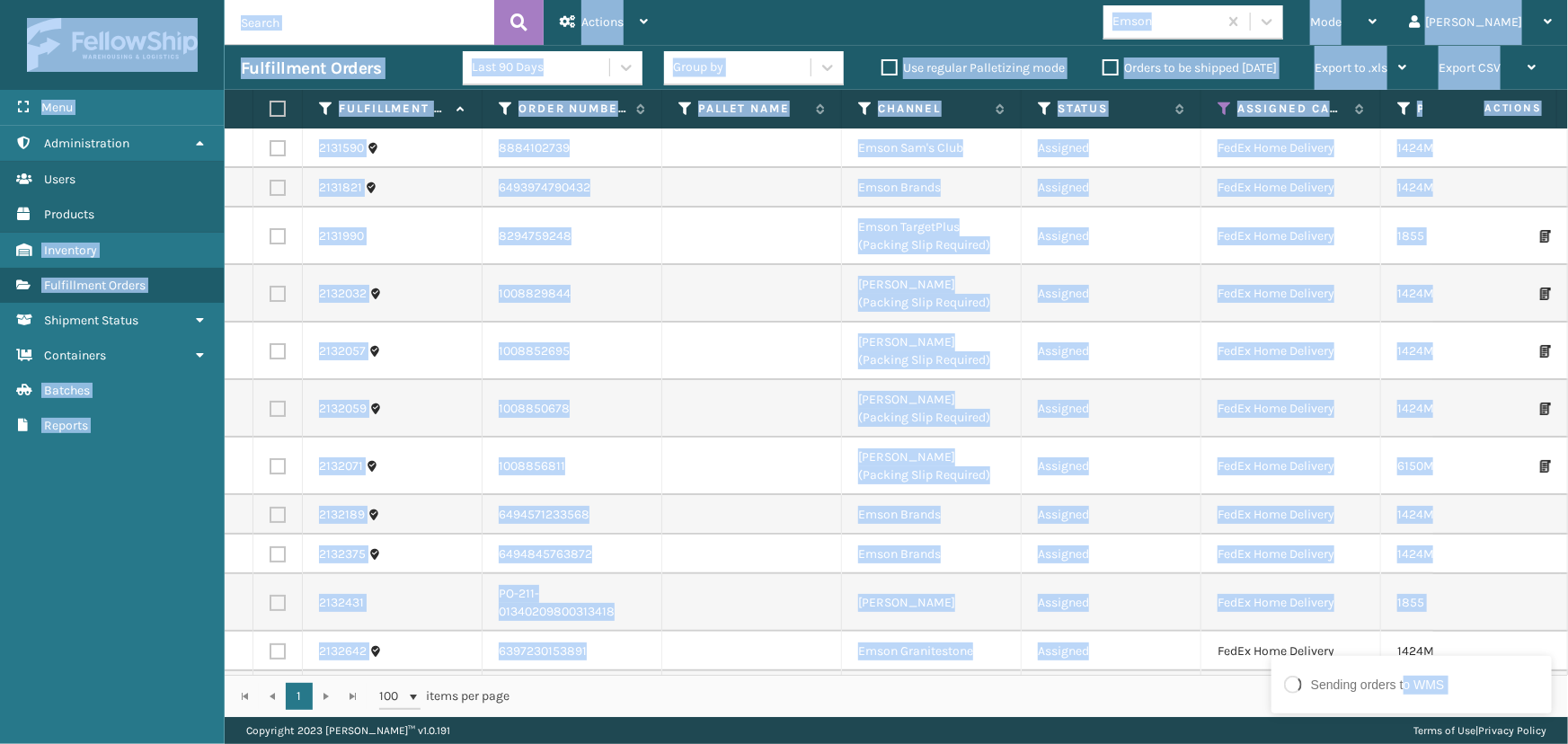
drag, startPoint x: 1403, startPoint y: 673, endPoint x: 1187, endPoint y: 659, distance: 216.5
click at [1187, 0] on div "Sending orders to WMS Menu Users Administration Users Users Users Products User…" at bounding box center [784, 0] width 1568 height 0
click at [999, 576] on td "[PERSON_NAME]" at bounding box center [931, 603] width 179 height 58
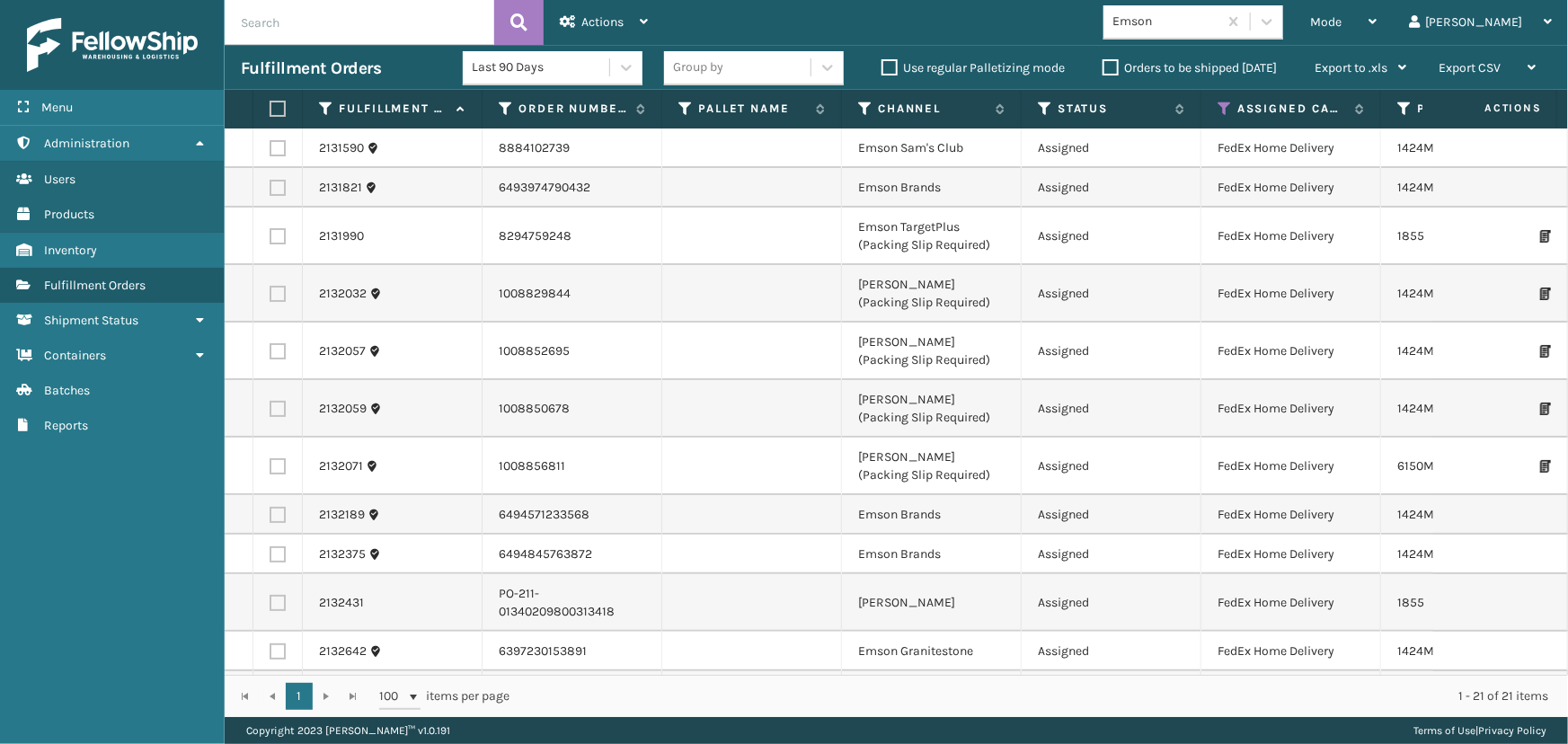
click at [270, 110] on label at bounding box center [275, 108] width 11 height 16
click at [270, 110] on input "checkbox" at bounding box center [269, 109] width 1 height 12
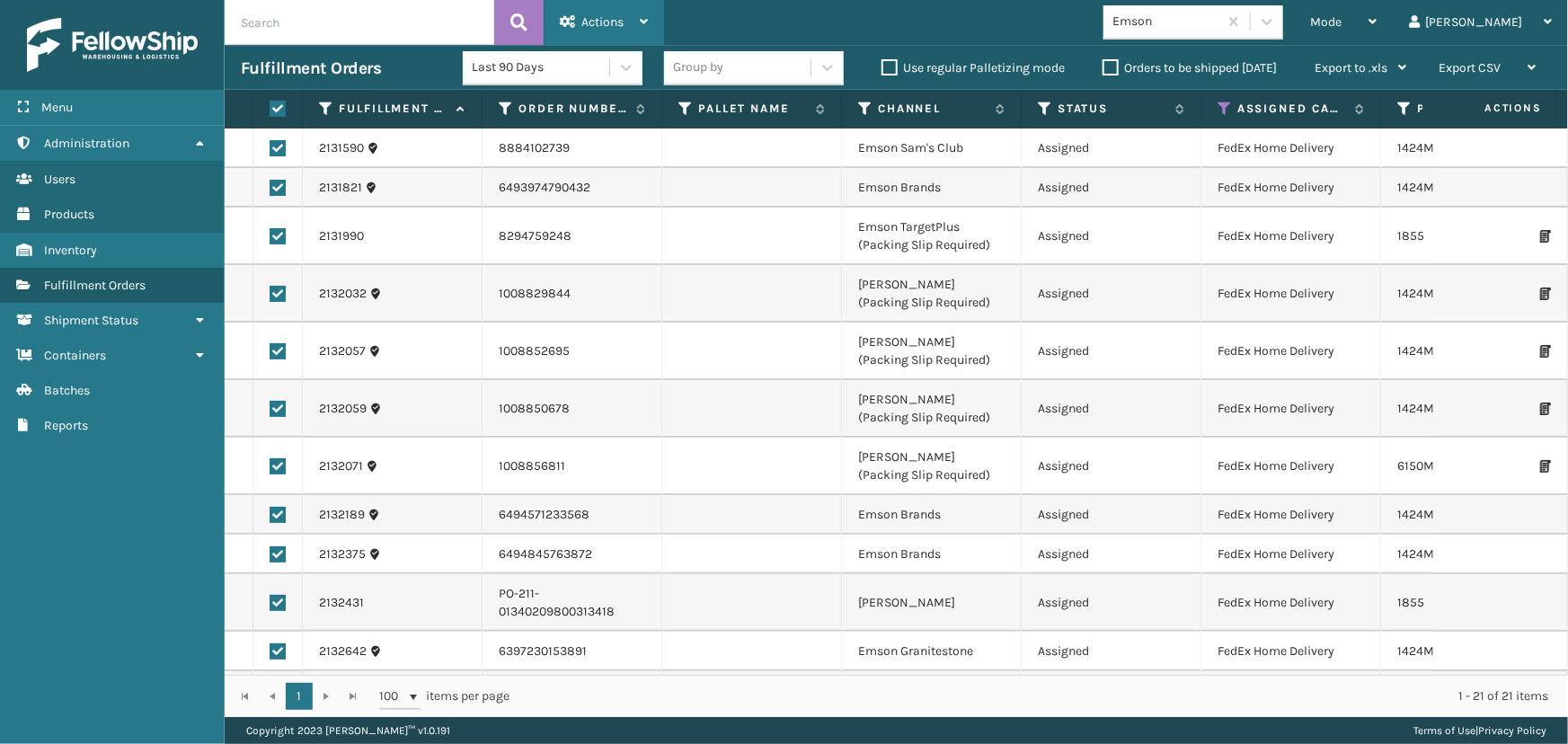
click at [625, 21] on div "Actions" at bounding box center [604, 22] width 88 height 45
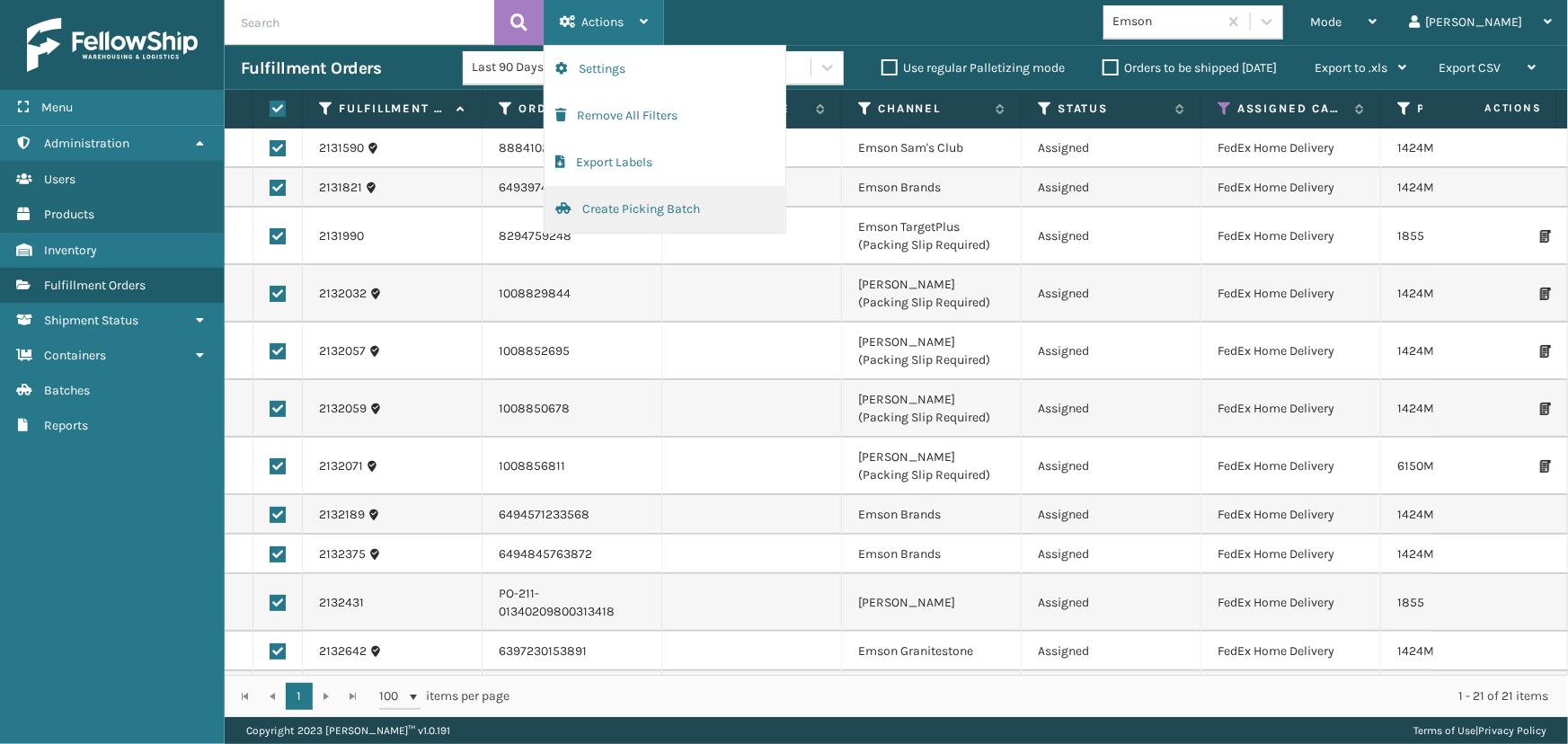
click at [581, 206] on button "Create Picking Batch" at bounding box center [664, 209] width 241 height 46
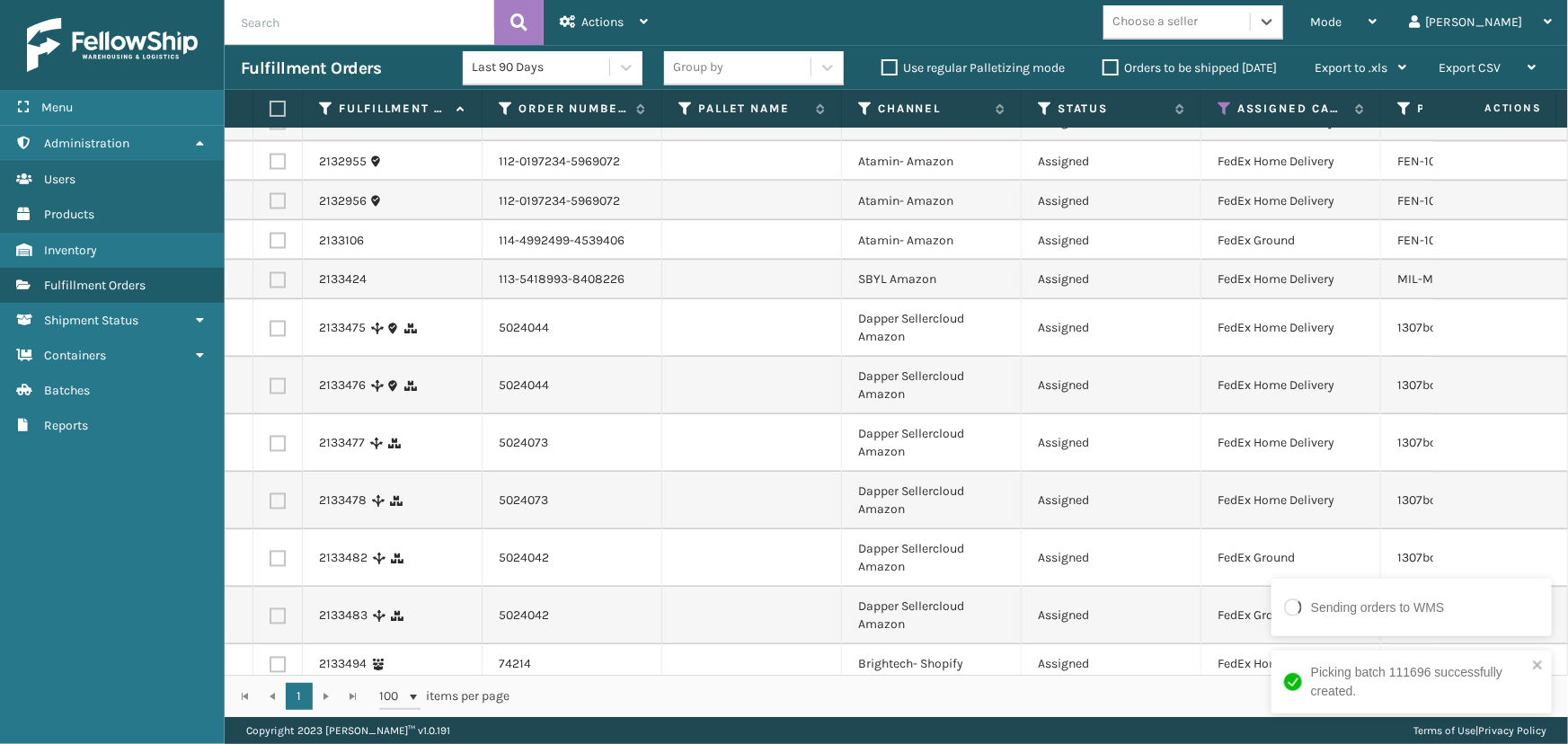
scroll to position [1610, 0]
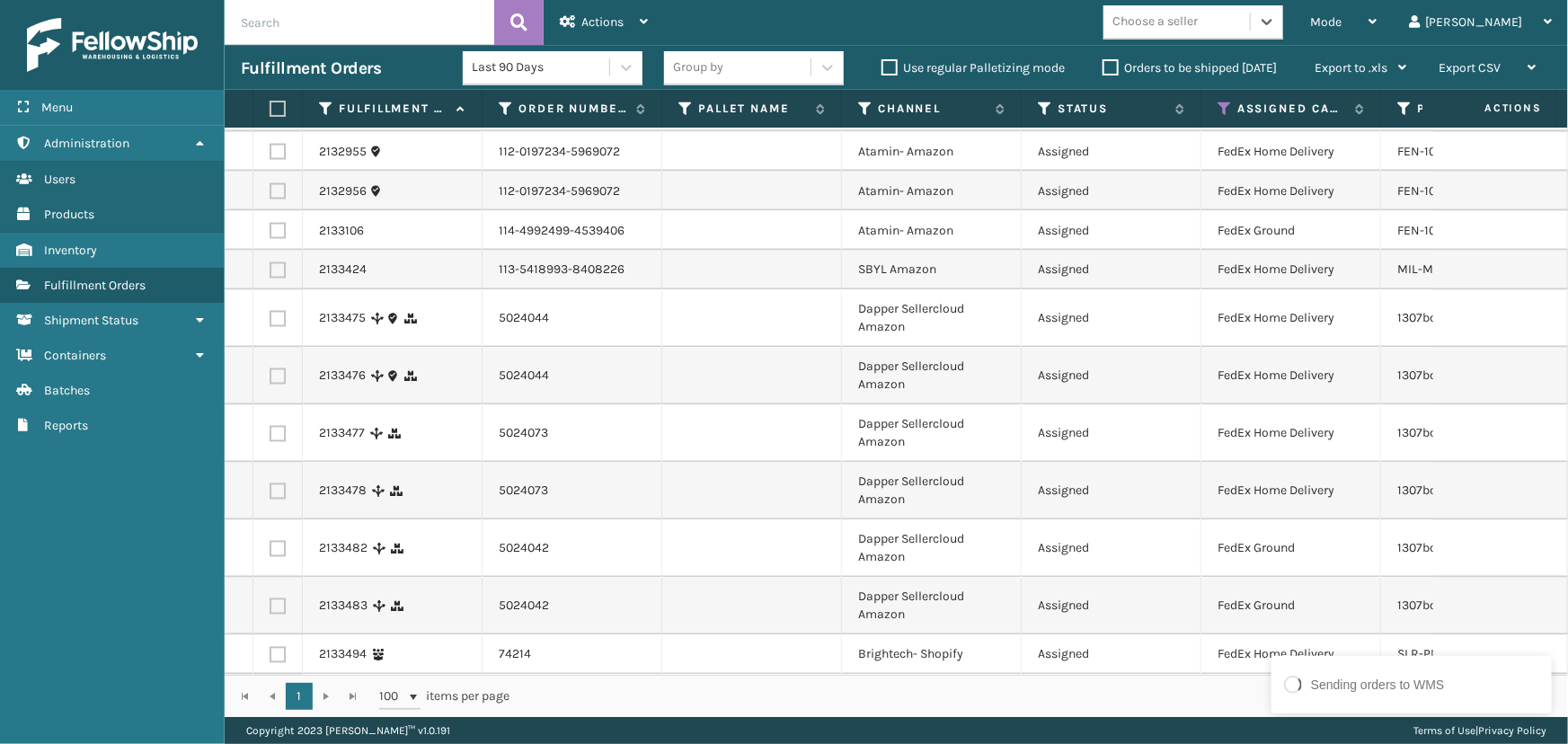
click at [1250, 24] on div "Choose a seller" at bounding box center [1177, 22] width 147 height 30
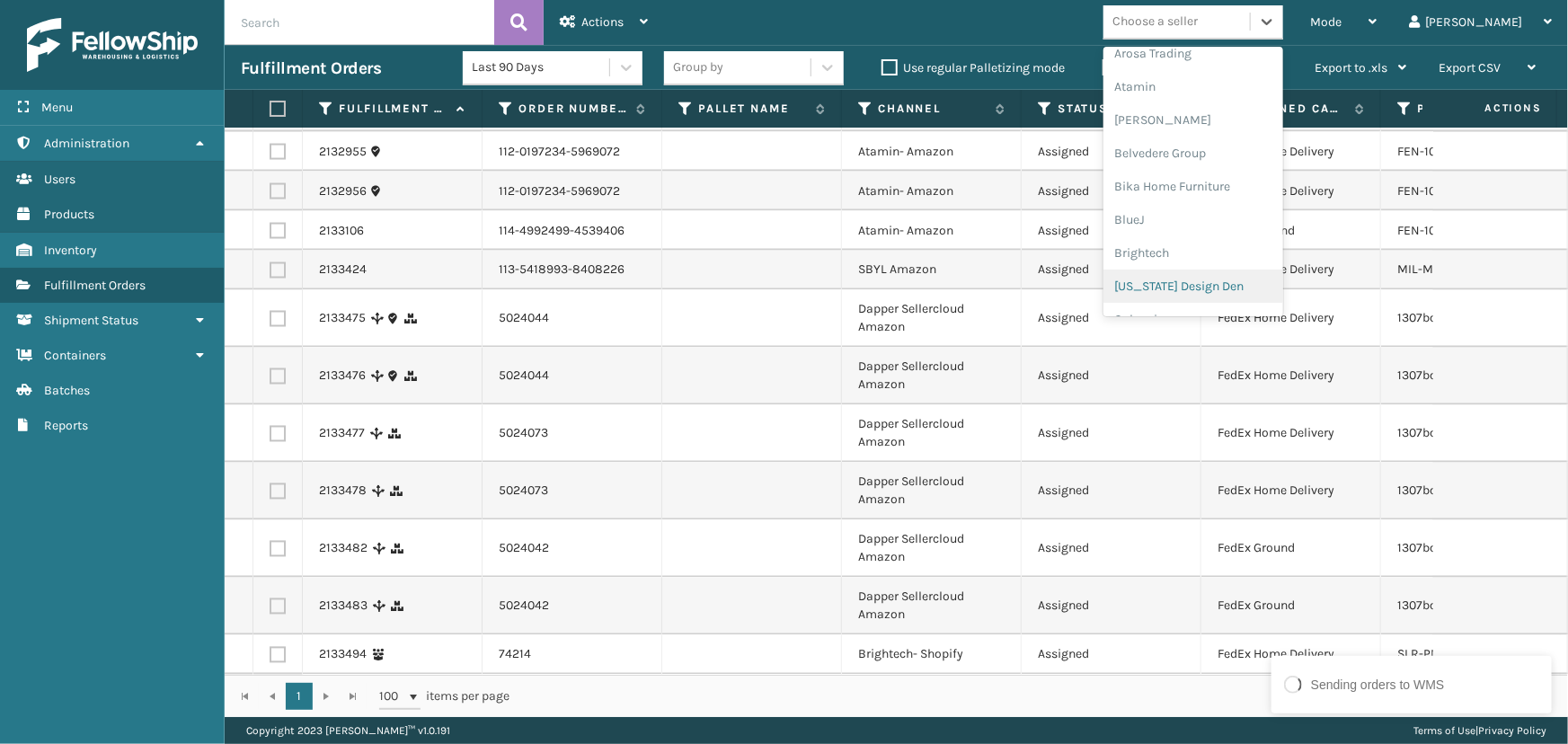
scroll to position [163, 0]
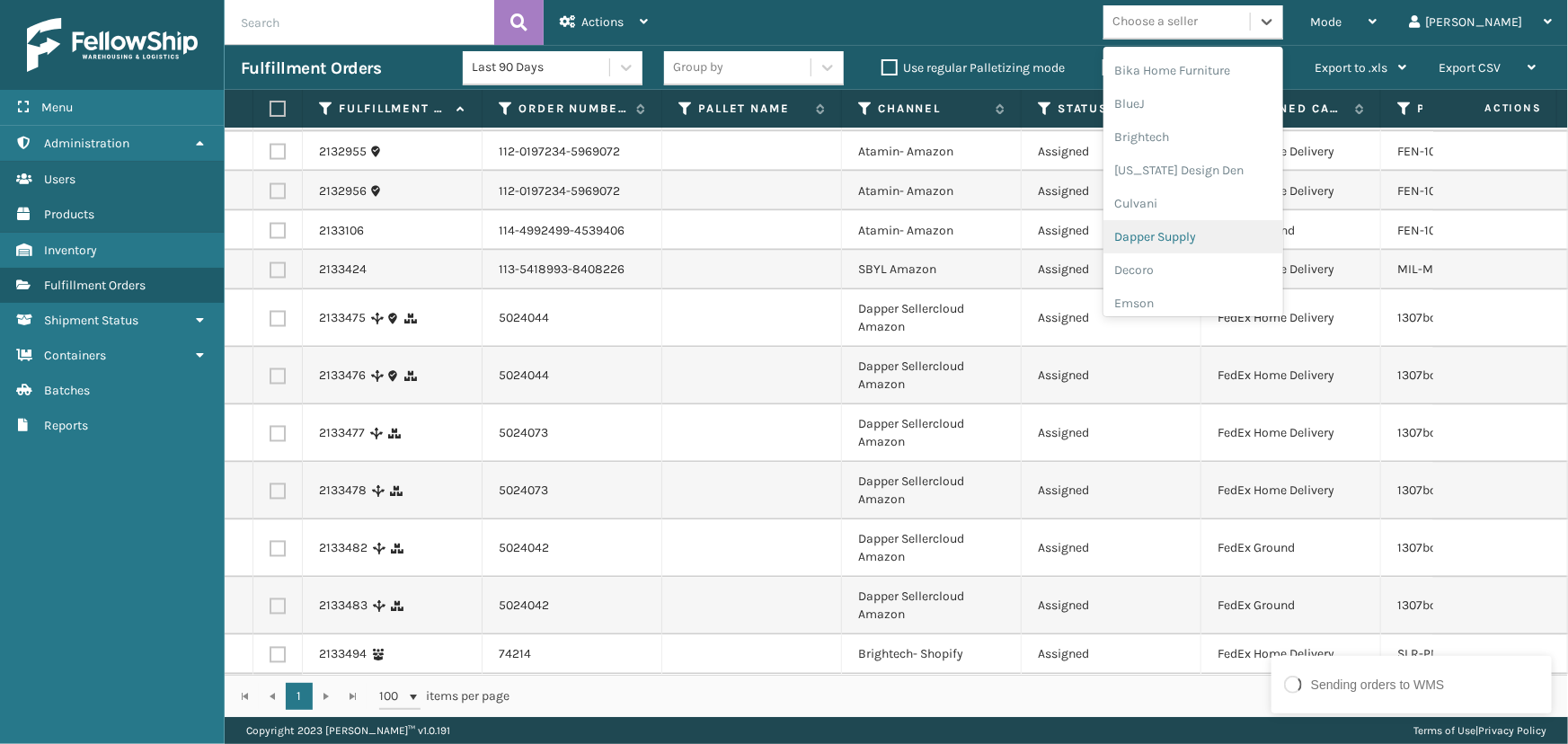
click at [1205, 235] on div "Dapper Supply" at bounding box center [1193, 237] width 179 height 33
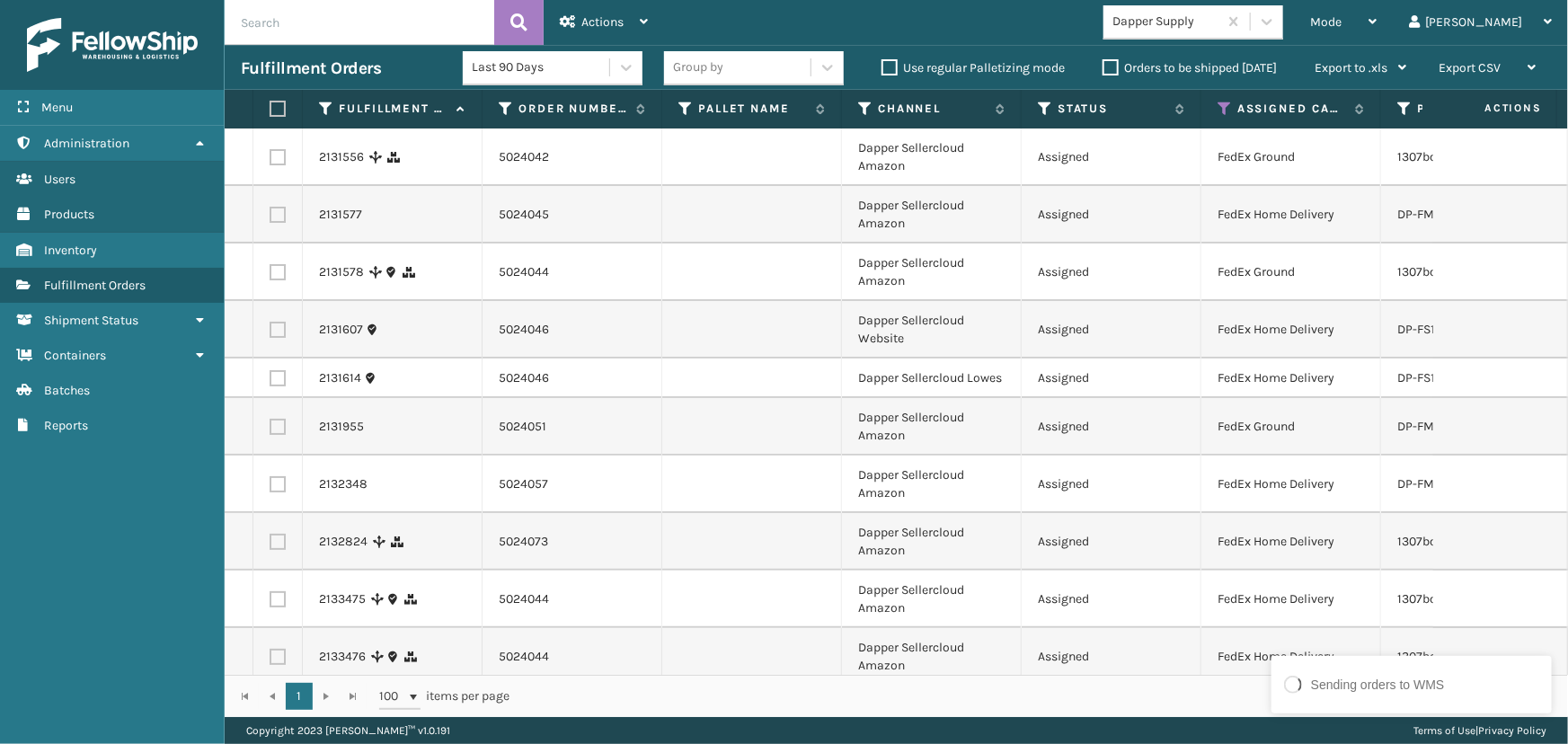
click at [281, 110] on label at bounding box center [275, 108] width 11 height 16
click at [270, 110] on input "checkbox" at bounding box center [269, 109] width 1 height 12
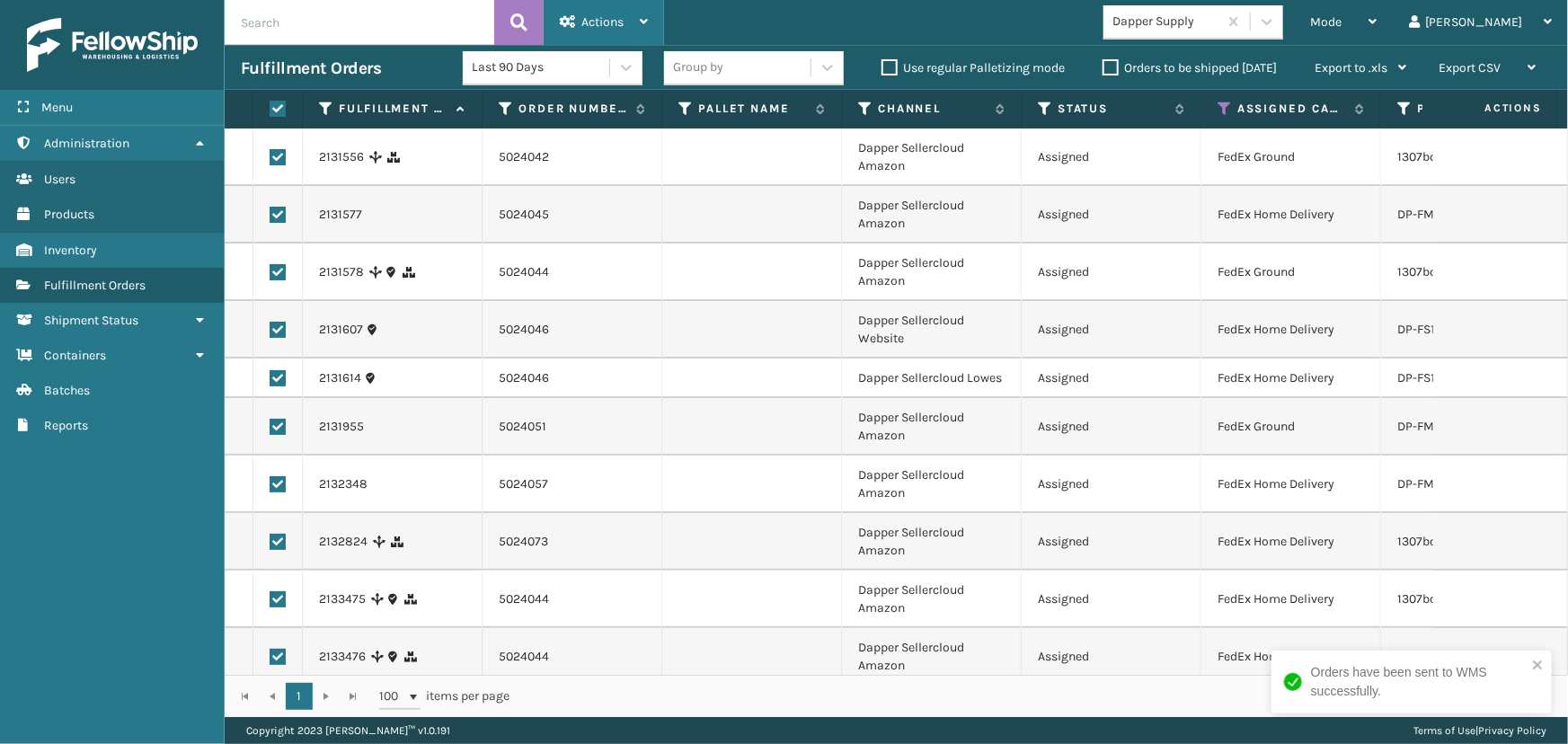
click at [590, 18] on span "Actions" at bounding box center [602, 21] width 42 height 15
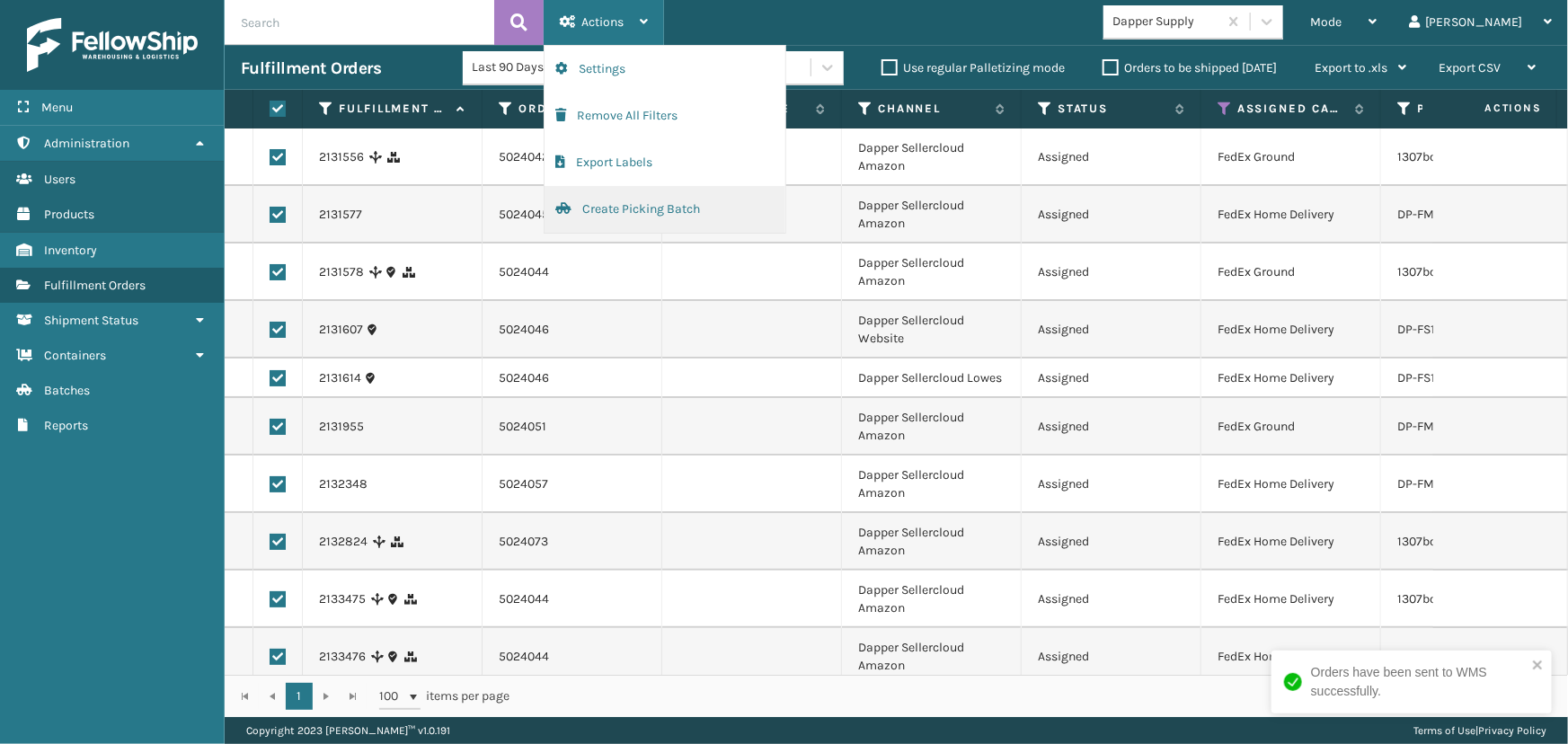
click at [614, 215] on button "Create Picking Batch" at bounding box center [664, 209] width 241 height 46
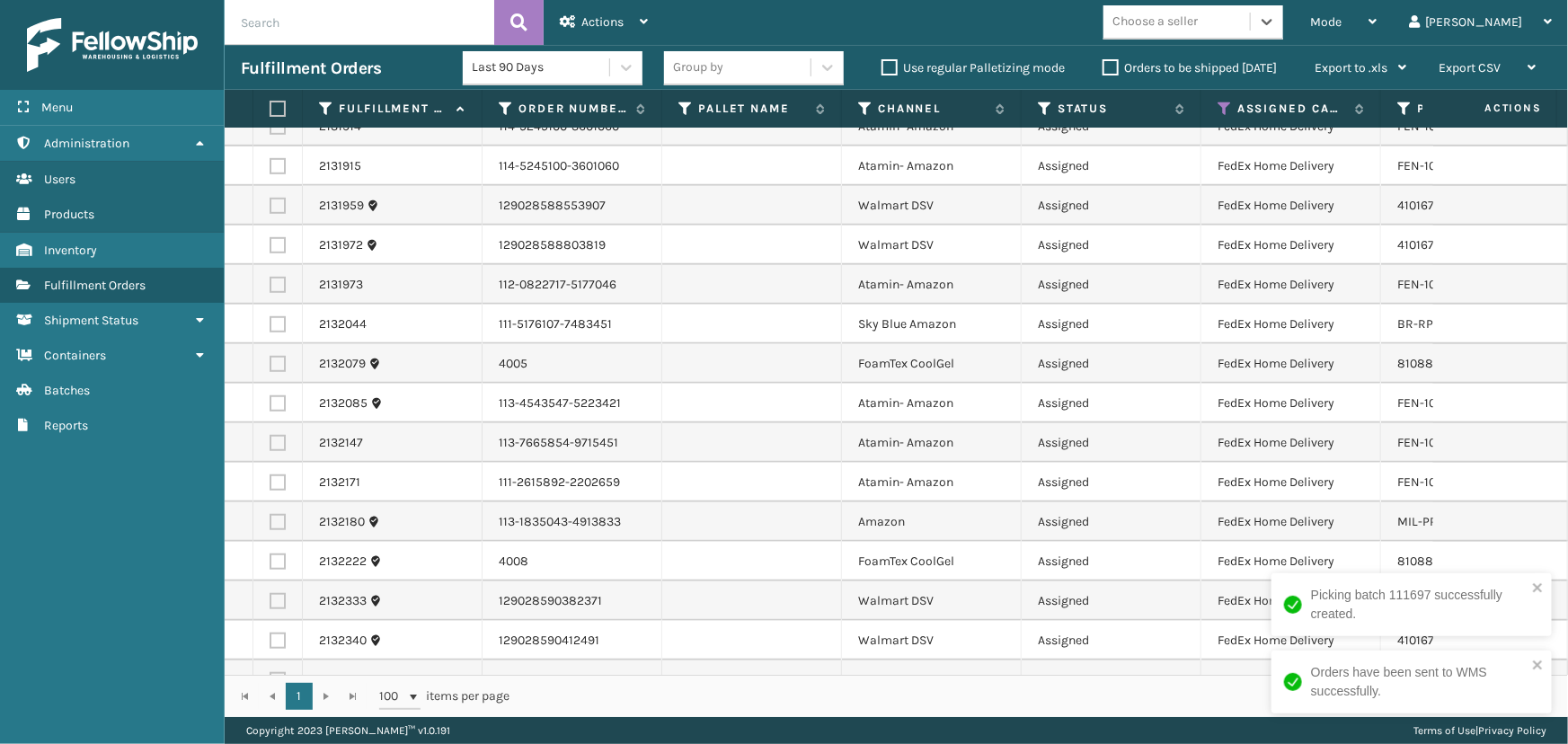
scroll to position [1100, 0]
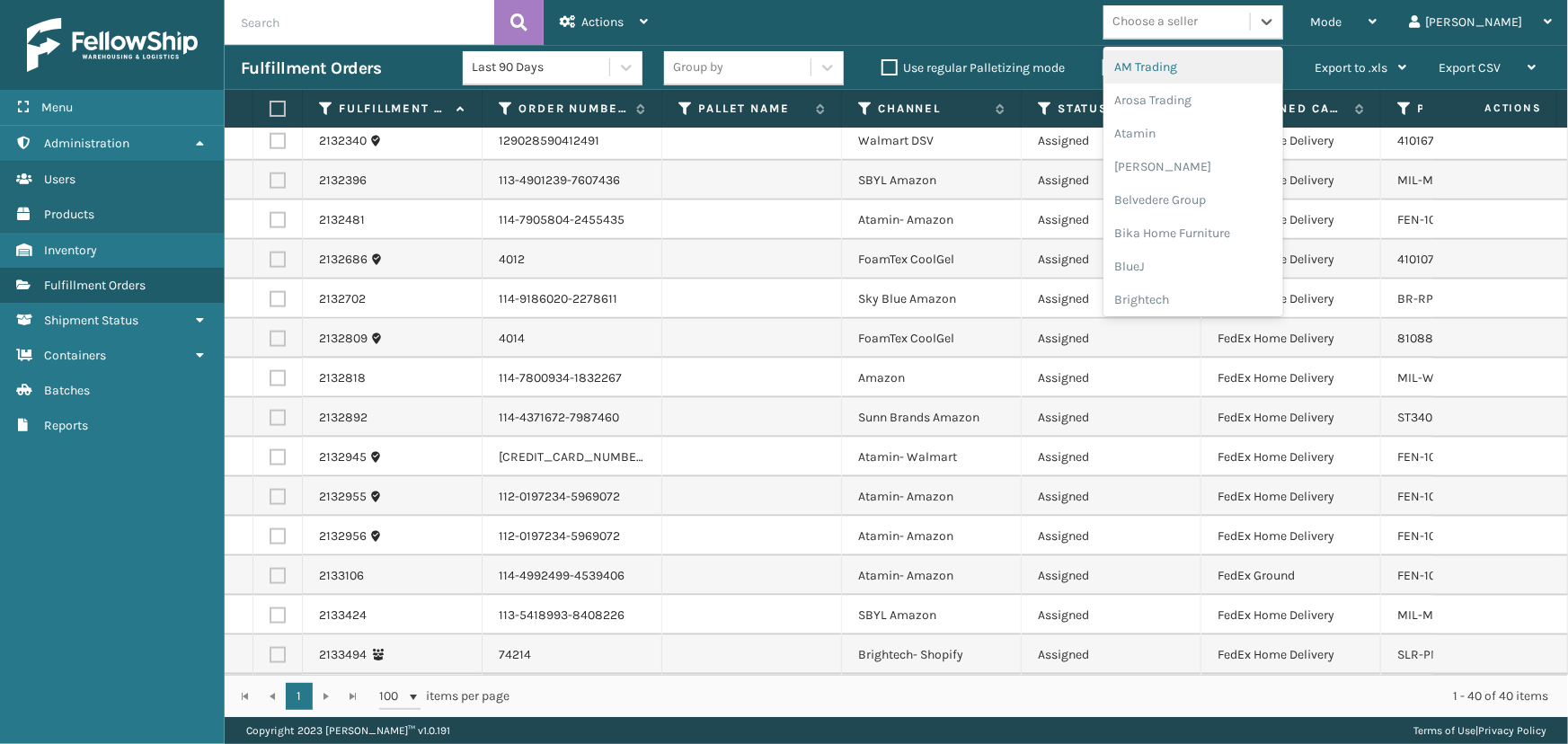
click at [1245, 33] on div "Choose a seller" at bounding box center [1177, 22] width 147 height 30
click at [1217, 152] on div "[PERSON_NAME]" at bounding box center [1193, 167] width 179 height 33
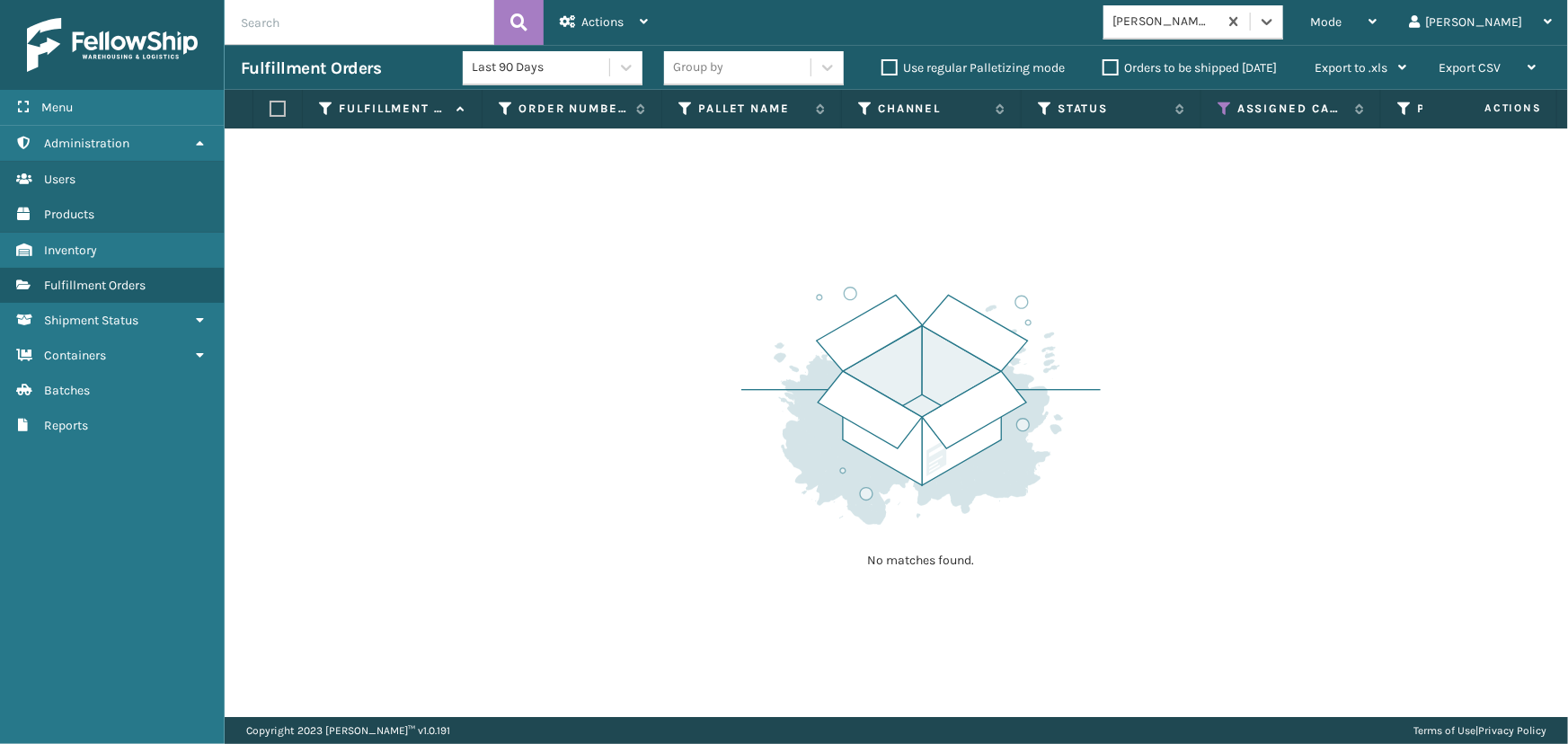
click at [1219, 22] on div "[PERSON_NAME]" at bounding box center [1166, 22] width 107 height 19
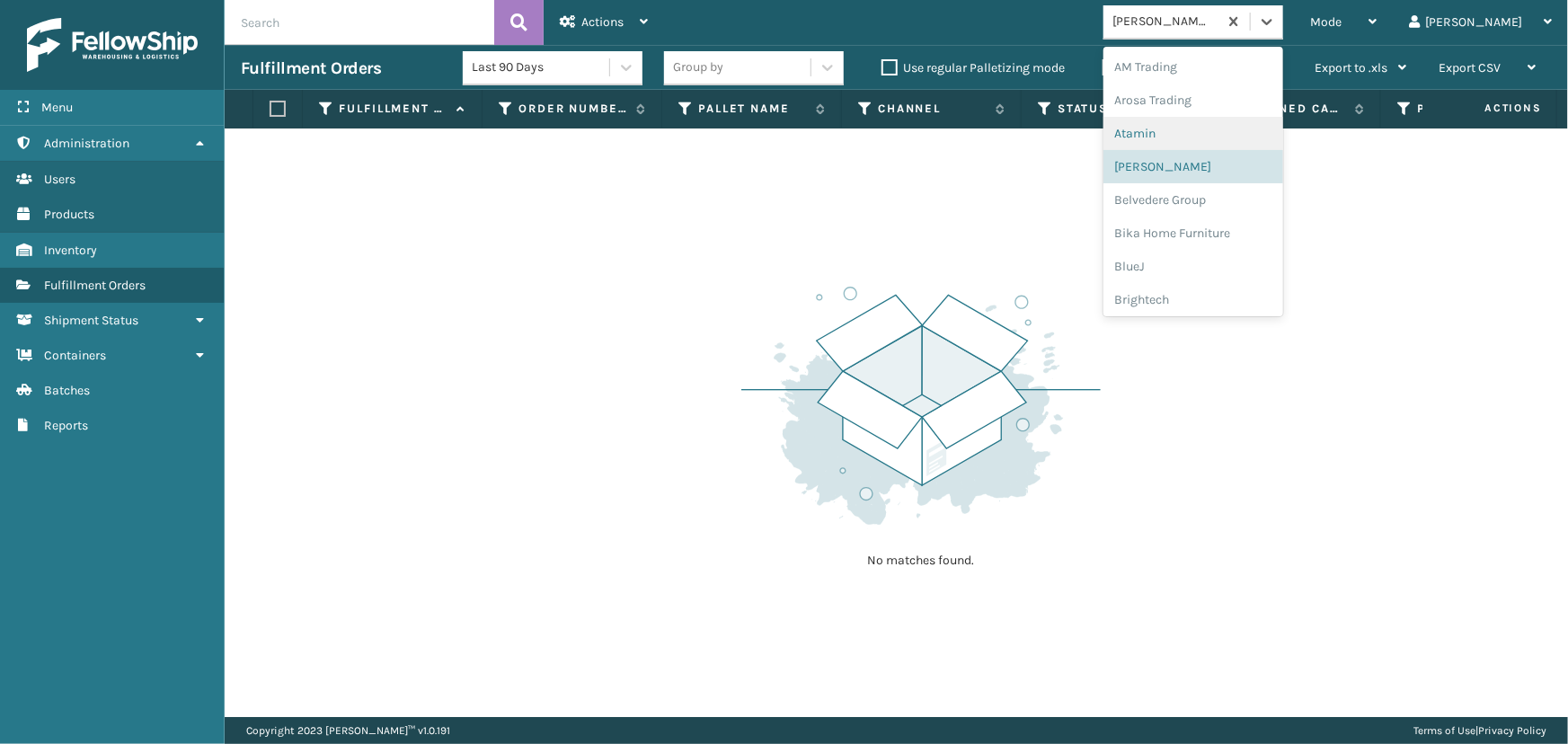
click at [1212, 124] on div "Atamin" at bounding box center [1193, 134] width 179 height 33
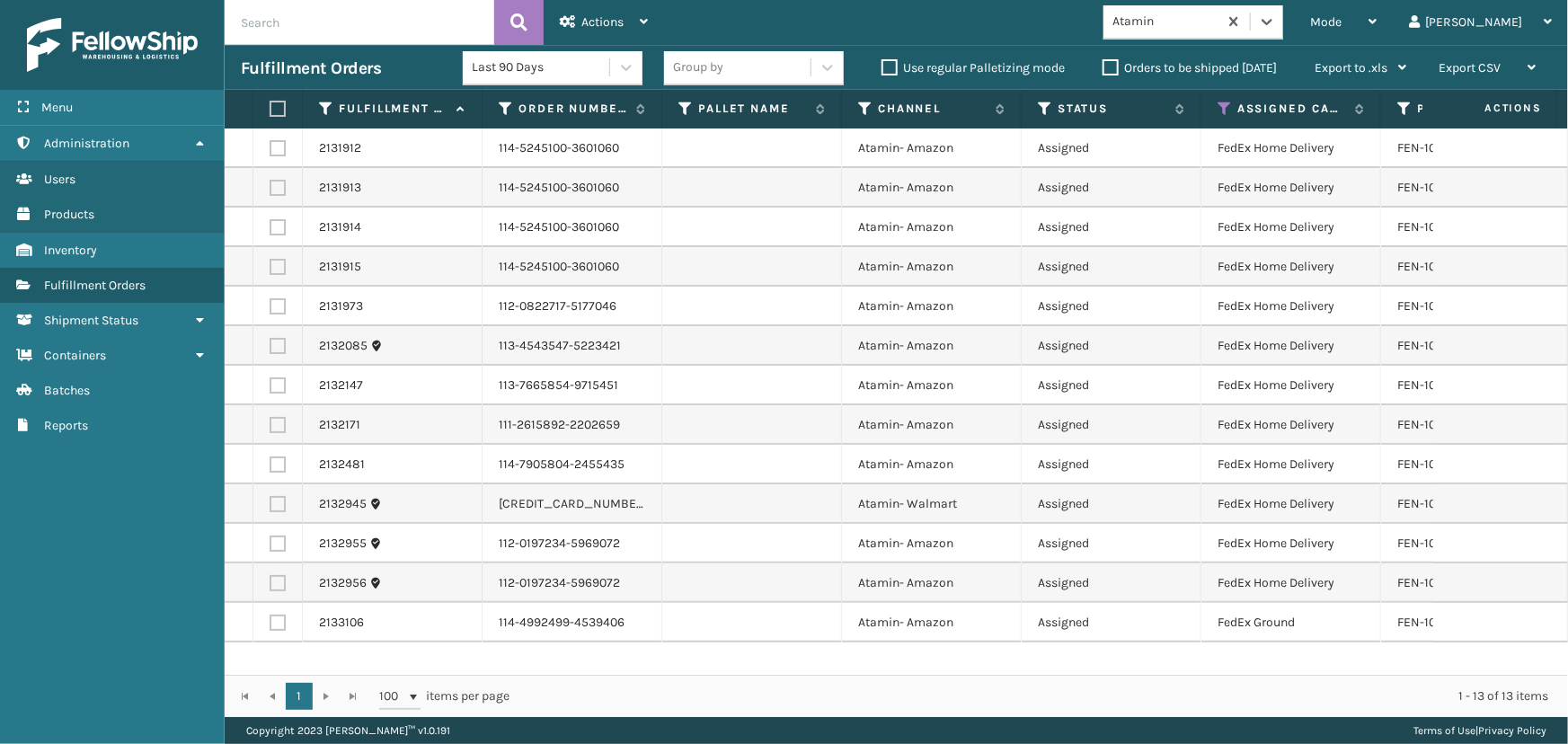
click at [275, 100] on label at bounding box center [275, 108] width 11 height 16
click at [270, 103] on input "checkbox" at bounding box center [269, 109] width 1 height 12
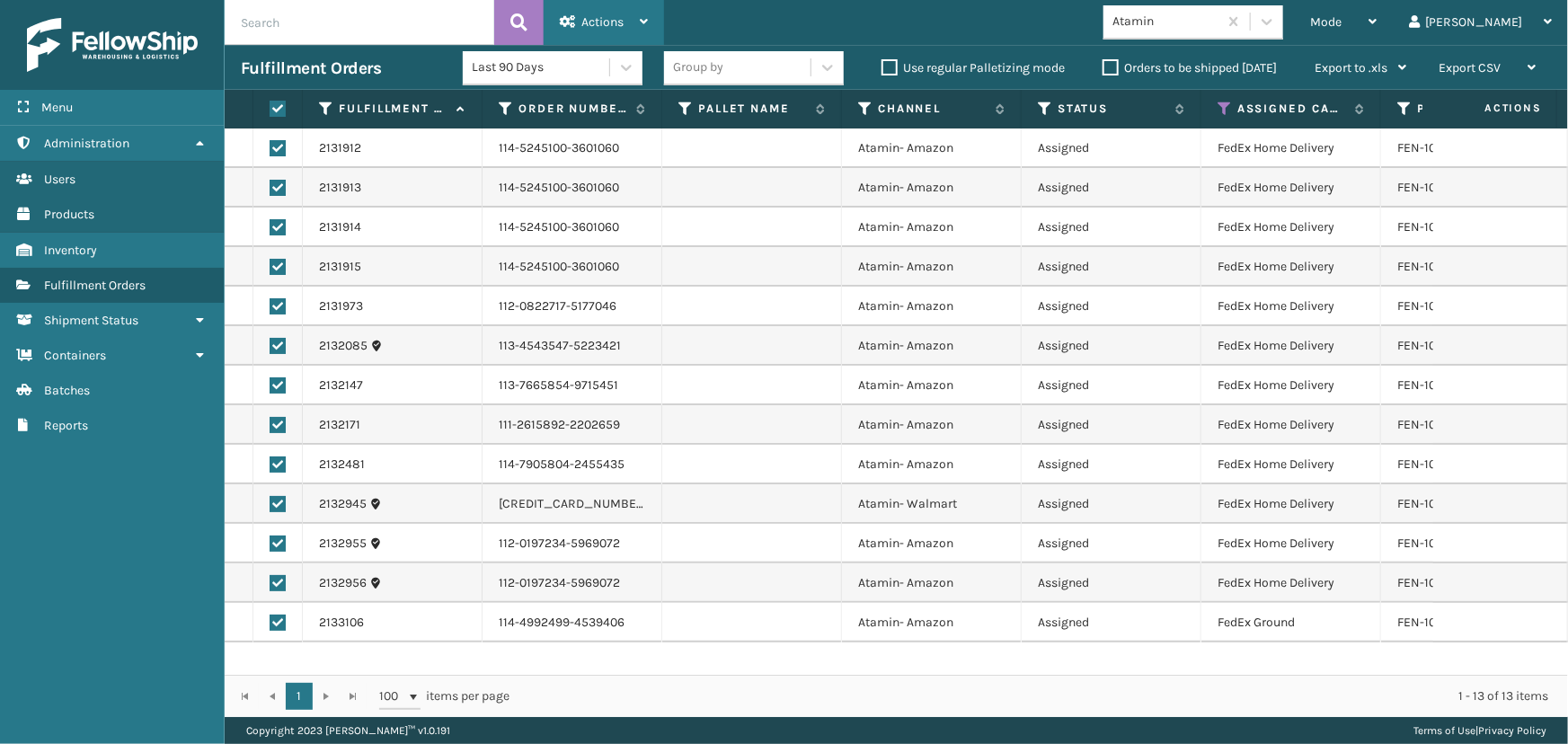
click at [584, 20] on span "Actions" at bounding box center [602, 21] width 42 height 15
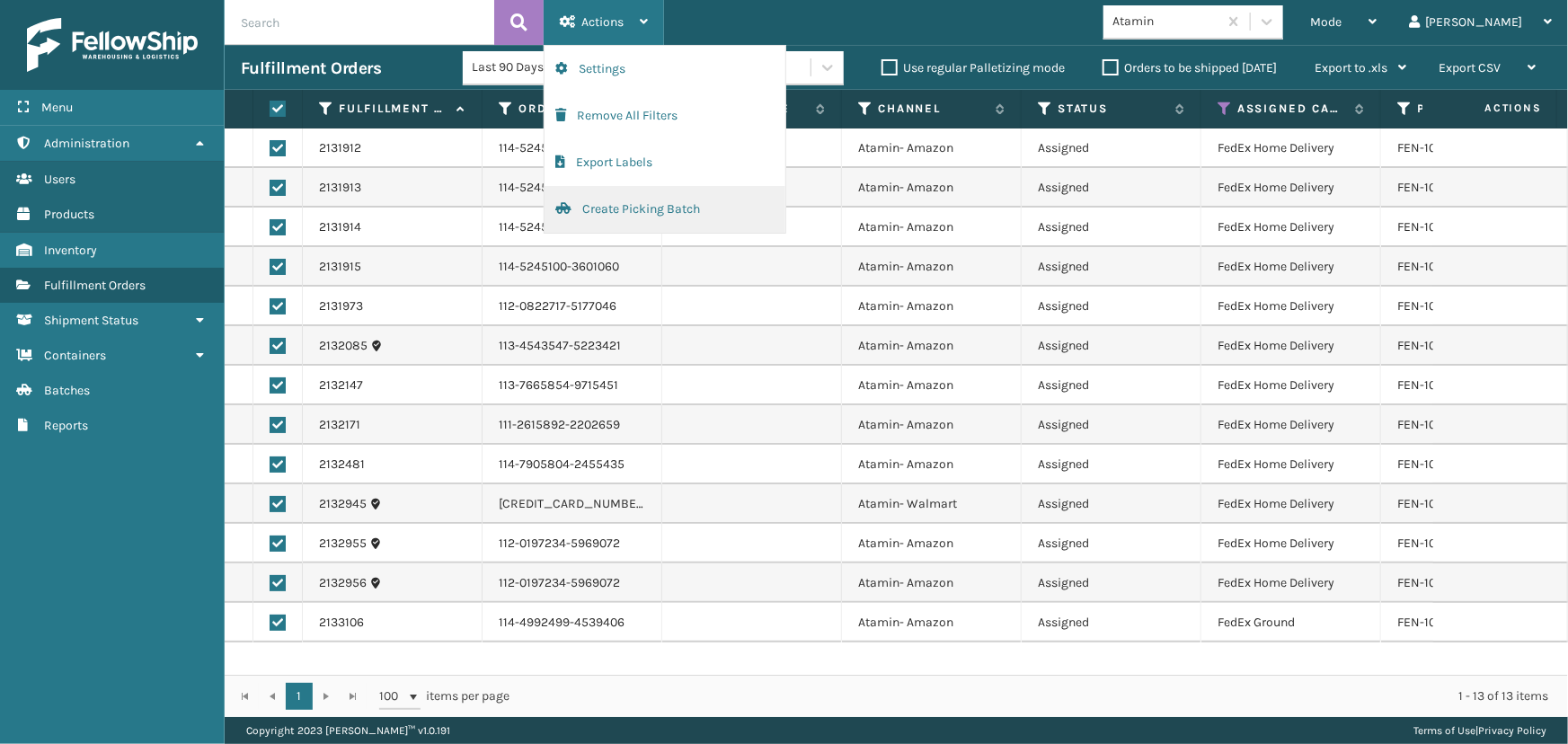
click at [616, 215] on button "Create Picking Batch" at bounding box center [664, 209] width 241 height 46
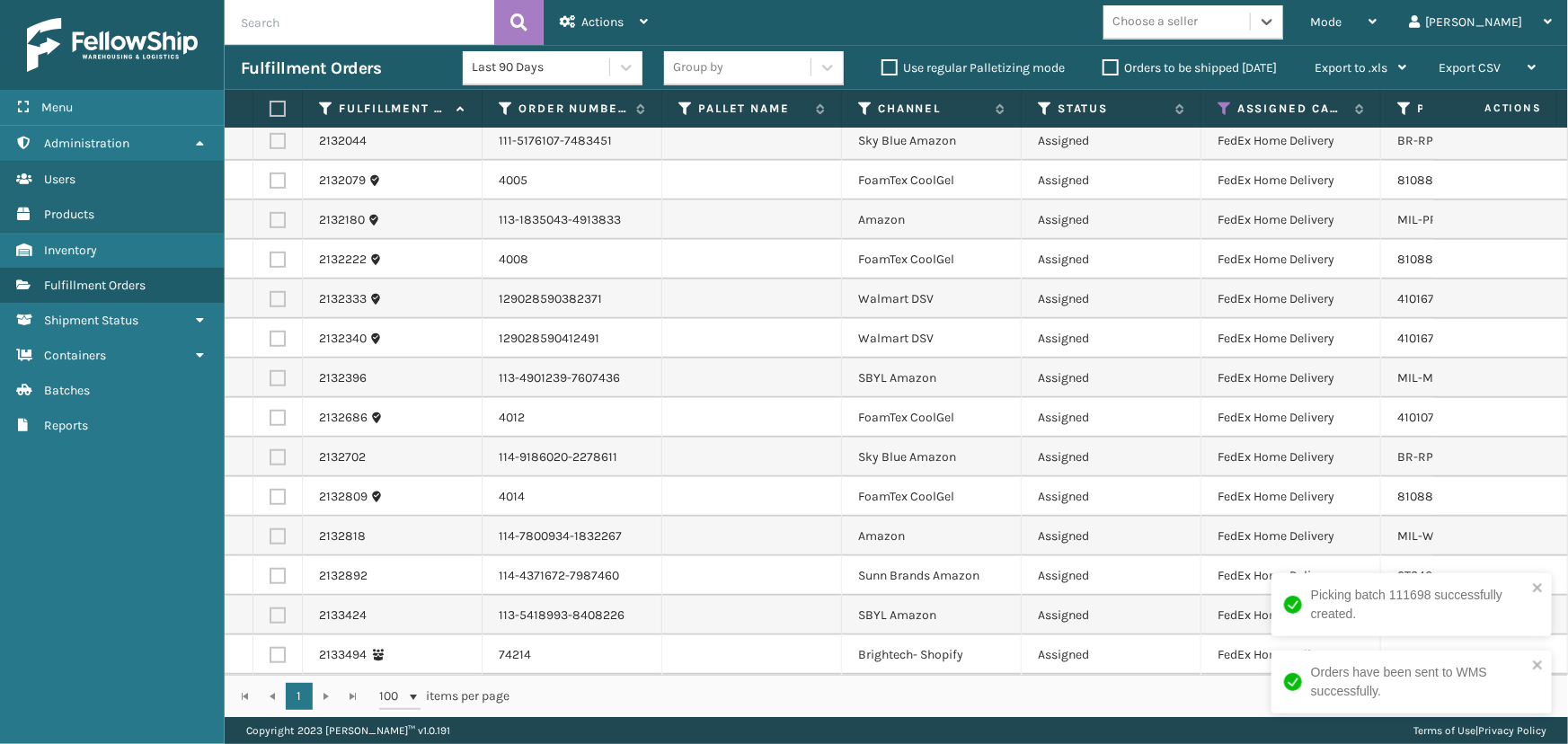
scroll to position [586, 0]
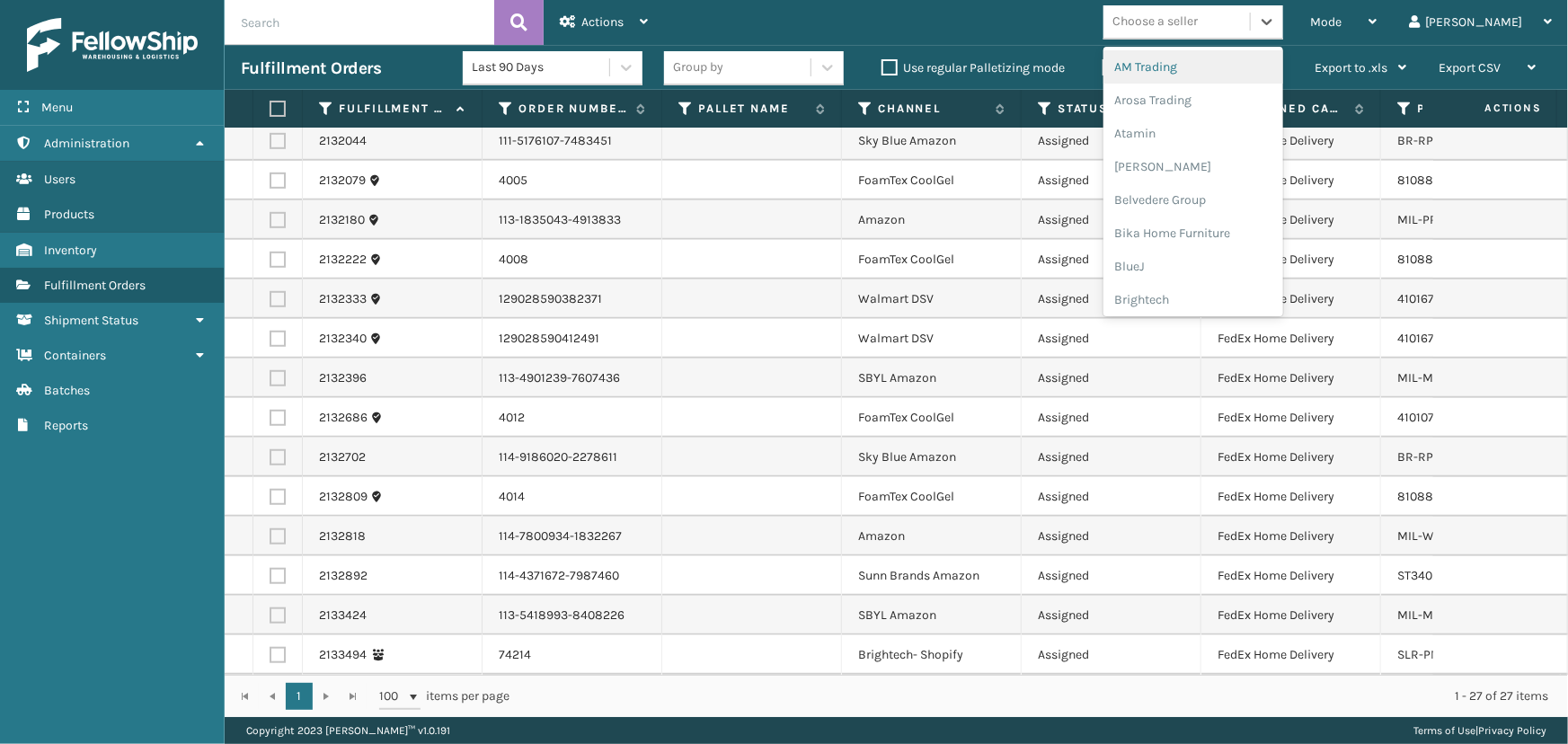
click at [1197, 19] on div "Choose a seller" at bounding box center [1156, 22] width 85 height 19
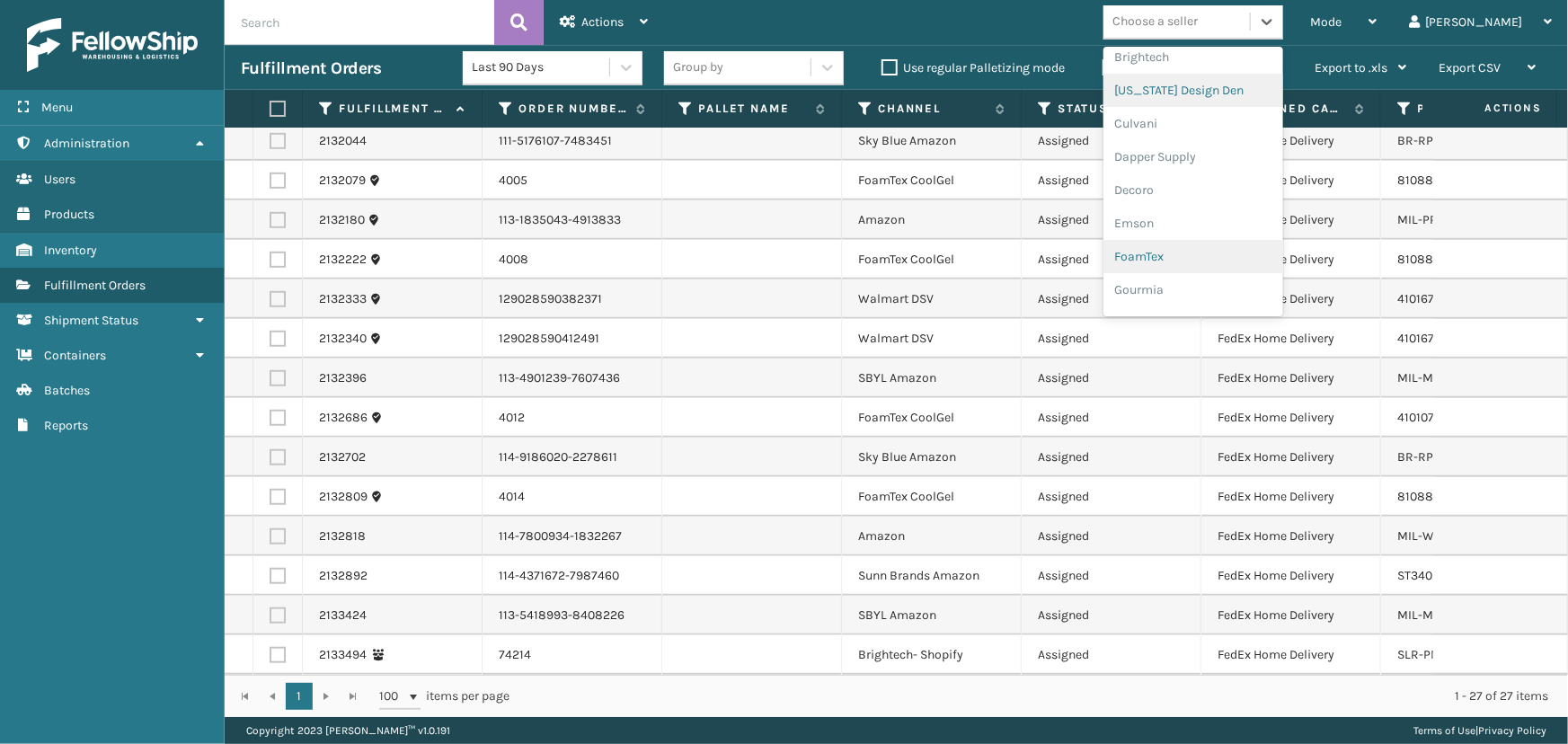
scroll to position [244, 0]
click at [1213, 257] on div "FoamTex" at bounding box center [1193, 255] width 179 height 33
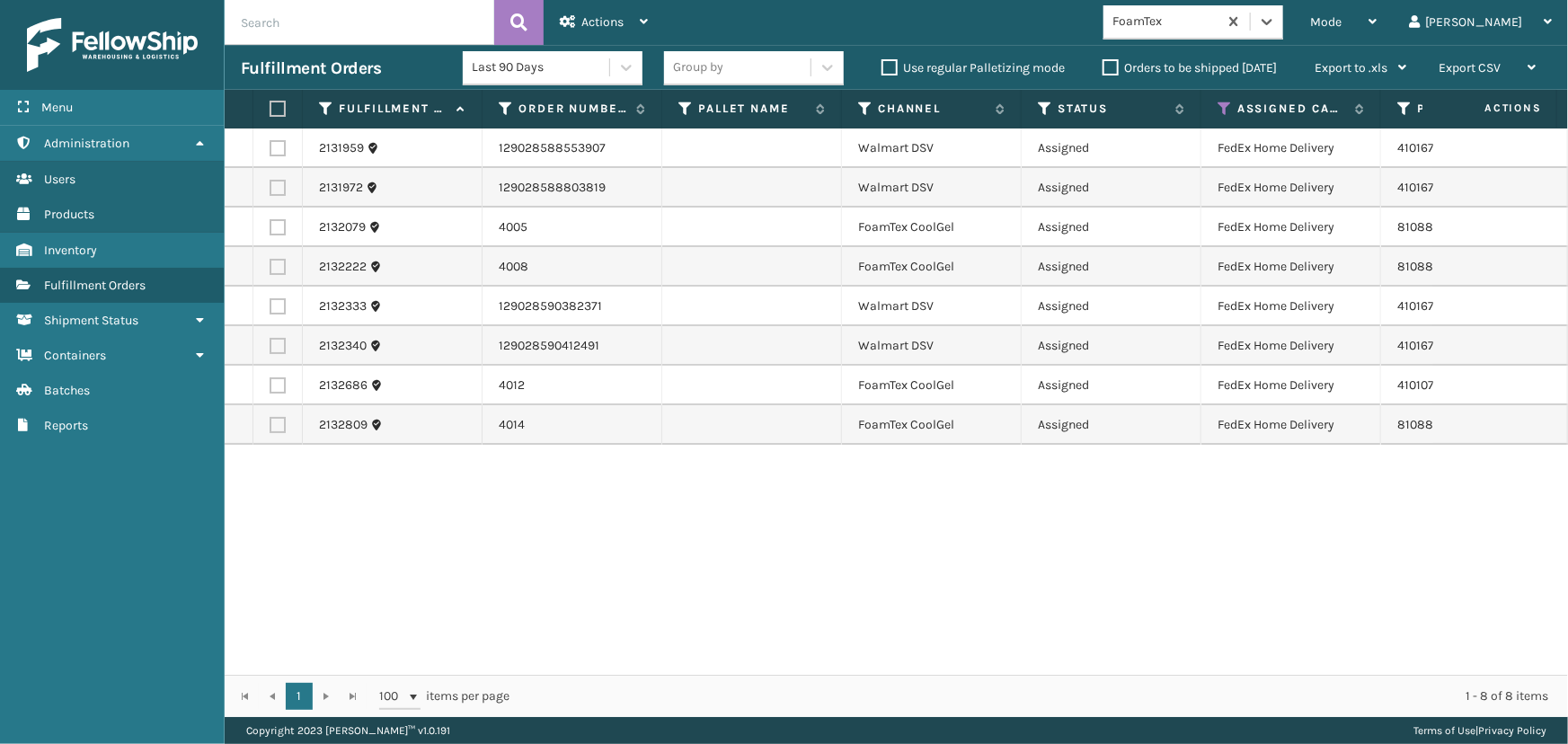
click at [273, 102] on label at bounding box center [275, 108] width 11 height 16
click at [270, 103] on input "checkbox" at bounding box center [269, 109] width 1 height 12
click at [622, 13] on div "Actions" at bounding box center [604, 22] width 88 height 45
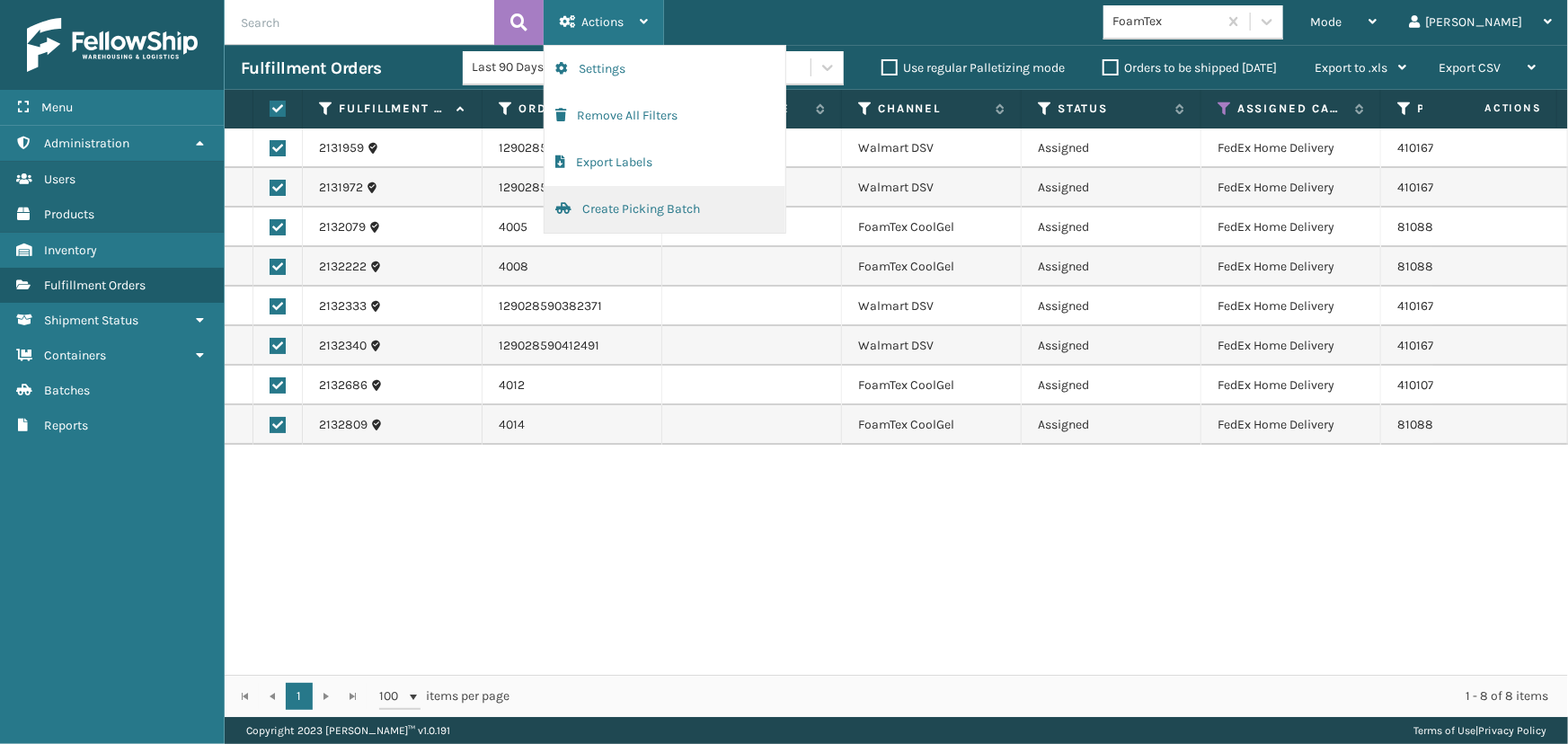
click at [660, 212] on button "Create Picking Batch" at bounding box center [664, 209] width 241 height 46
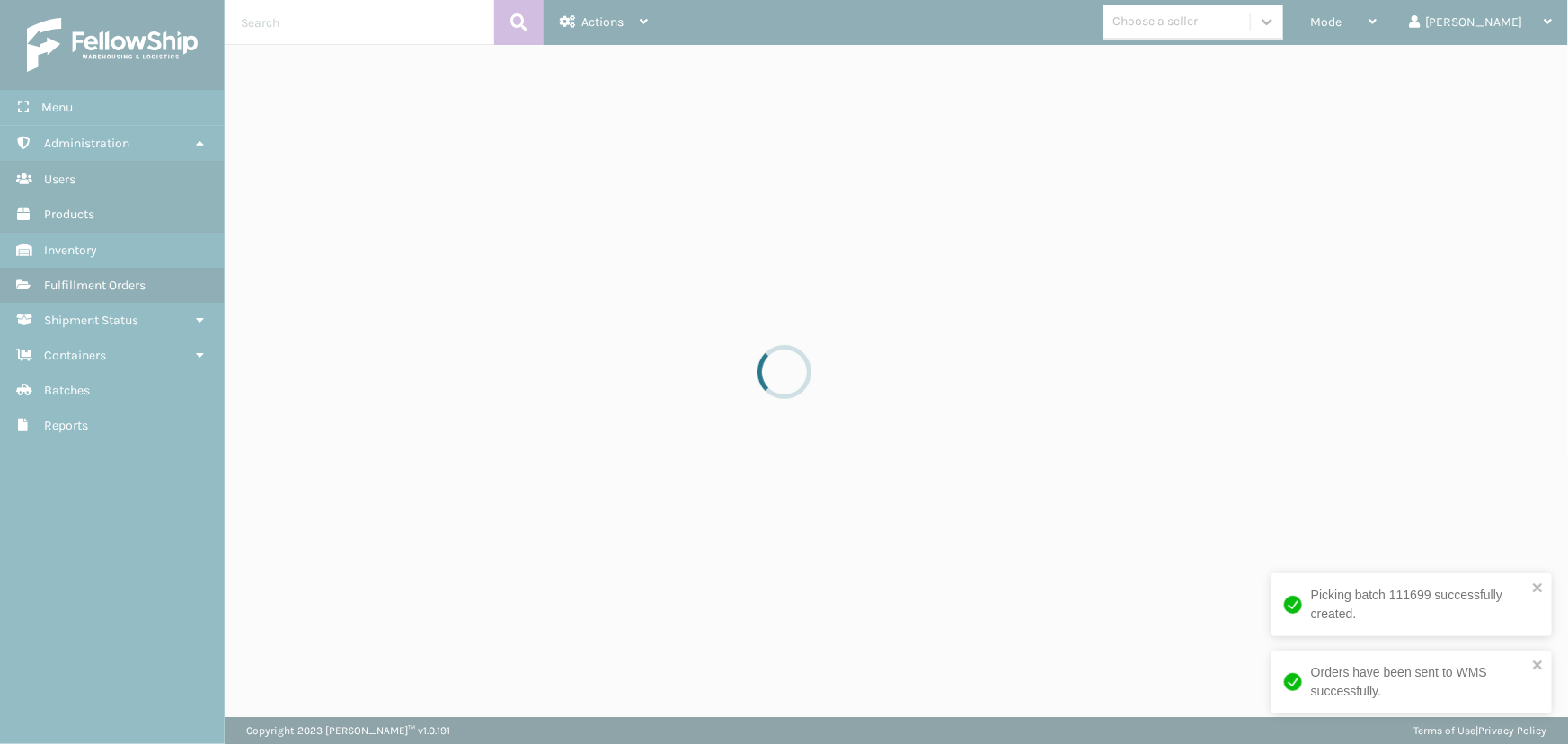
drag, startPoint x: 1290, startPoint y: 13, endPoint x: 1294, endPoint y: 26, distance: 13.6
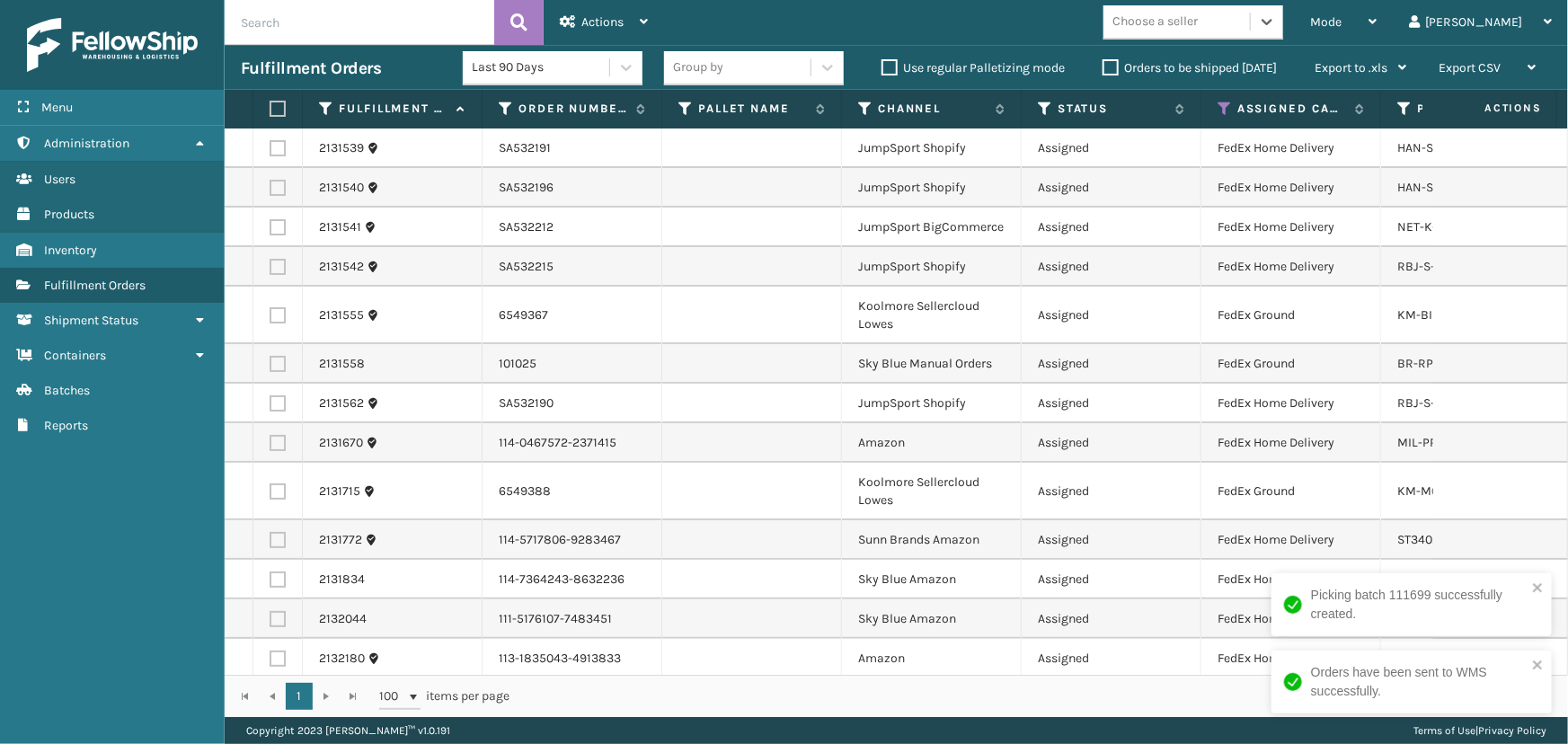
scroll to position [269, 0]
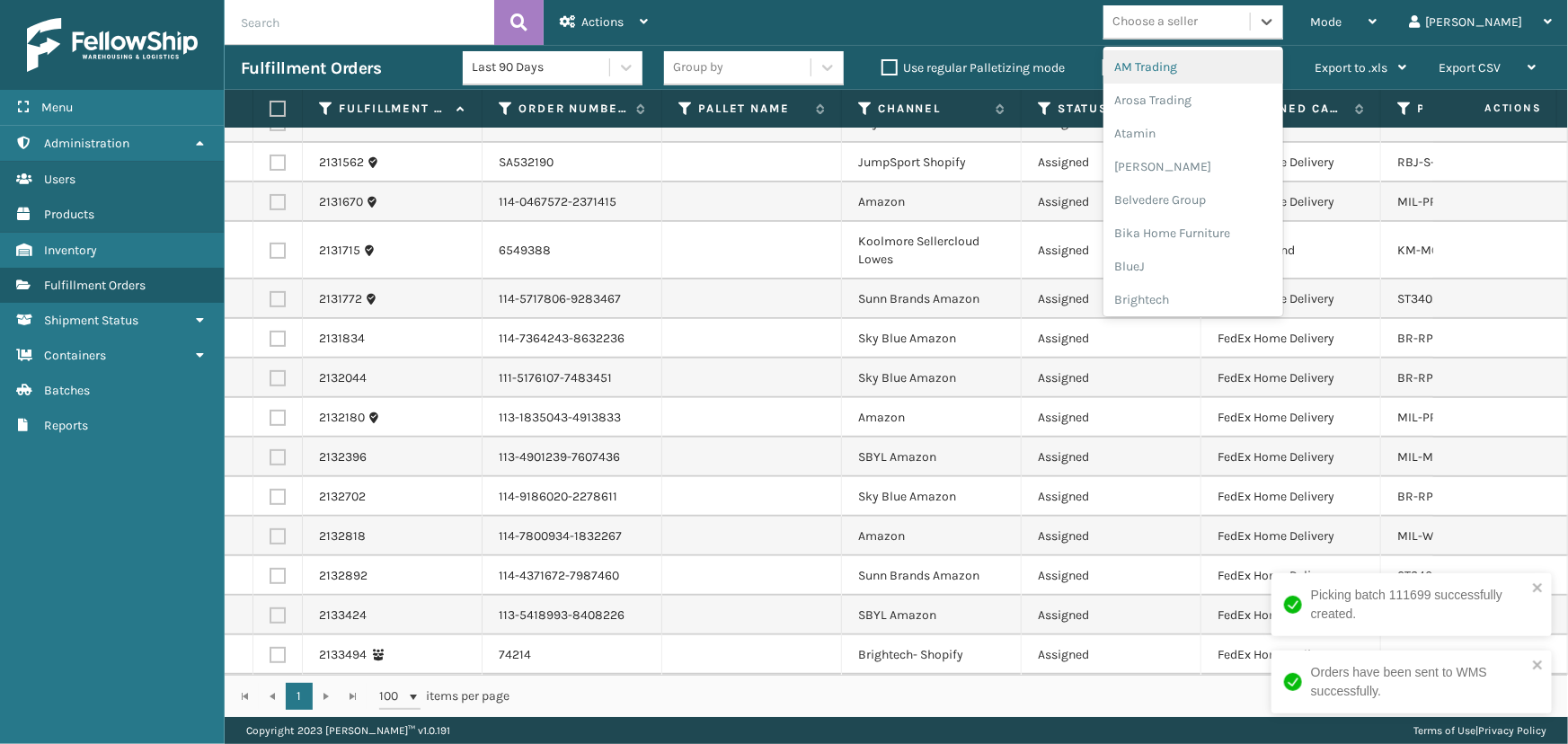
click at [1197, 22] on div "Choose a seller" at bounding box center [1156, 22] width 85 height 19
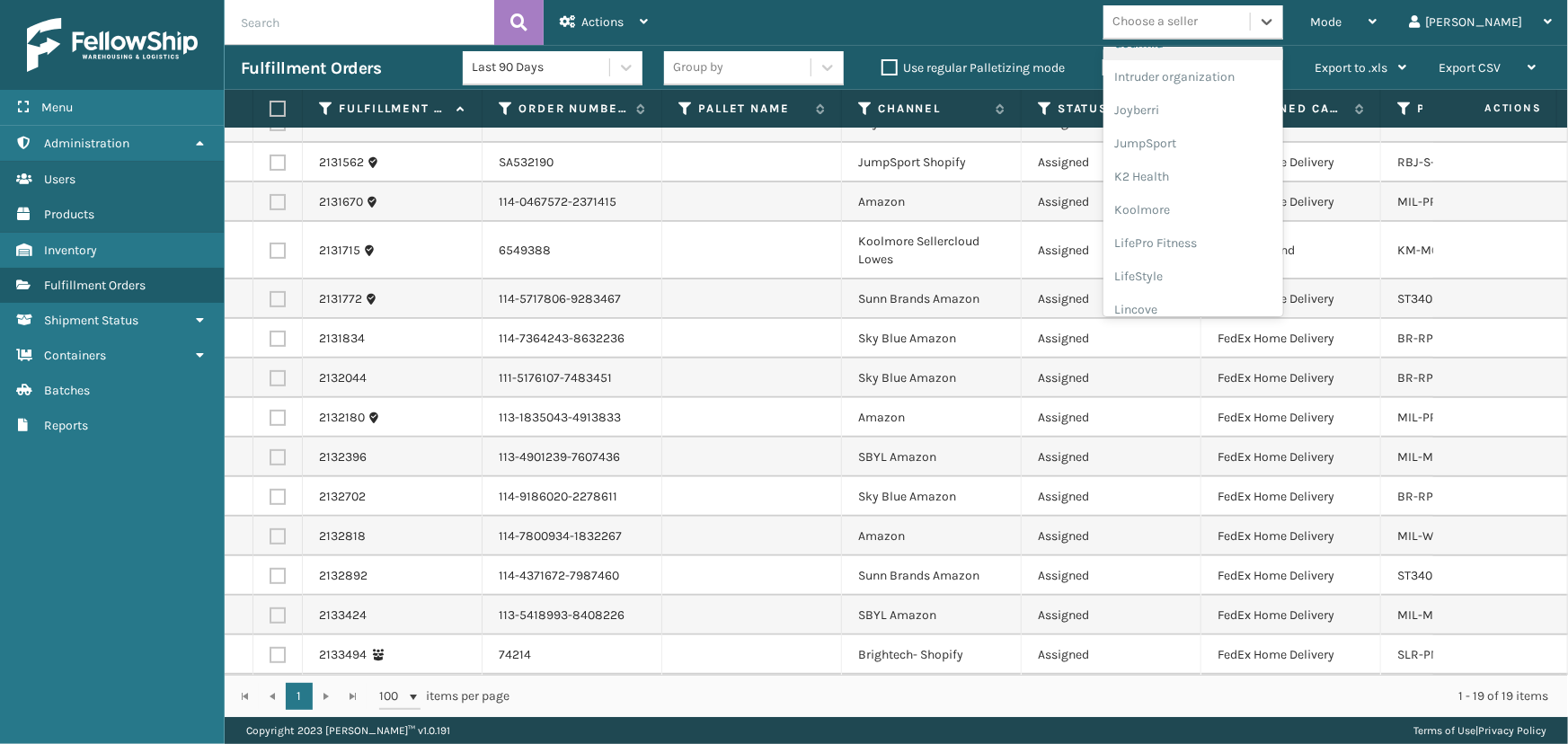
scroll to position [489, 0]
click at [1224, 143] on div "JumpSport" at bounding box center [1193, 142] width 179 height 33
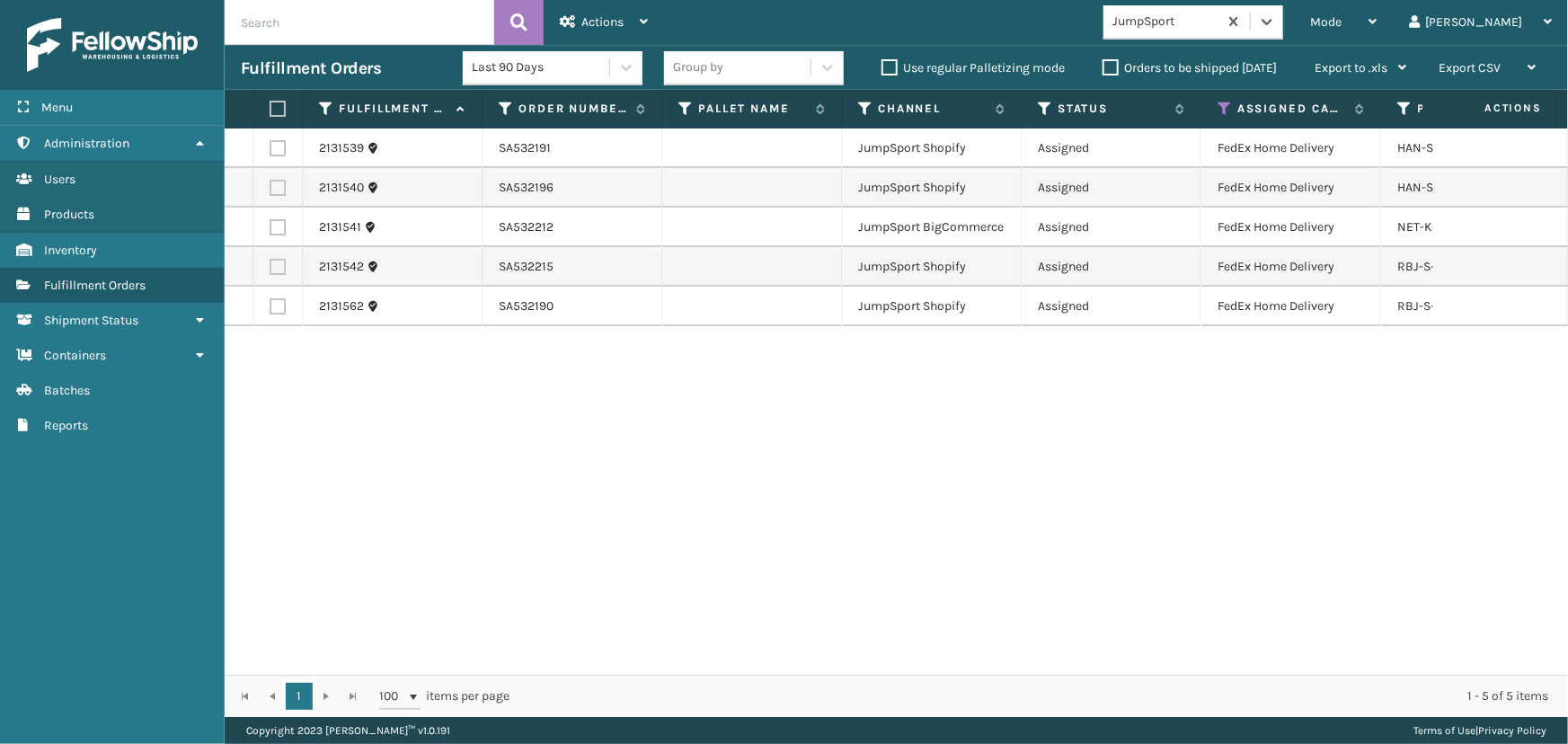
click at [281, 100] on label at bounding box center [275, 108] width 11 height 16
click at [270, 103] on input "checkbox" at bounding box center [269, 109] width 1 height 12
click at [596, 14] on span "Actions" at bounding box center [602, 21] width 42 height 15
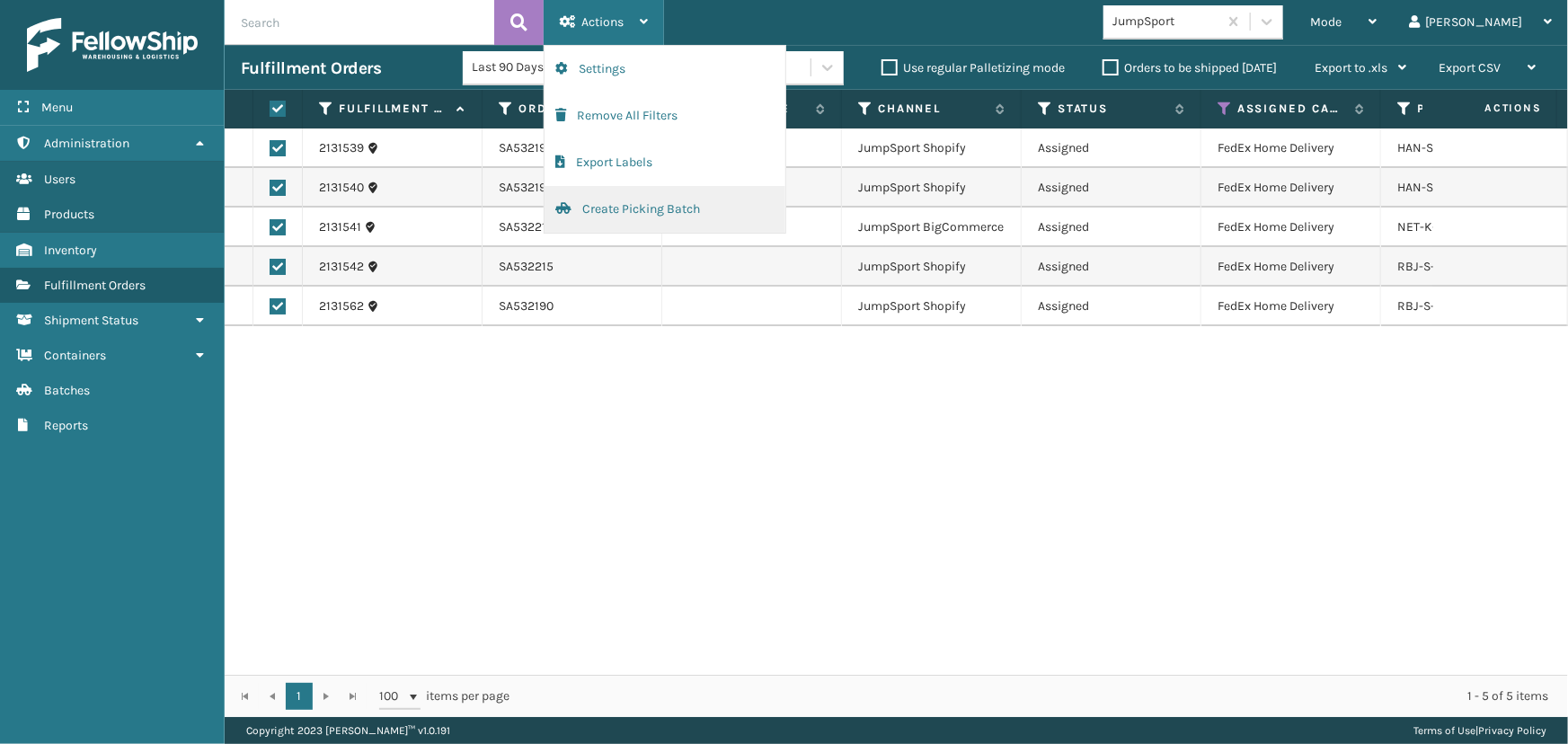
click at [621, 217] on button "Create Picking Batch" at bounding box center [664, 209] width 241 height 46
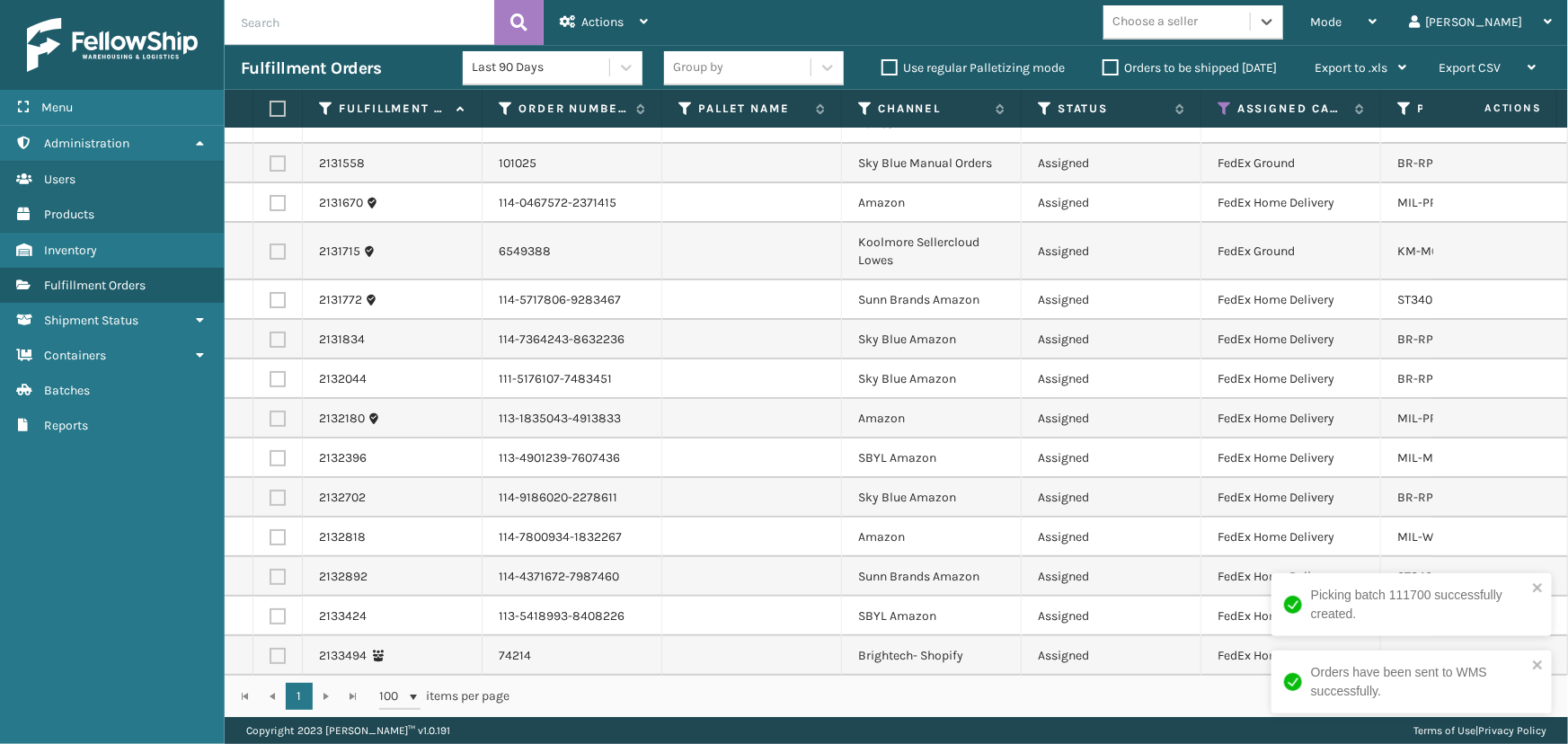
scroll to position [54, 0]
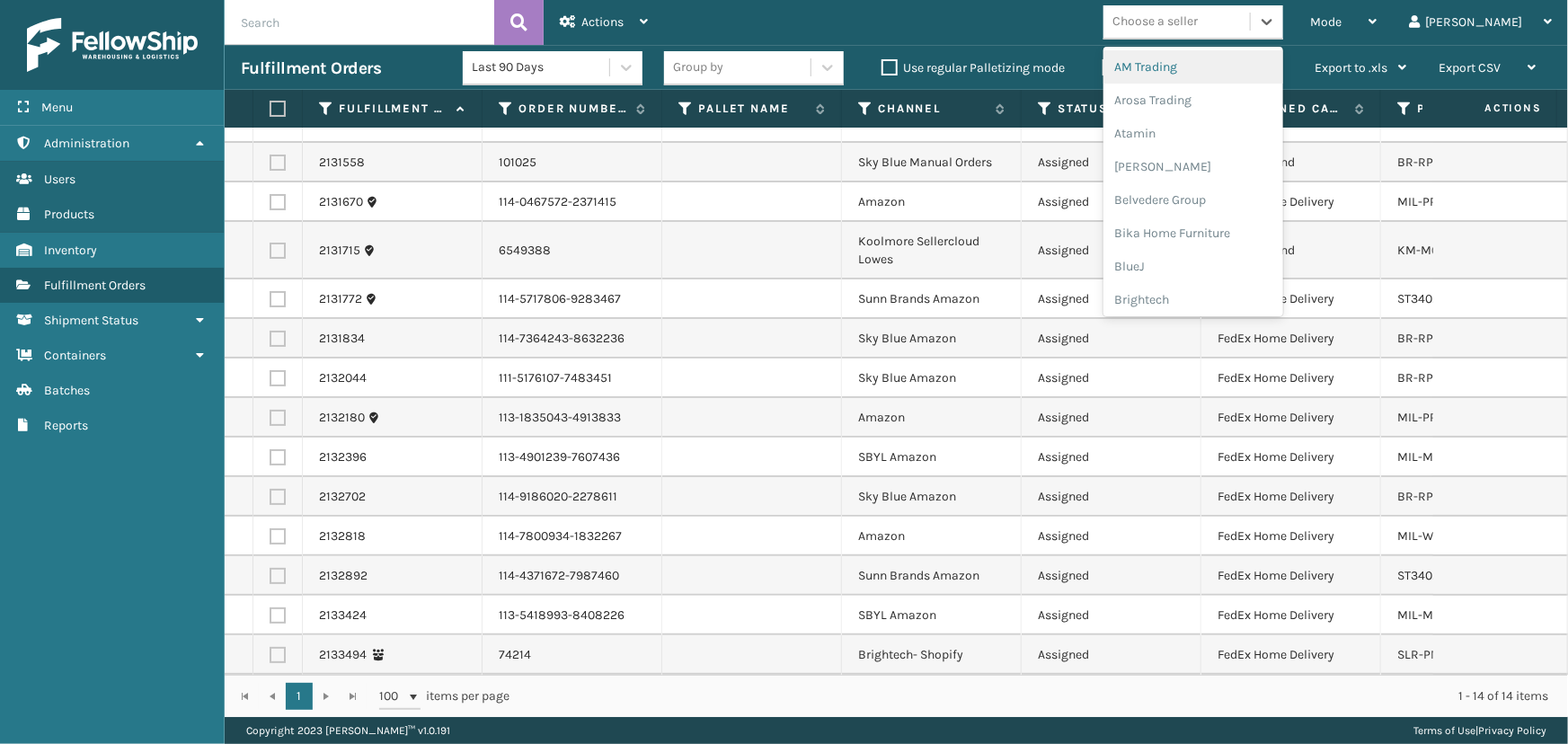
click at [1250, 22] on div "Choose a seller" at bounding box center [1177, 22] width 147 height 30
click at [1222, 242] on div "Sky Blue Brands" at bounding box center [1193, 236] width 179 height 33
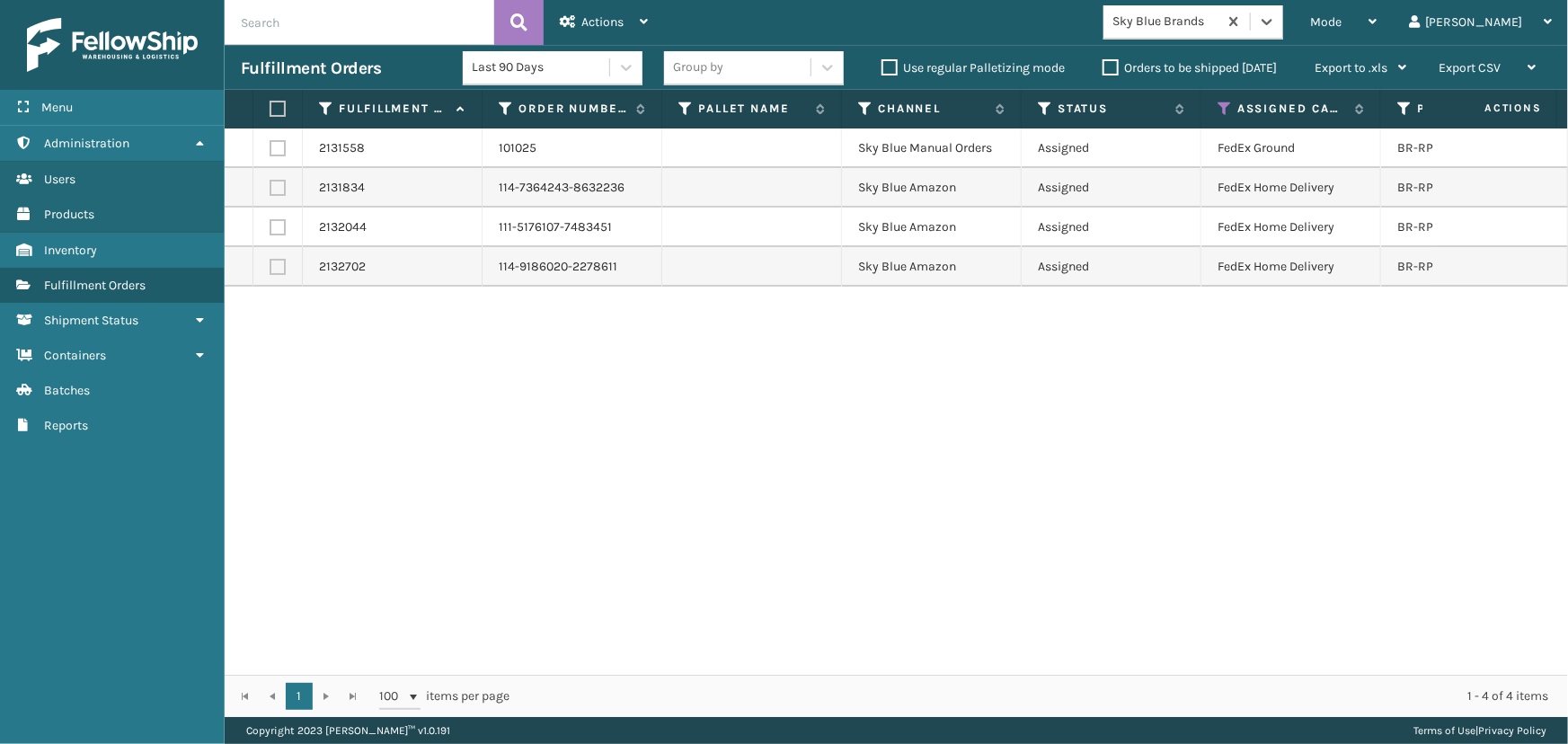
click at [281, 111] on label at bounding box center [275, 108] width 11 height 16
click at [270, 111] on input "checkbox" at bounding box center [269, 109] width 1 height 12
click at [584, 19] on span "Actions" at bounding box center [602, 21] width 42 height 15
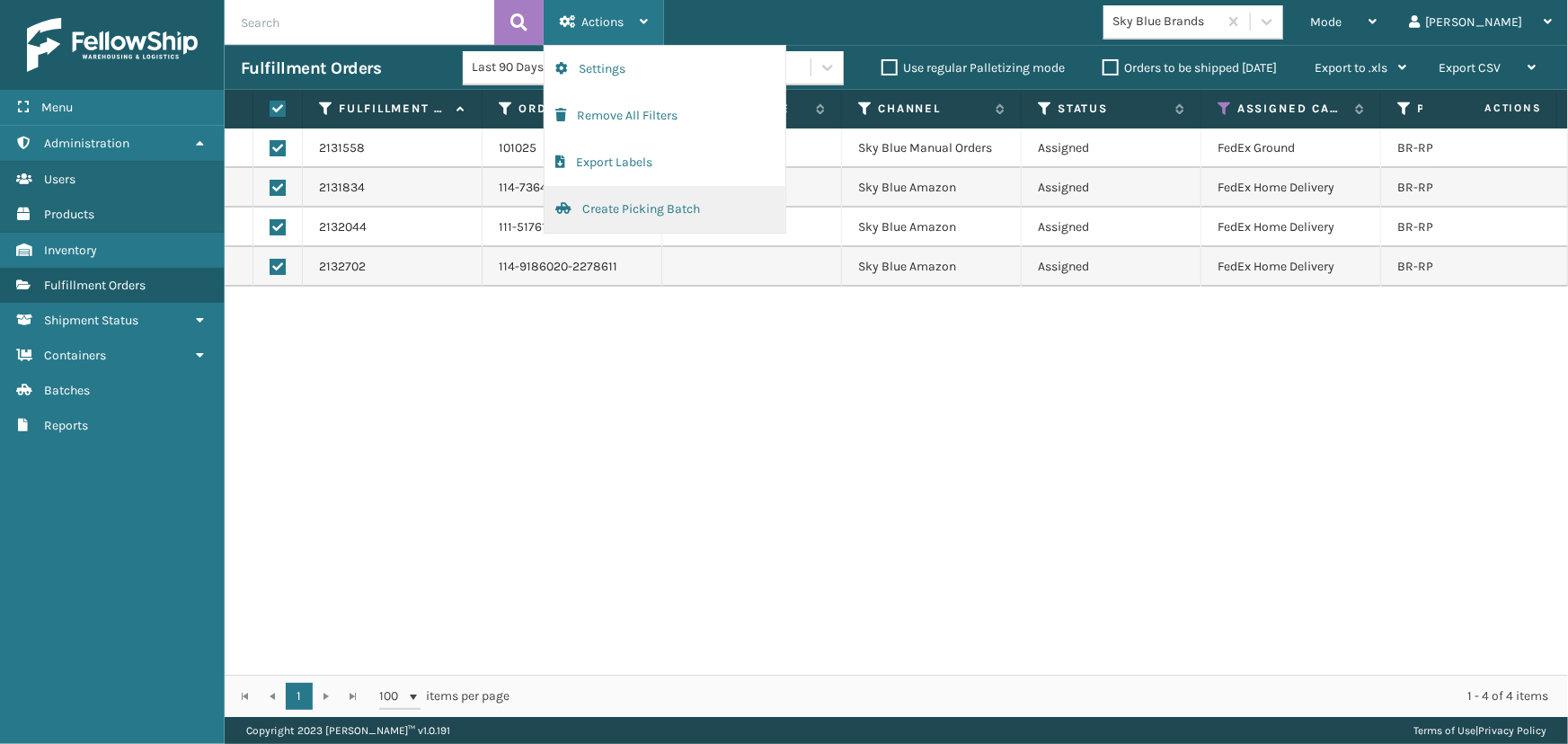
click at [621, 215] on button "Create Picking Batch" at bounding box center [664, 209] width 241 height 46
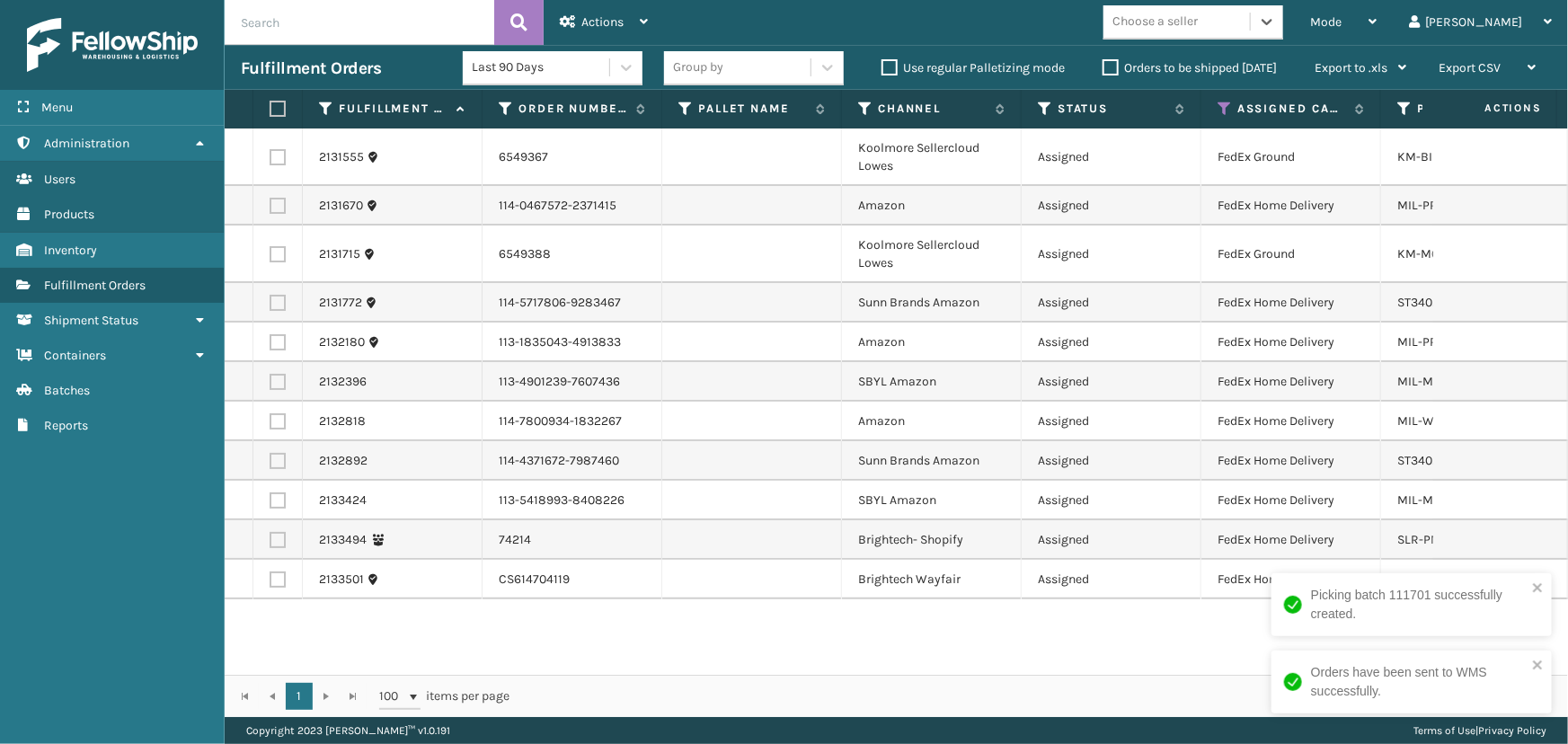
click at [1227, 33] on div "Choose a seller" at bounding box center [1177, 22] width 147 height 30
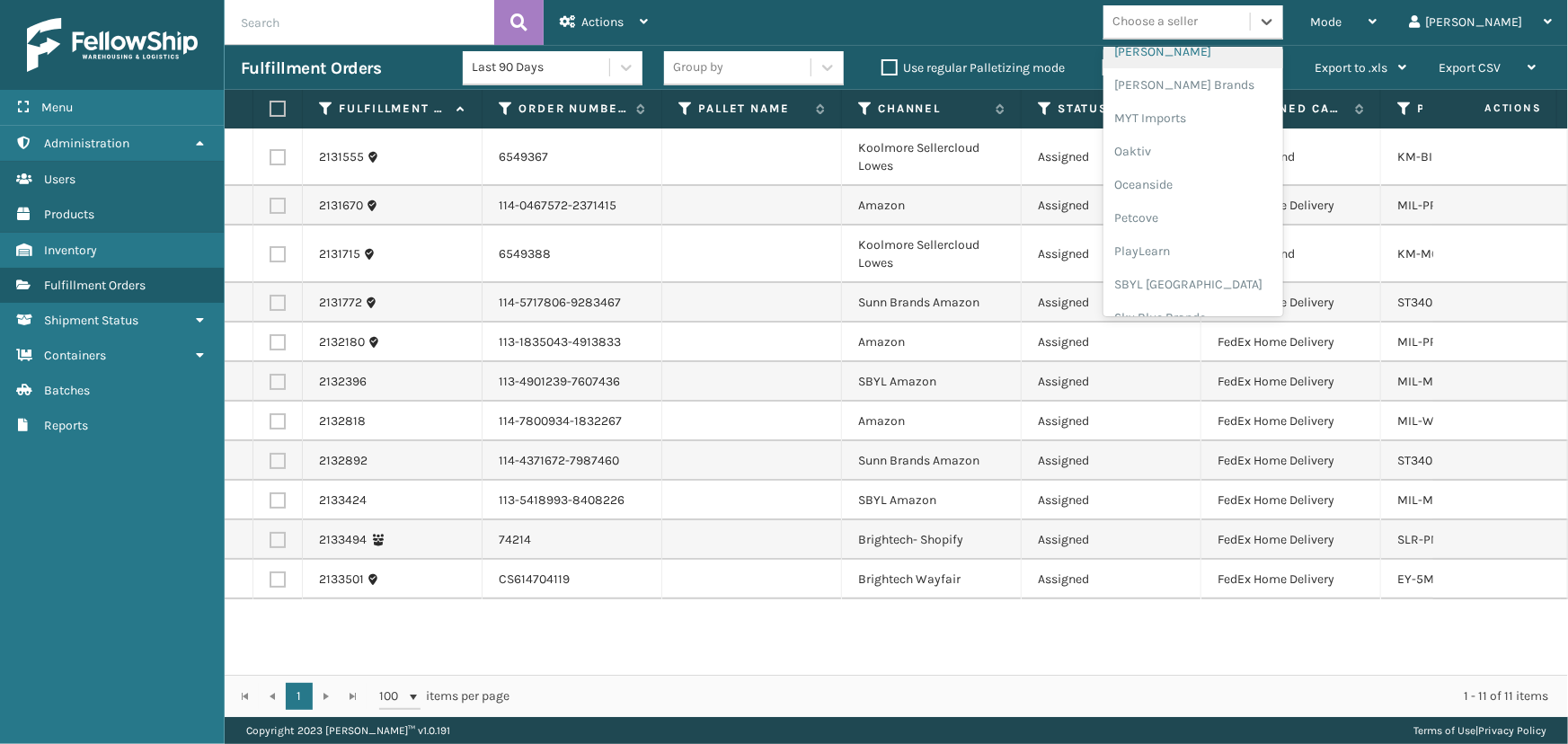
scroll to position [900, 0]
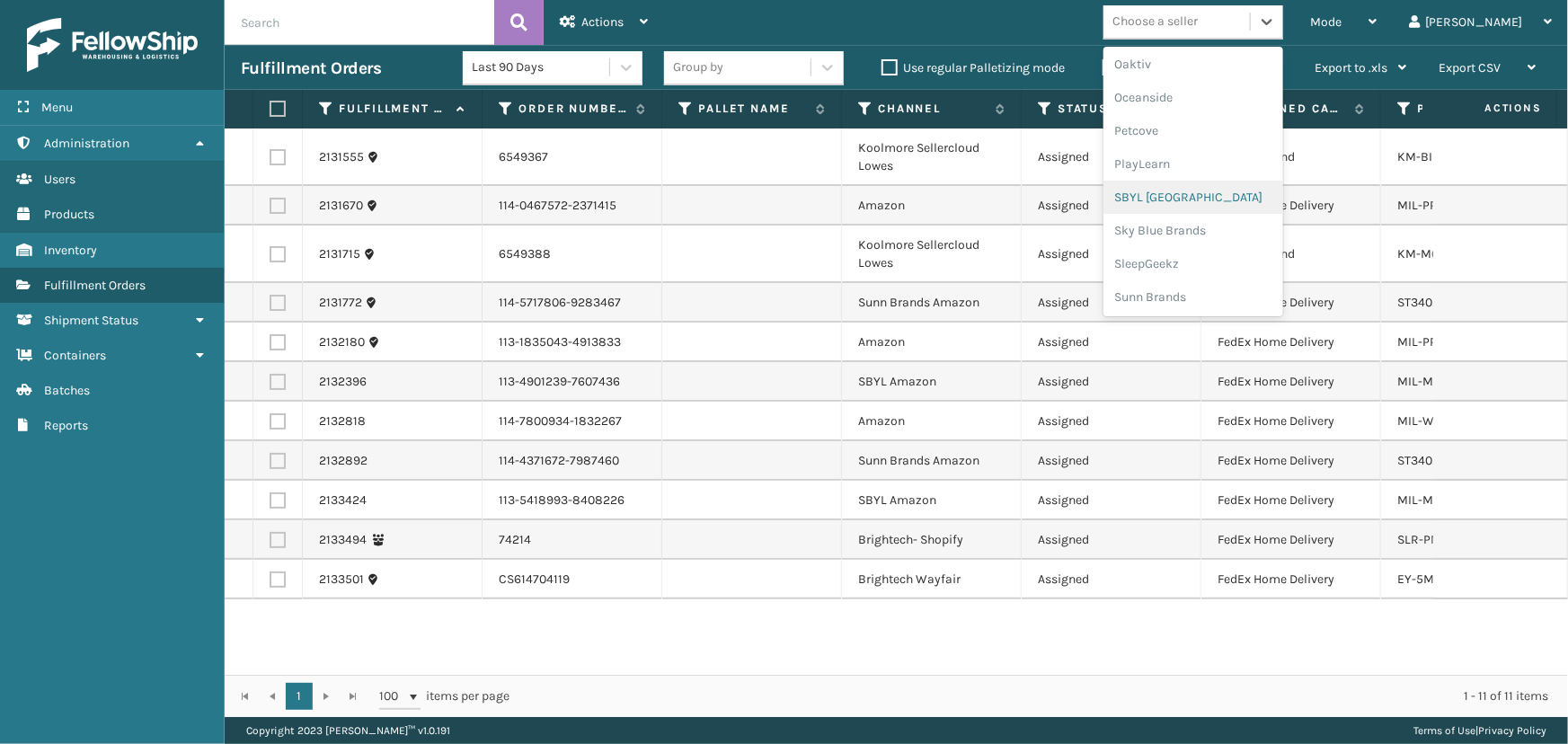
click at [1218, 206] on div "SBYL [GEOGRAPHIC_DATA]" at bounding box center [1193, 197] width 179 height 33
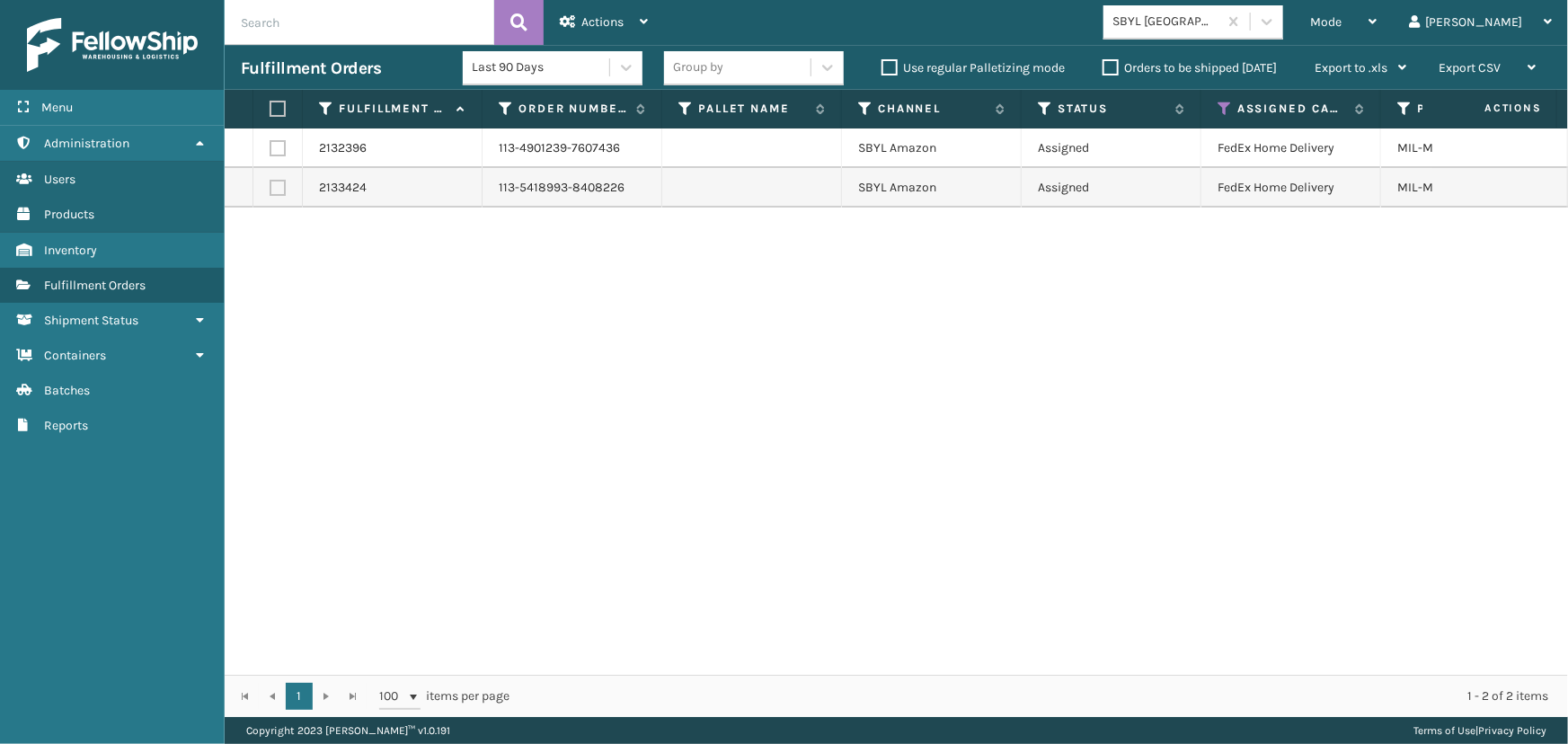
click at [279, 102] on label at bounding box center [275, 108] width 11 height 16
click at [270, 103] on input "checkbox" at bounding box center [269, 109] width 1 height 12
click at [547, 33] on div "Actions Settings Remove All Filters Export Labels Create Picking Batch" at bounding box center [604, 22] width 121 height 45
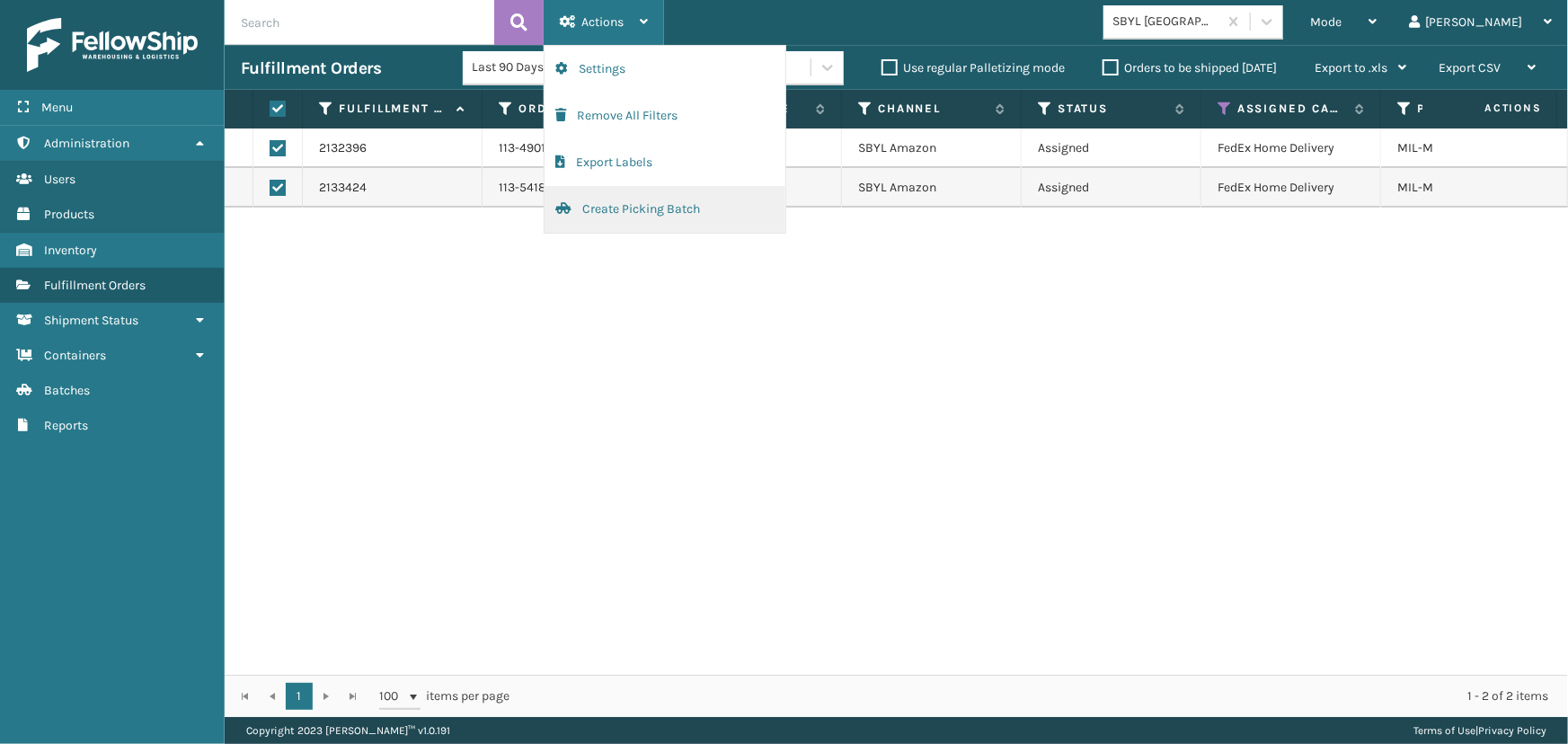
click at [616, 212] on button "Create Picking Batch" at bounding box center [664, 209] width 241 height 46
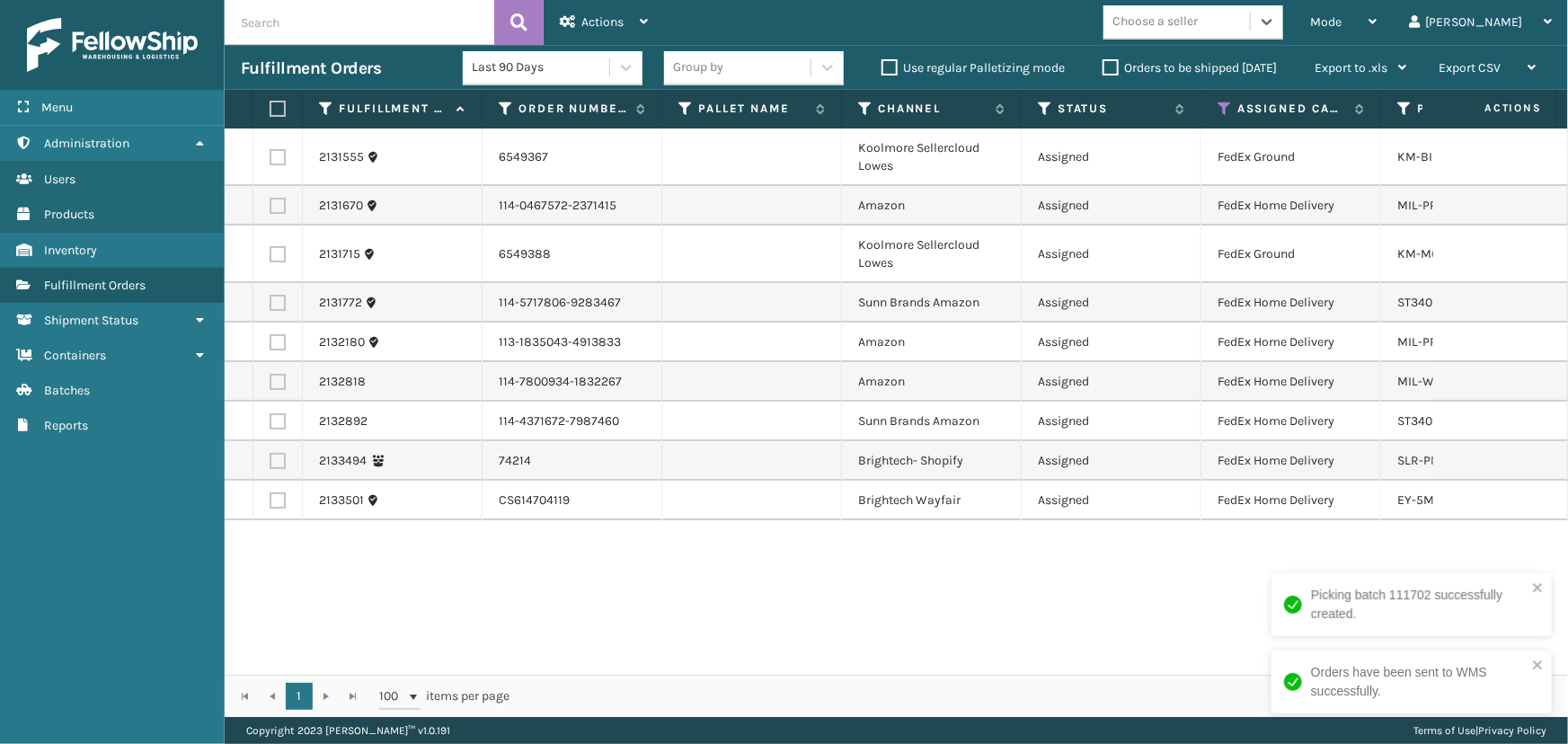
click at [1197, 26] on div "Choose a seller" at bounding box center [1156, 22] width 85 height 19
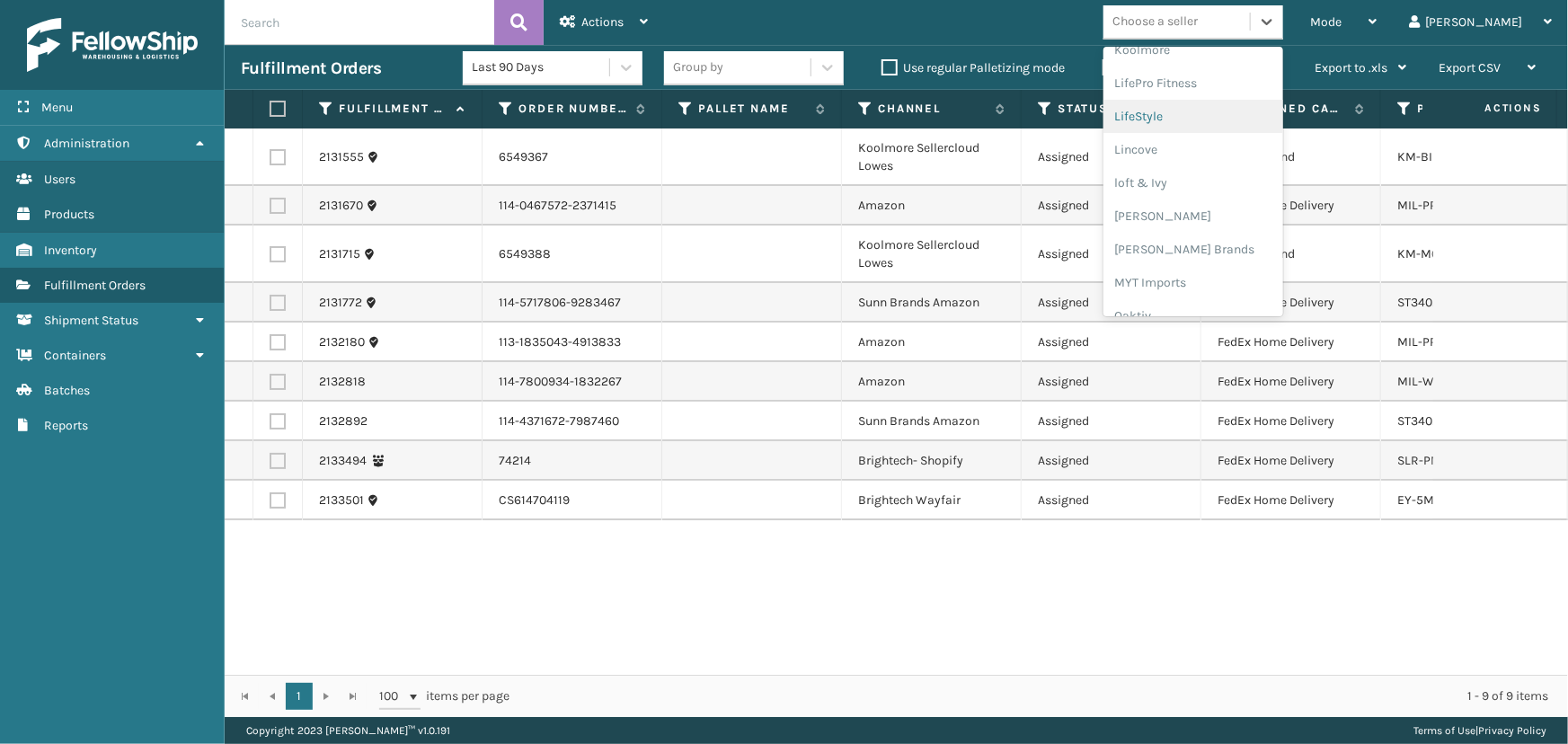
scroll to position [649, 0]
click at [1229, 256] on div "[PERSON_NAME] Brands" at bounding box center [1193, 249] width 179 height 33
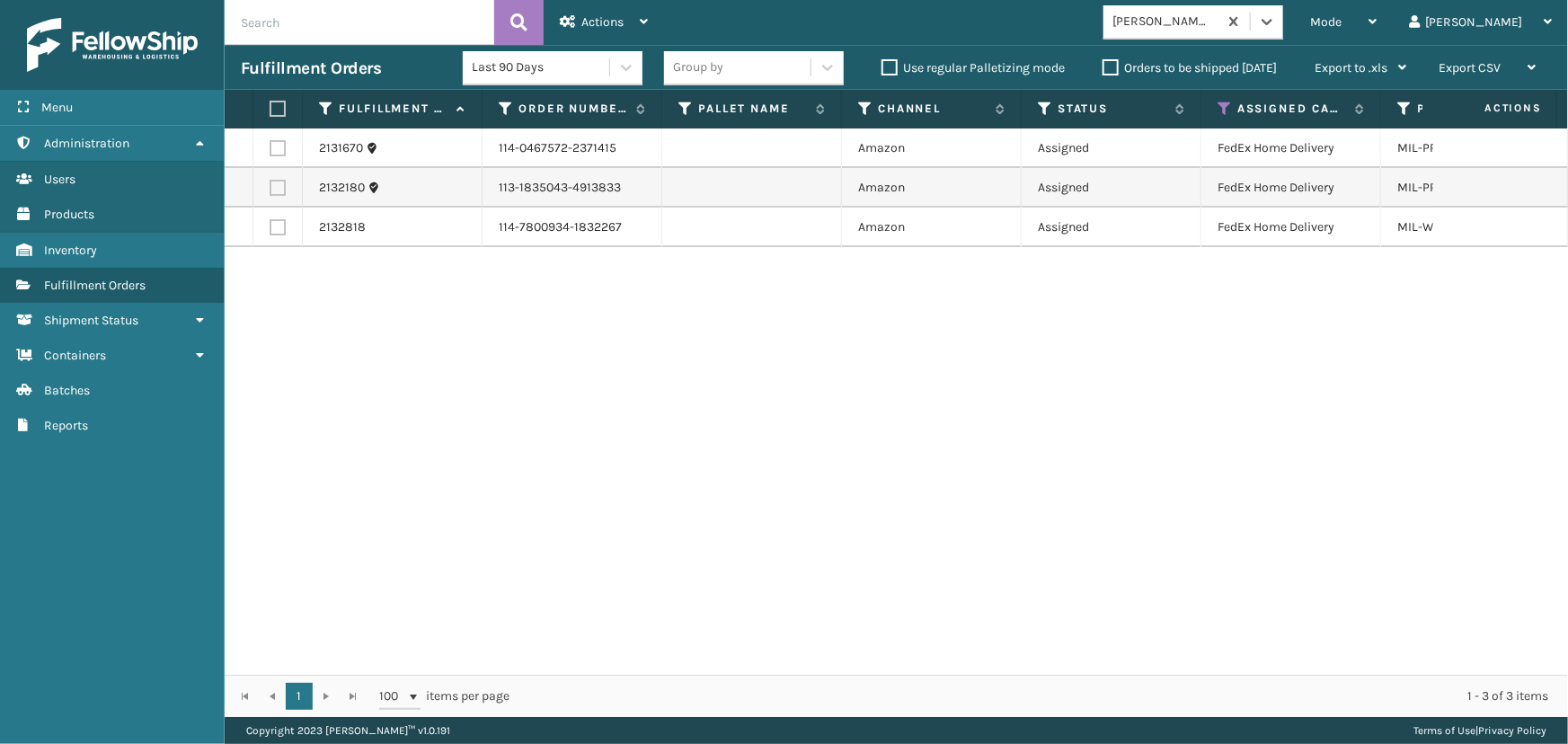
click at [281, 97] on th at bounding box center [278, 110] width 49 height 39
click at [279, 109] on label at bounding box center [275, 108] width 11 height 16
click at [270, 109] on input "checkbox" at bounding box center [269, 109] width 1 height 12
drag, startPoint x: 598, startPoint y: 15, endPoint x: 600, endPoint y: 31, distance: 16.1
click at [597, 15] on span "Actions" at bounding box center [602, 21] width 42 height 15
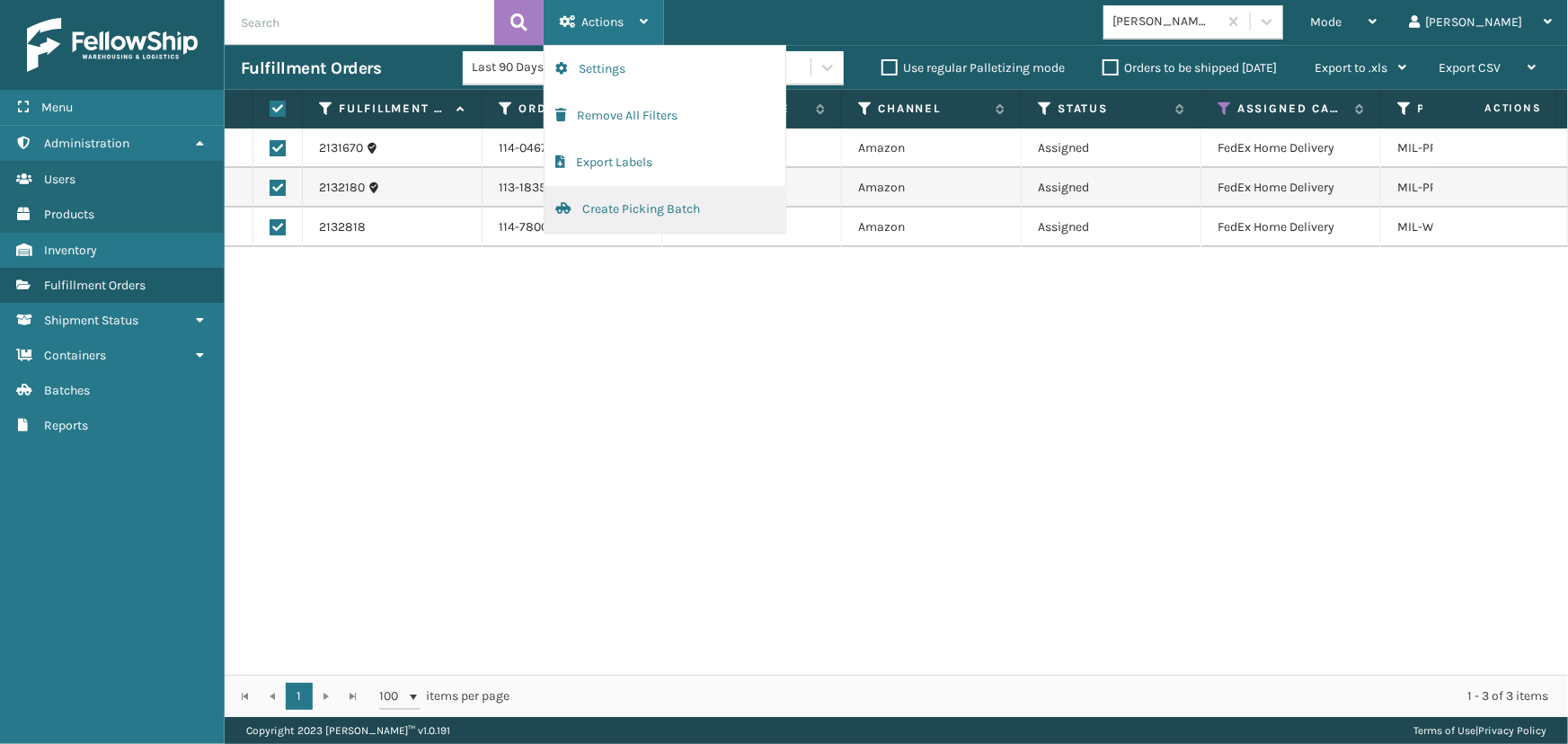
click at [654, 196] on button "Create Picking Batch" at bounding box center [664, 209] width 241 height 46
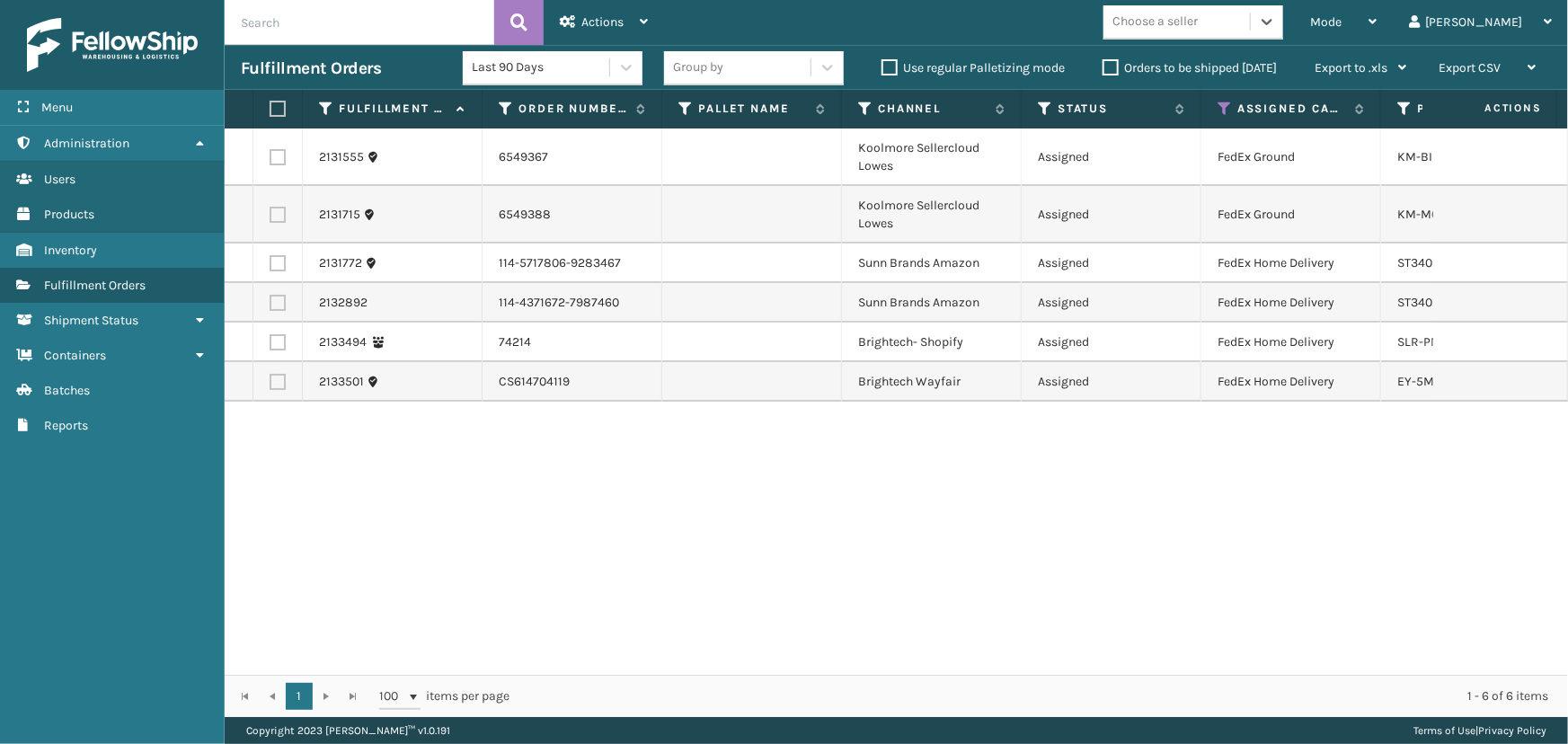
click at [289, 263] on td at bounding box center [278, 263] width 49 height 40
click at [285, 267] on label at bounding box center [277, 263] width 16 height 16
click at [270, 267] on input "checkbox" at bounding box center [269, 261] width 1 height 12
click at [277, 308] on label at bounding box center [277, 302] width 16 height 16
click at [270, 307] on input "checkbox" at bounding box center [269, 300] width 1 height 12
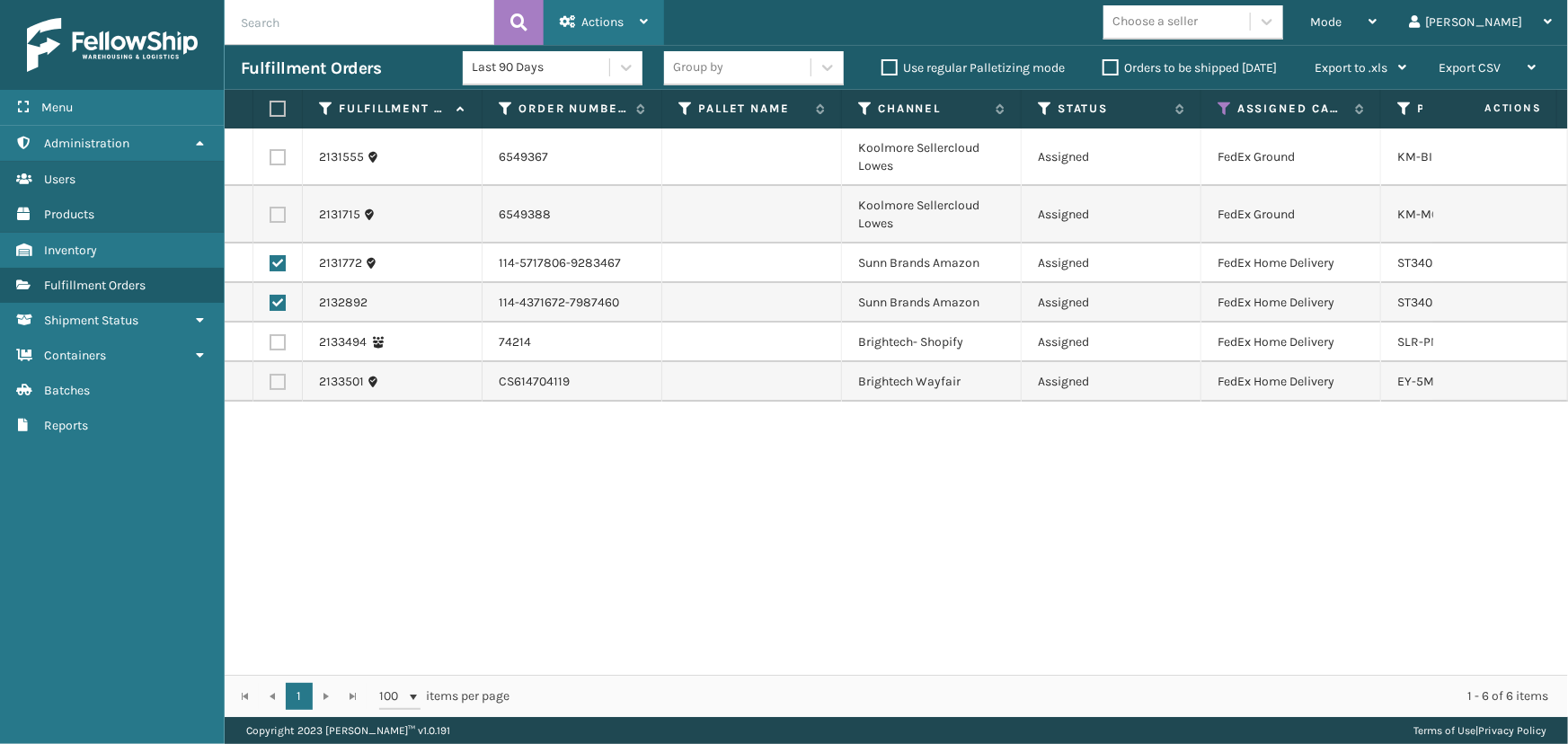
click at [584, 24] on span "Actions" at bounding box center [602, 21] width 42 height 15
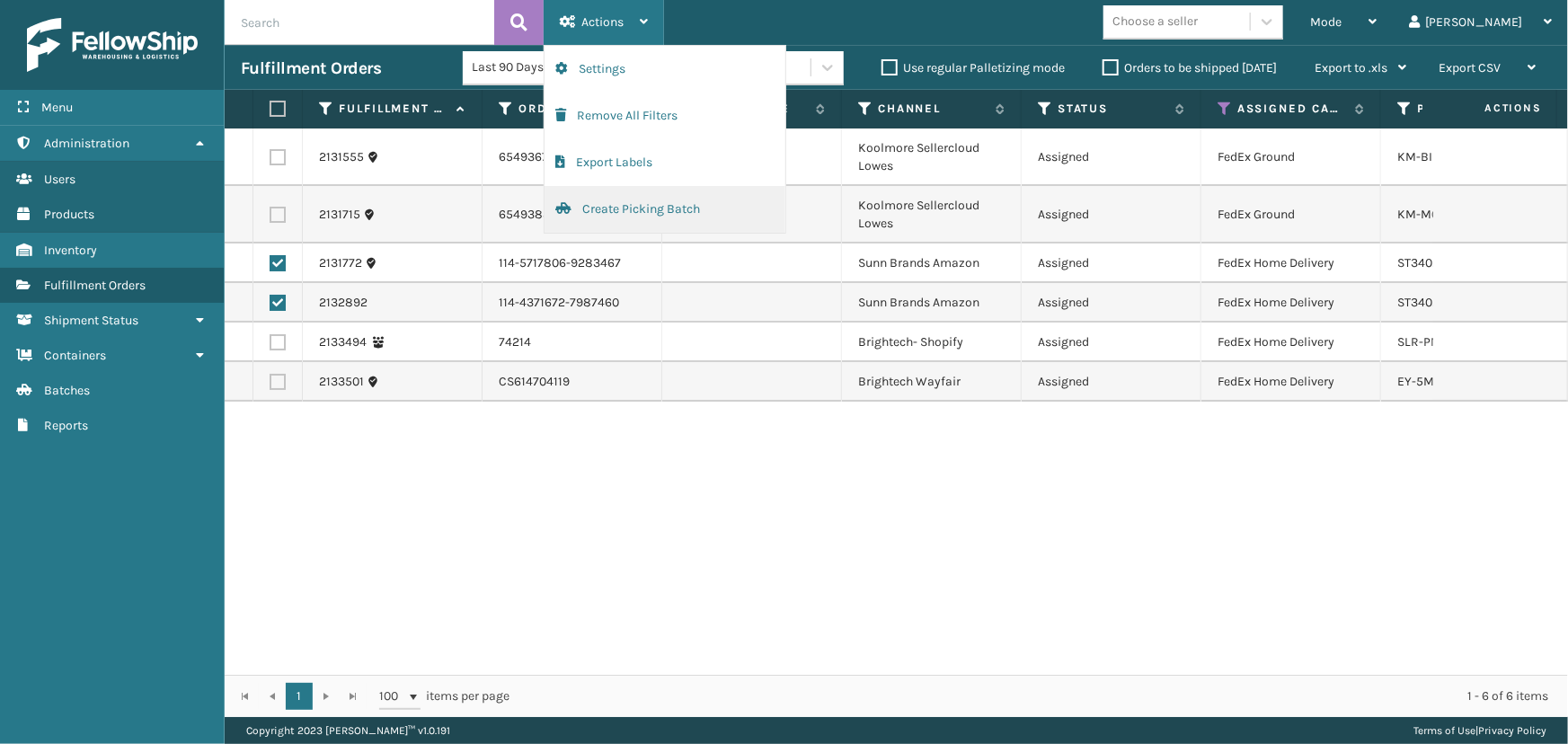
click at [609, 206] on button "Create Picking Batch" at bounding box center [664, 209] width 241 height 46
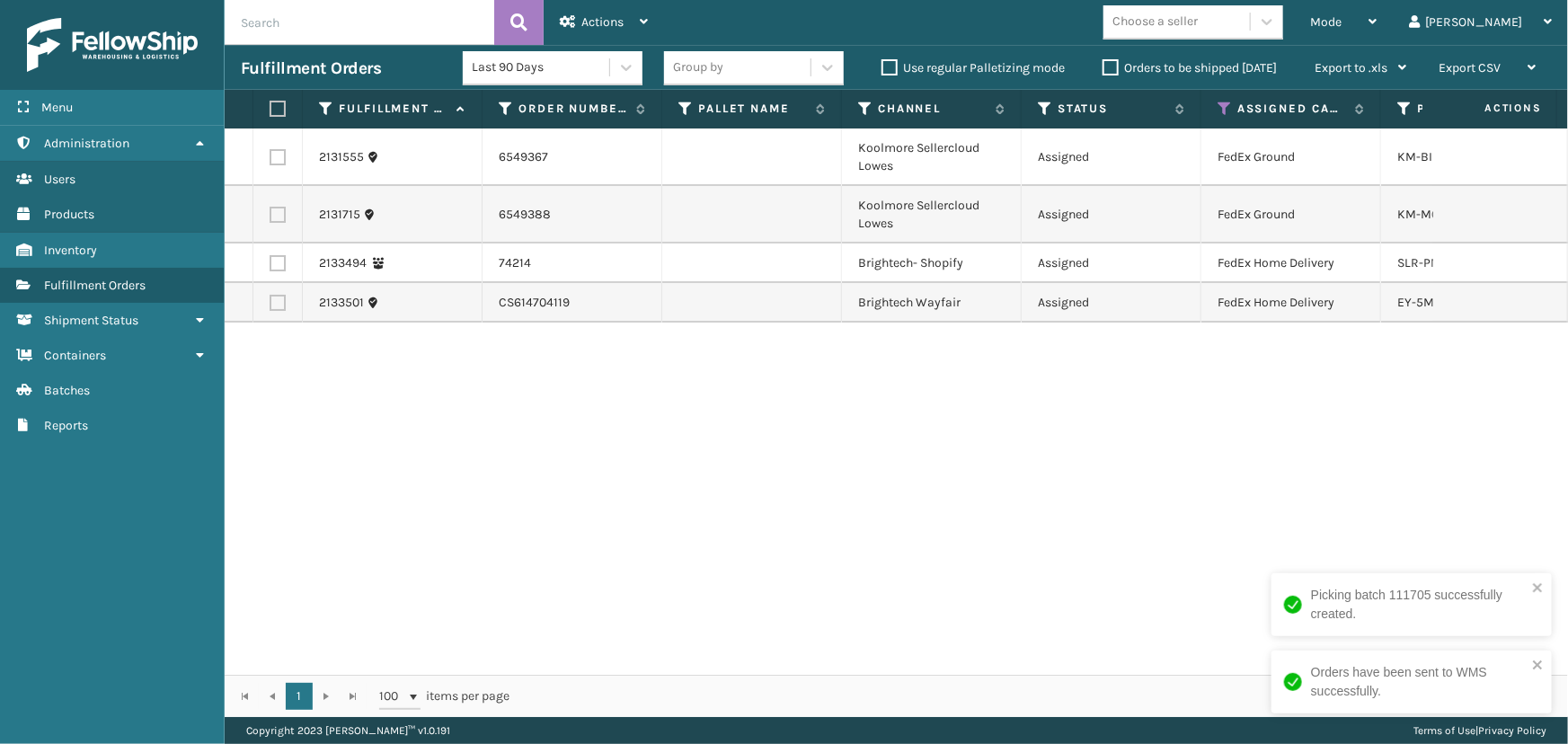
click at [280, 159] on label at bounding box center [277, 157] width 16 height 16
click at [270, 159] on input "checkbox" at bounding box center [269, 155] width 1 height 12
click at [269, 228] on td at bounding box center [278, 215] width 49 height 58
click at [275, 209] on label at bounding box center [277, 214] width 16 height 16
click at [270, 209] on input "checkbox" at bounding box center [269, 212] width 1 height 12
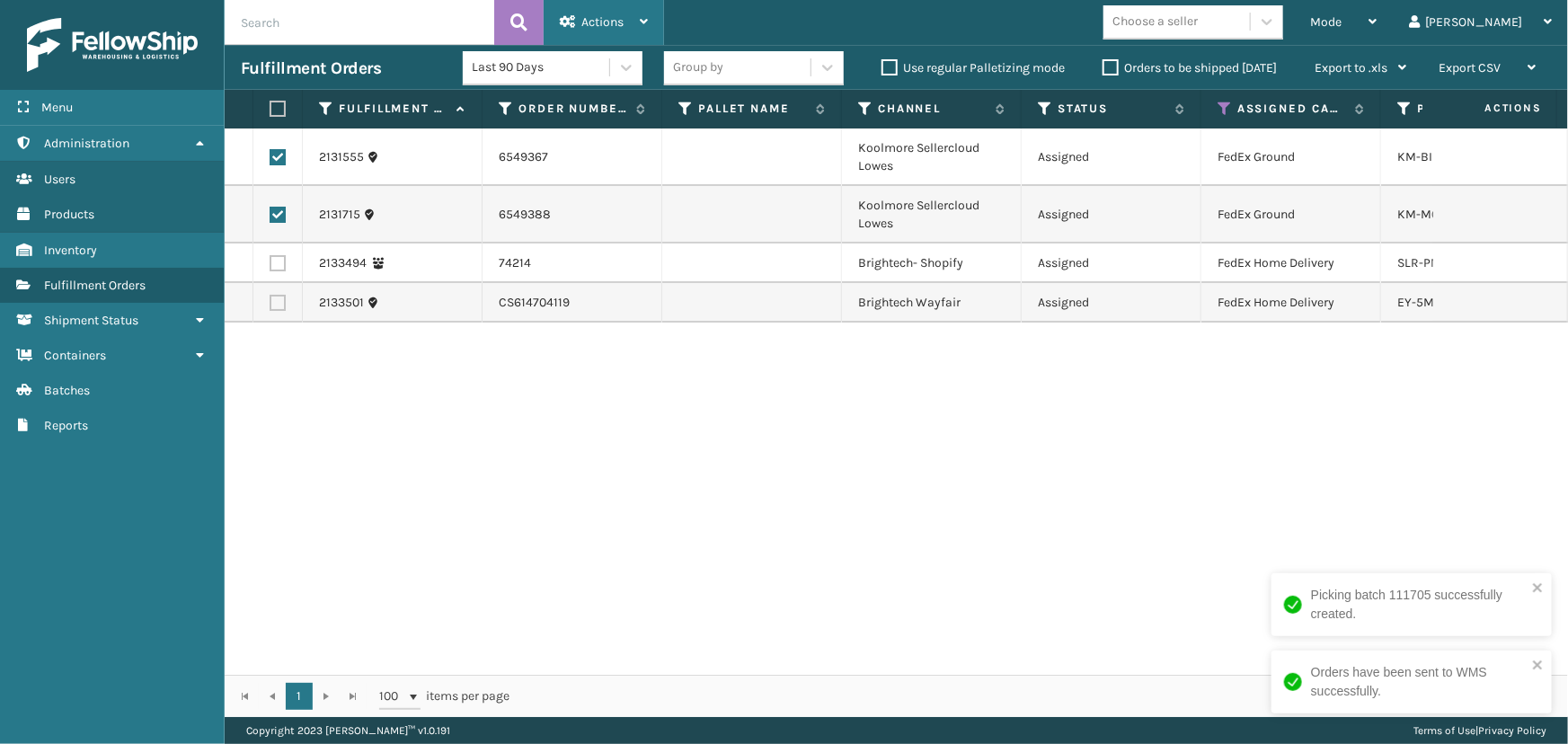
click at [580, 36] on div "Actions" at bounding box center [604, 22] width 88 height 45
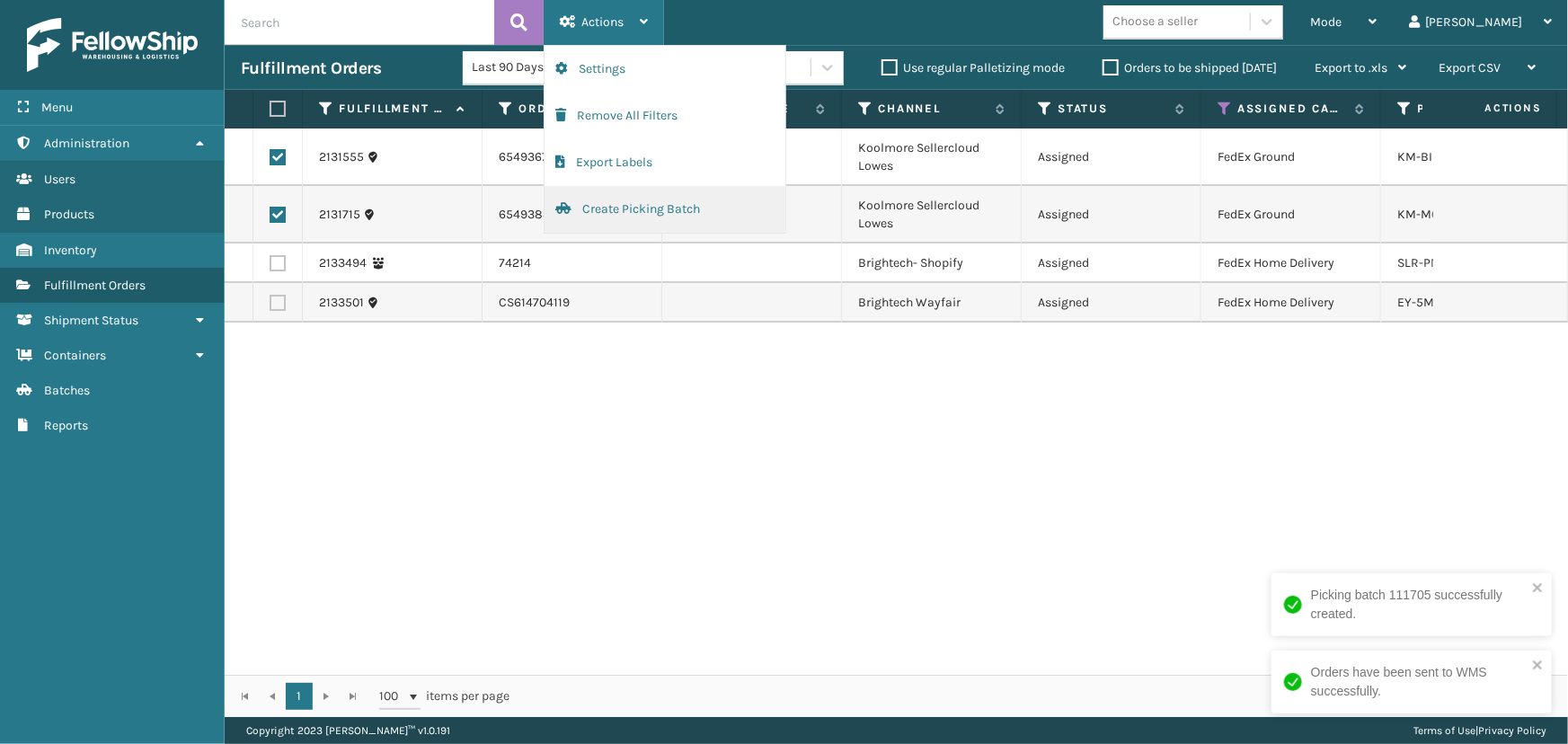
click at [617, 222] on button "Create Picking Batch" at bounding box center [664, 209] width 241 height 46
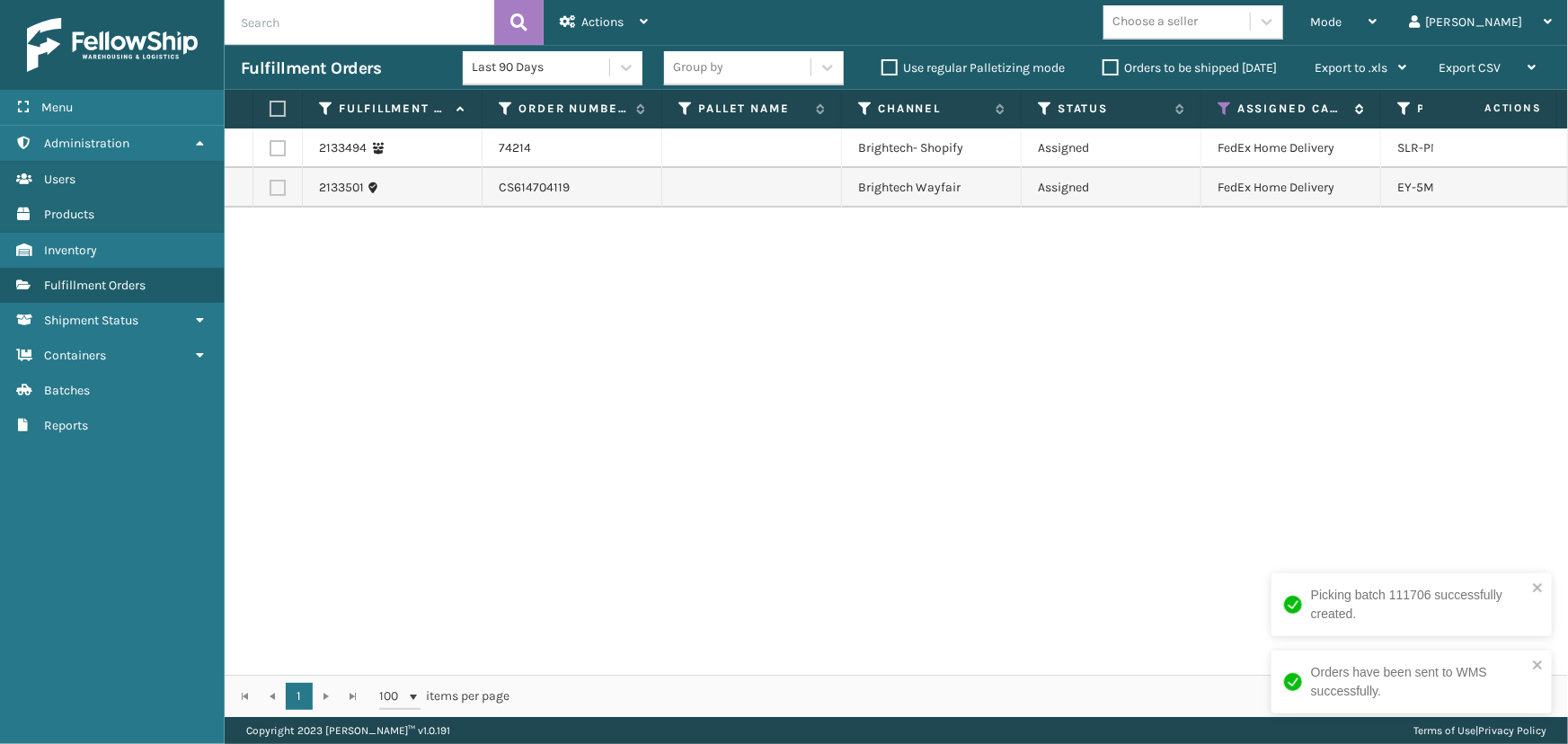
click at [1224, 103] on icon at bounding box center [1224, 108] width 14 height 16
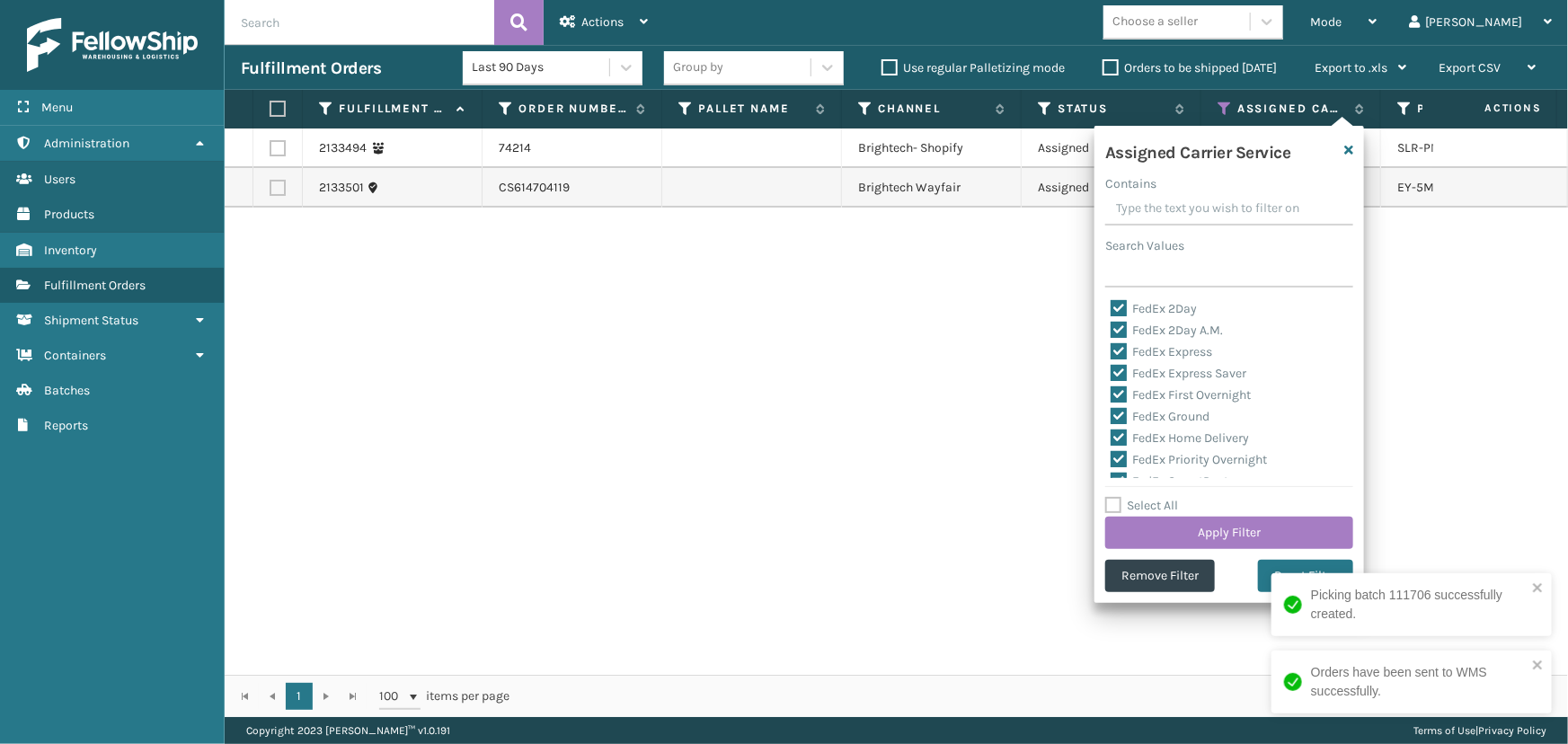
click at [1152, 507] on label "Select All" at bounding box center [1142, 505] width 72 height 15
click at [1152, 497] on input "Select All" at bounding box center [1240, 496] width 269 height 2
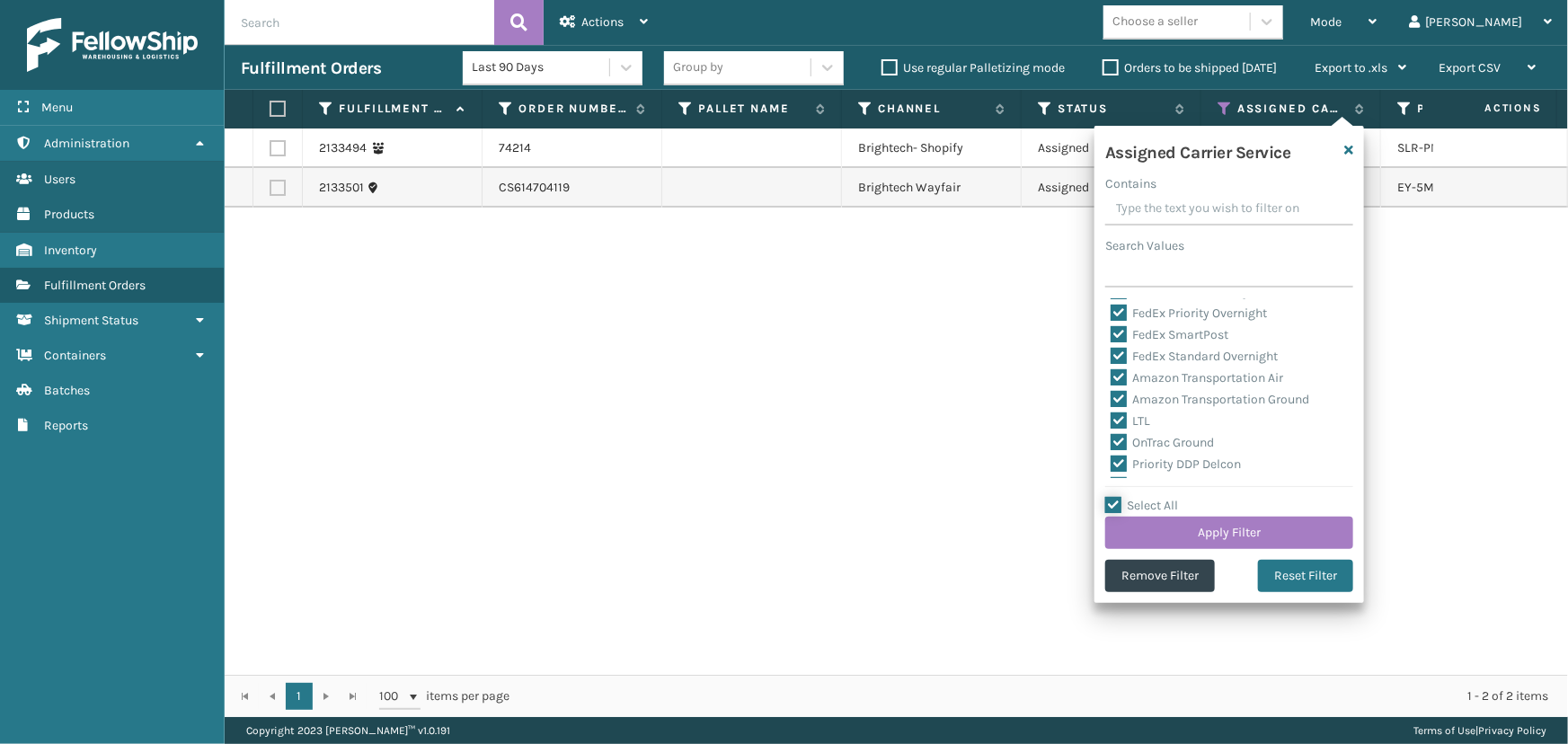
scroll to position [145, 0]
click at [1142, 424] on label "LTL" at bounding box center [1130, 423] width 40 height 15
click at [1112, 424] on input "LTL" at bounding box center [1111, 418] width 1 height 12
click at [1233, 529] on button "Apply Filter" at bounding box center [1229, 532] width 248 height 33
